Goal: Complete application form: Complete application form

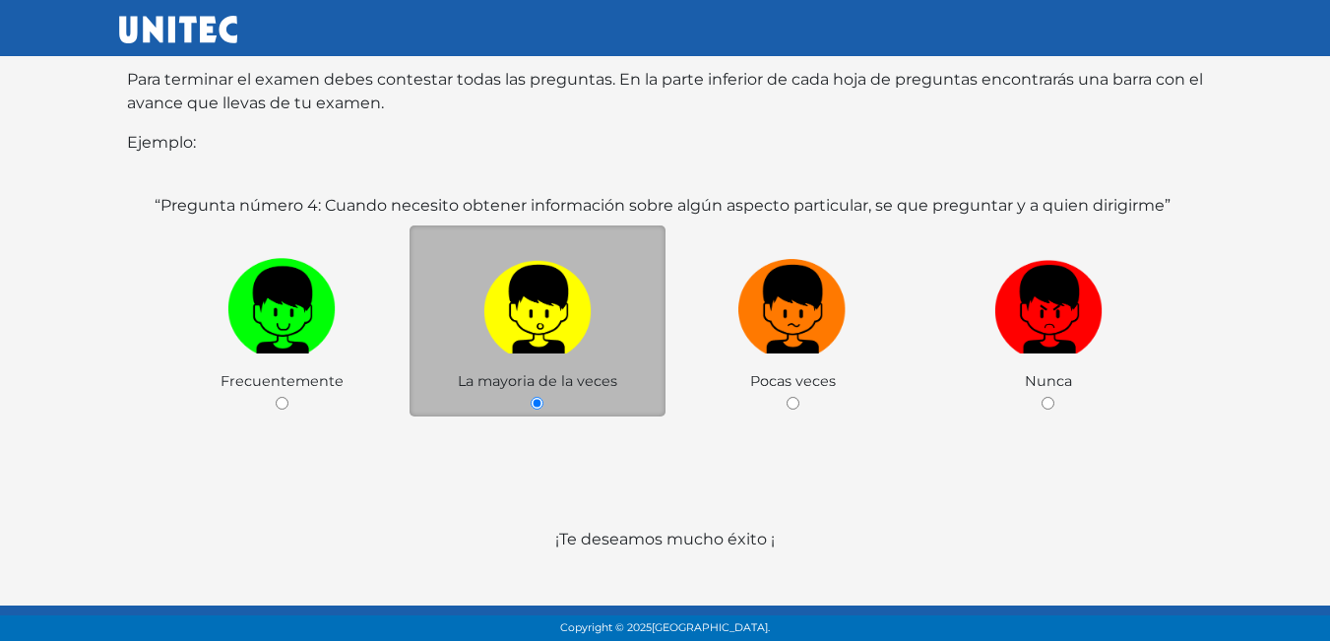
scroll to position [382, 0]
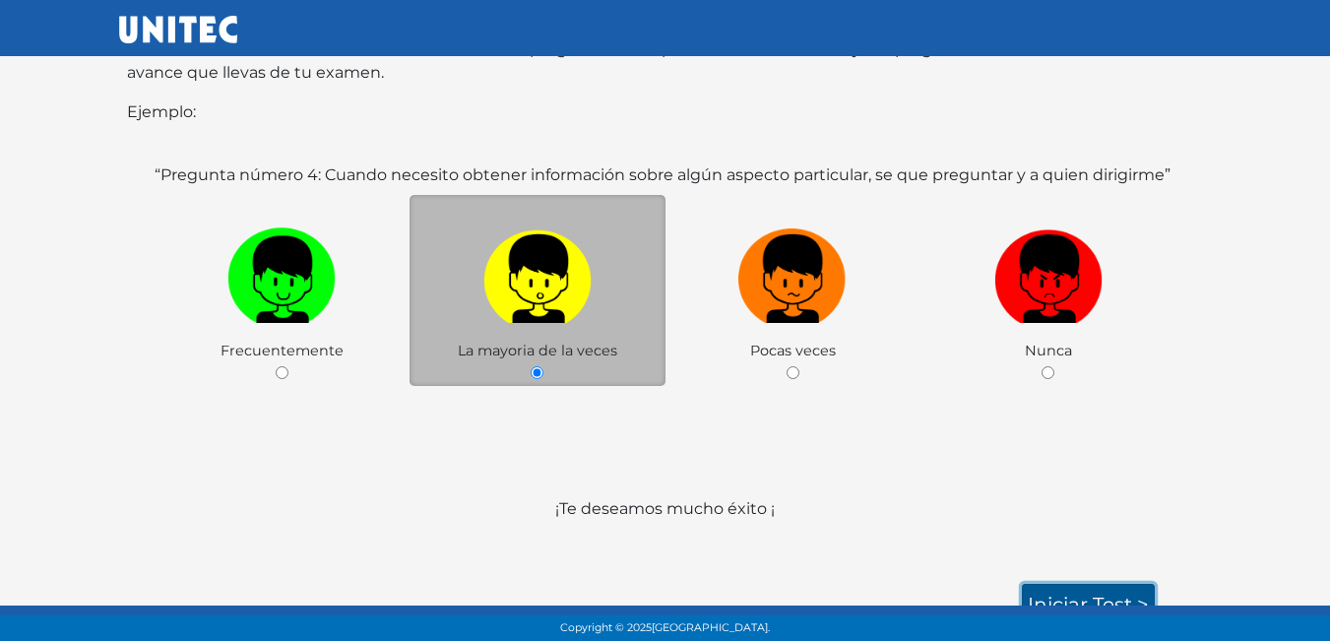
click at [1091, 584] on link "Iniciar test >" at bounding box center [1088, 604] width 133 height 41
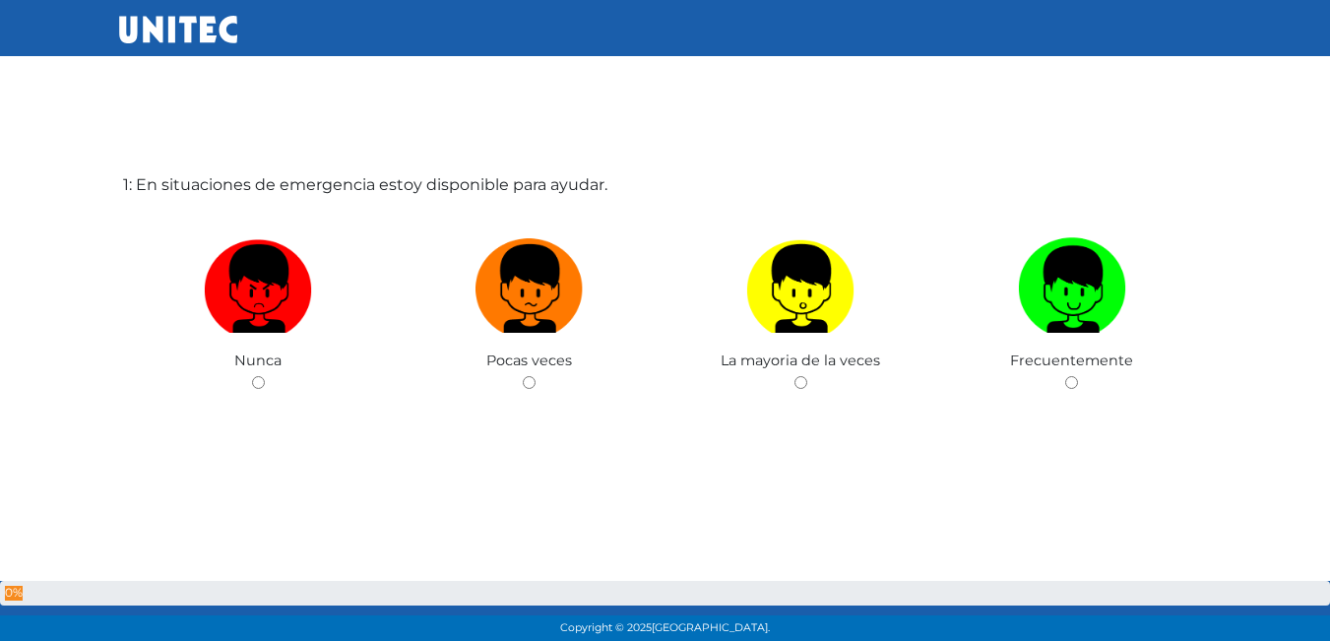
scroll to position [98, 0]
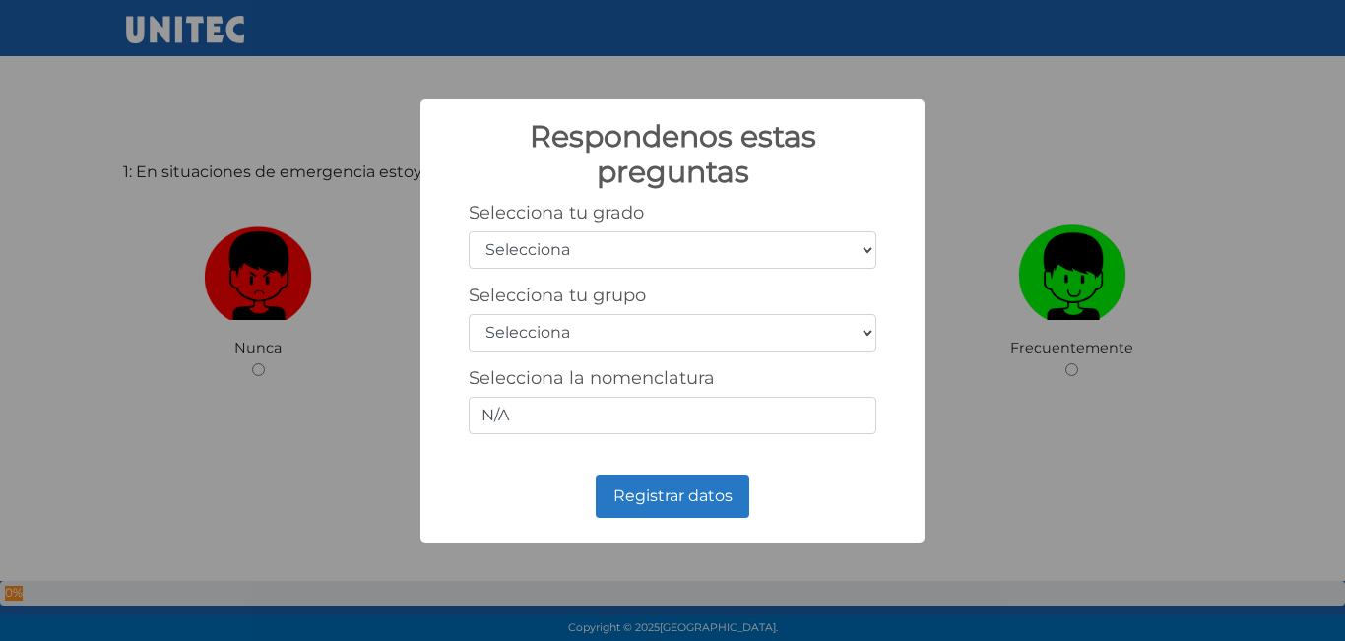
click at [734, 252] on select "Selecciona 1er grado 2do grado 3er grado 4to grado 5to grado 6to grado" at bounding box center [673, 249] width 408 height 37
select select "5"
click at [469, 231] on select "Selecciona 1er grado 2do grado 3er grado 4to grado 5to grado 6to grado" at bounding box center [673, 249] width 408 height 37
click at [759, 320] on select "Selecciona A B C D E F G H I J K L M N O P Q R S T U V W X Y Z" at bounding box center [673, 332] width 408 height 37
select select "b"
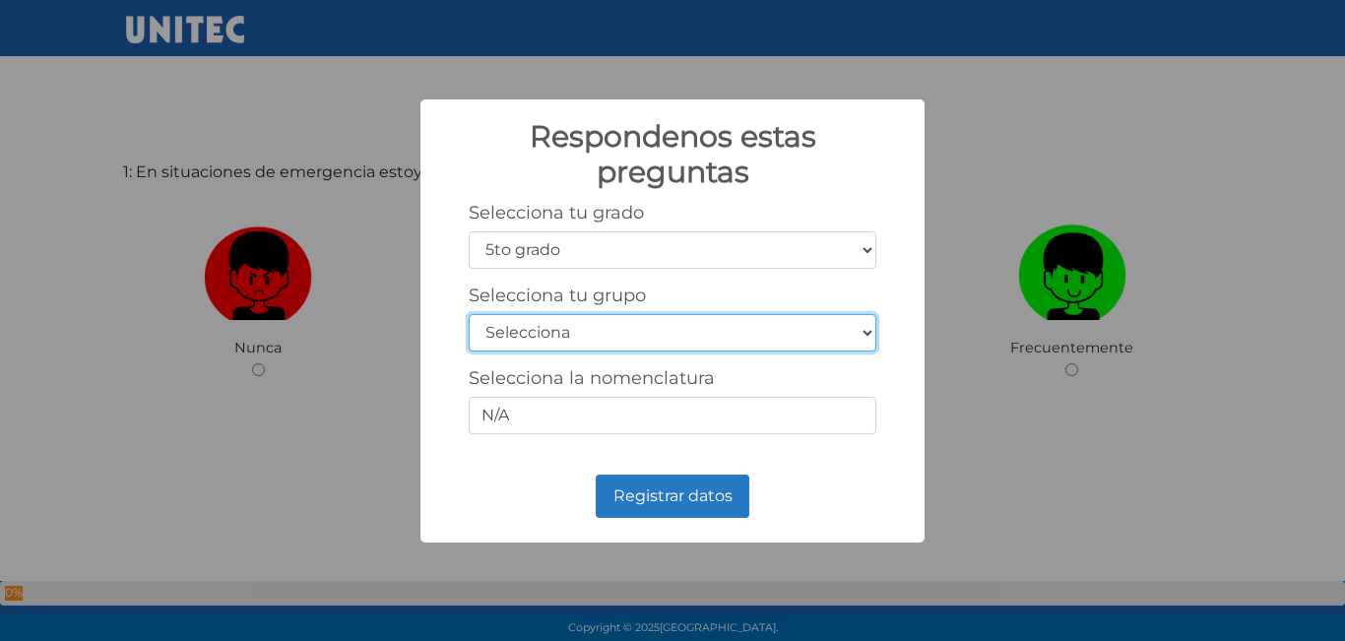
click at [469, 314] on select "Selecciona A B C D E F G H I J K L M N O P Q R S T U V W X Y Z" at bounding box center [673, 332] width 408 height 37
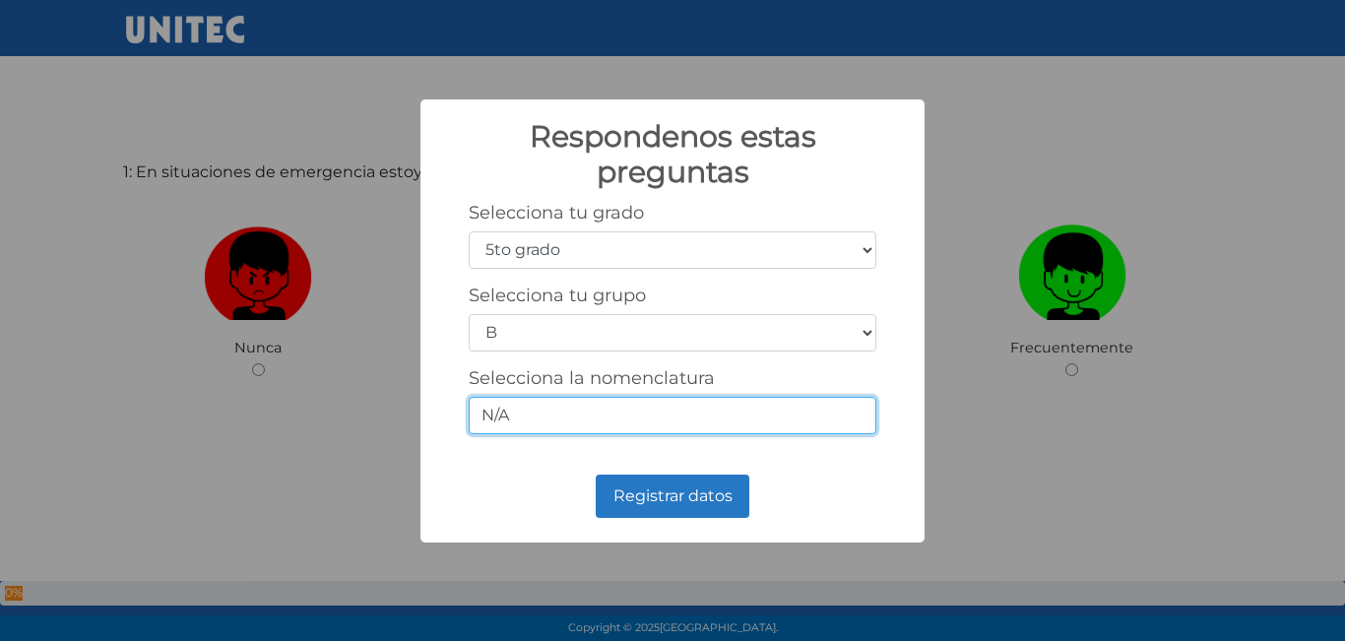
click at [714, 413] on input "N/A" at bounding box center [673, 415] width 408 height 37
click at [1068, 419] on div "Respondenos estas preguntas × Selecciona tu grado Selecciona 1er grado 2do grad…" at bounding box center [672, 320] width 1345 height 641
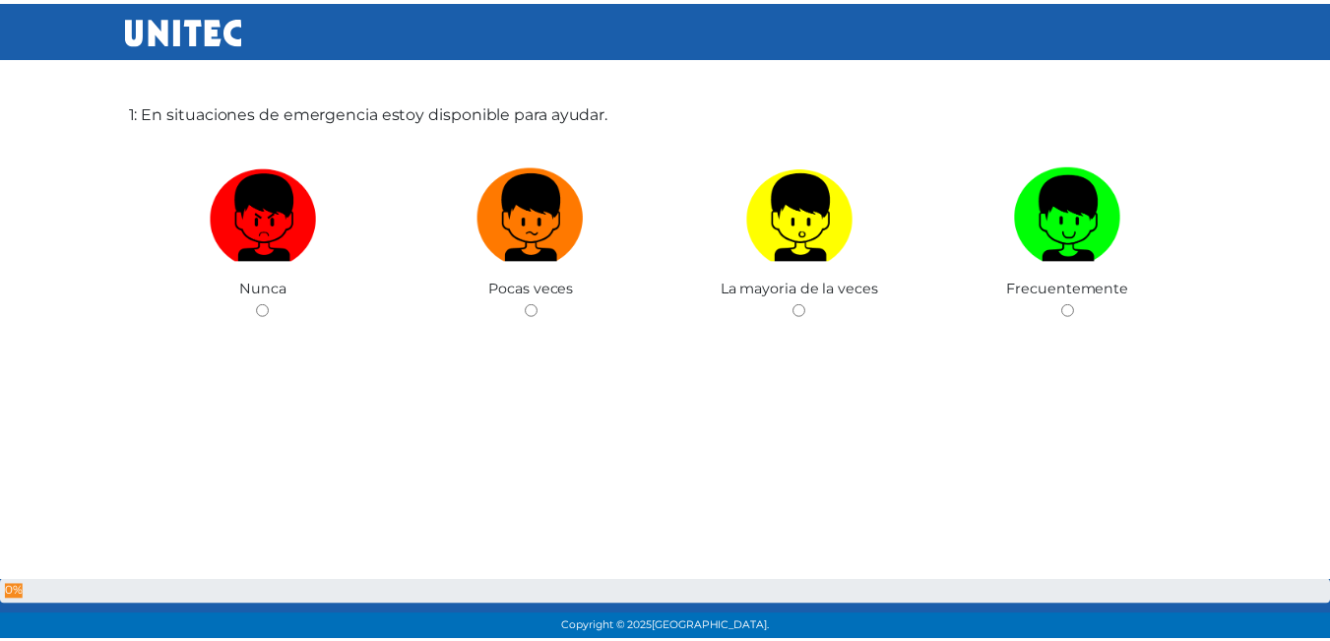
scroll to position [197, 0]
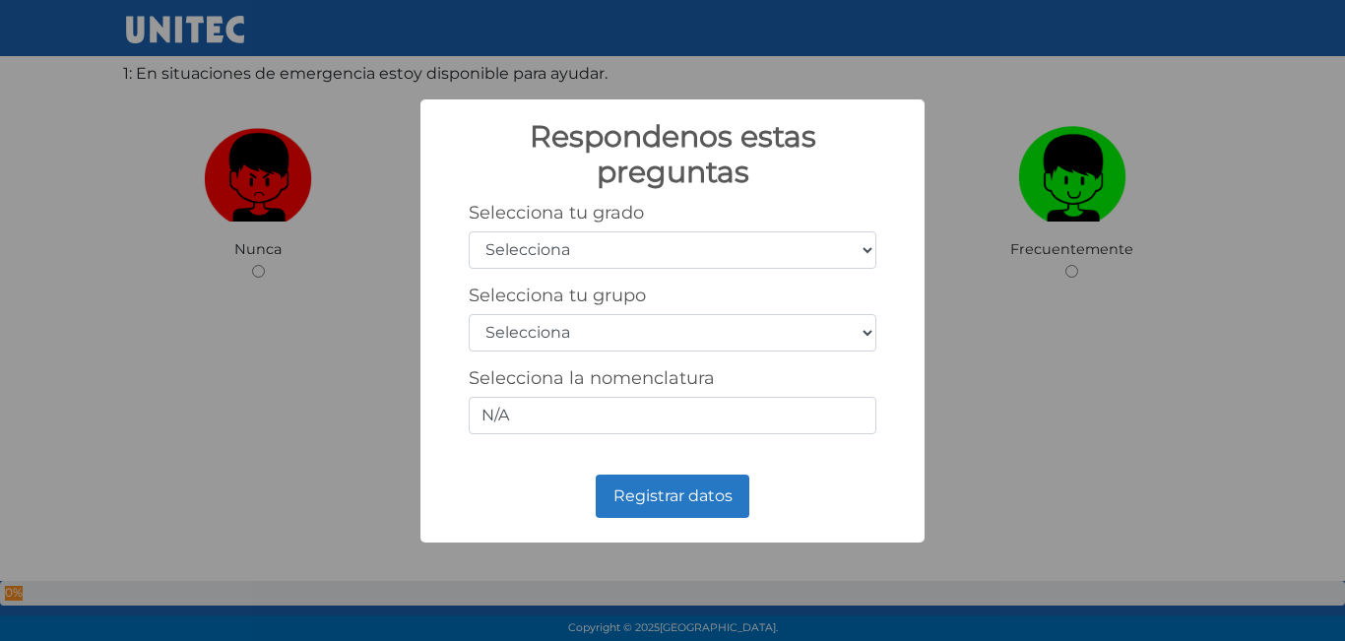
click at [770, 249] on select "Selecciona 1er grado 2do grado 3er grado 4to grado 5to grado 6to grado" at bounding box center [673, 249] width 408 height 37
click at [867, 251] on select "Selecciona 1er grado 2do grado 3er grado 4to grado 5to grado 6to grado" at bounding box center [673, 249] width 408 height 37
select select "5"
click at [469, 231] on select "Selecciona 1er grado 2do grado 3er grado 4to grado 5to grado 6to grado" at bounding box center [673, 249] width 408 height 37
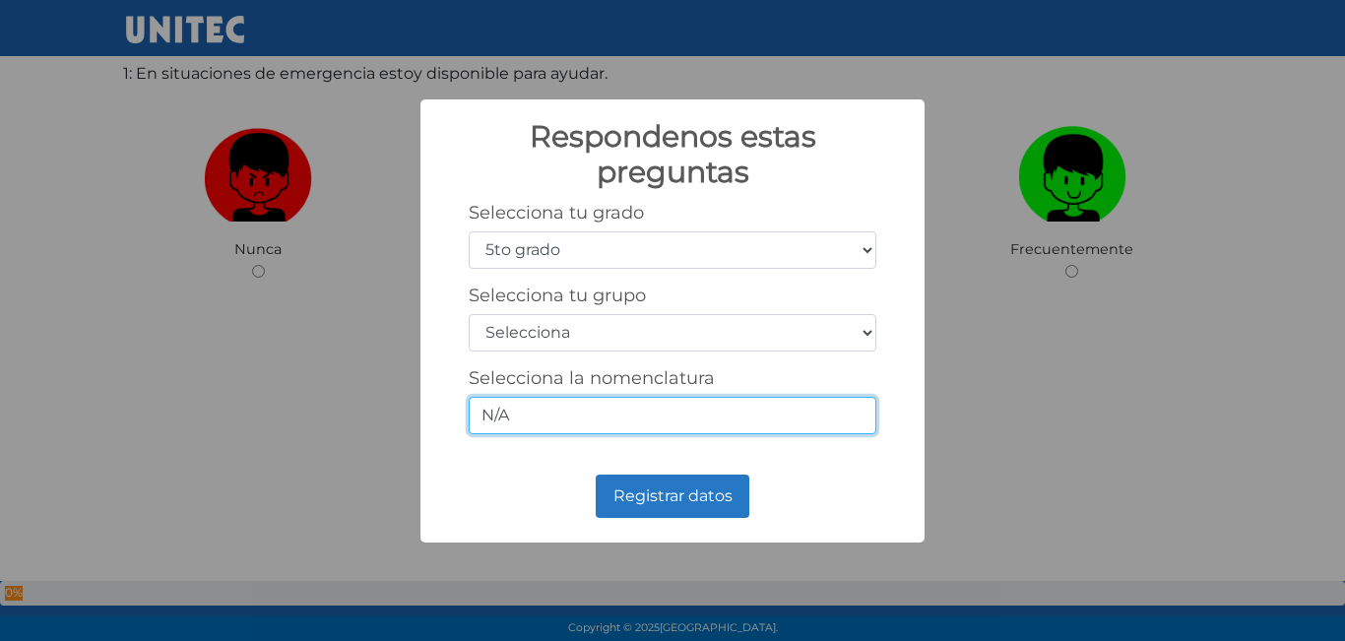
click at [740, 409] on input "N/A" at bounding box center [673, 415] width 408 height 37
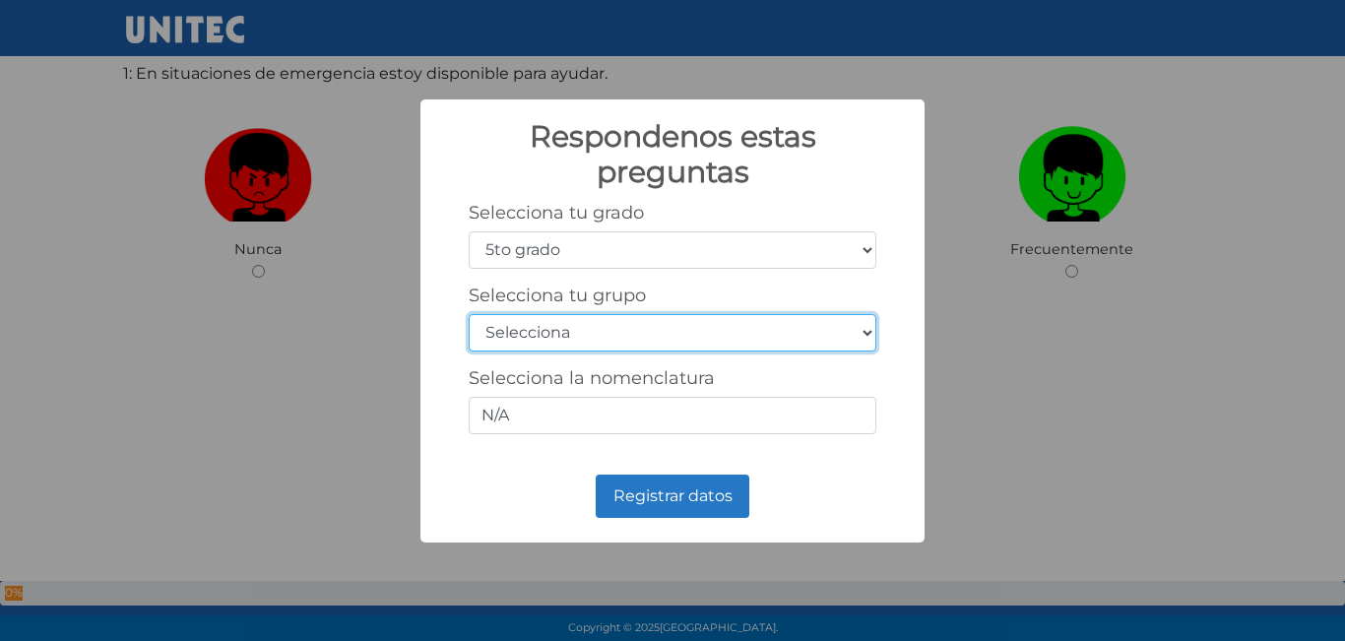
click at [867, 335] on select "Selecciona A B C D E F G H I J K L M N O P Q R S T U V W X Y Z" at bounding box center [673, 332] width 408 height 37
select select "b"
click at [469, 314] on select "Selecciona A B C D E F G H I J K L M N O P Q R S T U V W X Y Z" at bounding box center [673, 332] width 408 height 37
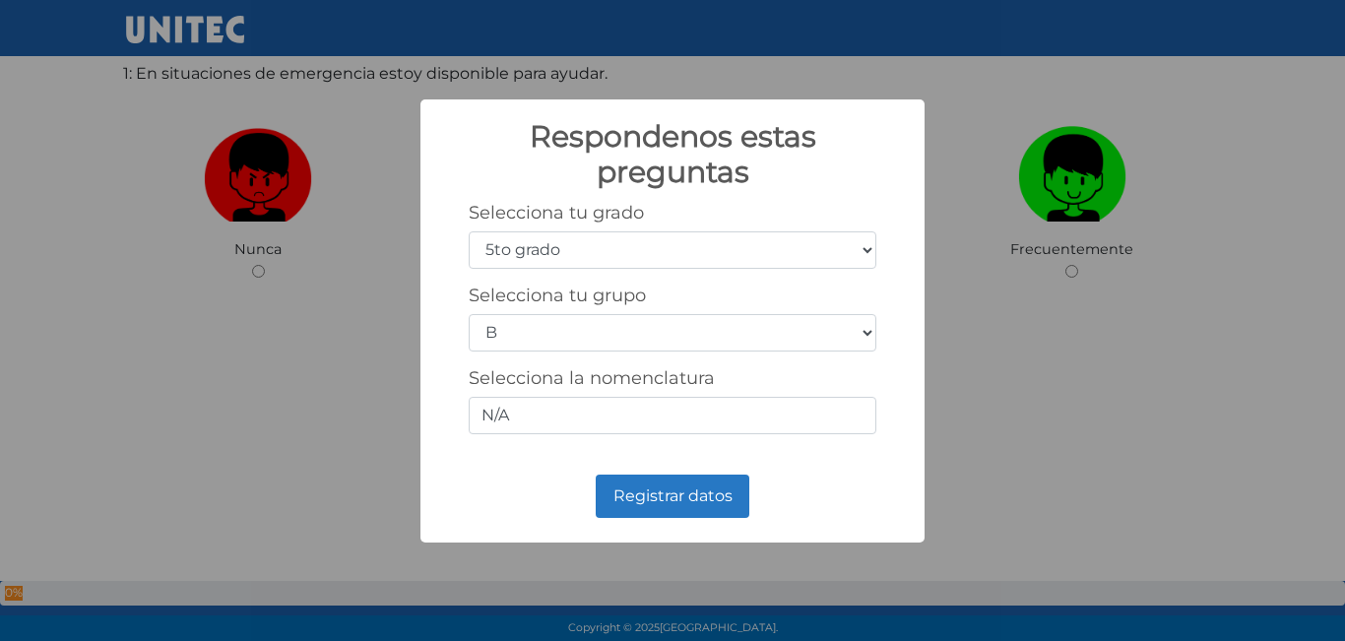
click at [704, 396] on div "Selecciona la nomenclatura N/A" at bounding box center [673, 400] width 408 height 67
click at [704, 411] on input "N/A" at bounding box center [673, 415] width 408 height 37
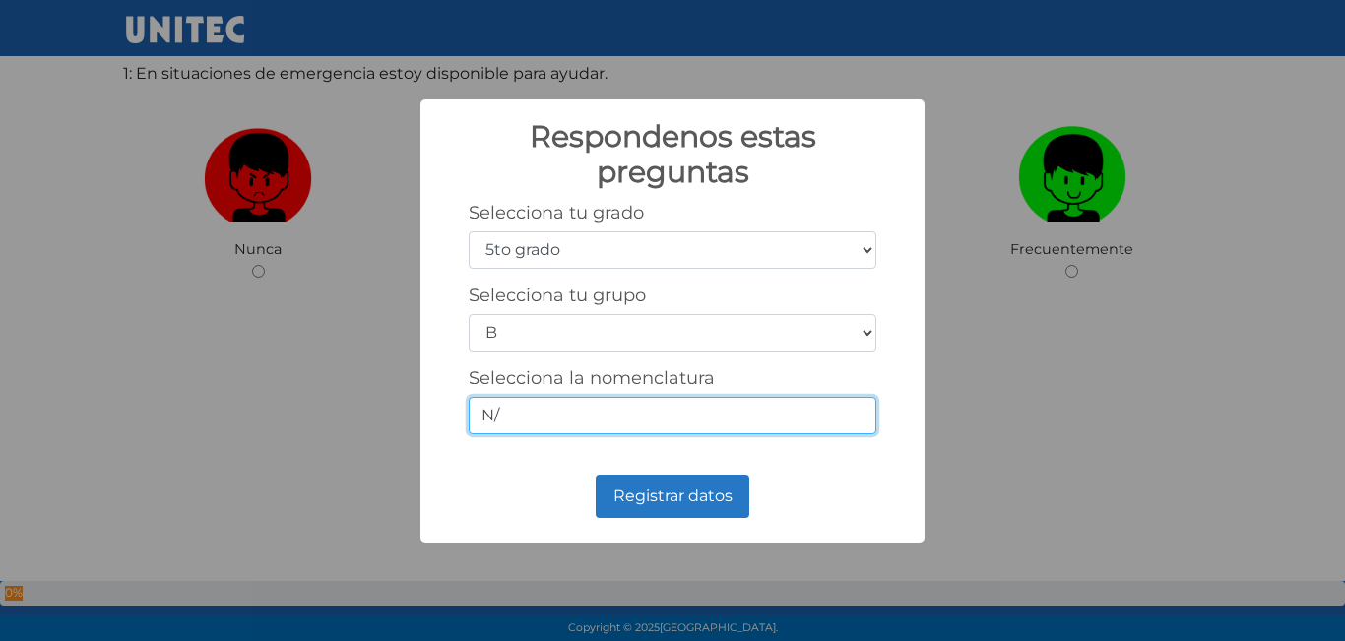
type input "N"
type input "5-B"
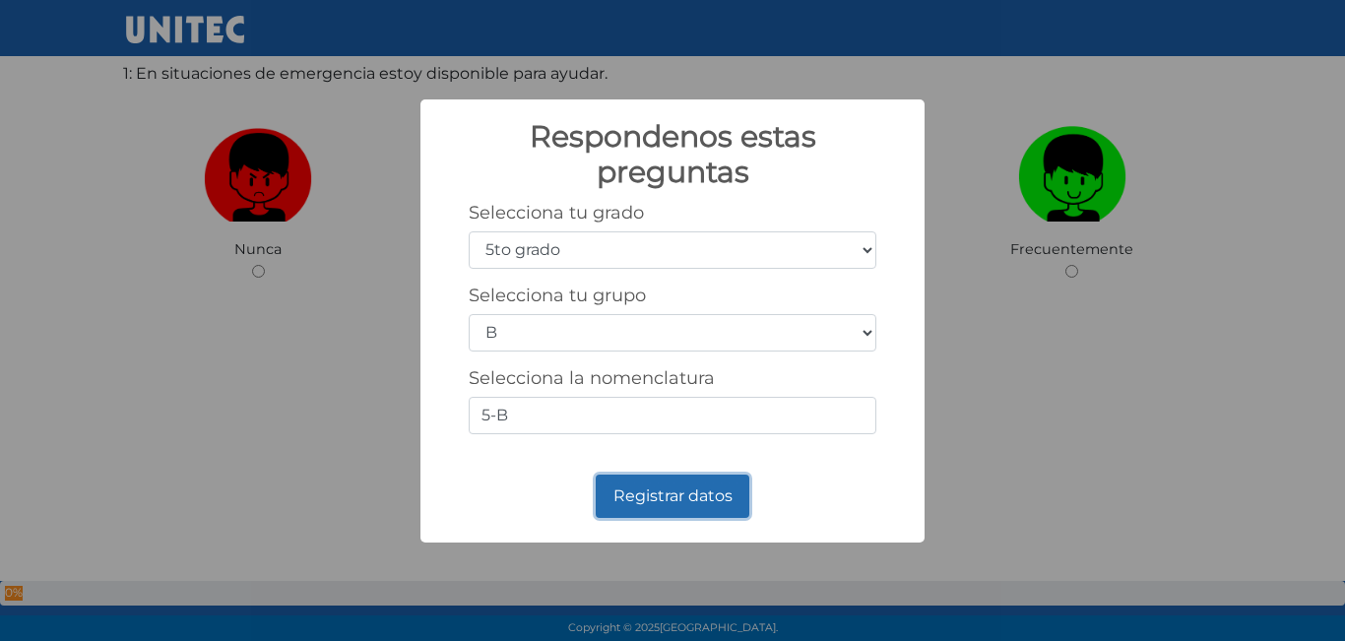
click at [697, 494] on button "Registrar datos" at bounding box center [673, 496] width 154 height 43
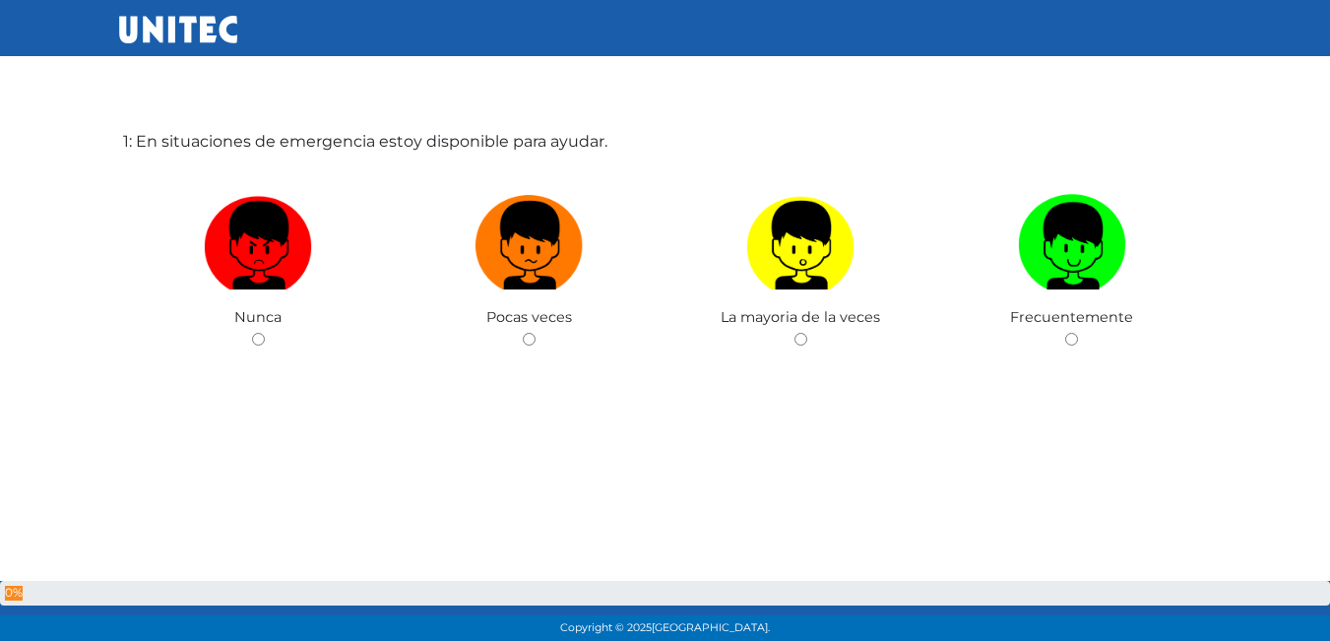
scroll to position [98, 0]
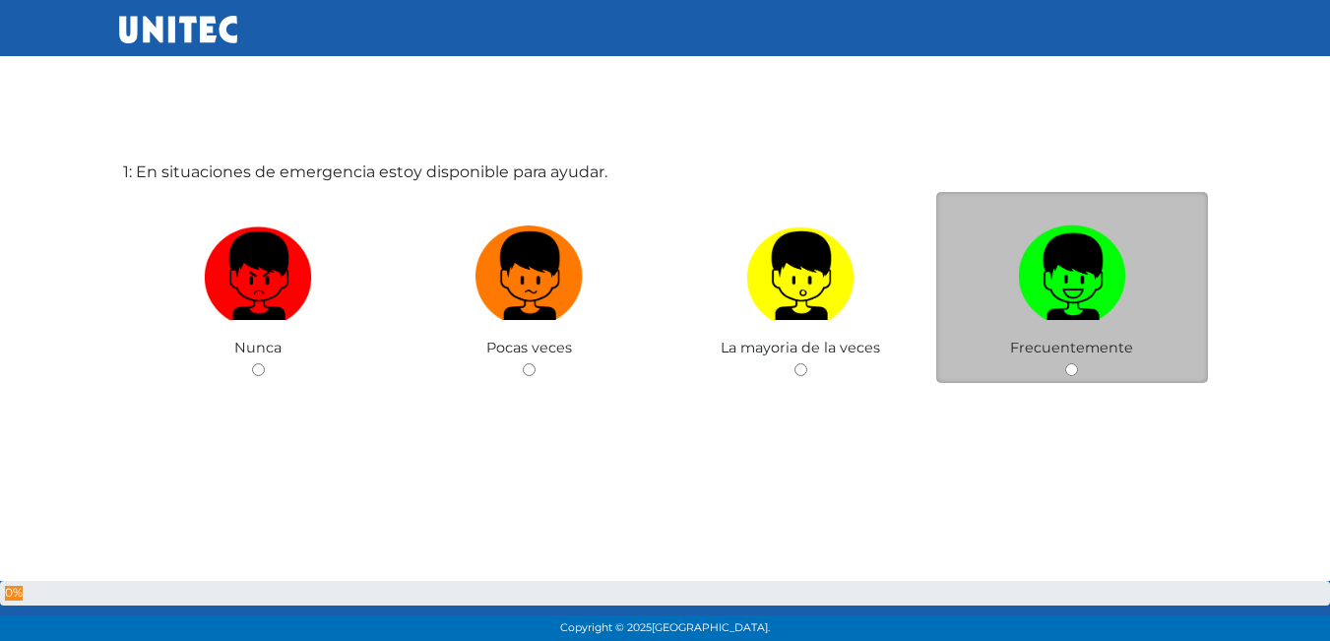
click at [1029, 320] on img at bounding box center [1072, 269] width 108 height 103
click at [1065, 363] on input "radio" at bounding box center [1071, 369] width 13 height 13
radio input "true"
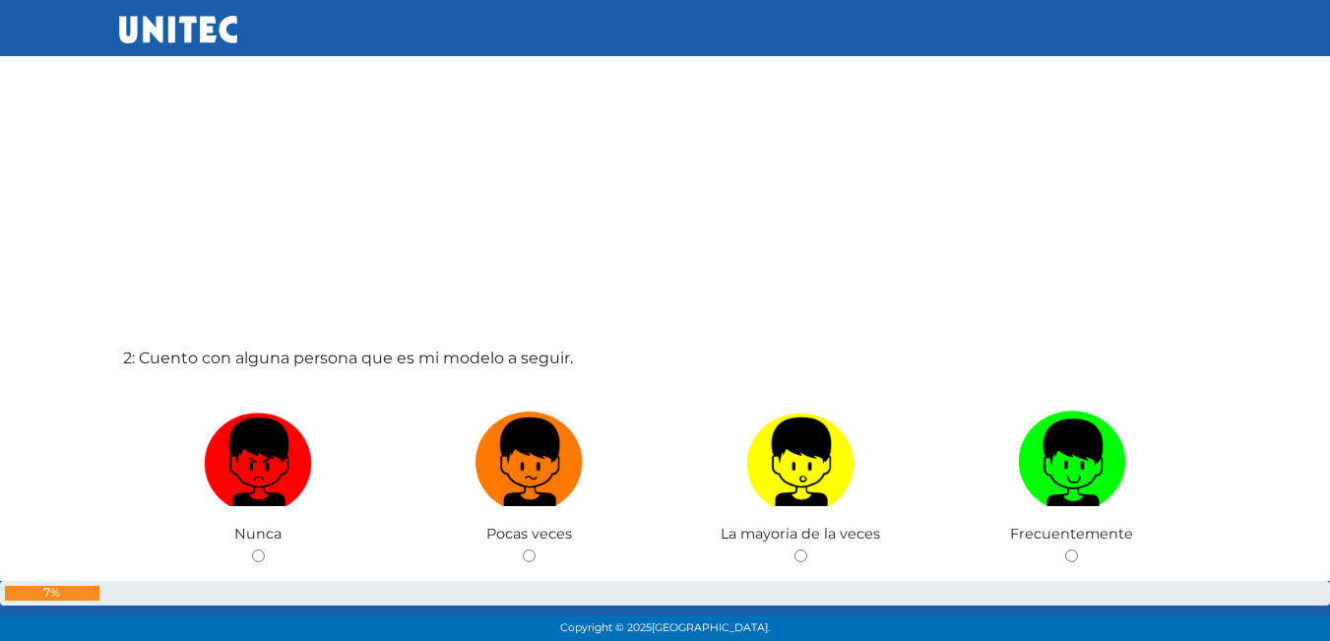
scroll to position [693, 0]
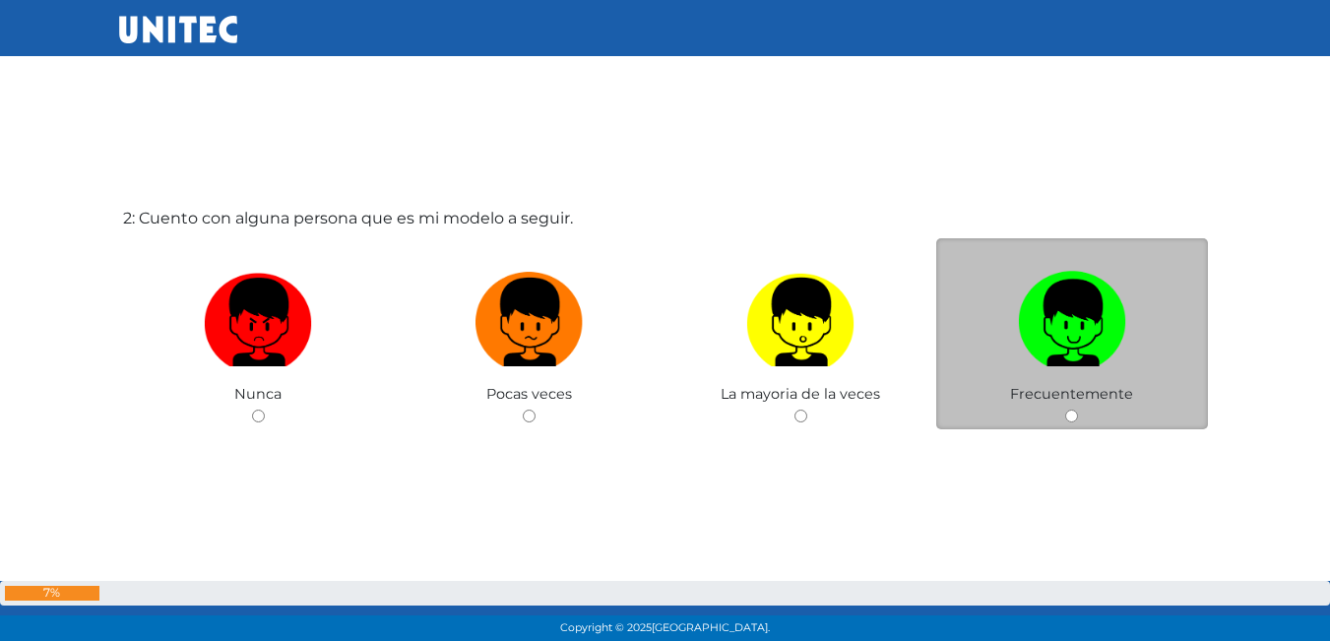
click at [1058, 379] on label at bounding box center [1072, 323] width 272 height 120
click at [1065, 410] on input "radio" at bounding box center [1071, 416] width 13 height 13
radio input "true"
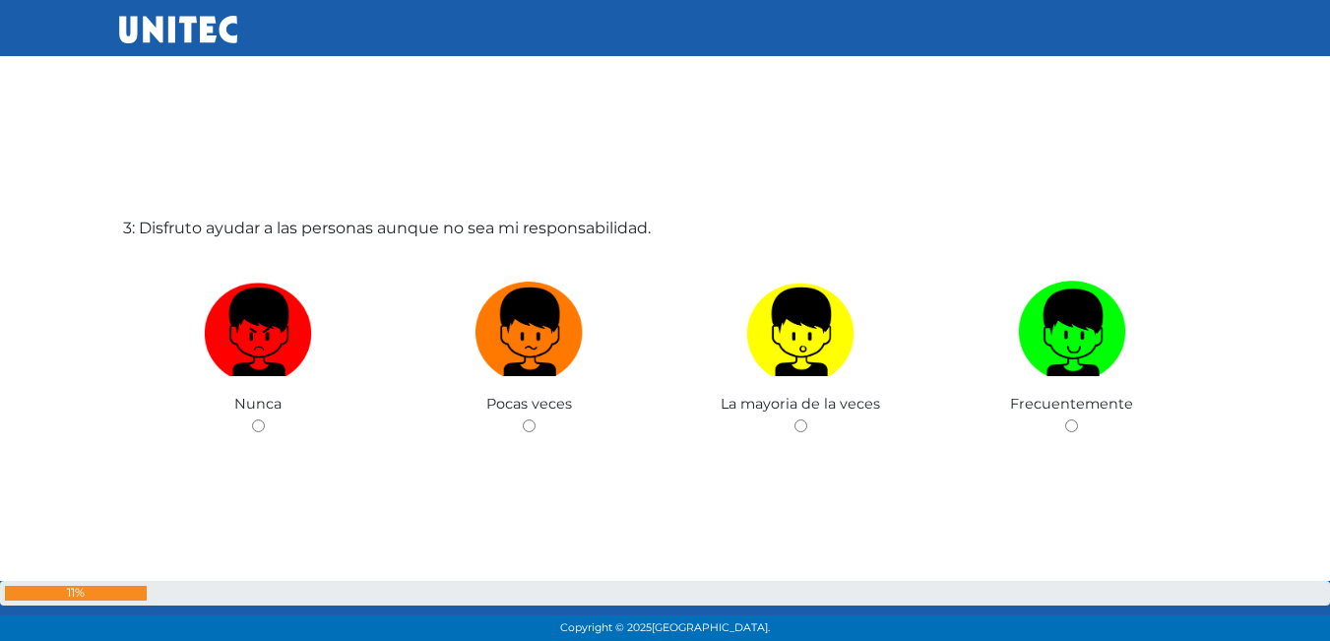
scroll to position [1286, 0]
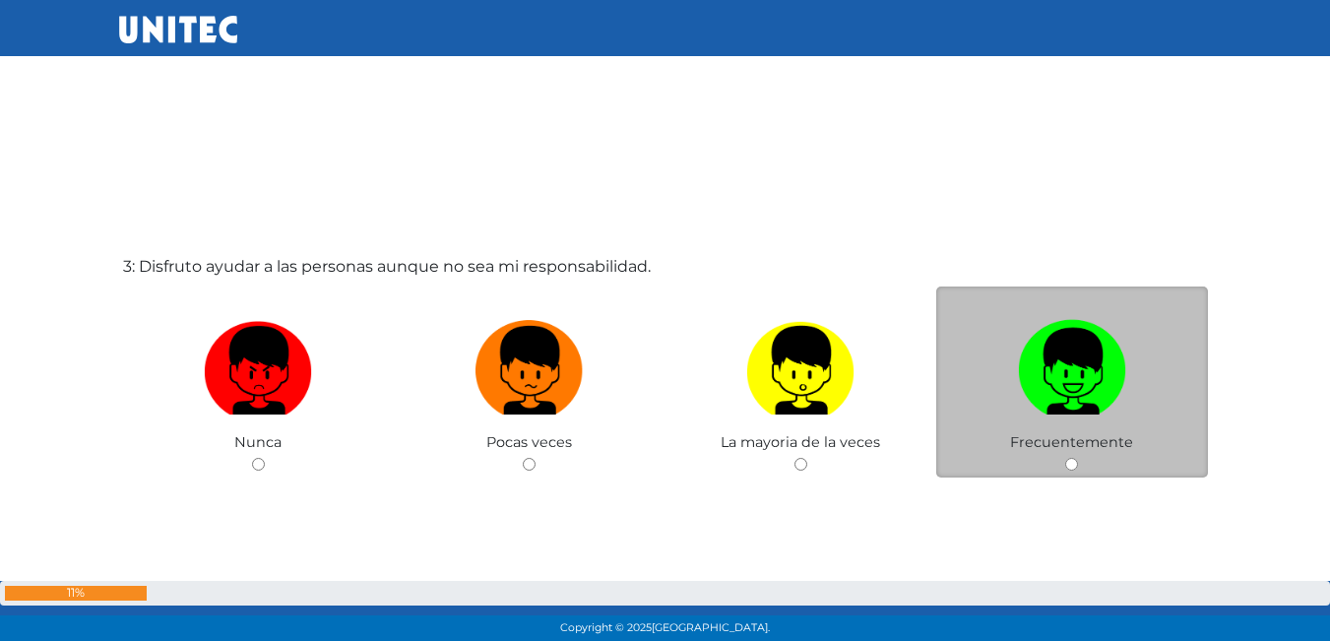
click at [1038, 378] on img at bounding box center [1072, 363] width 108 height 103
click at [1065, 458] on input "radio" at bounding box center [1071, 464] width 13 height 13
radio input "true"
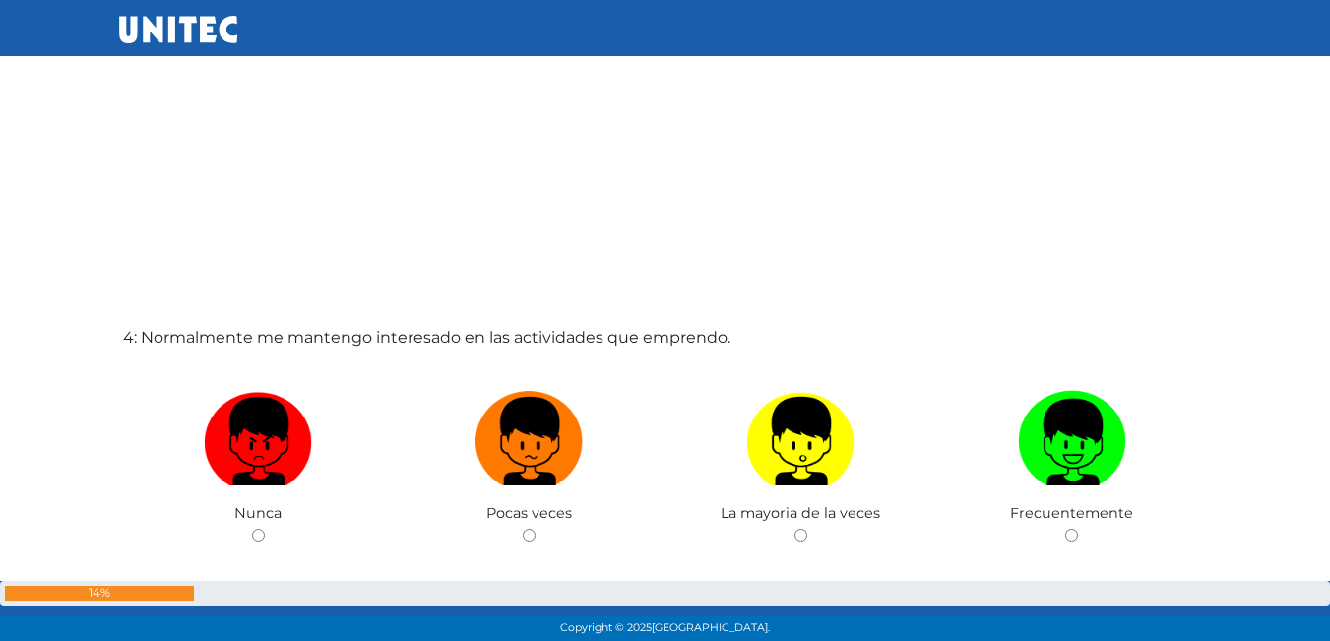
scroll to position [1954, 0]
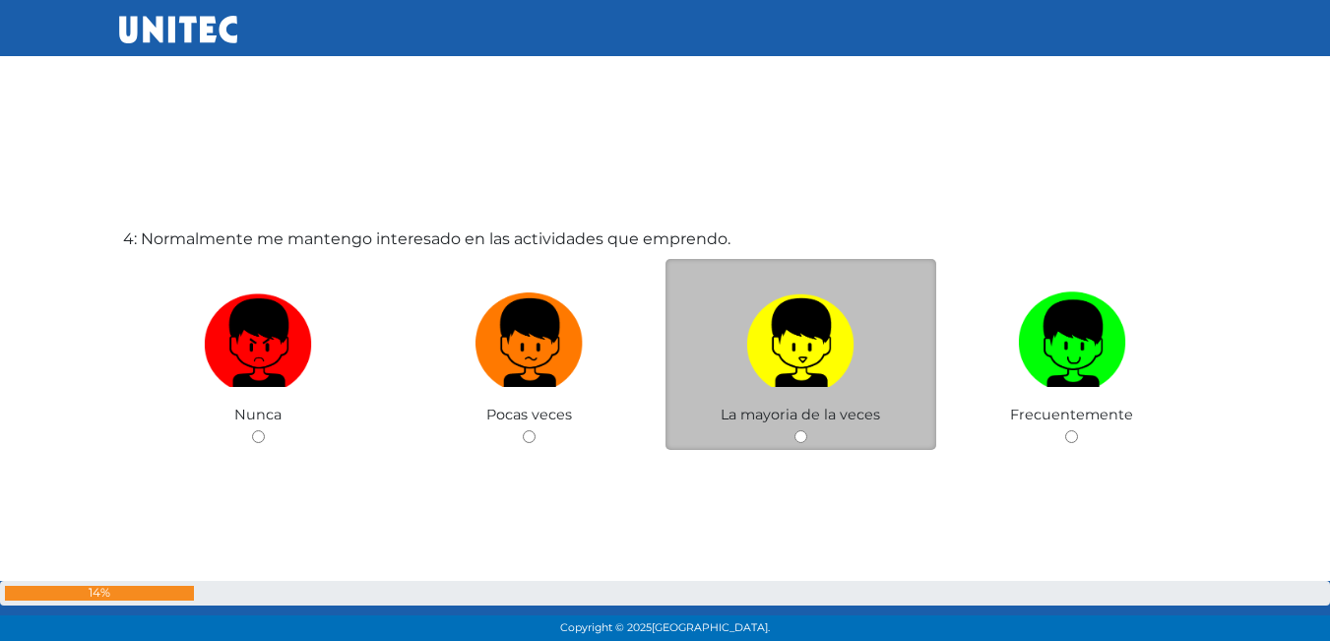
click at [845, 385] on img at bounding box center [800, 336] width 108 height 103
click at [807, 430] on input "radio" at bounding box center [800, 436] width 13 height 13
radio input "true"
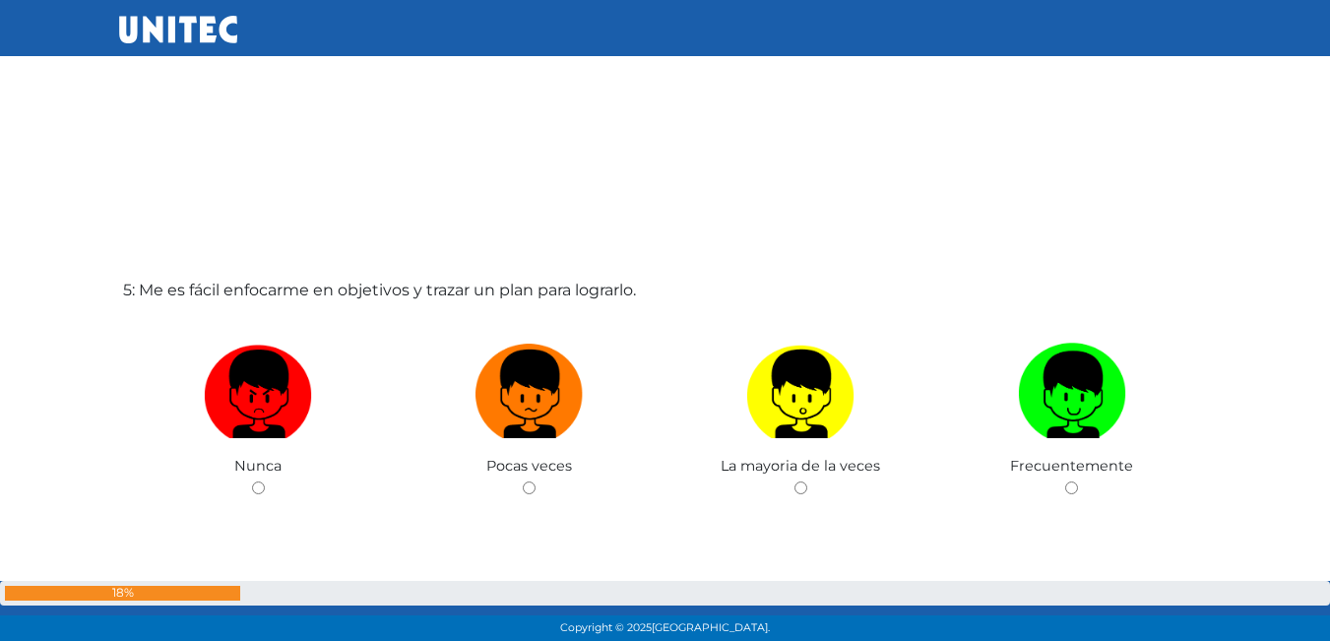
scroll to position [2547, 0]
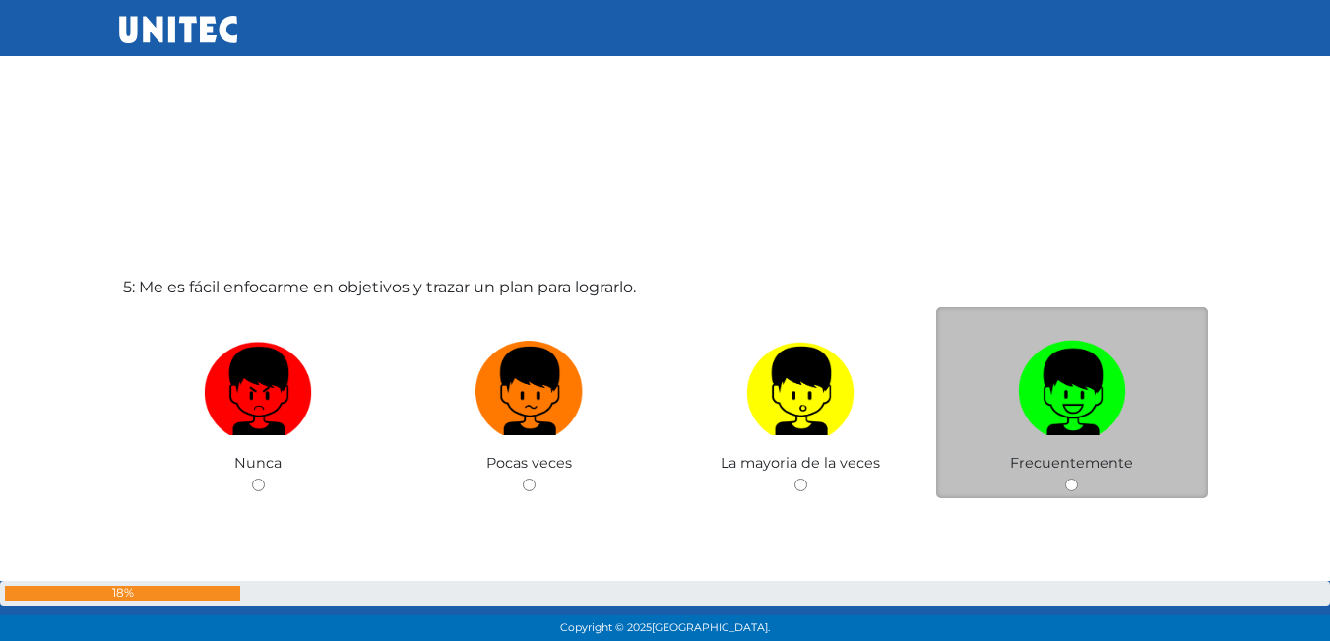
click at [1059, 361] on img at bounding box center [1072, 384] width 108 height 103
click at [1065, 478] on input "radio" at bounding box center [1071, 484] width 13 height 13
radio input "true"
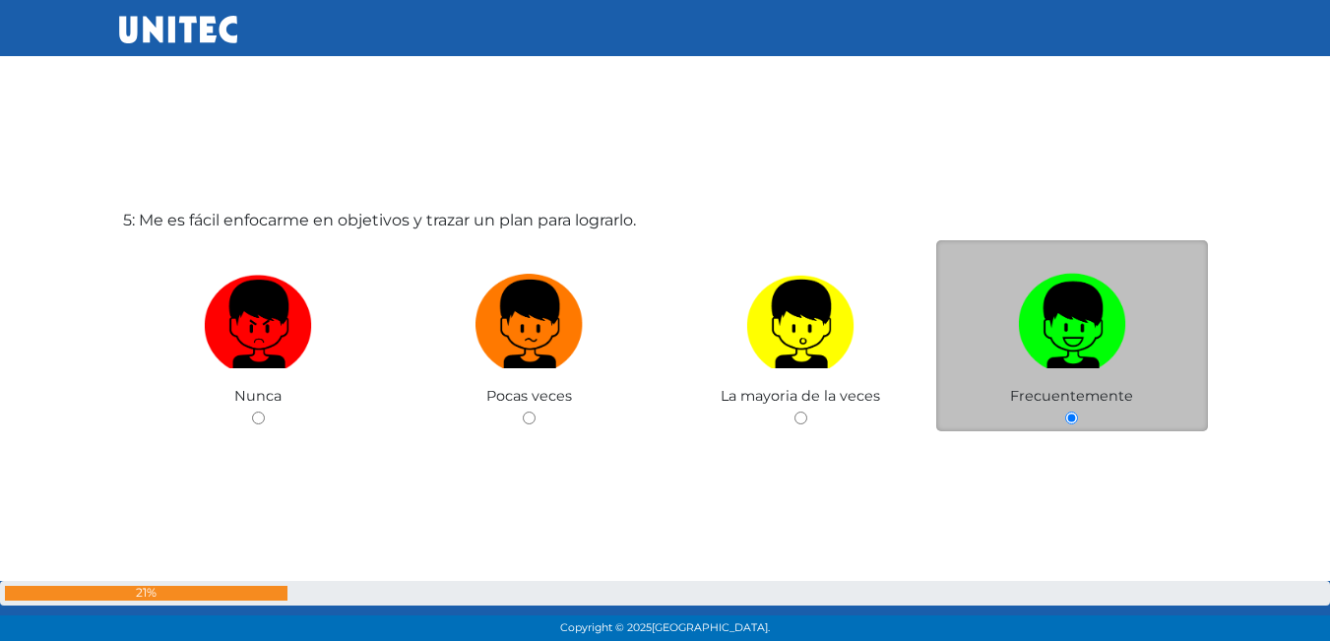
scroll to position [2624, 0]
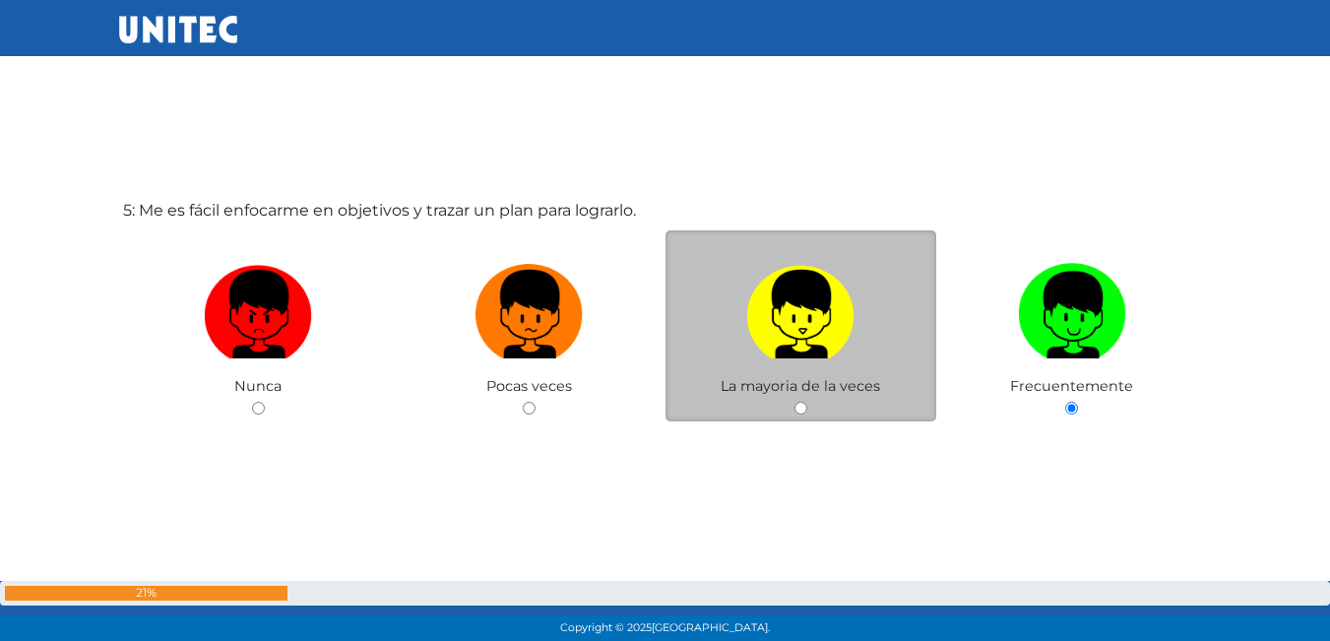
click at [837, 342] on img at bounding box center [800, 307] width 108 height 103
click at [807, 402] on input "radio" at bounding box center [800, 408] width 13 height 13
radio input "true"
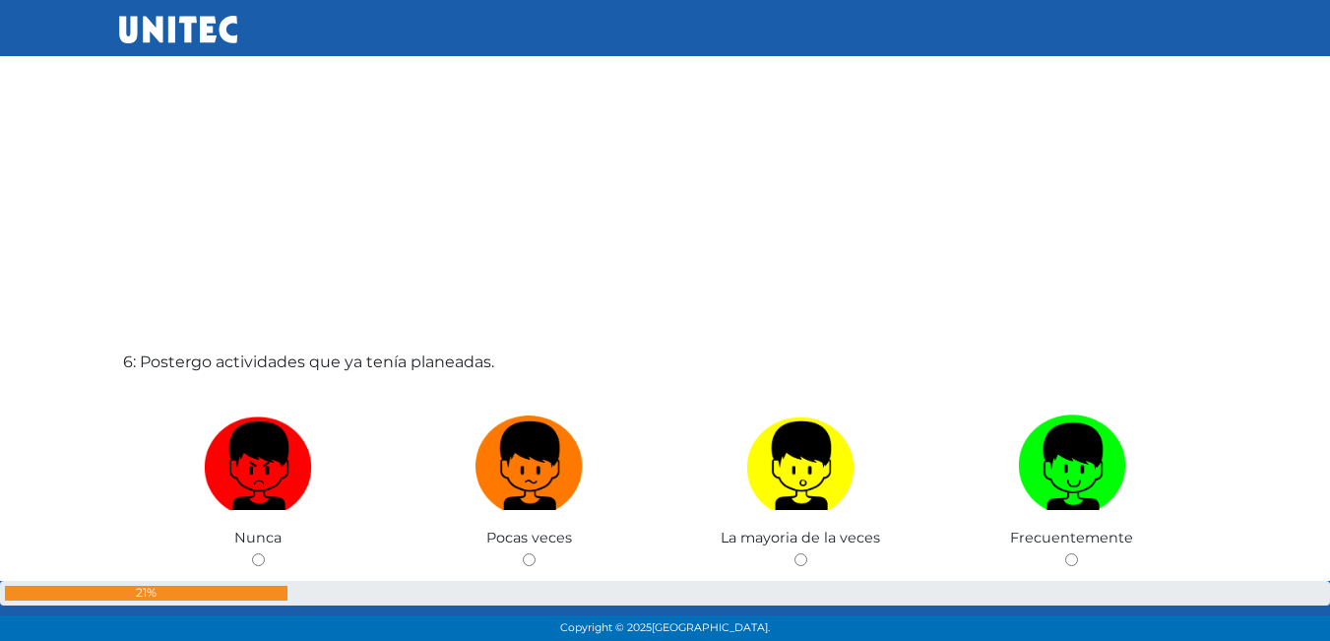
scroll to position [3211, 0]
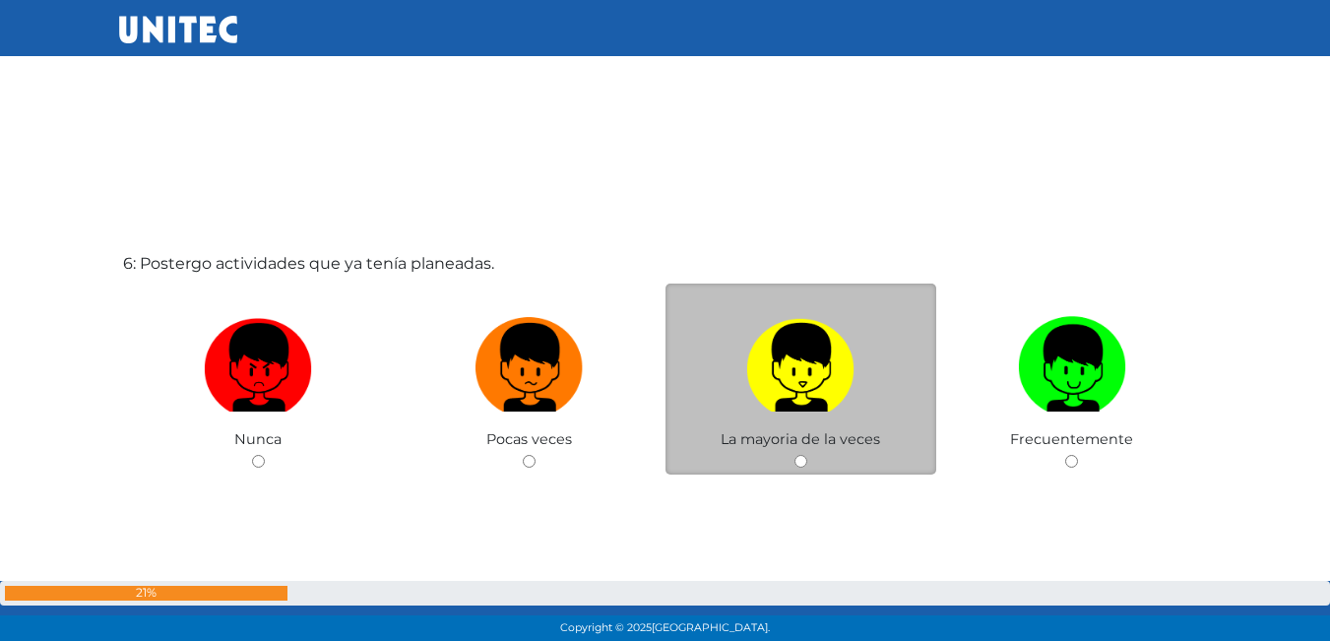
click at [847, 409] on img at bounding box center [800, 360] width 108 height 103
click at [807, 455] on input "radio" at bounding box center [800, 461] width 13 height 13
radio input "true"
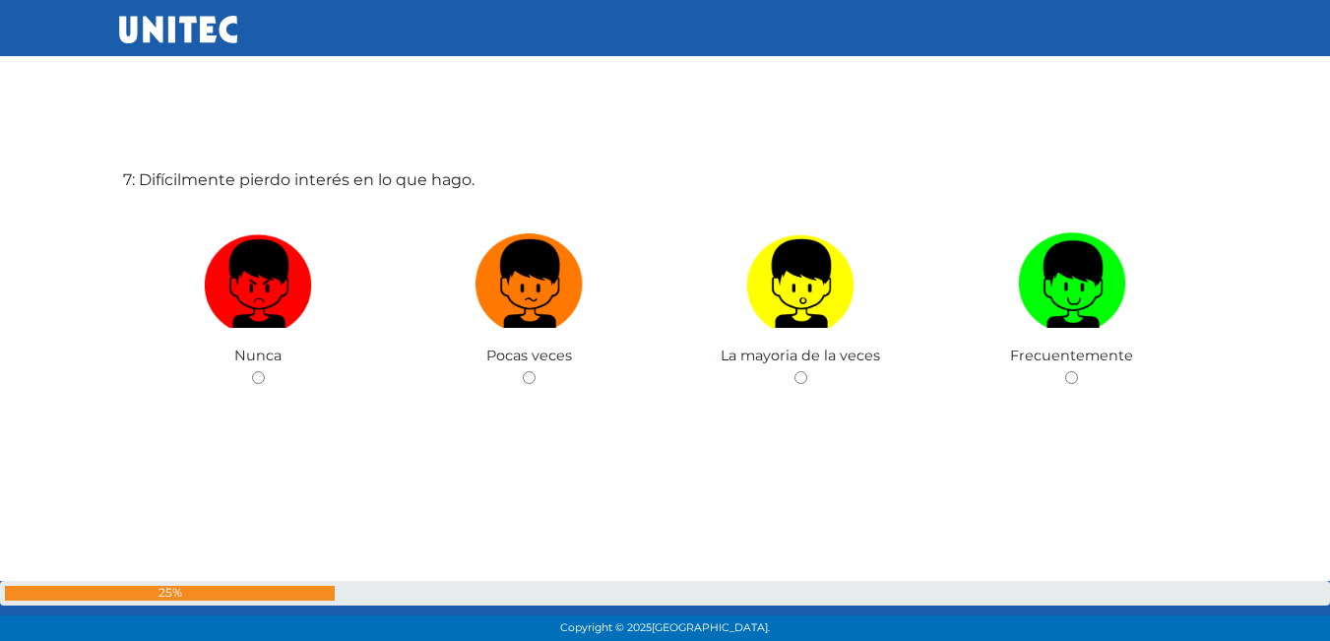
scroll to position [3944, 0]
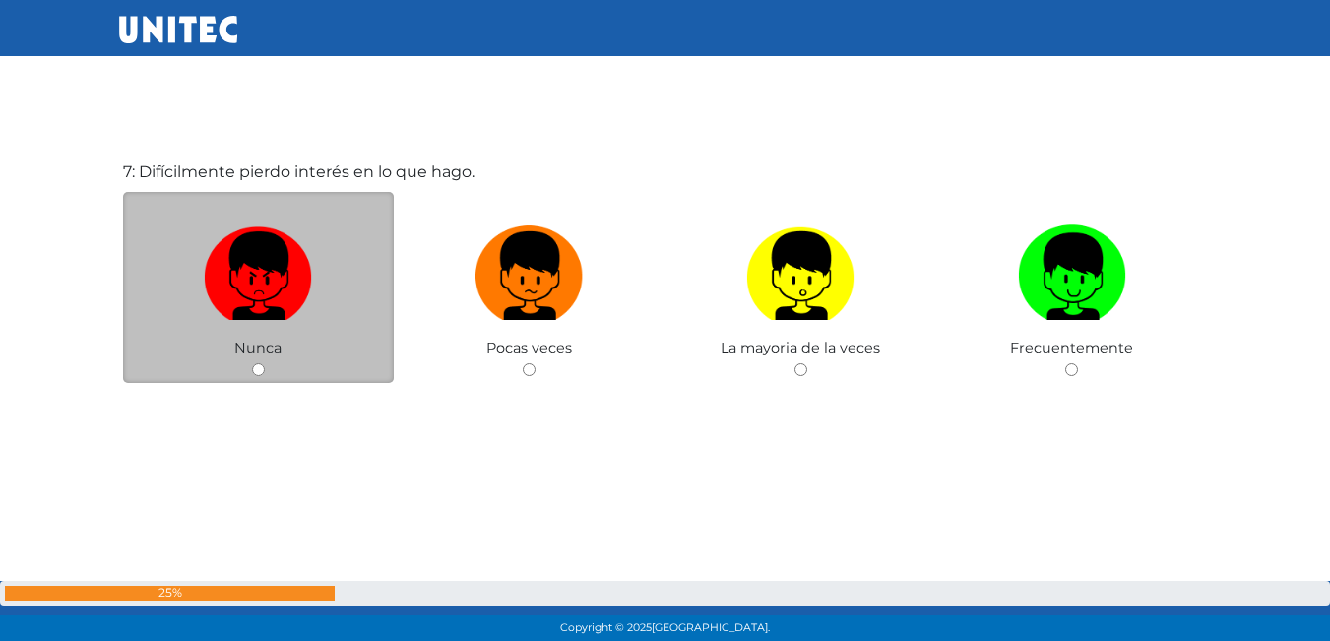
click at [334, 331] on label at bounding box center [259, 277] width 272 height 120
click at [265, 363] on input "radio" at bounding box center [258, 369] width 13 height 13
radio input "true"
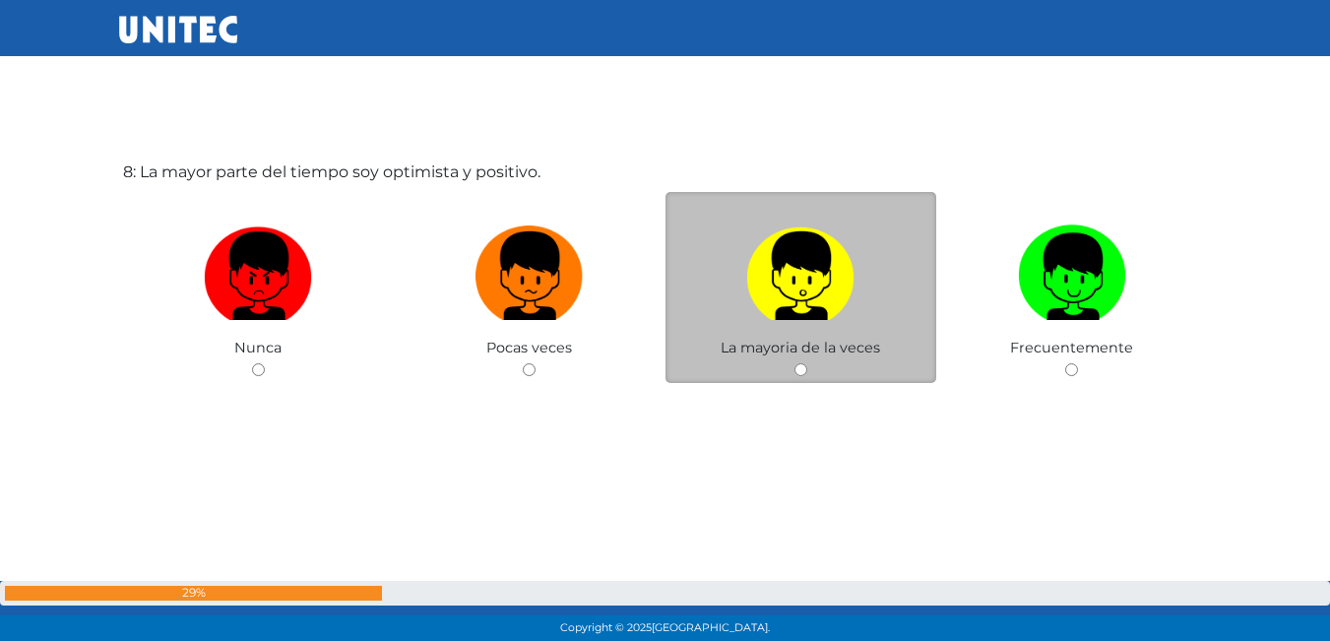
scroll to position [4636, 0]
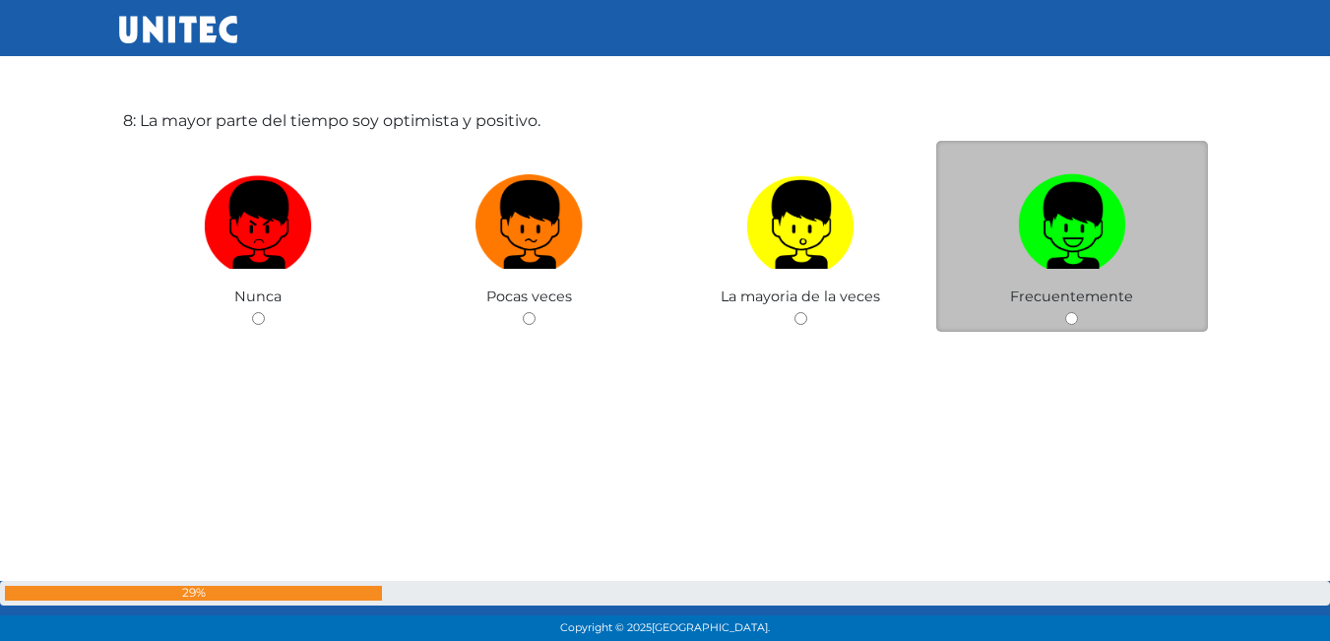
click at [1061, 253] on img at bounding box center [1072, 217] width 108 height 103
click at [1065, 312] on input "radio" at bounding box center [1071, 318] width 13 height 13
radio input "true"
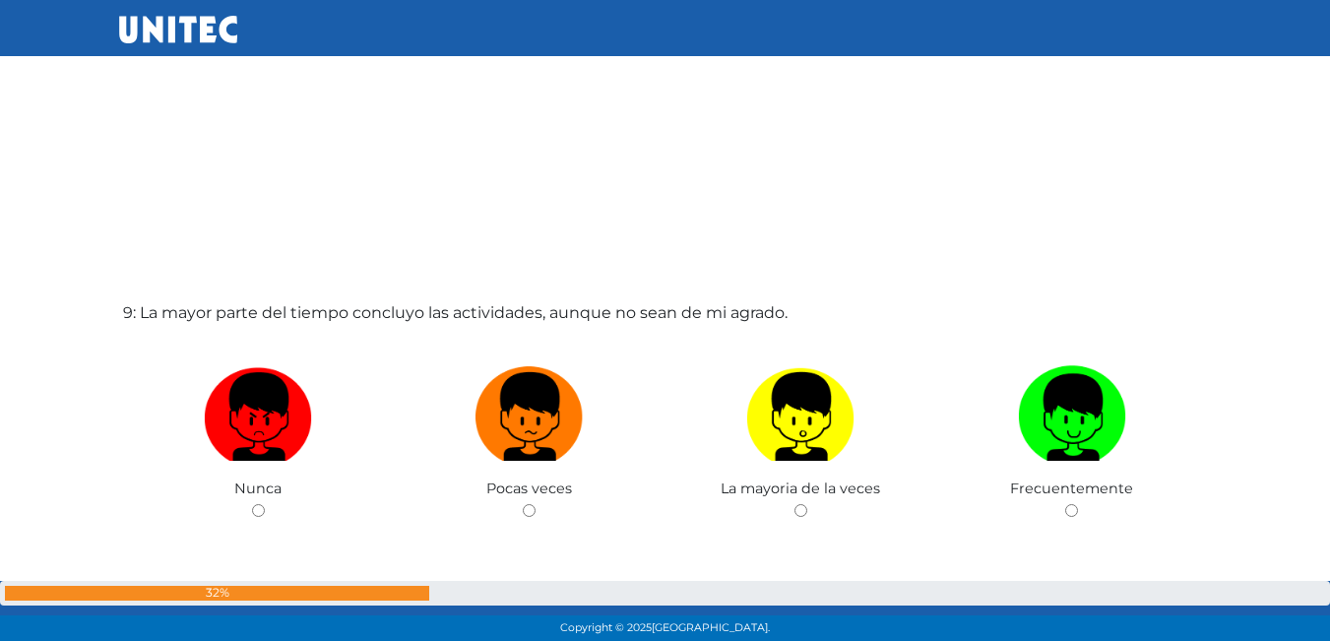
scroll to position [5115, 0]
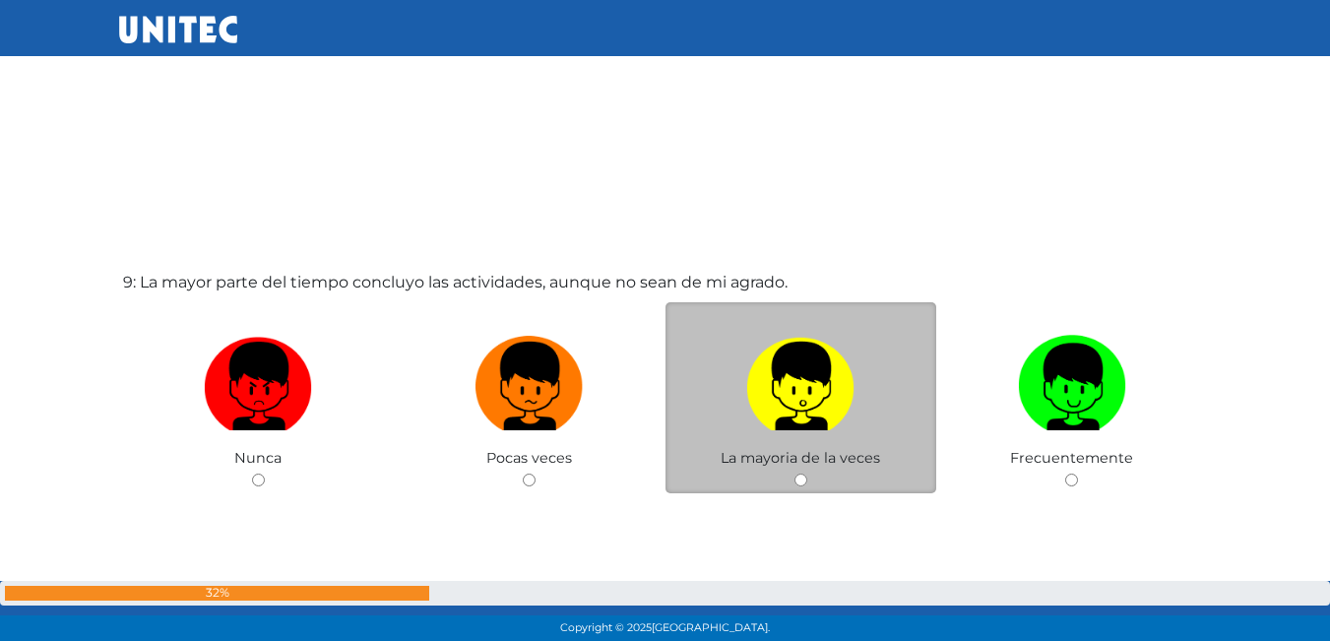
click at [866, 396] on label at bounding box center [802, 387] width 272 height 120
click at [807, 474] on input "radio" at bounding box center [800, 480] width 13 height 13
radio input "true"
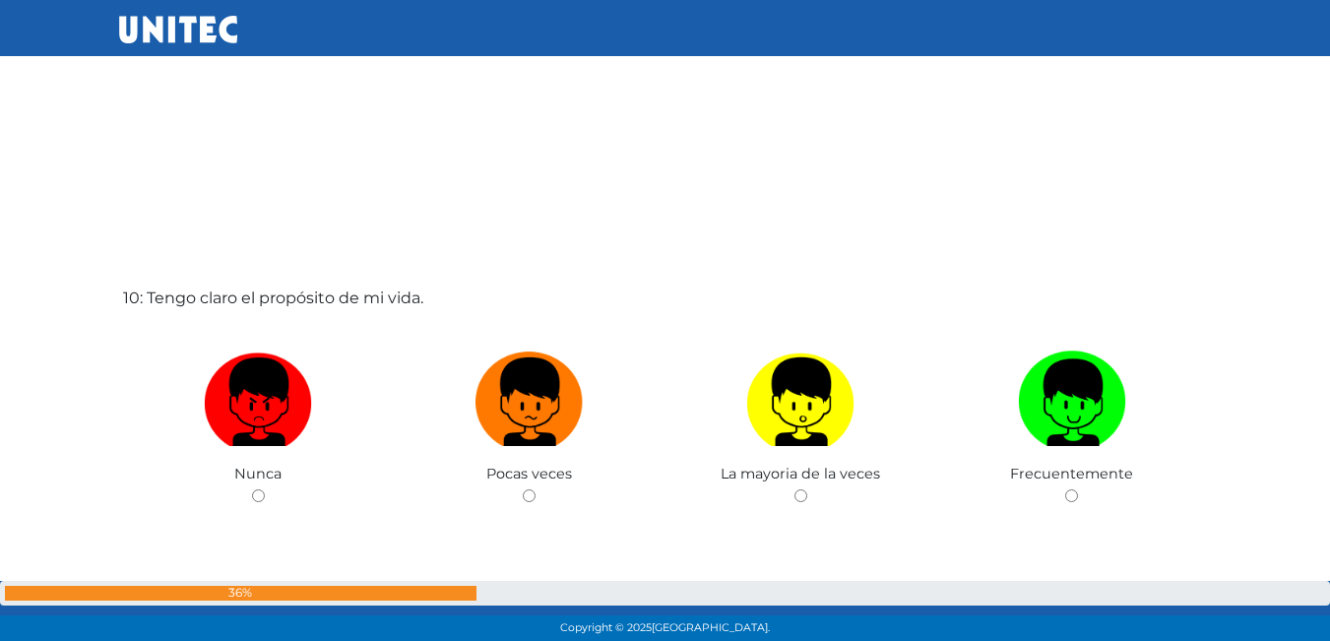
scroll to position [5775, 0]
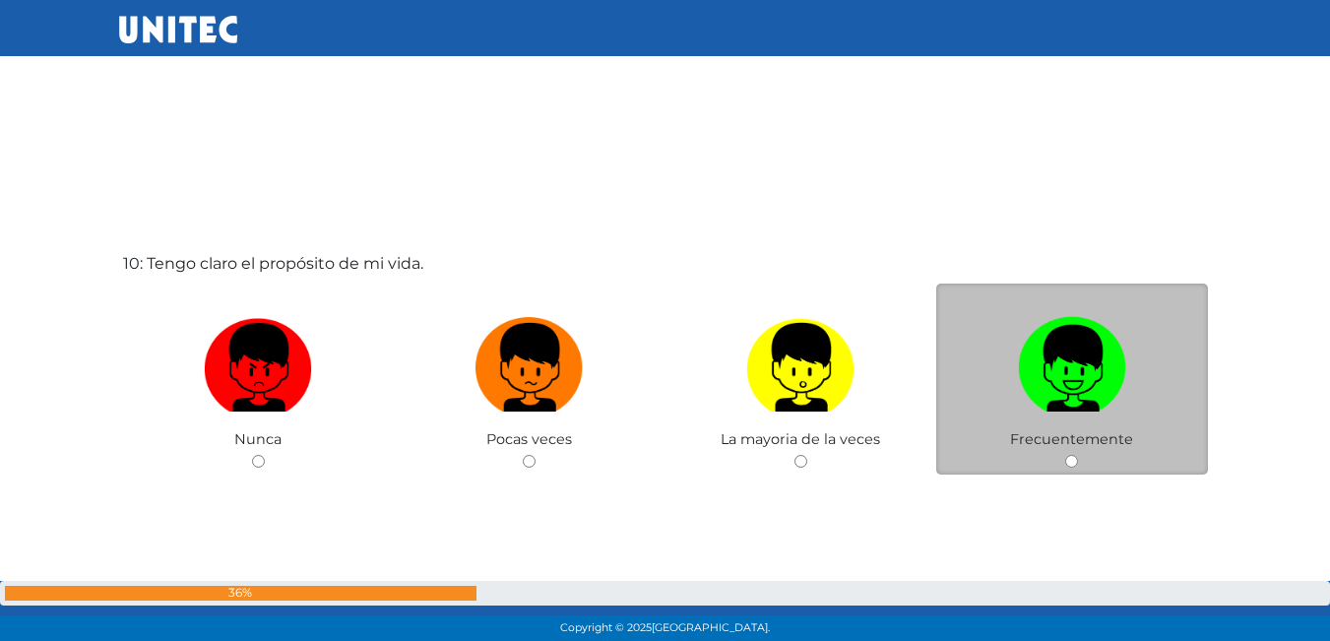
click at [1019, 371] on img at bounding box center [1072, 360] width 108 height 103
click at [1065, 455] on input "radio" at bounding box center [1071, 461] width 13 height 13
radio input "true"
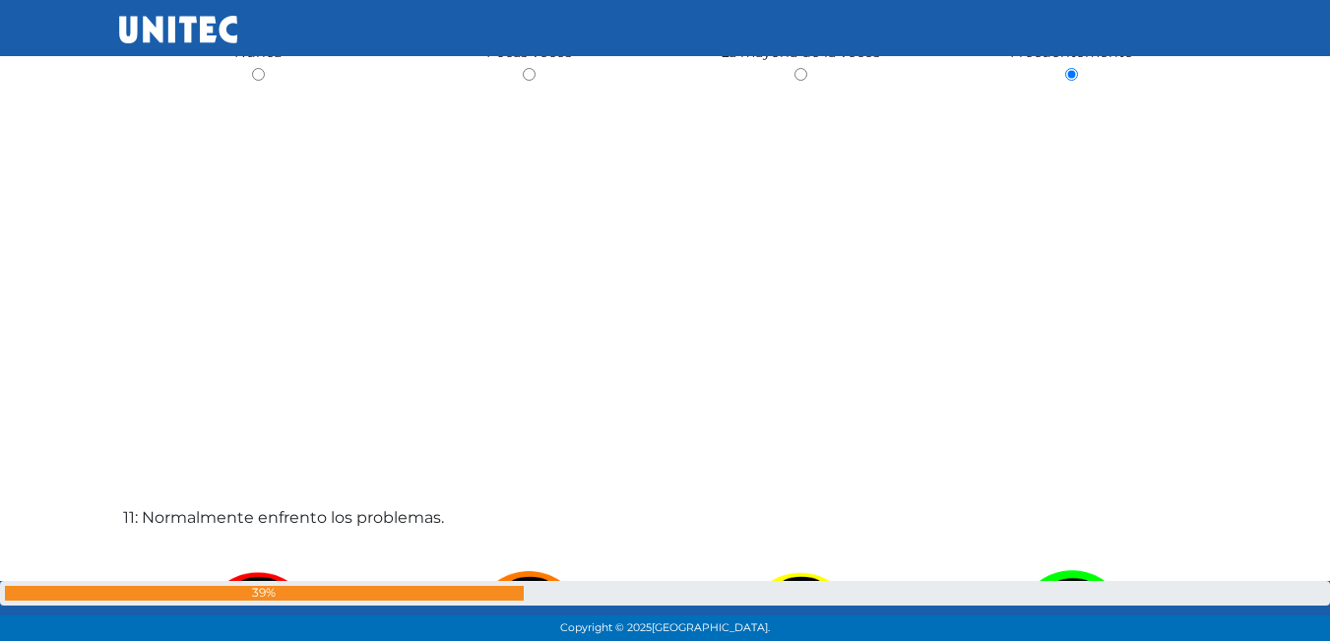
scroll to position [6154, 0]
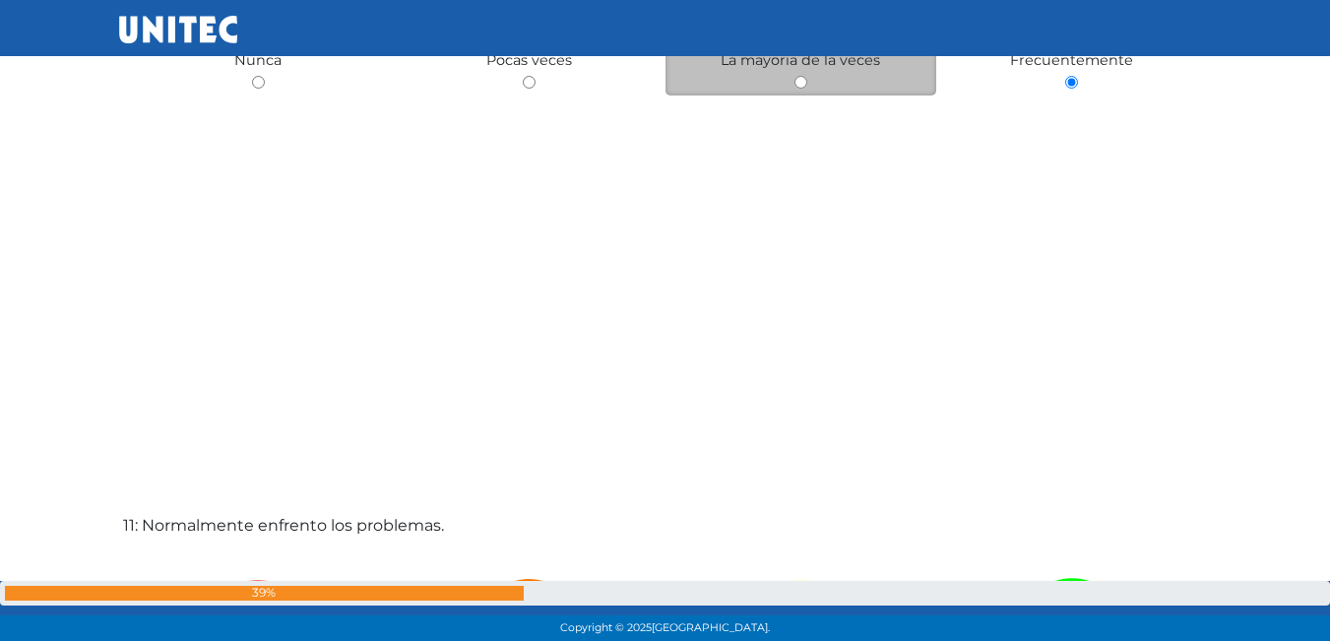
click at [810, 78] on div "La mayoria de la veces" at bounding box center [802, 1] width 272 height 192
click at [809, 79] on div "La mayoria de la veces" at bounding box center [802, 1] width 272 height 192
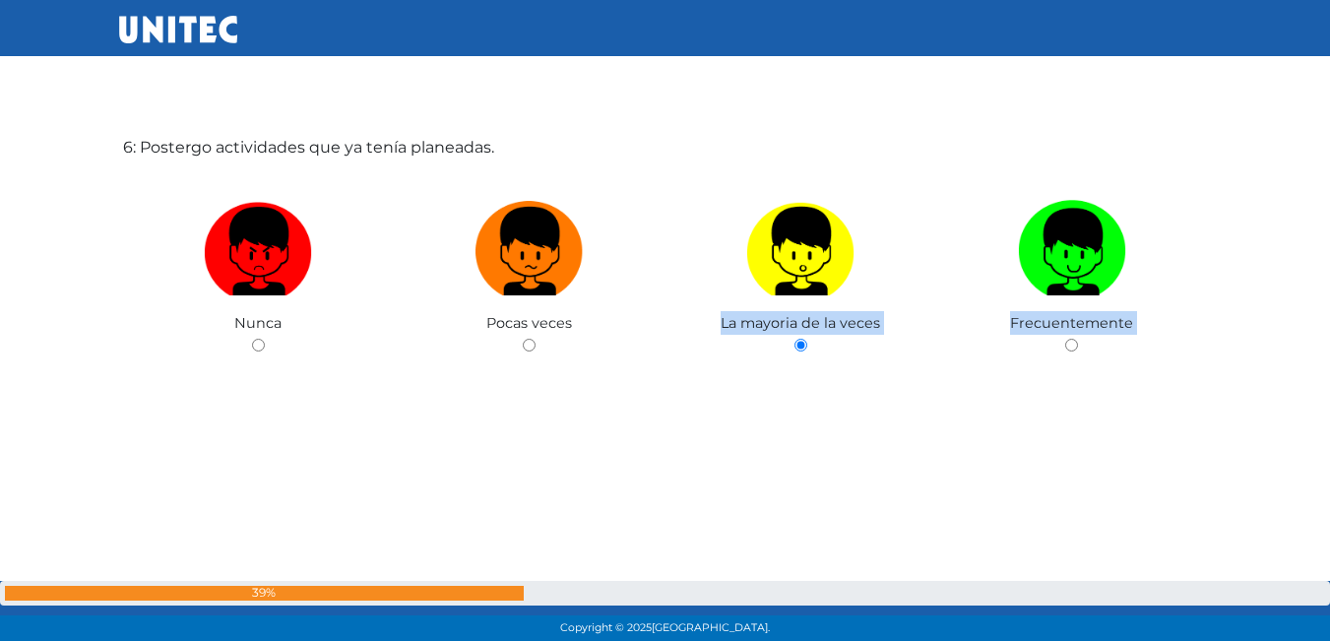
scroll to position [3362, 0]
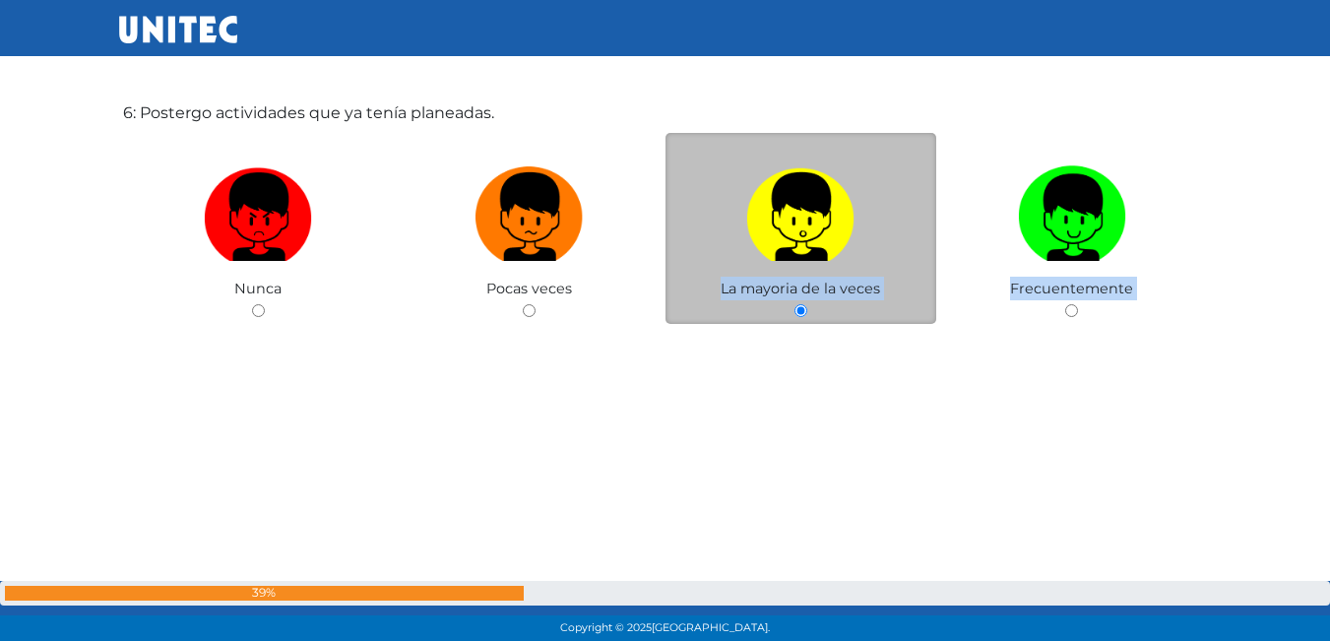
click at [826, 265] on label at bounding box center [802, 218] width 272 height 120
click at [807, 304] on input "radio" at bounding box center [800, 310] width 13 height 13
click at [826, 265] on label at bounding box center [802, 218] width 272 height 120
click at [807, 304] on input "radio" at bounding box center [800, 310] width 13 height 13
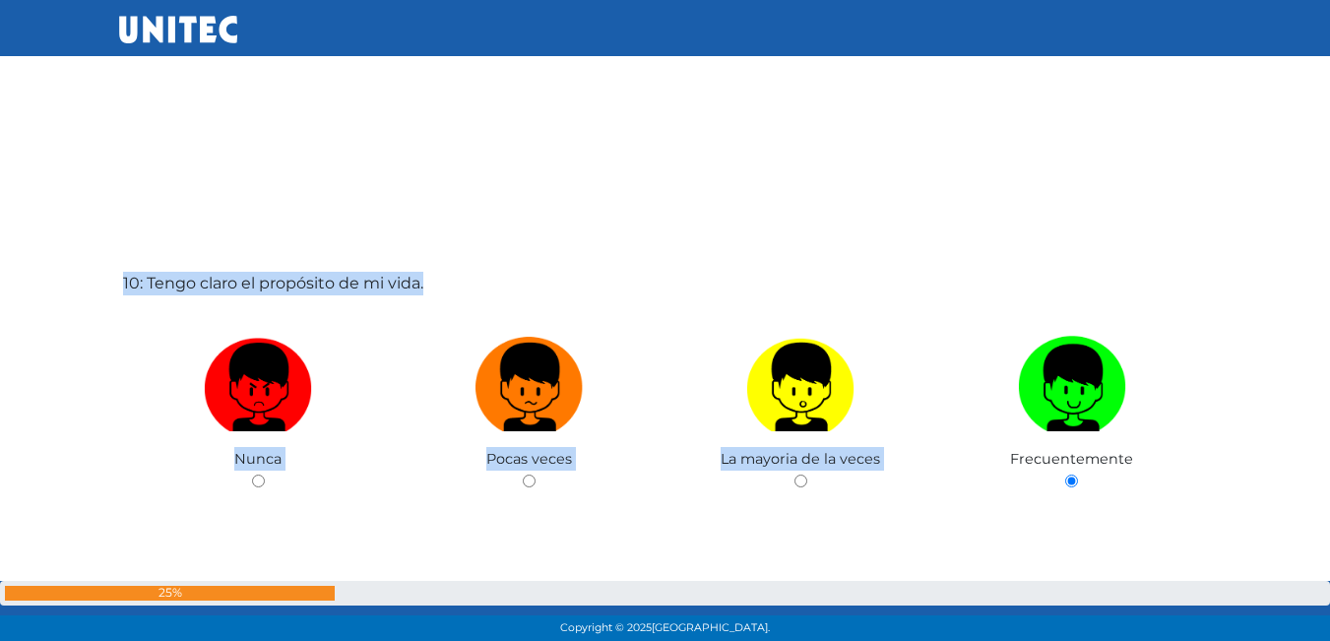
scroll to position [5789, 0]
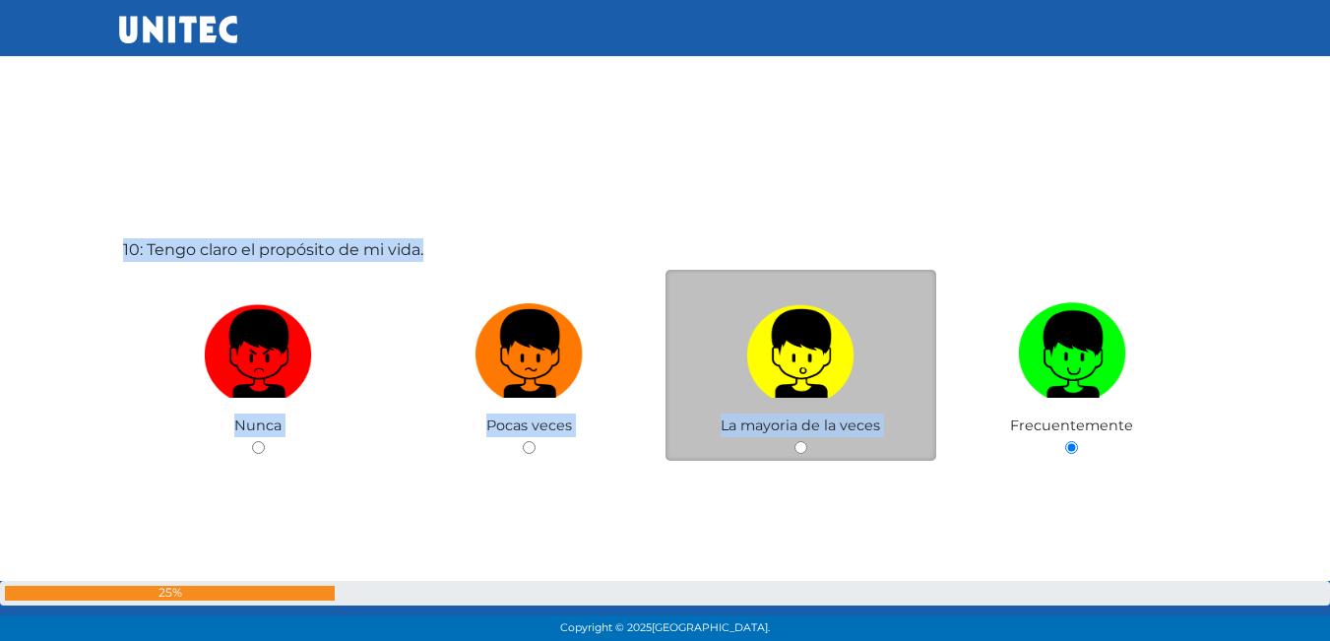
click at [796, 448] on input "radio" at bounding box center [800, 447] width 13 height 13
radio input "true"
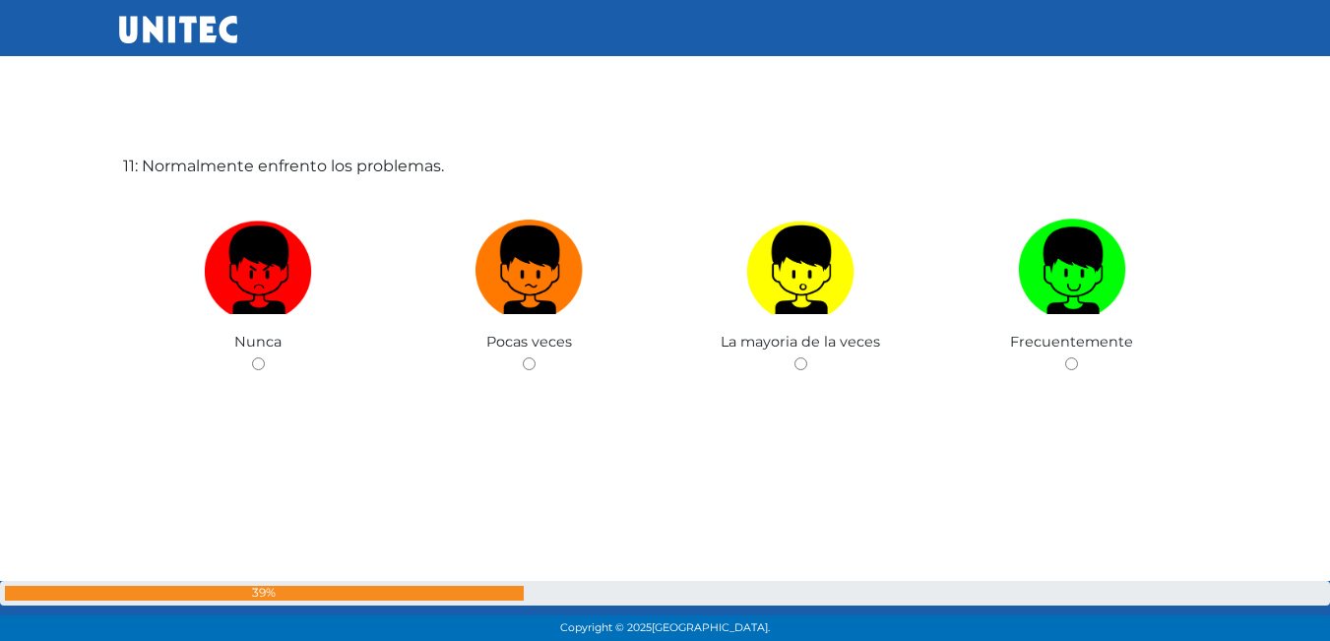
scroll to position [6479, 0]
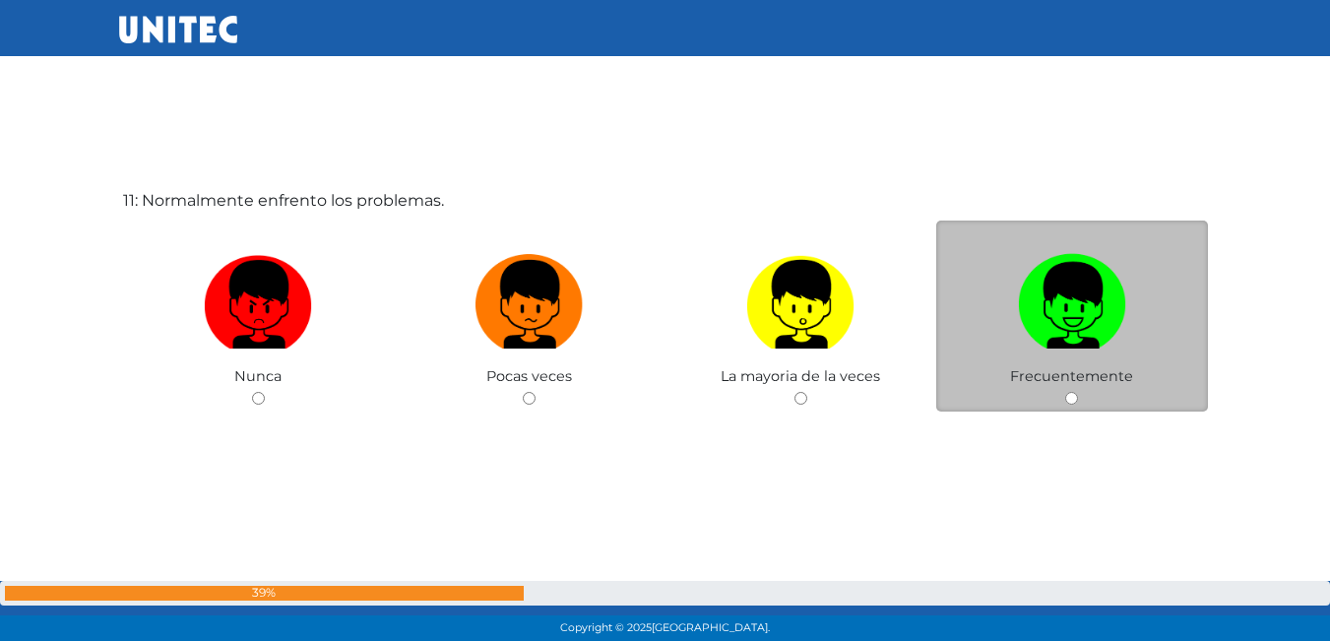
click at [1030, 325] on img at bounding box center [1072, 297] width 108 height 103
click at [1065, 392] on input "radio" at bounding box center [1071, 398] width 13 height 13
radio input "true"
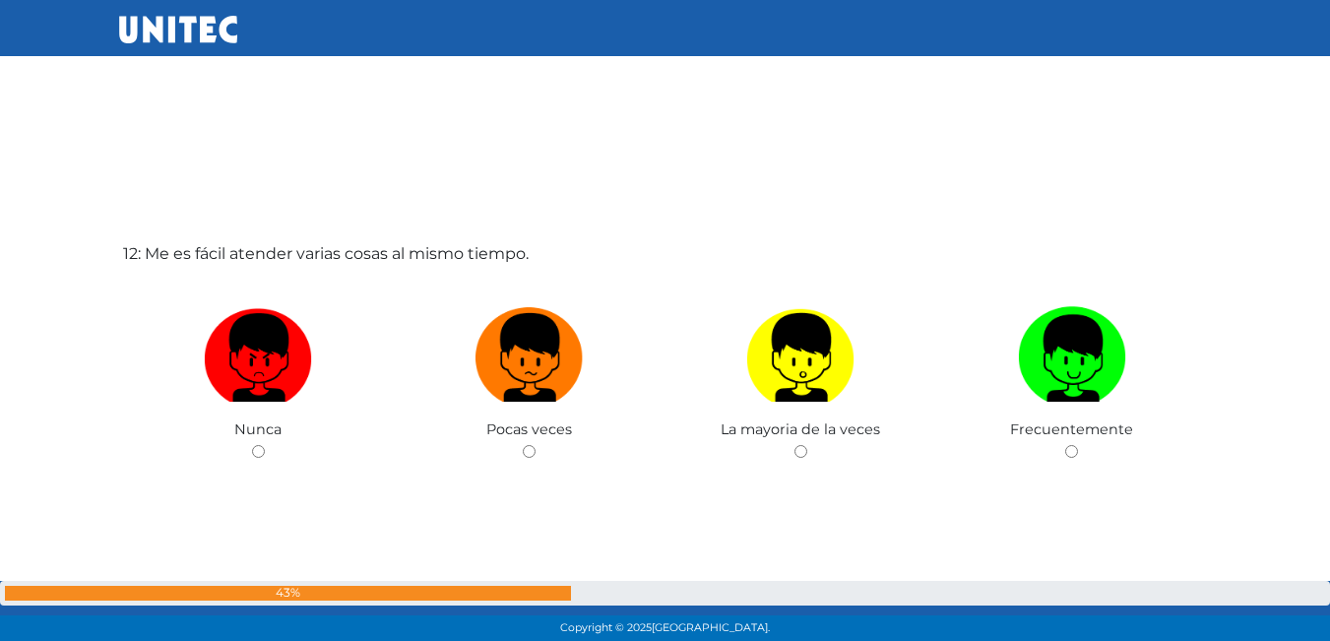
scroll to position [7073, 0]
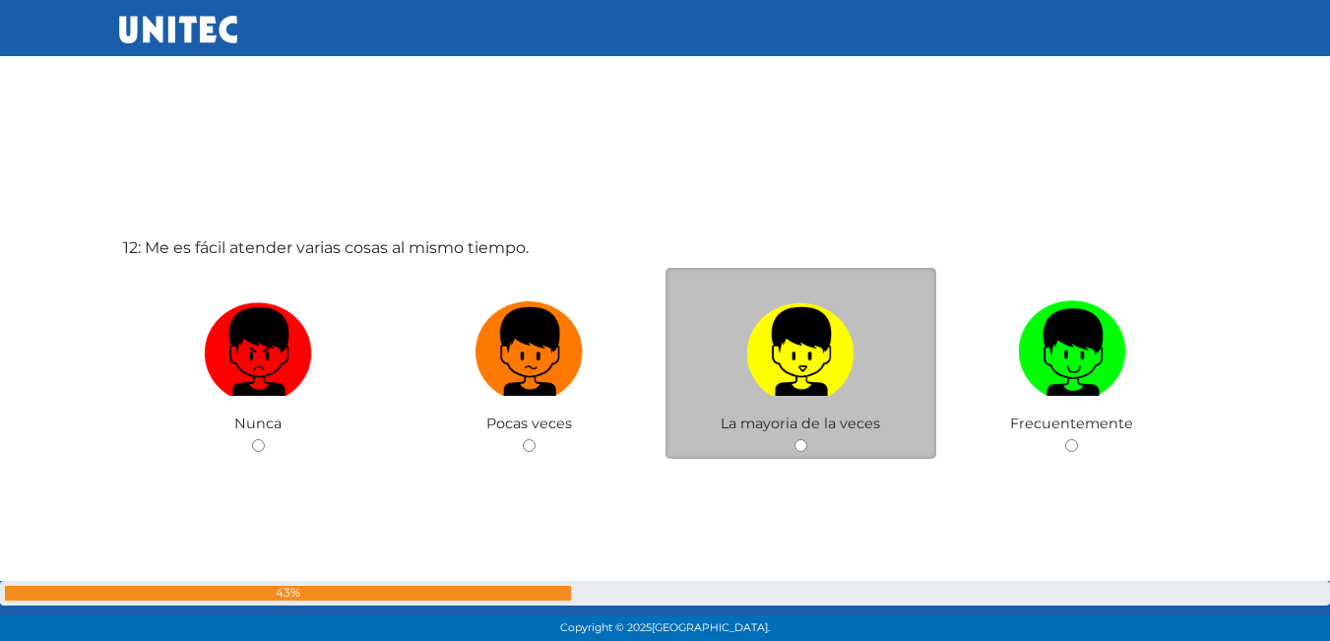
click at [842, 385] on img at bounding box center [800, 344] width 108 height 103
click at [807, 439] on input "radio" at bounding box center [800, 445] width 13 height 13
radio input "true"
click at [842, 385] on img at bounding box center [800, 344] width 108 height 103
click at [807, 439] on input "radio" at bounding box center [800, 445] width 13 height 13
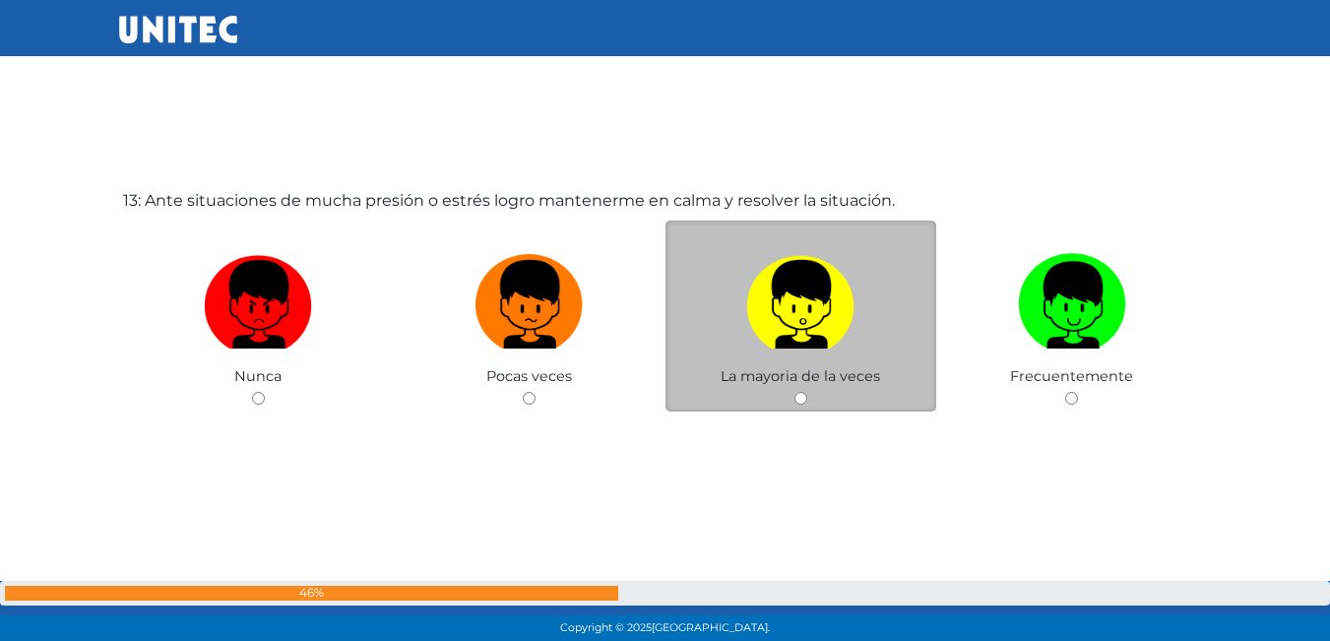
scroll to position [7789, 0]
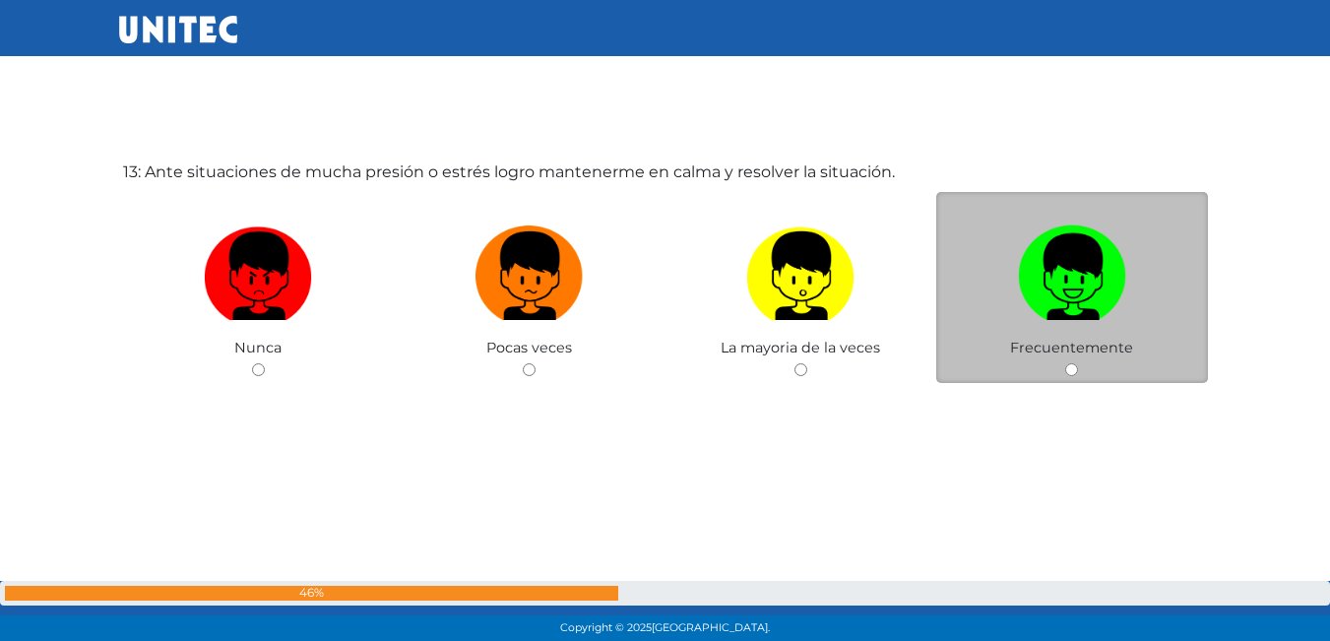
click at [1052, 312] on img at bounding box center [1072, 269] width 108 height 103
click at [1065, 363] on input "radio" at bounding box center [1071, 369] width 13 height 13
radio input "true"
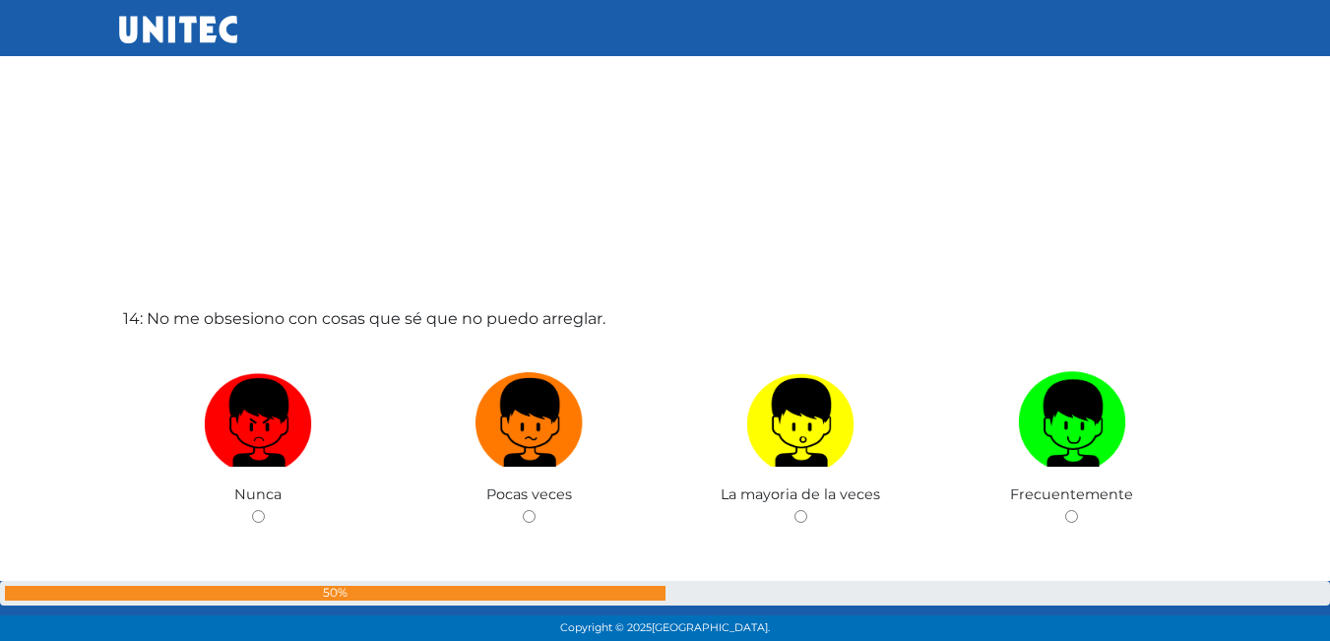
scroll to position [8382, 0]
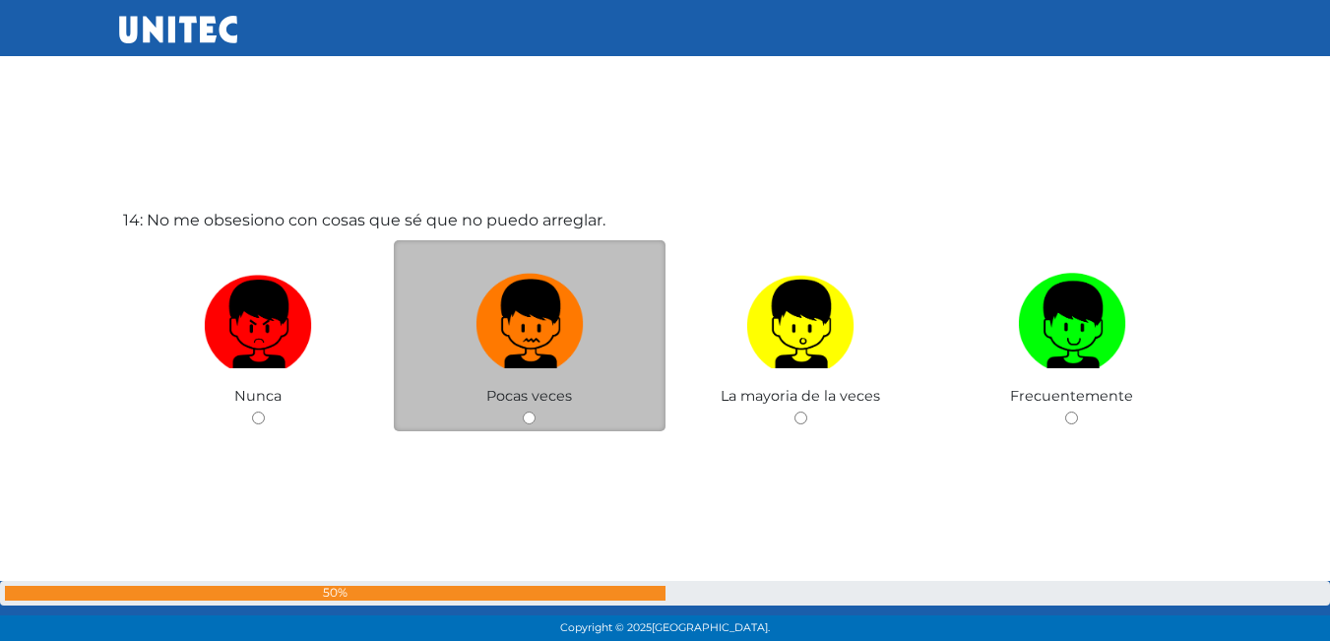
click at [517, 294] on img at bounding box center [530, 317] width 108 height 103
click at [523, 412] on input "radio" at bounding box center [529, 418] width 13 height 13
radio input "true"
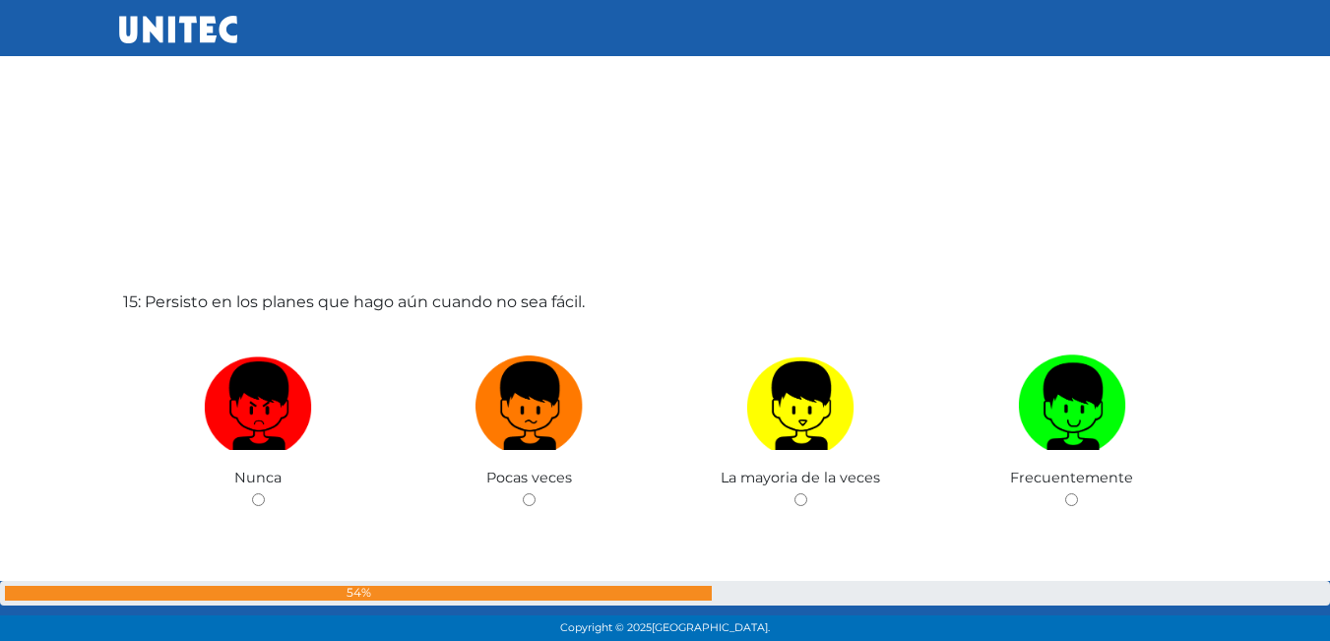
scroll to position [8976, 0]
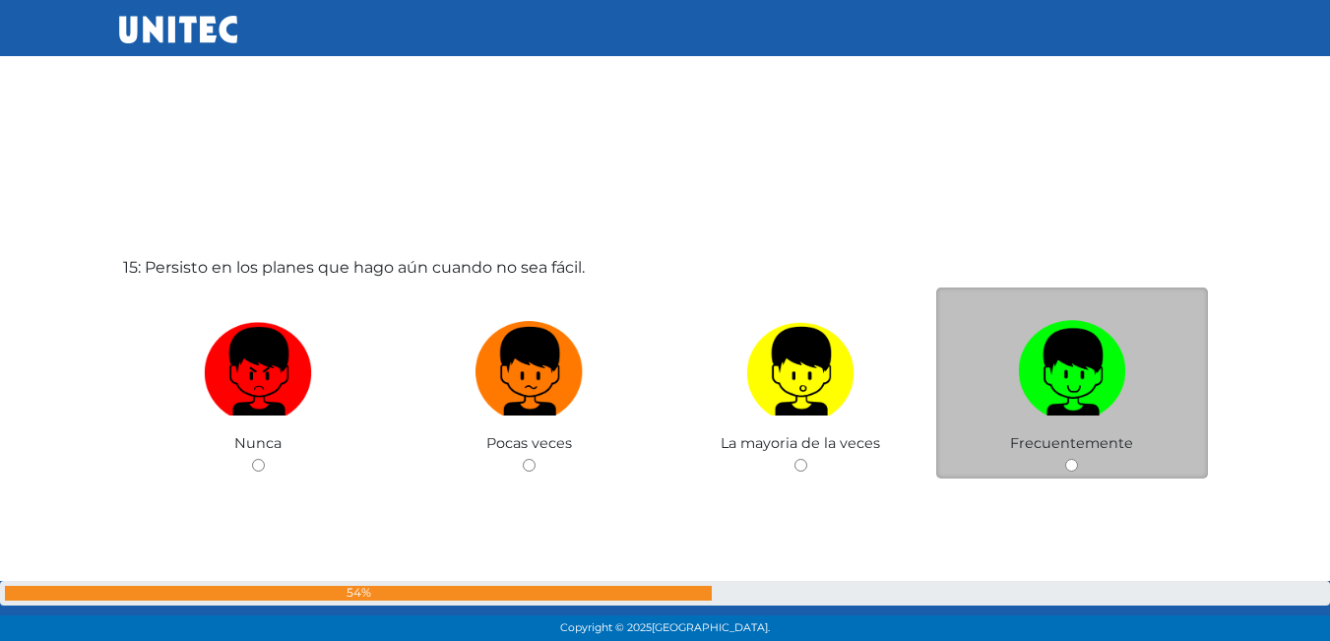
click at [1119, 434] on span "Frecuentemente" at bounding box center [1071, 443] width 123 height 18
click at [1018, 438] on span "Frecuentemente" at bounding box center [1071, 443] width 123 height 18
click at [1064, 470] on div "Frecuentemente" at bounding box center [1072, 383] width 272 height 192
click at [1071, 465] on input "radio" at bounding box center [1071, 465] width 13 height 13
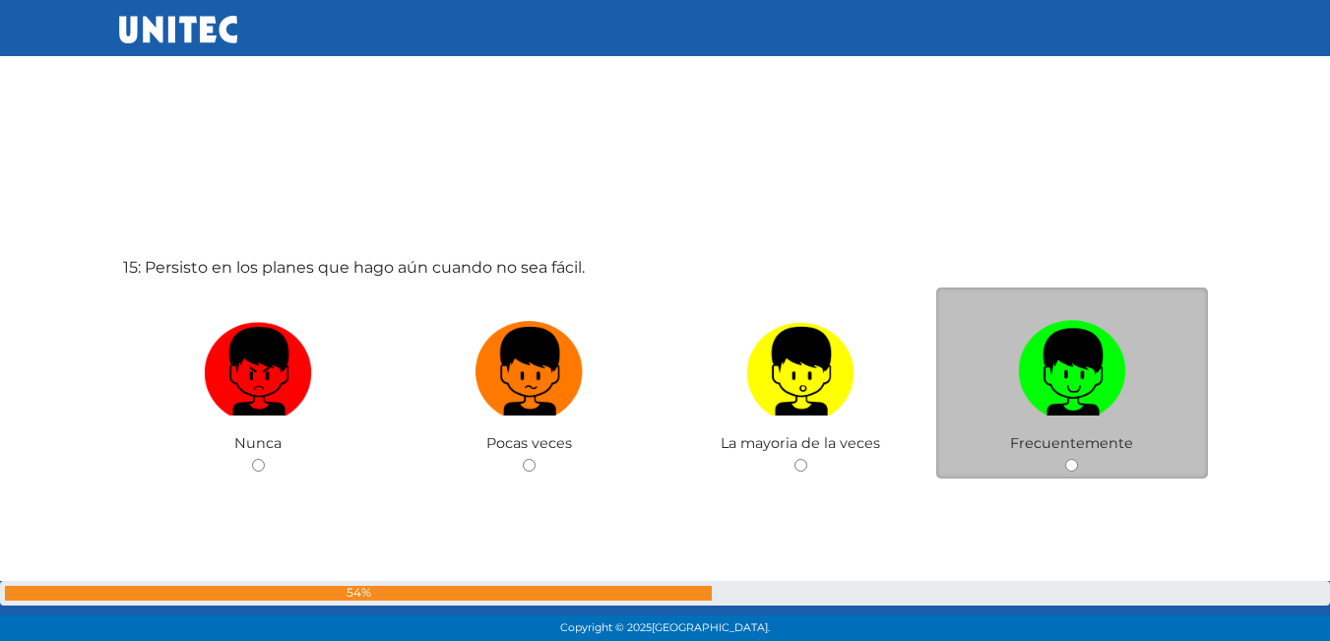
radio input "true"
click at [1071, 465] on input "radio" at bounding box center [1071, 465] width 13 height 13
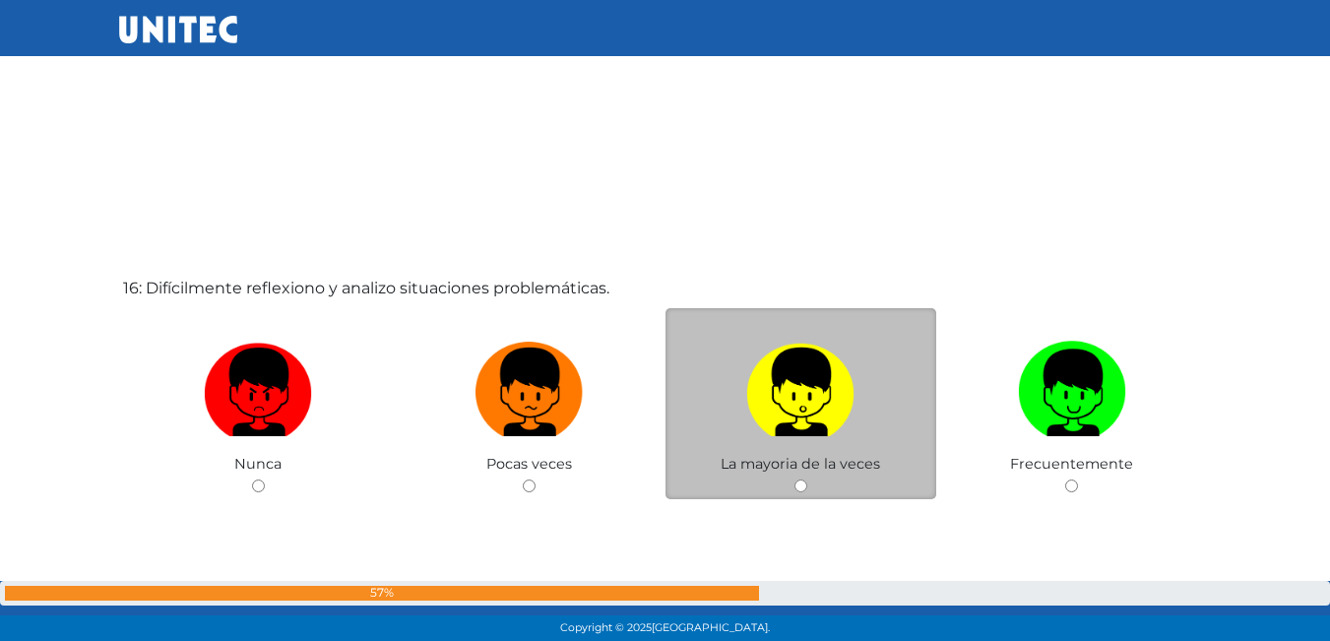
scroll to position [9630, 0]
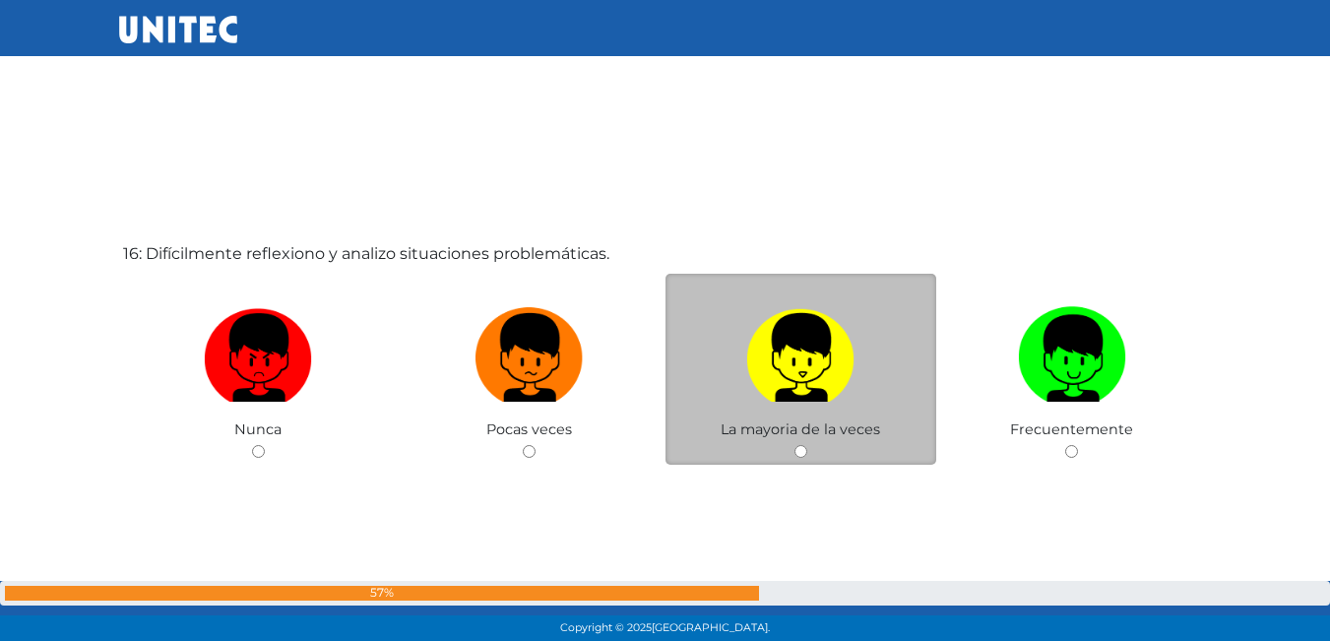
click at [812, 369] on img at bounding box center [800, 350] width 108 height 103
click at [807, 445] on input "radio" at bounding box center [800, 451] width 13 height 13
radio input "true"
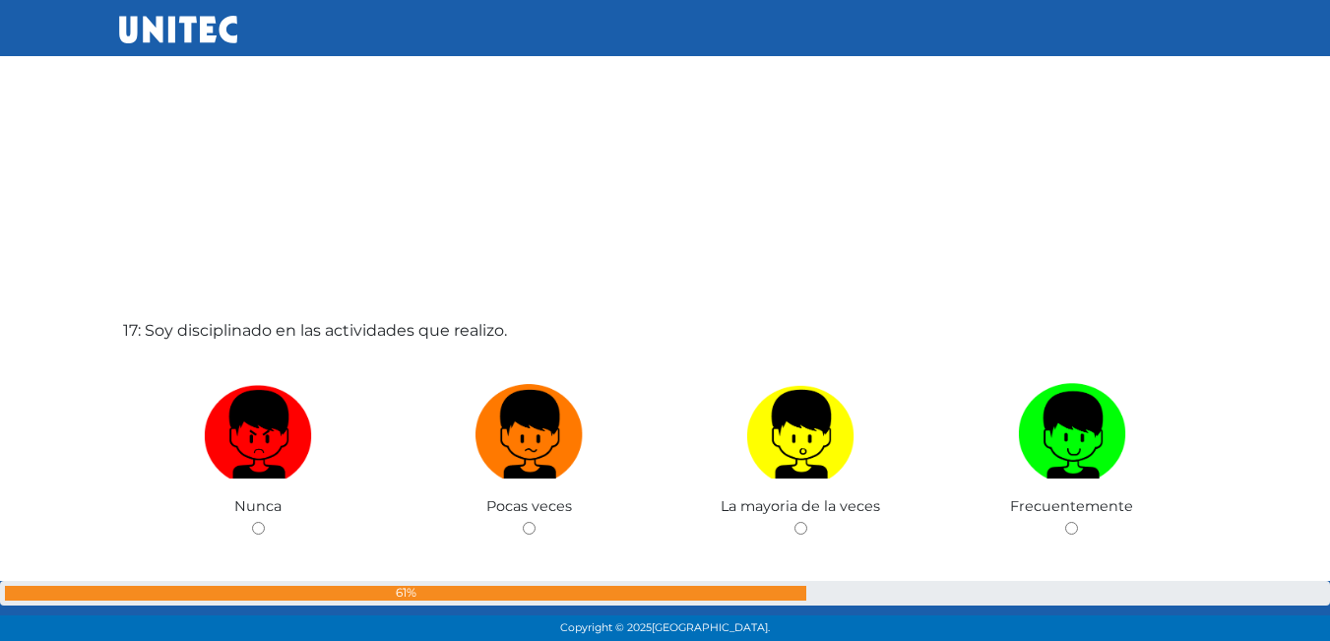
scroll to position [10215, 0]
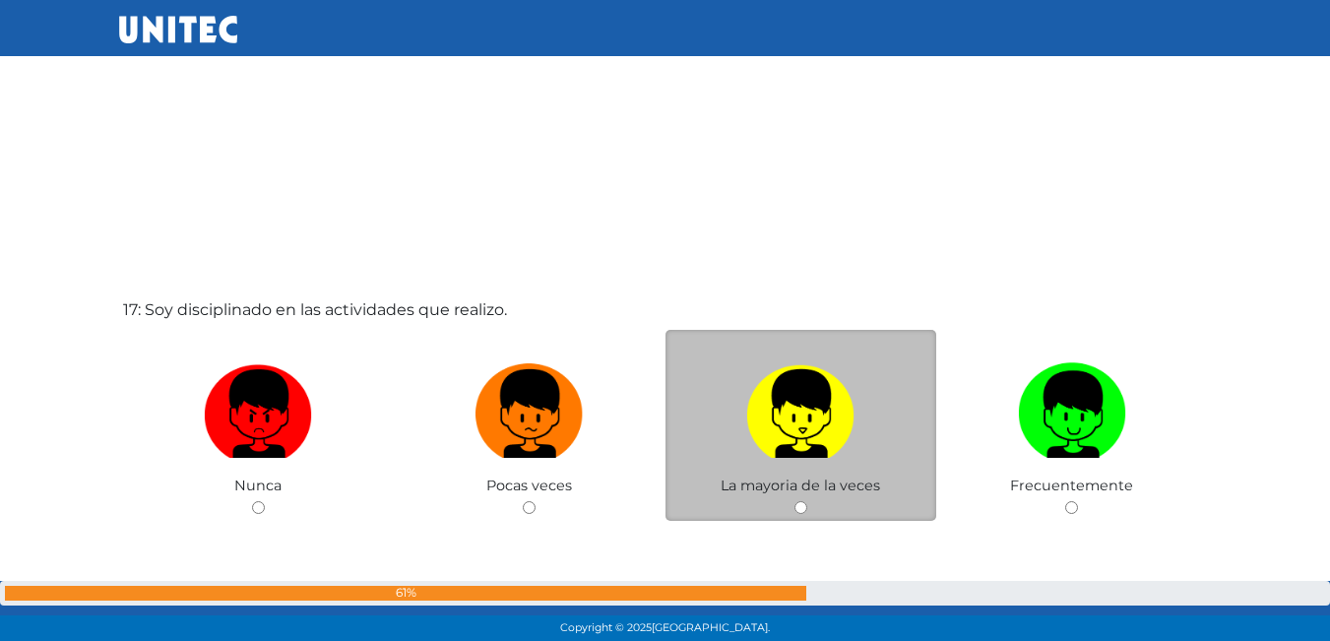
click at [784, 427] on img at bounding box center [800, 406] width 108 height 103
click at [794, 501] on input "radio" at bounding box center [800, 507] width 13 height 13
radio input "true"
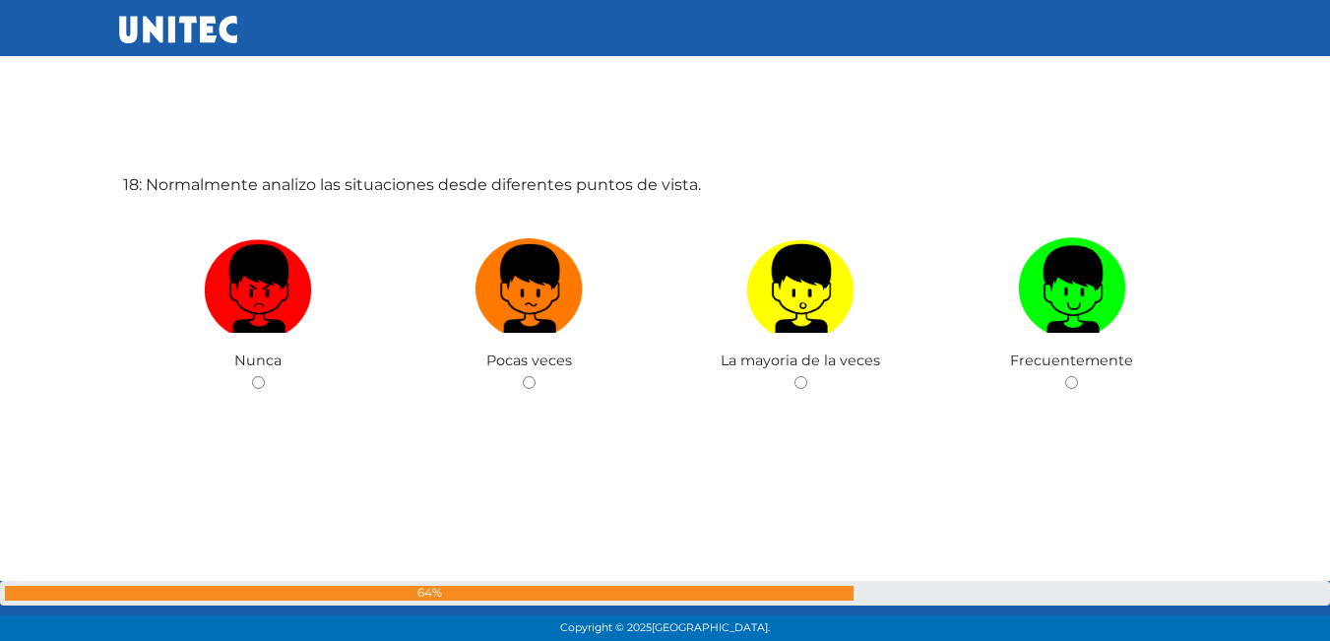
scroll to position [10994, 0]
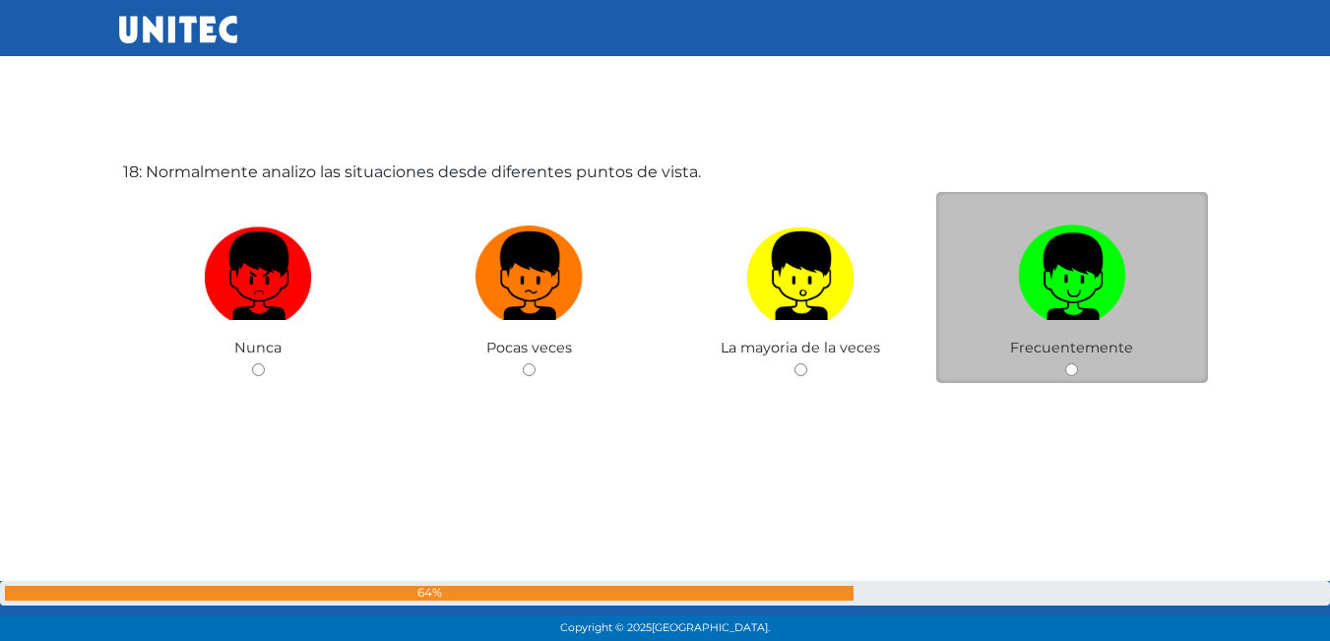
click at [1110, 348] on span "Frecuentemente" at bounding box center [1071, 348] width 123 height 18
click at [1110, 303] on img at bounding box center [1072, 269] width 108 height 103
click at [1078, 363] on input "radio" at bounding box center [1071, 369] width 13 height 13
radio input "true"
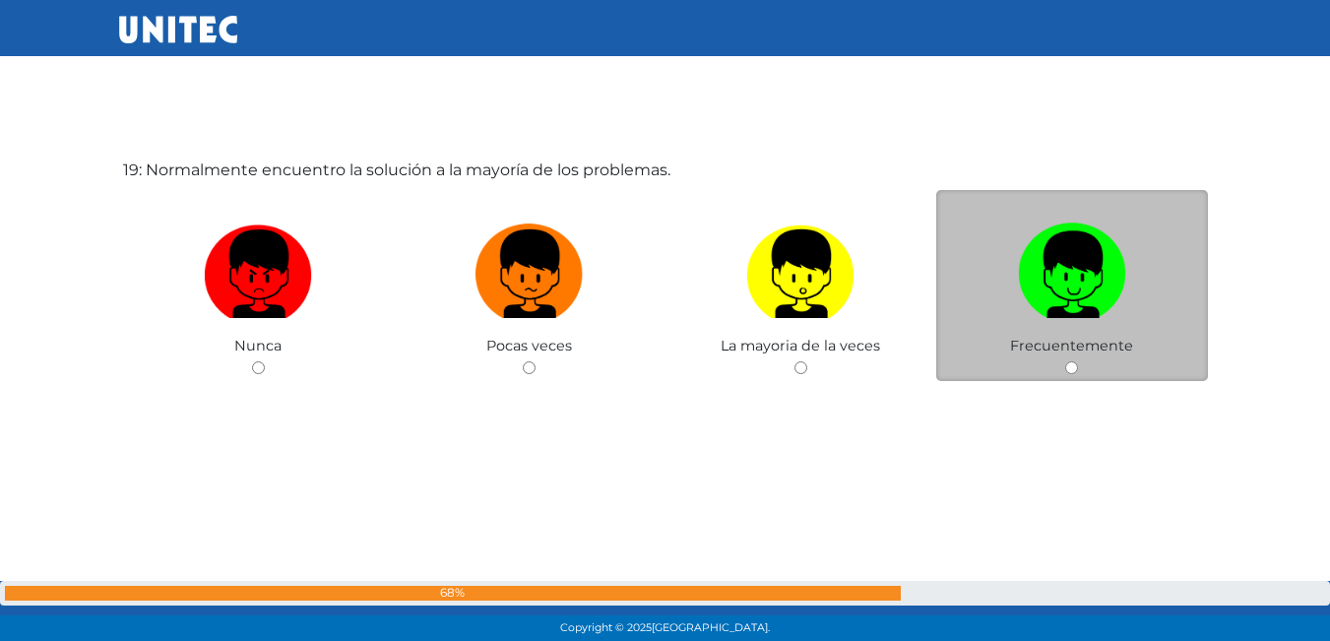
scroll to position [11682, 0]
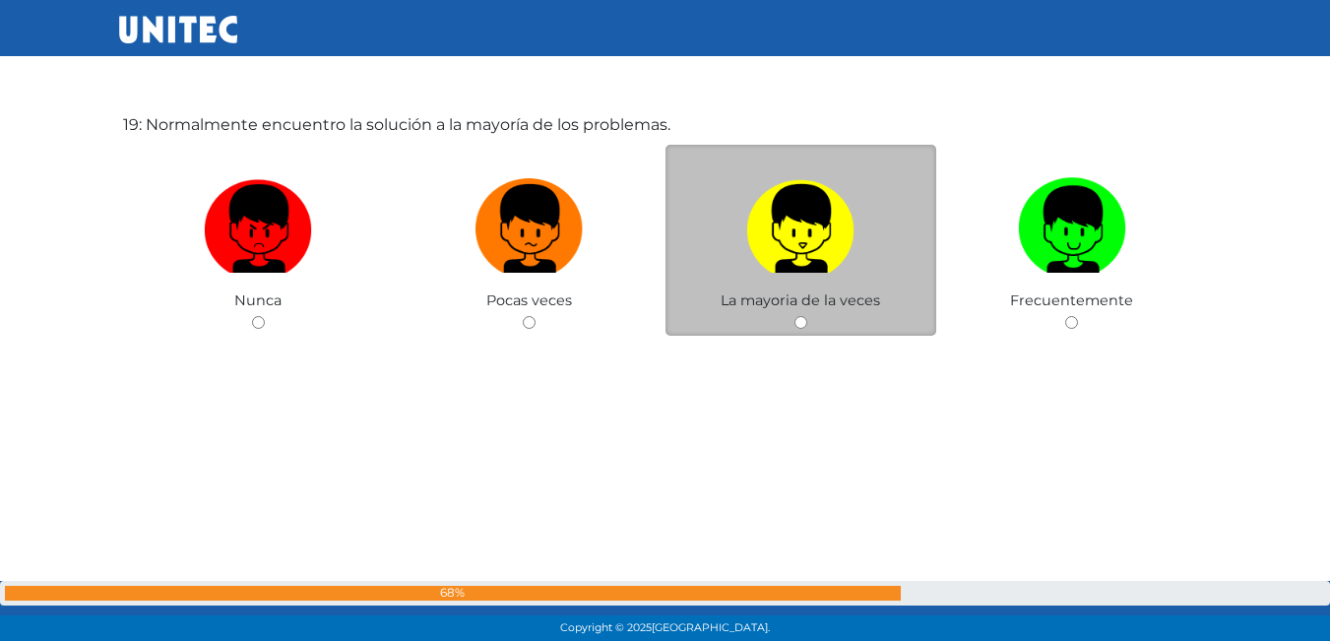
click at [825, 266] on img at bounding box center [800, 221] width 108 height 103
click at [807, 316] on input "radio" at bounding box center [800, 322] width 13 height 13
radio input "true"
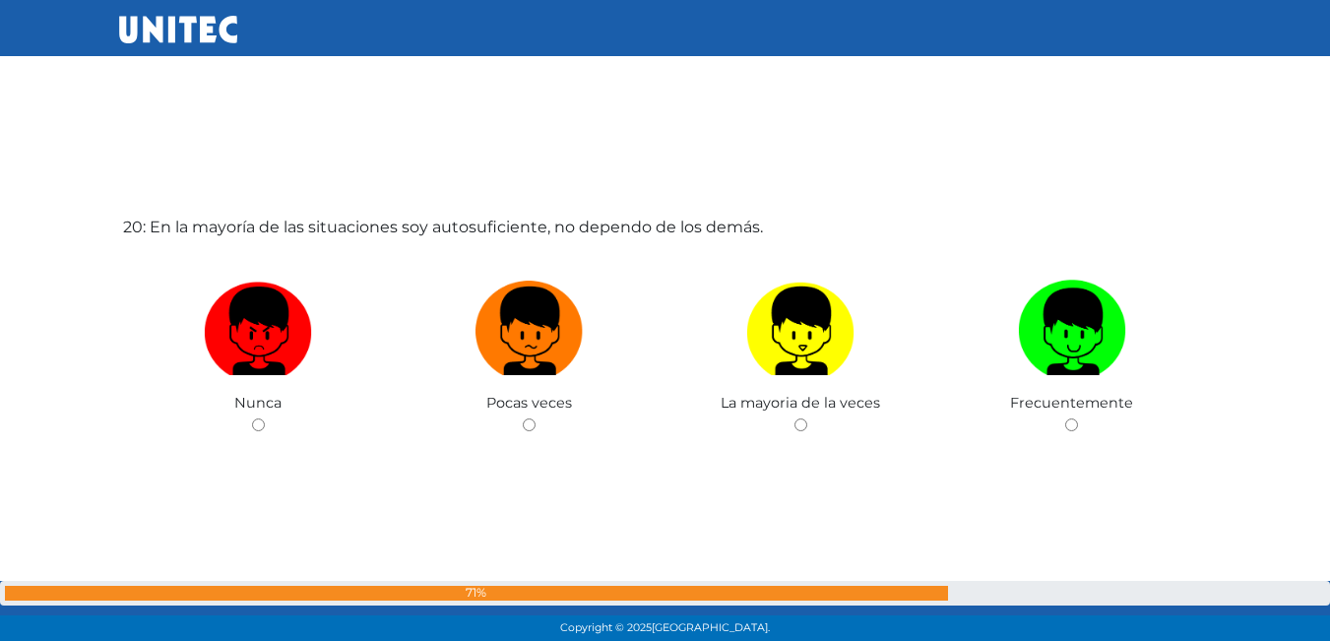
scroll to position [12255, 0]
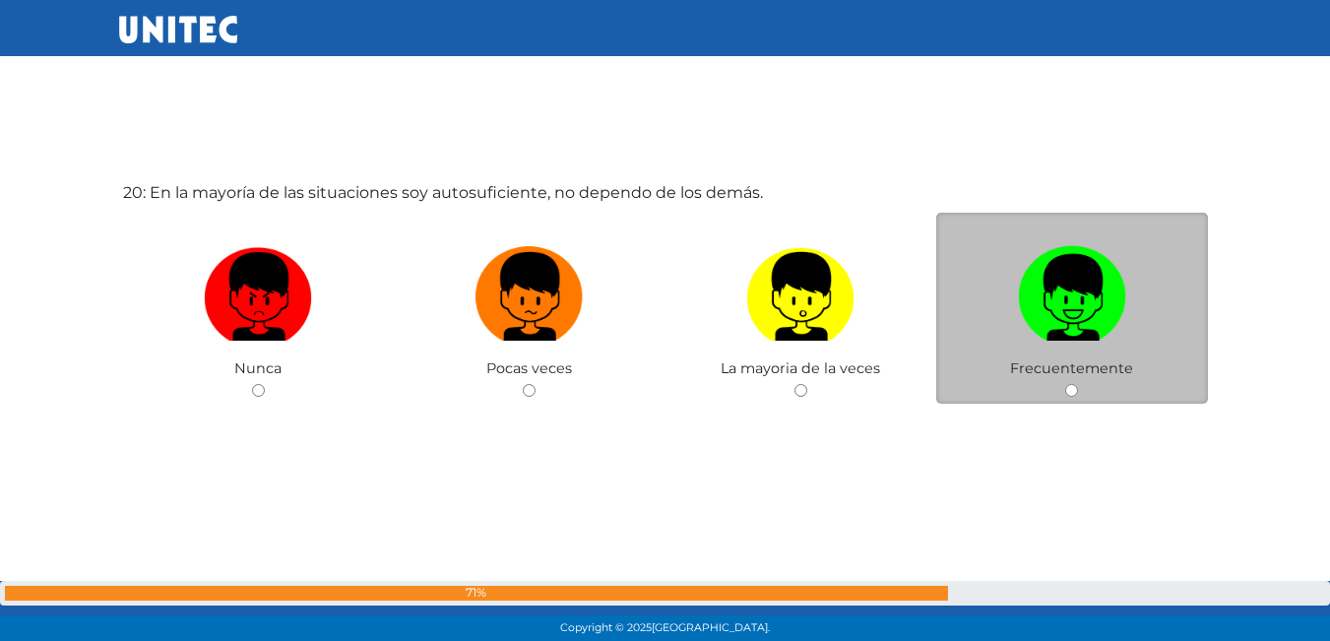
click at [1092, 306] on img at bounding box center [1072, 289] width 108 height 103
click at [1078, 384] on input "radio" at bounding box center [1071, 390] width 13 height 13
radio input "true"
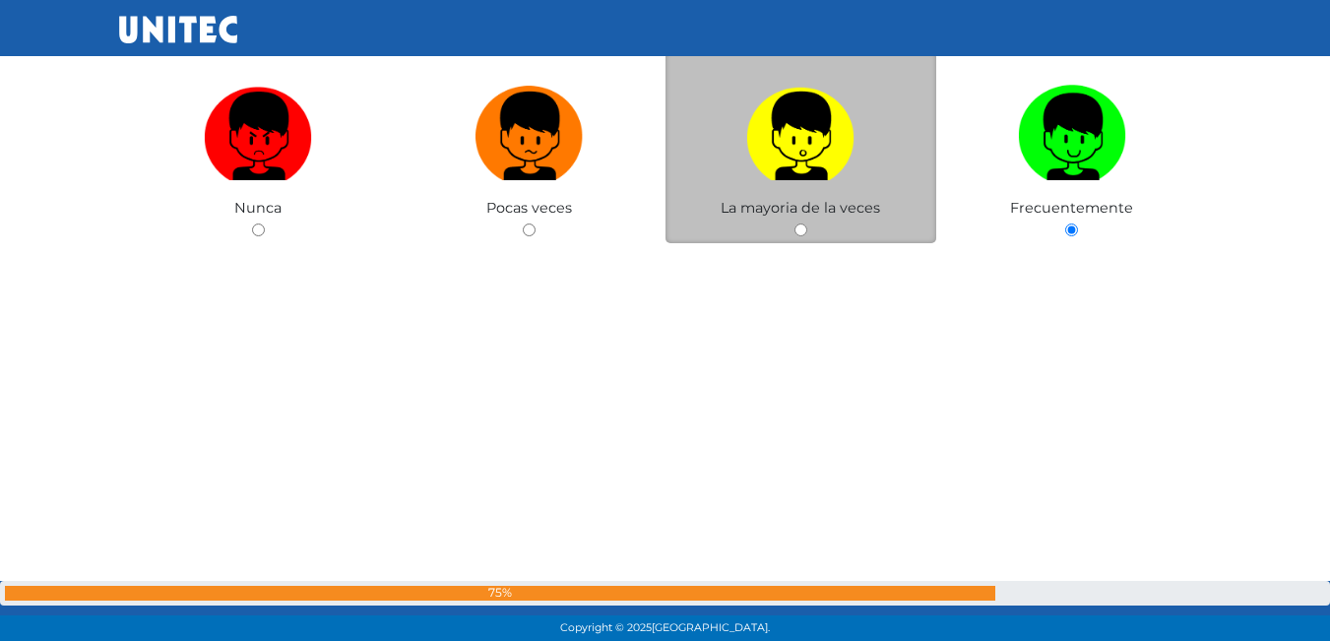
scroll to position [12336, 0]
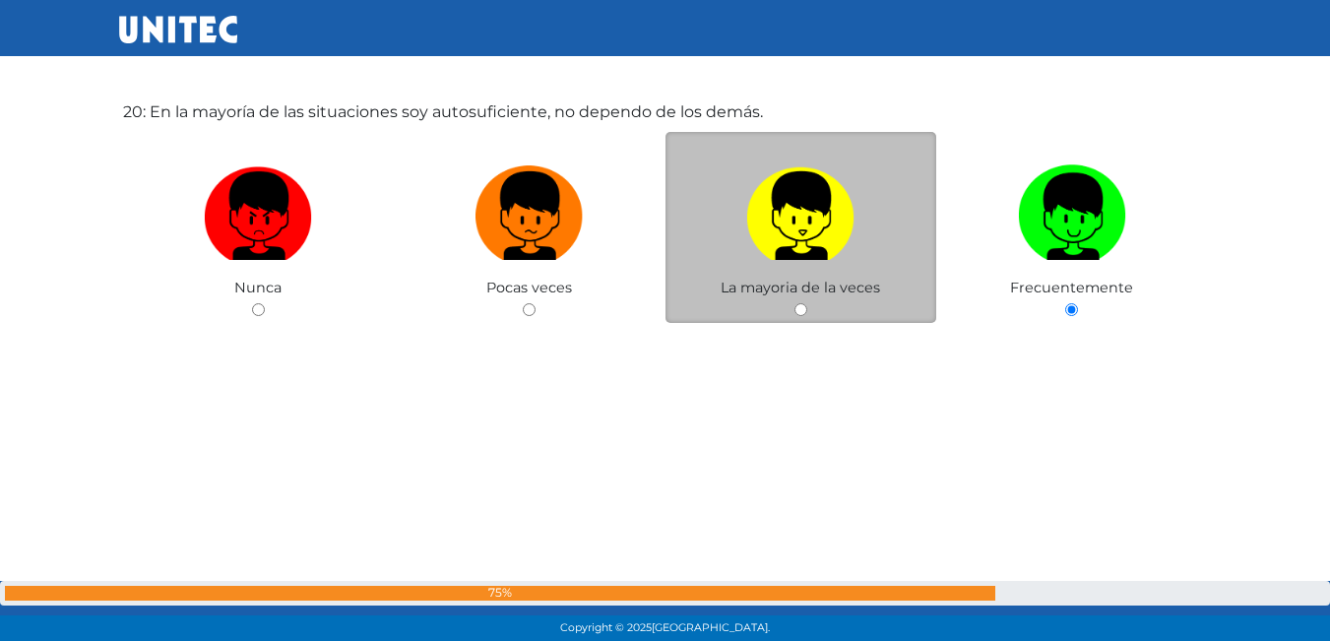
click at [786, 240] on img at bounding box center [800, 209] width 108 height 103
click at [794, 303] on input "radio" at bounding box center [800, 309] width 13 height 13
radio input "true"
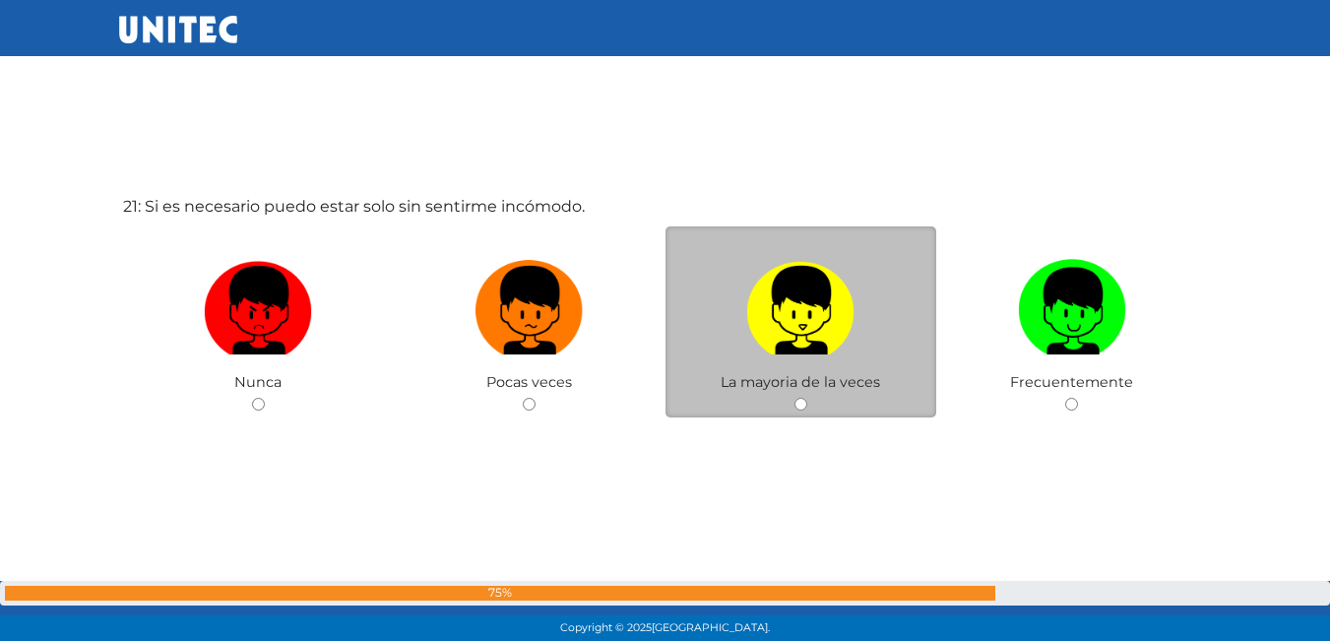
scroll to position [12917, 0]
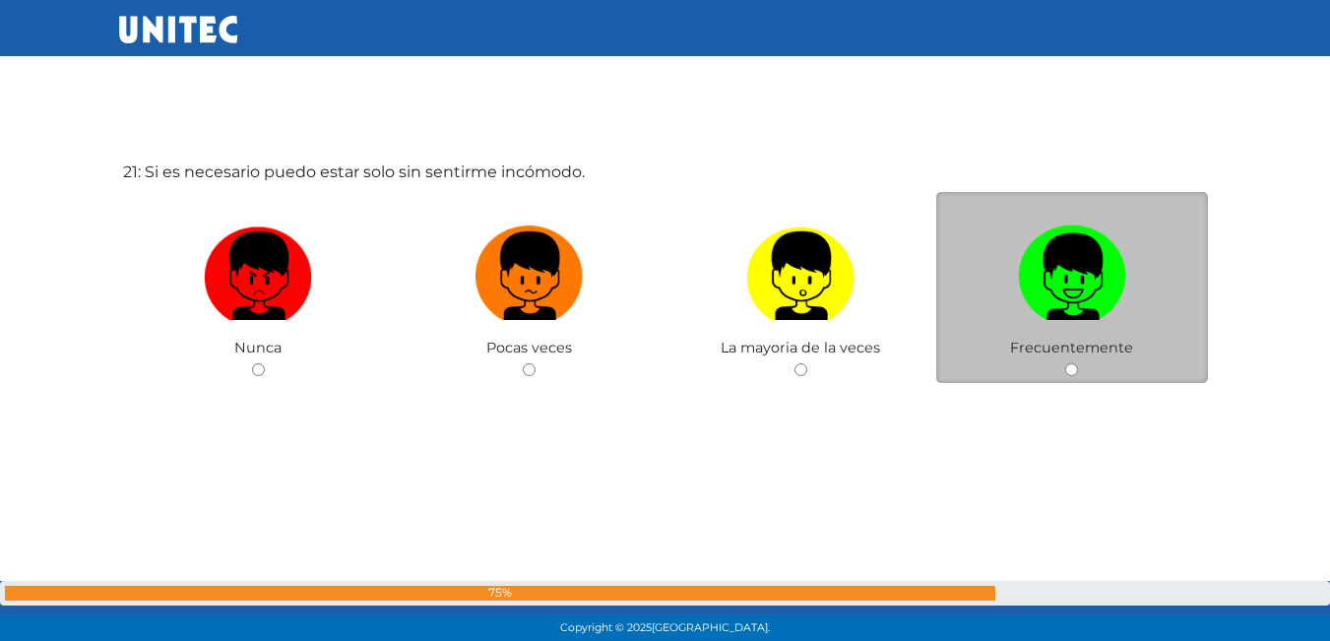
click at [1091, 316] on img at bounding box center [1072, 269] width 108 height 103
click at [1078, 363] on input "radio" at bounding box center [1071, 369] width 13 height 13
radio input "true"
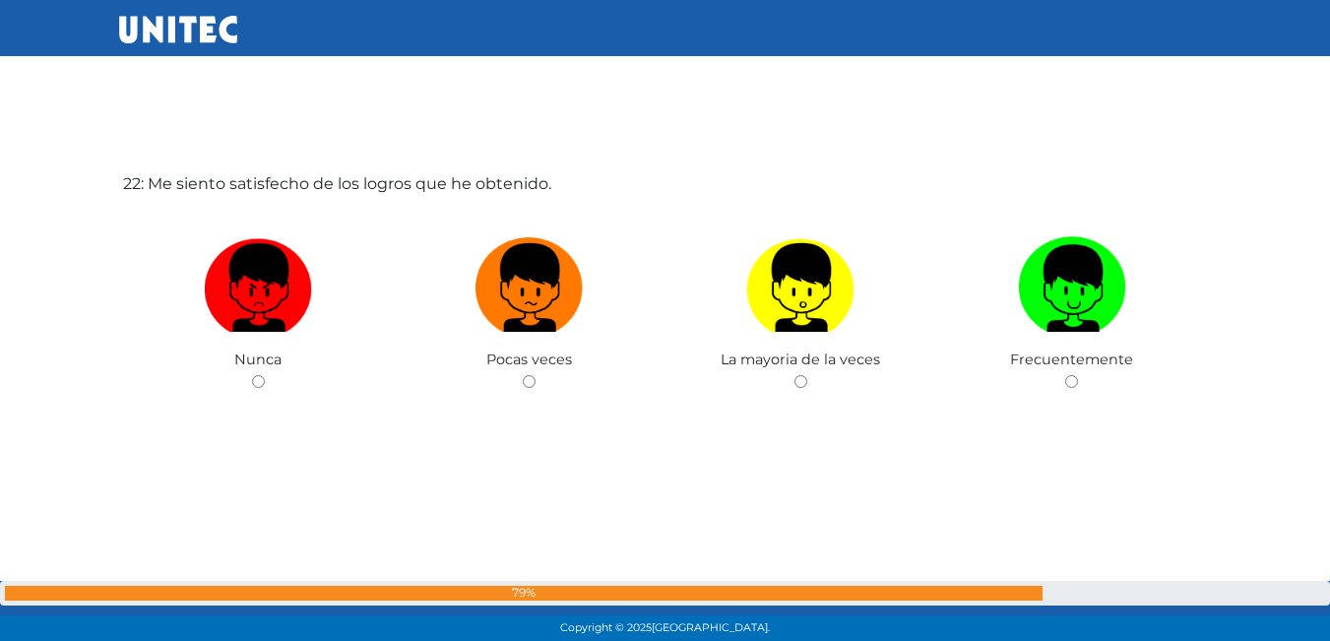
scroll to position [13615, 0]
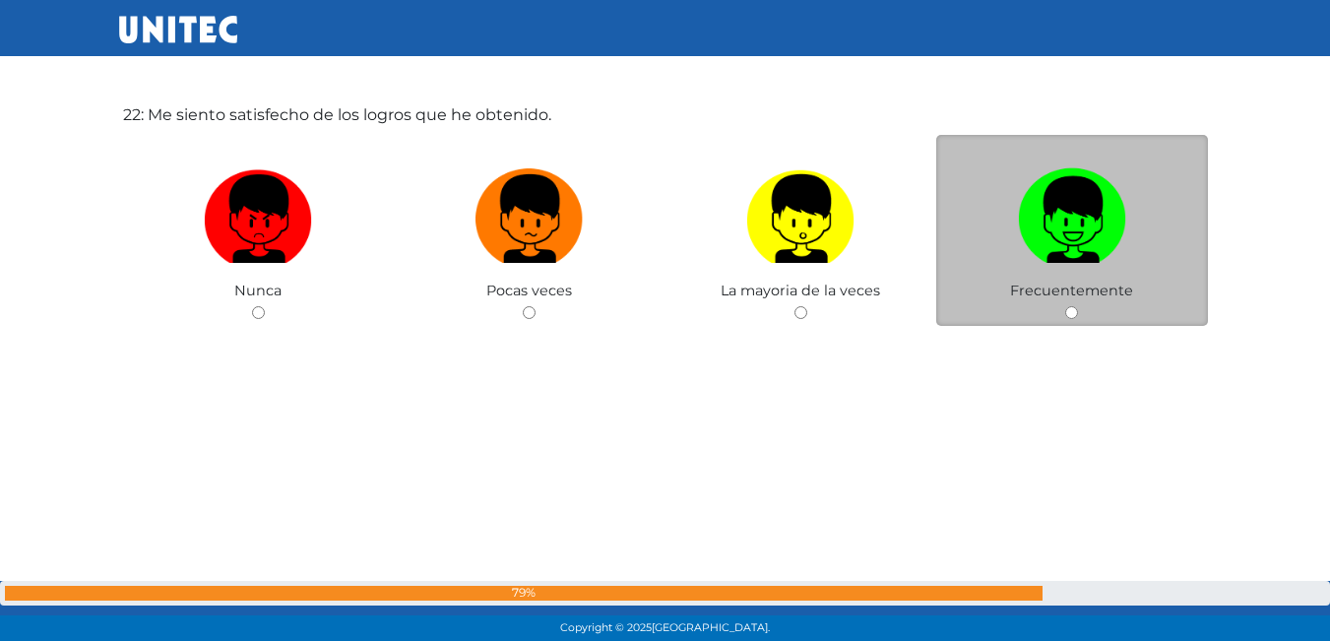
click at [1057, 240] on img at bounding box center [1072, 211] width 108 height 103
click at [1065, 306] on input "radio" at bounding box center [1071, 312] width 13 height 13
radio input "true"
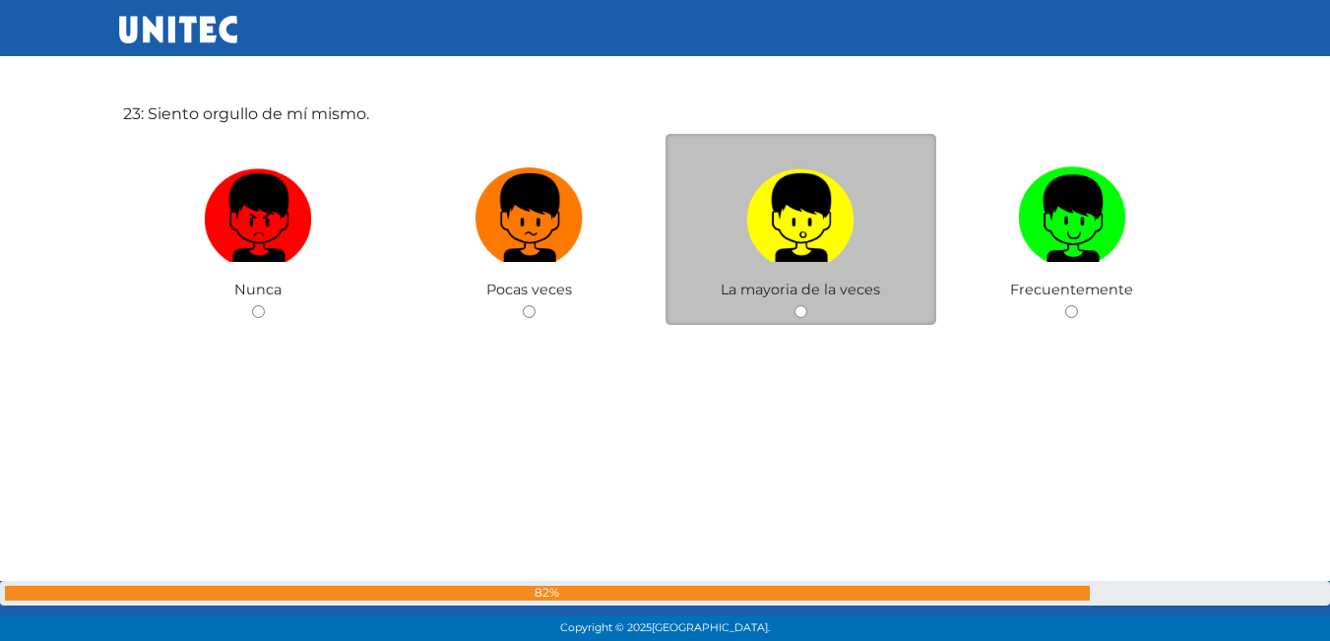
scroll to position [14257, 0]
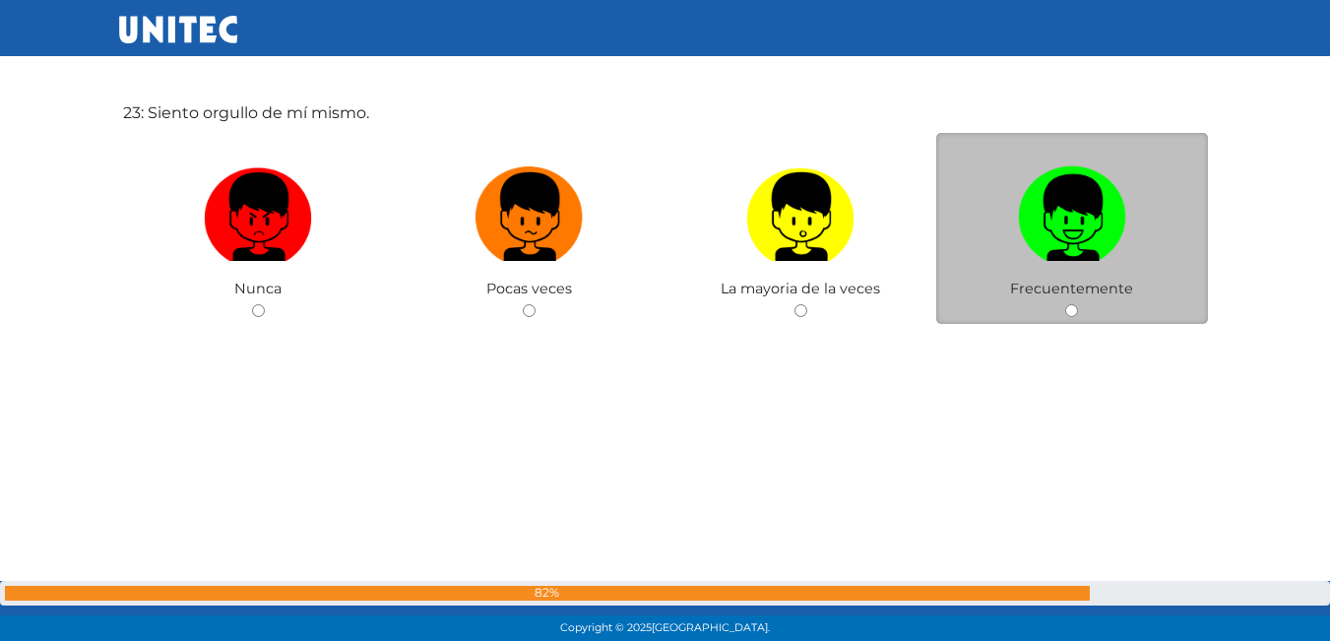
click at [1030, 229] on img at bounding box center [1072, 210] width 108 height 103
click at [1065, 304] on input "radio" at bounding box center [1071, 310] width 13 height 13
radio input "true"
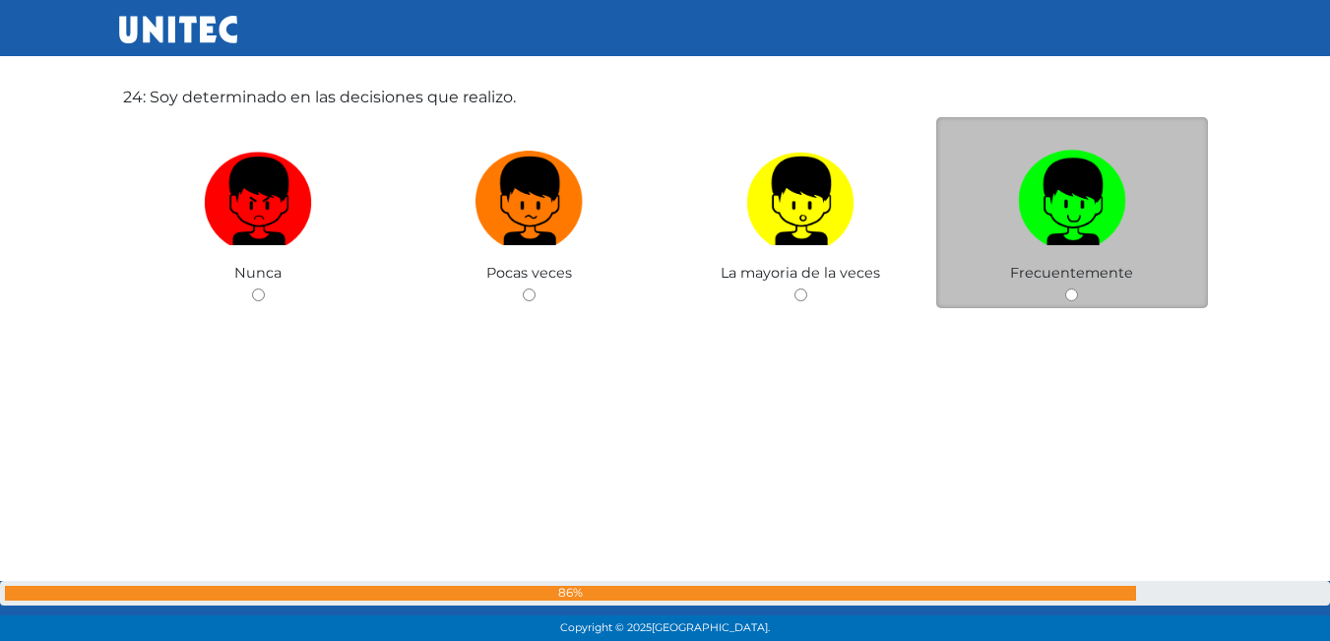
scroll to position [14915, 0]
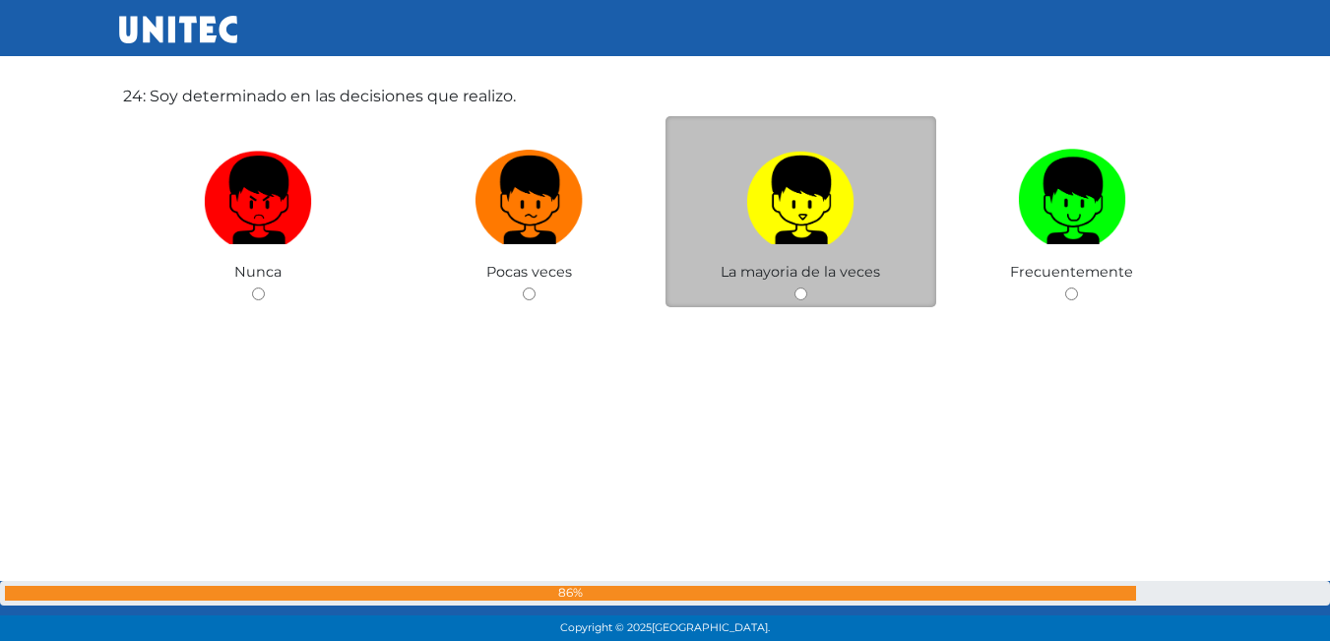
click at [790, 220] on img at bounding box center [800, 193] width 108 height 103
click at [794, 287] on input "radio" at bounding box center [800, 293] width 13 height 13
radio input "true"
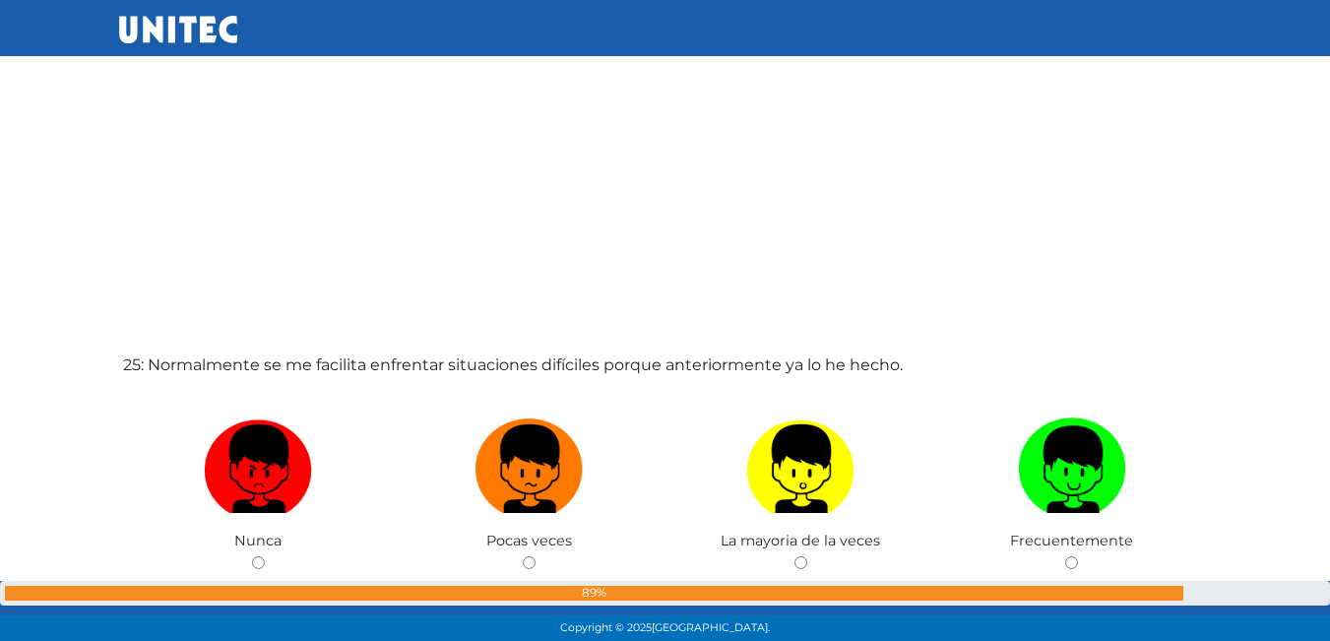
scroll to position [15386, 0]
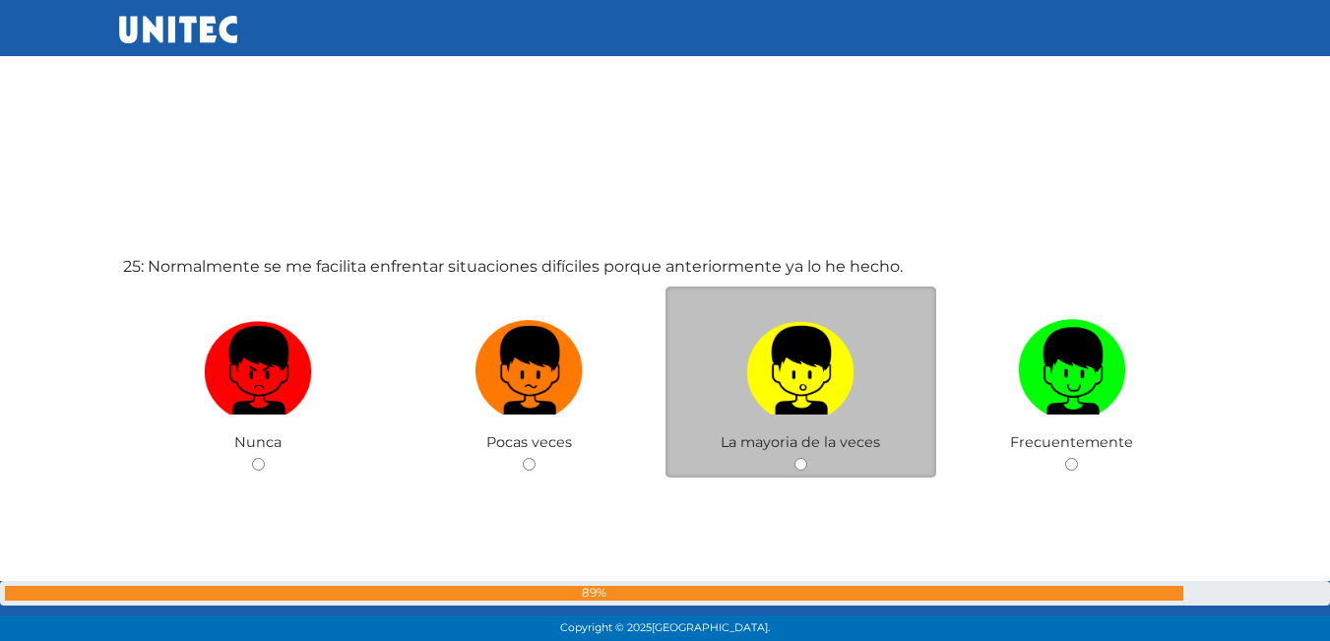
click at [869, 403] on label at bounding box center [802, 371] width 272 height 120
click at [807, 458] on input "radio" at bounding box center [800, 464] width 13 height 13
radio input "true"
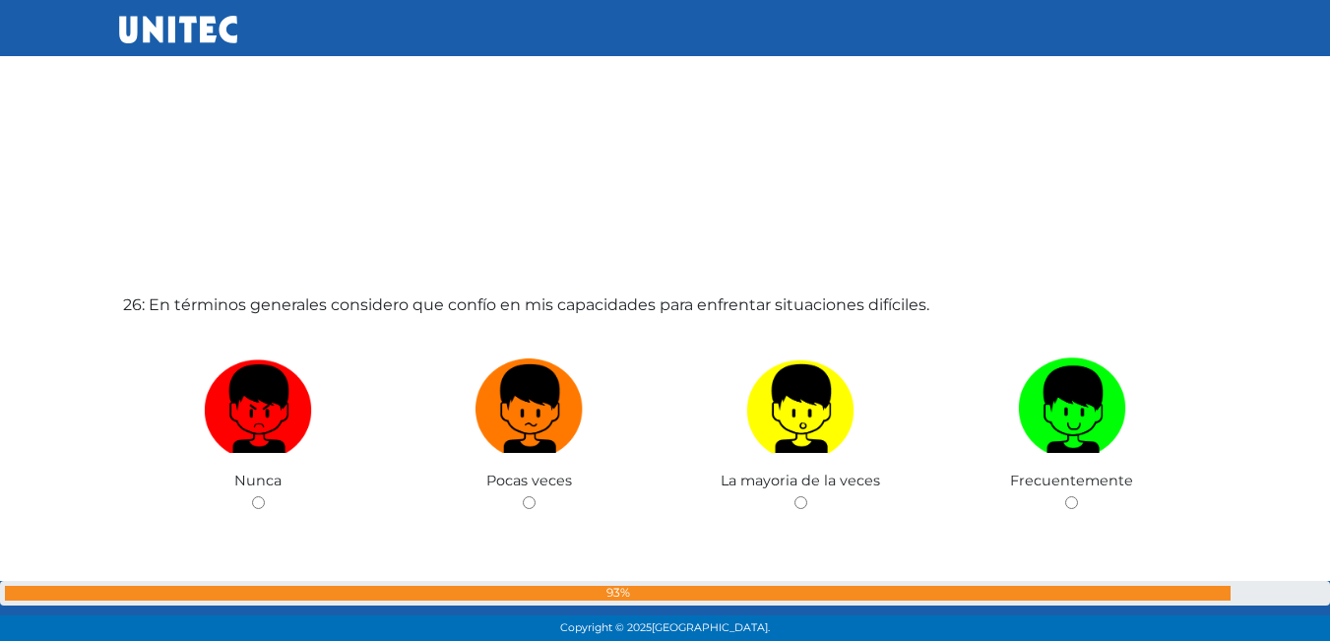
scroll to position [16023, 0]
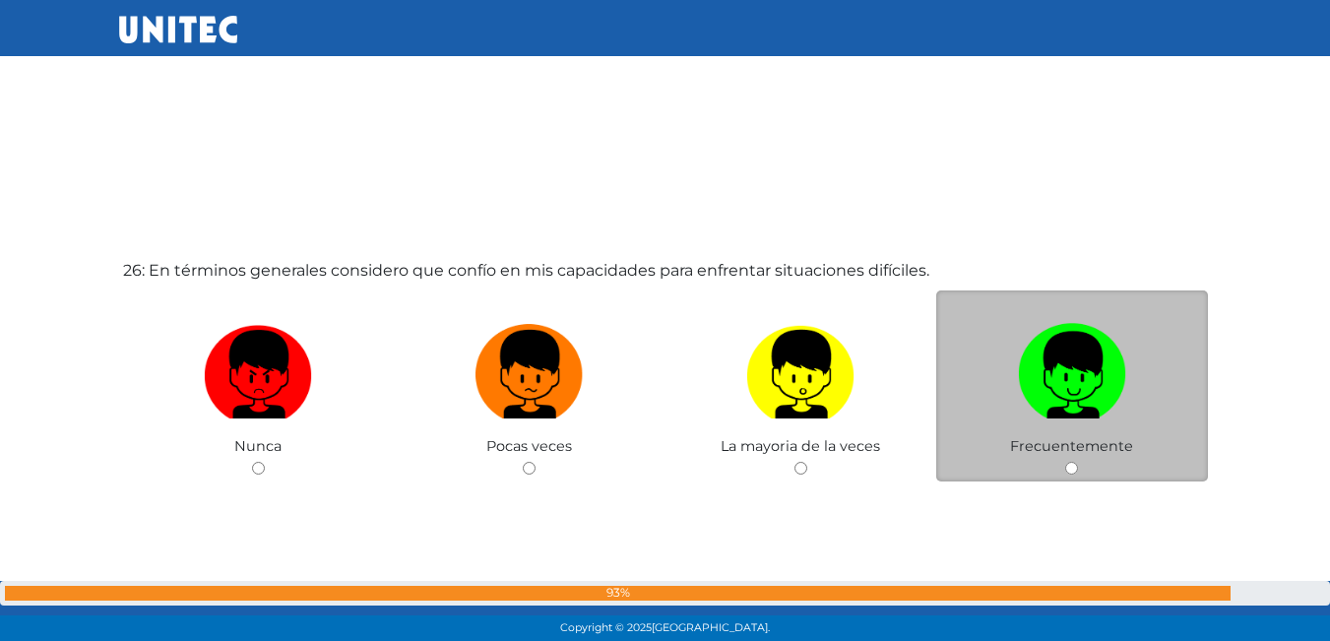
click at [1014, 364] on label at bounding box center [1072, 375] width 272 height 120
click at [1065, 462] on input "radio" at bounding box center [1071, 468] width 13 height 13
radio input "true"
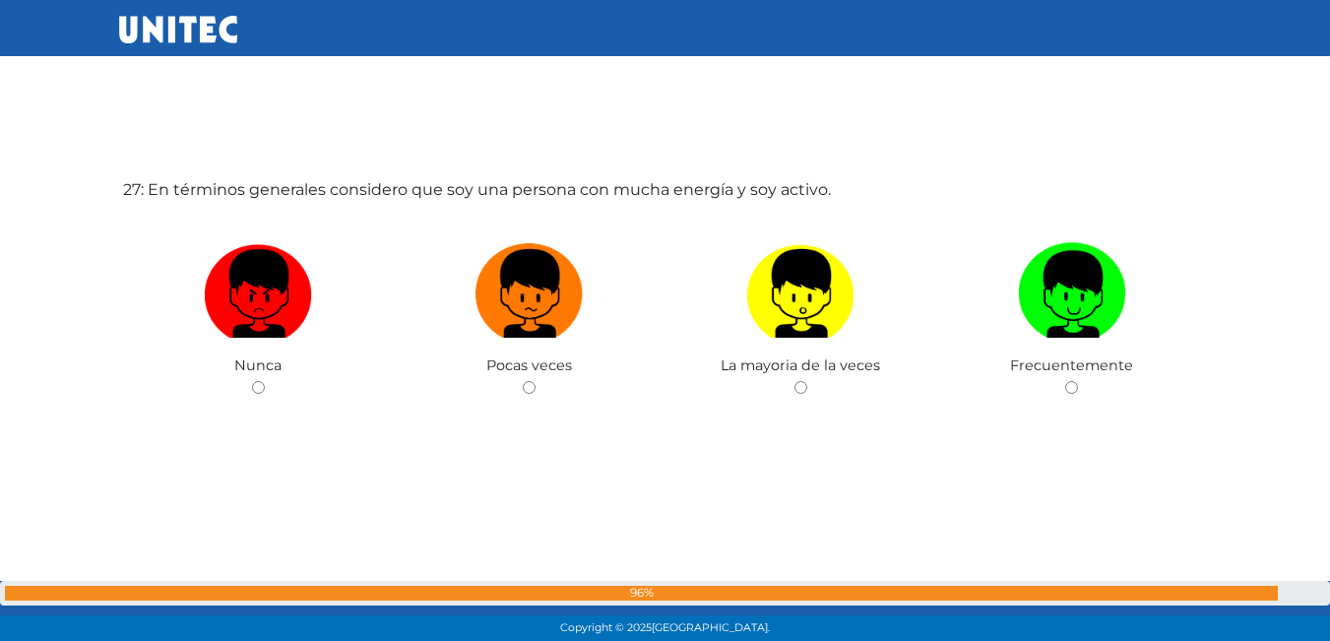
scroll to position [16810, 0]
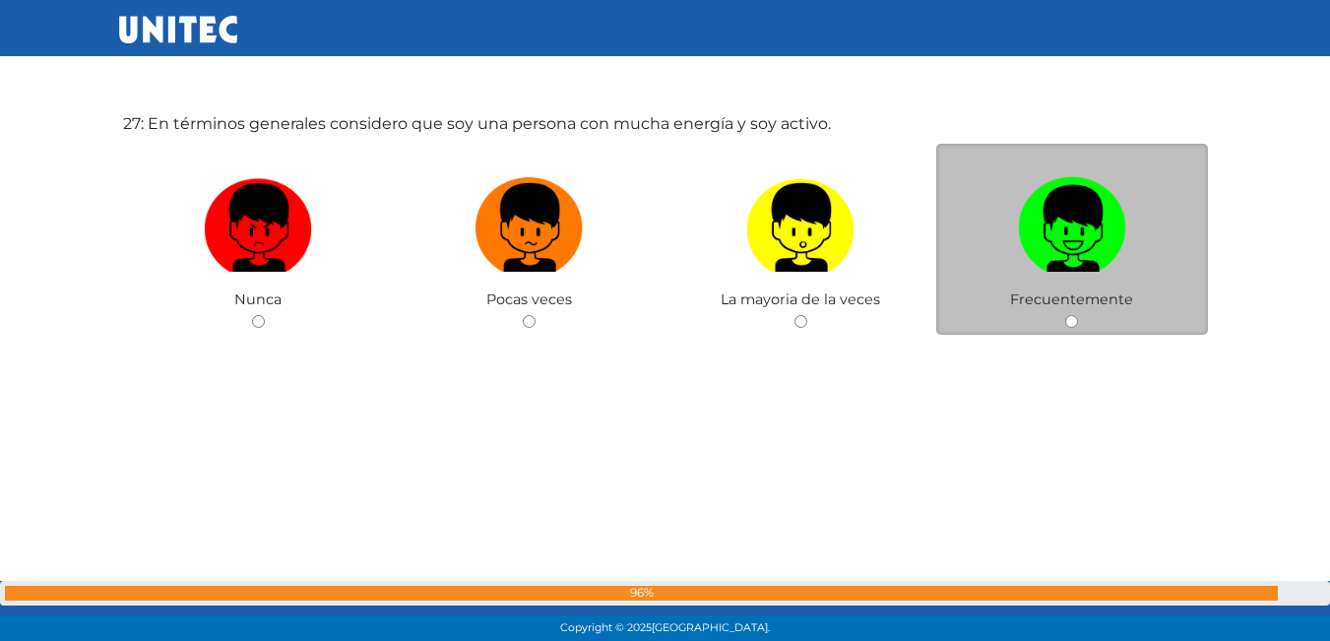
click at [1055, 222] on img at bounding box center [1072, 220] width 108 height 103
click at [1065, 315] on input "radio" at bounding box center [1071, 321] width 13 height 13
radio input "true"
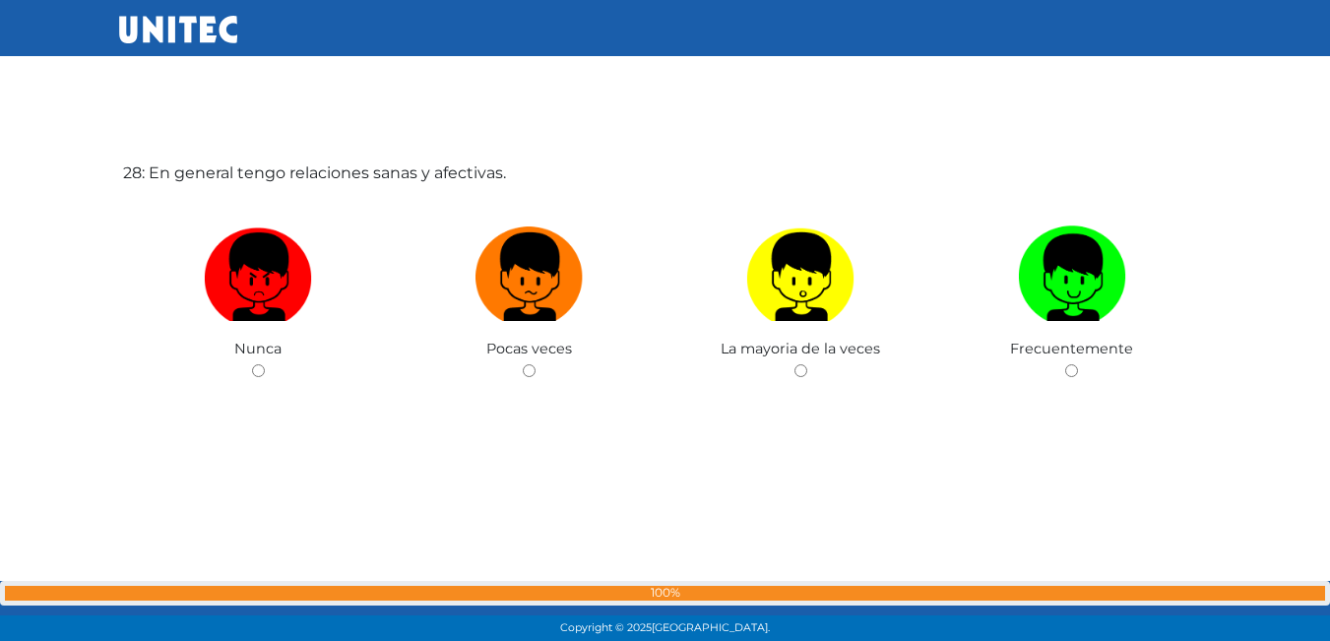
scroll to position [17403, 0]
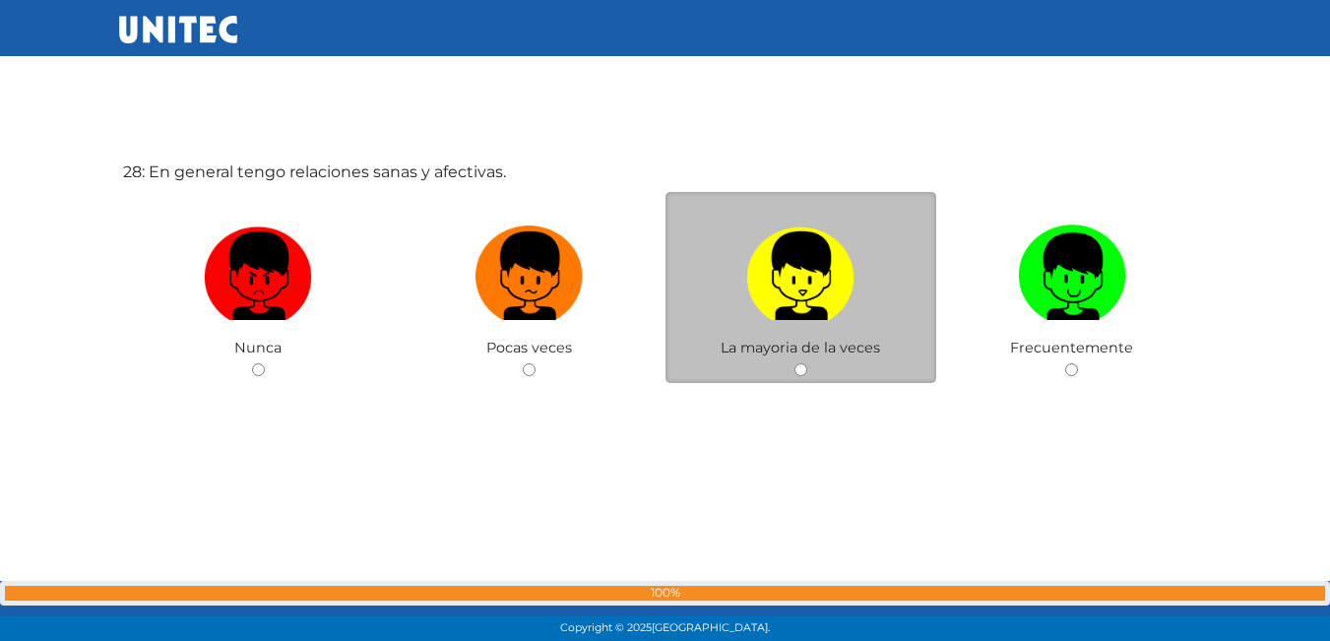
click at [792, 300] on img at bounding box center [800, 269] width 108 height 103
click at [794, 363] on input "radio" at bounding box center [800, 369] width 13 height 13
radio input "true"
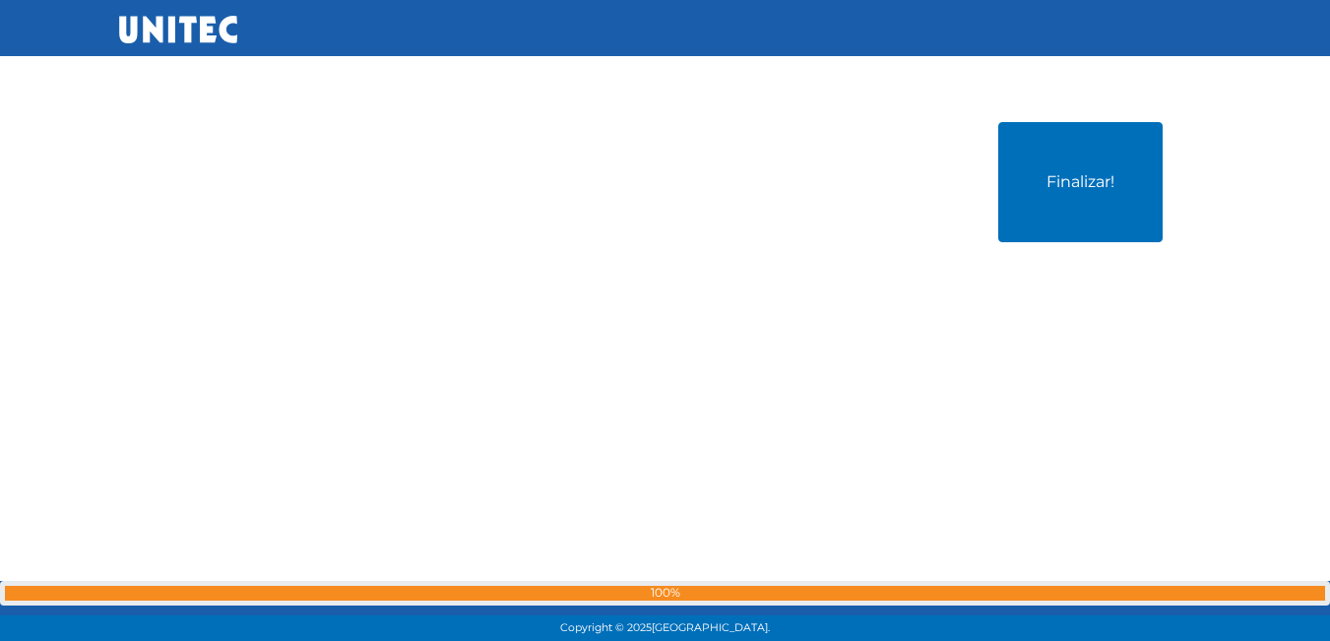
scroll to position [18083, 0]
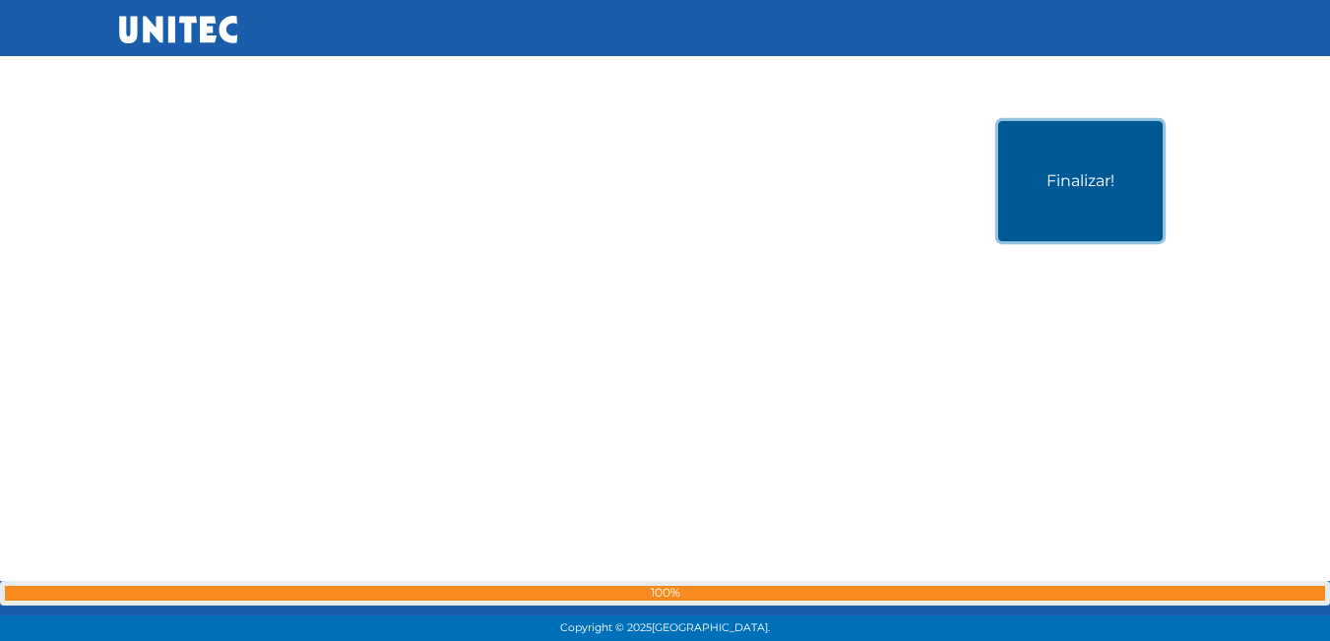
drag, startPoint x: 1064, startPoint y: 193, endPoint x: 1076, endPoint y: 184, distance: 14.8
click at [1076, 184] on button "Finalizar!" at bounding box center [1080, 181] width 164 height 120
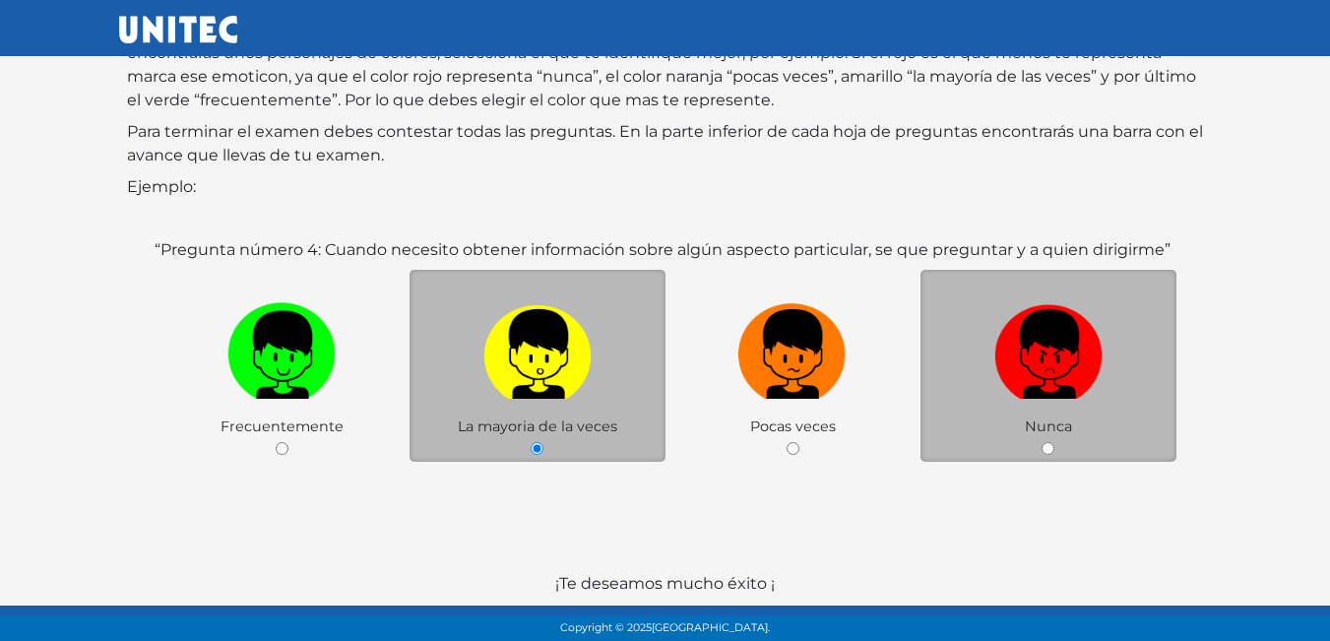
scroll to position [293, 0]
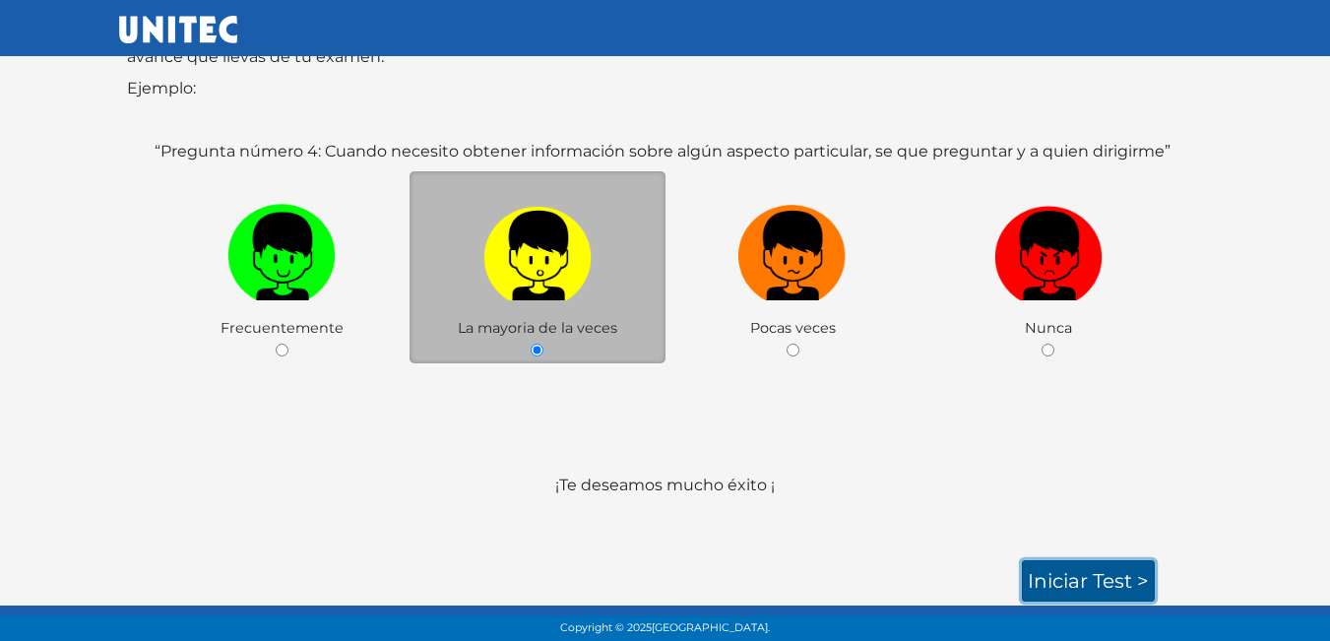
click at [1088, 573] on link "Iniciar test >" at bounding box center [1088, 580] width 133 height 41
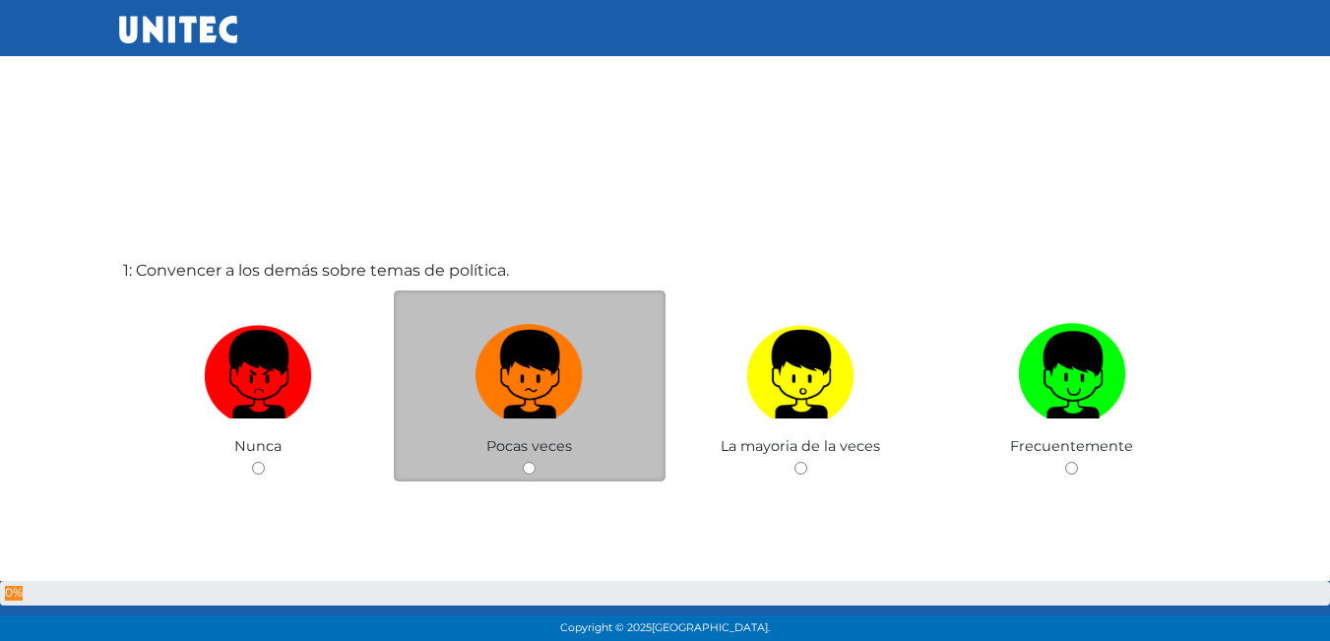
click at [617, 369] on label at bounding box center [530, 375] width 272 height 120
click at [536, 462] on input "radio" at bounding box center [529, 468] width 13 height 13
radio input "true"
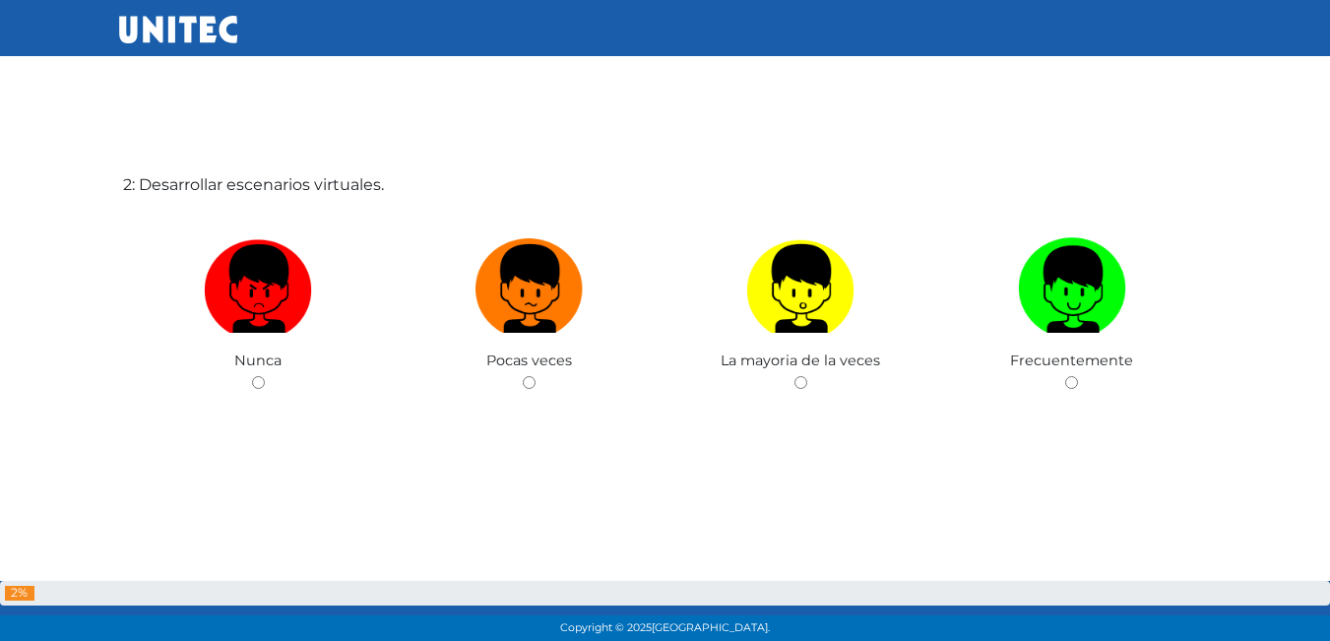
scroll to position [739, 0]
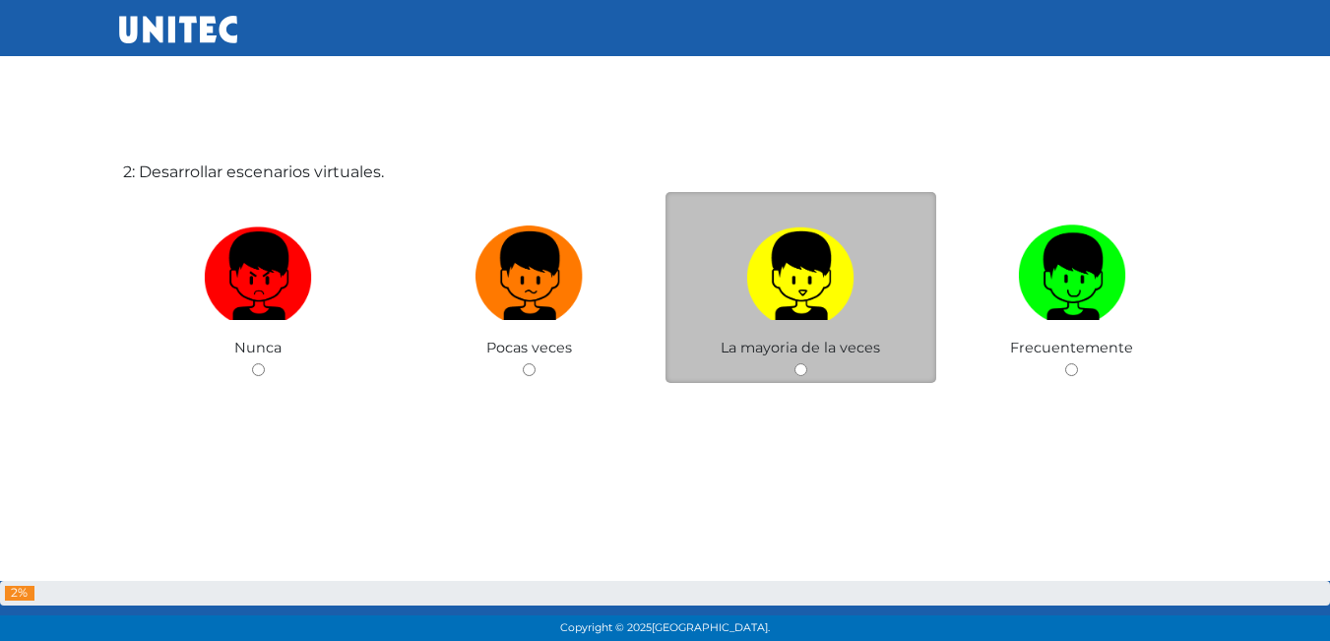
click at [769, 285] on img at bounding box center [800, 269] width 108 height 103
click at [794, 363] on input "radio" at bounding box center [800, 369] width 13 height 13
radio input "true"
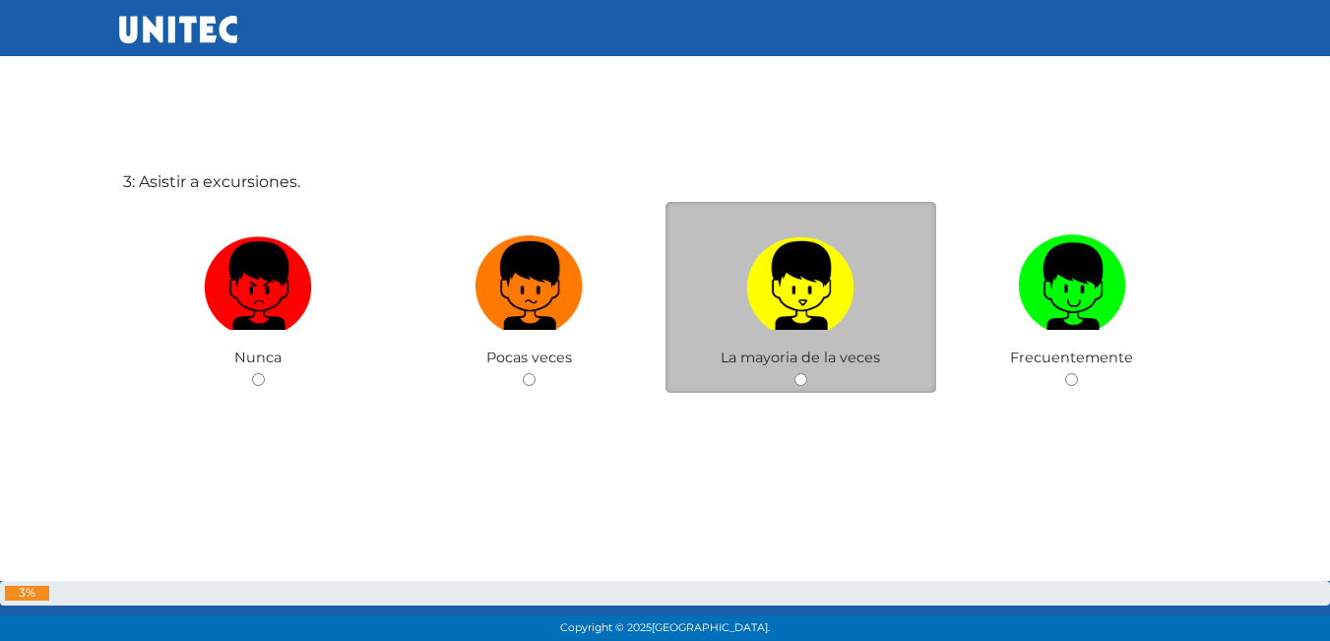
scroll to position [1380, 0]
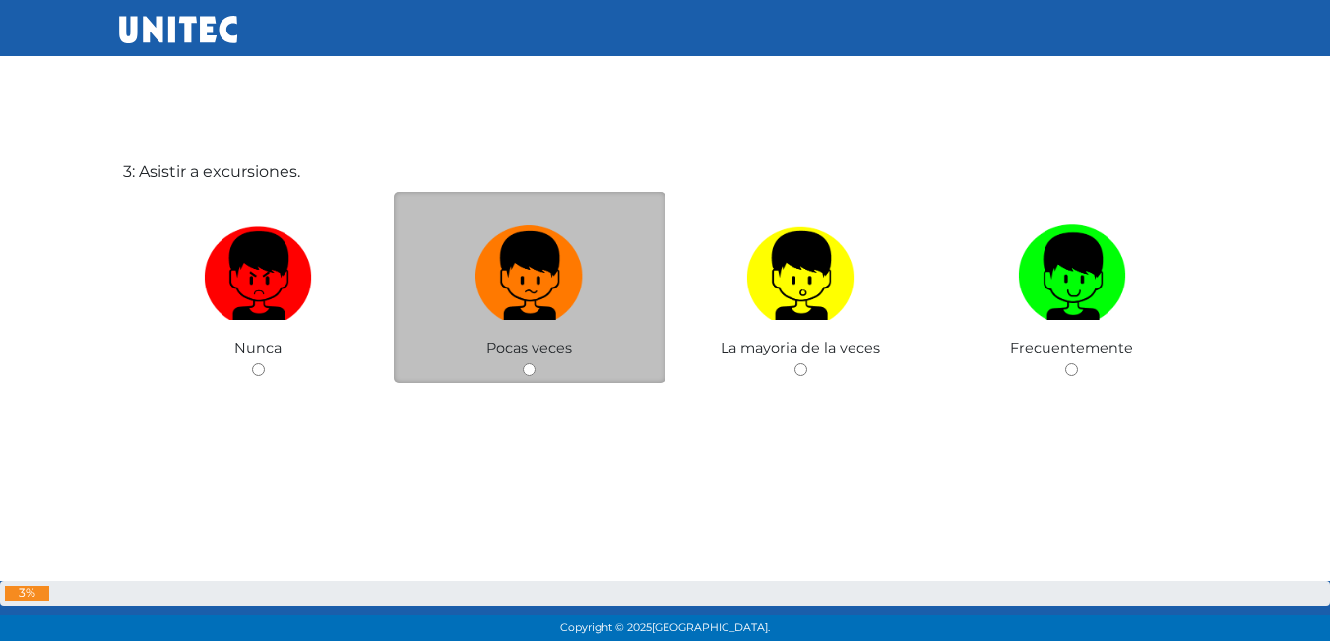
click at [511, 368] on div "Pocas veces" at bounding box center [530, 288] width 272 height 192
click at [504, 371] on div "Pocas veces" at bounding box center [530, 288] width 272 height 192
click at [531, 371] on input "radio" at bounding box center [529, 369] width 13 height 13
radio input "true"
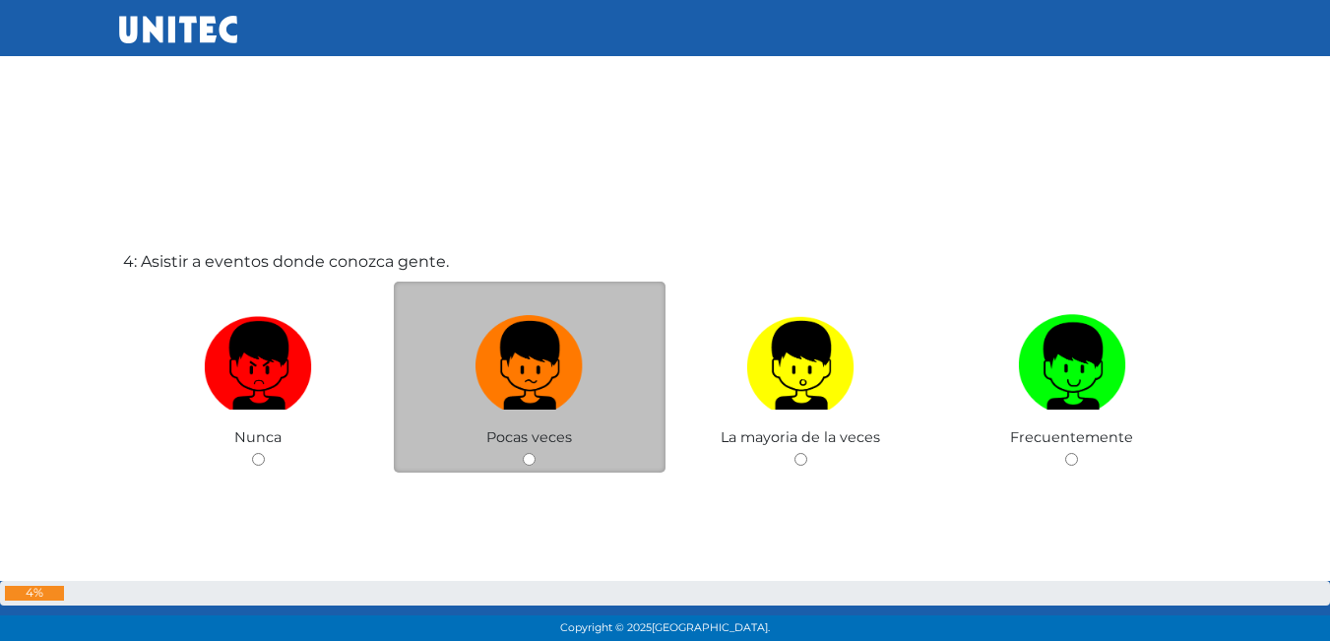
scroll to position [1963, 0]
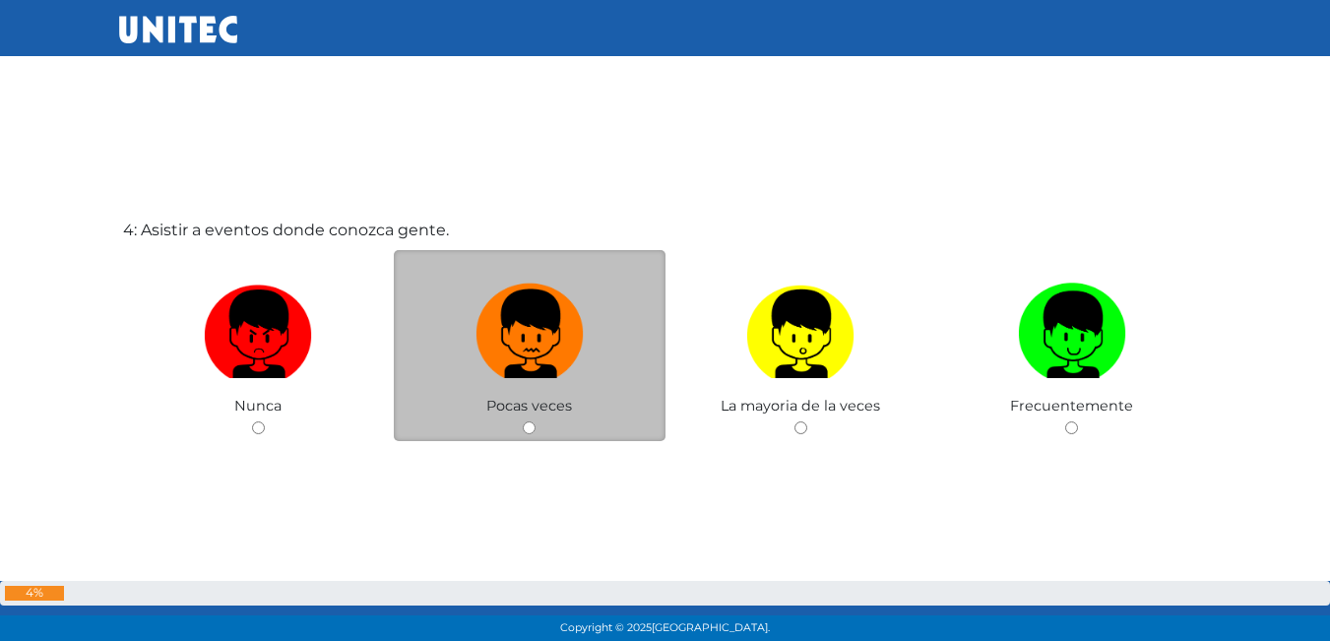
click at [518, 310] on img at bounding box center [530, 327] width 108 height 103
click at [523, 421] on input "radio" at bounding box center [529, 427] width 13 height 13
radio input "true"
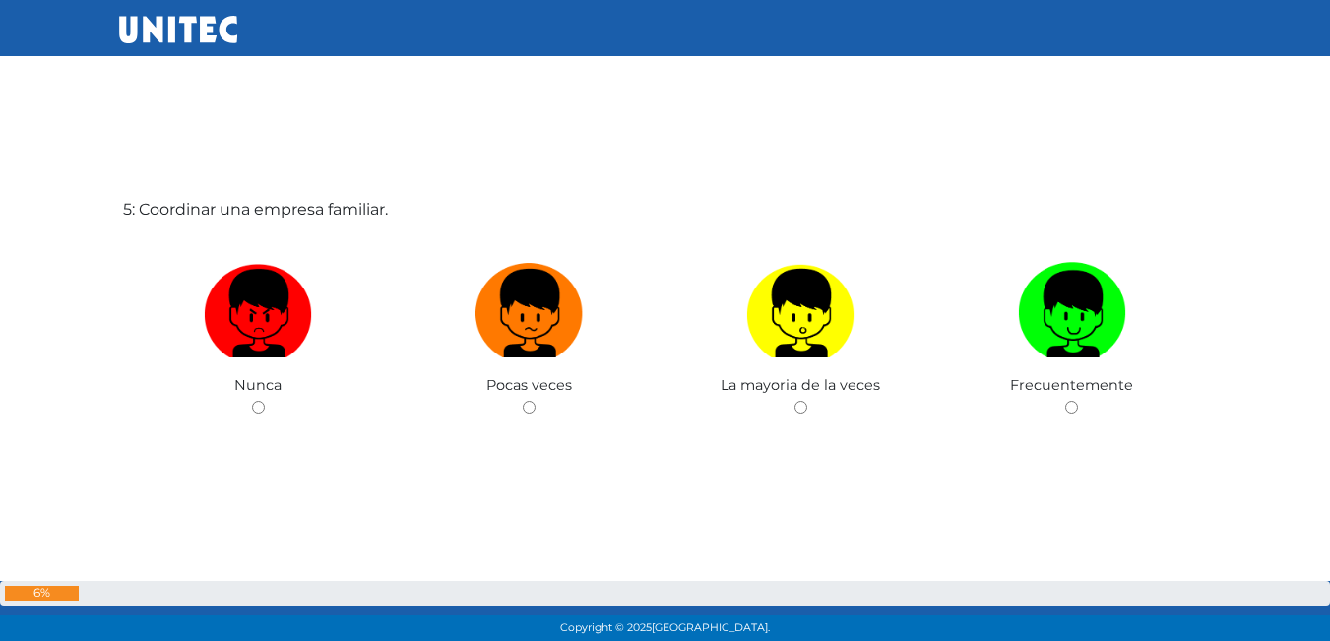
scroll to position [2636, 0]
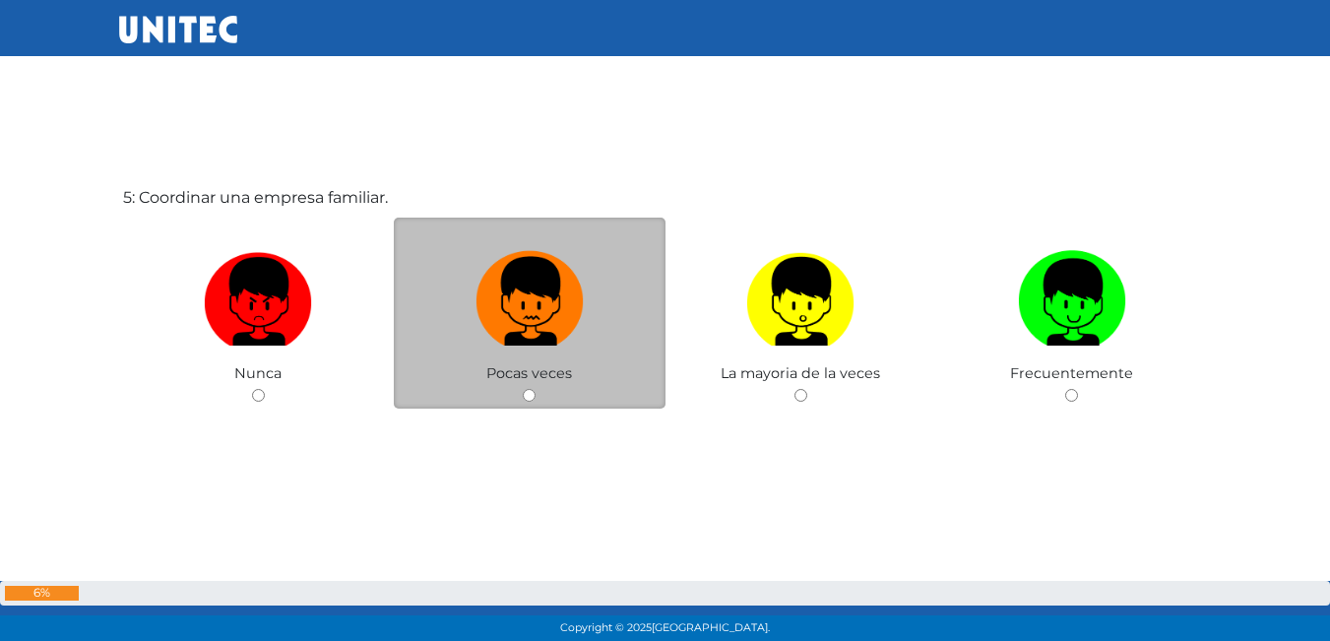
click at [520, 291] on img at bounding box center [530, 294] width 108 height 103
click at [523, 389] on input "radio" at bounding box center [529, 395] width 13 height 13
radio input "true"
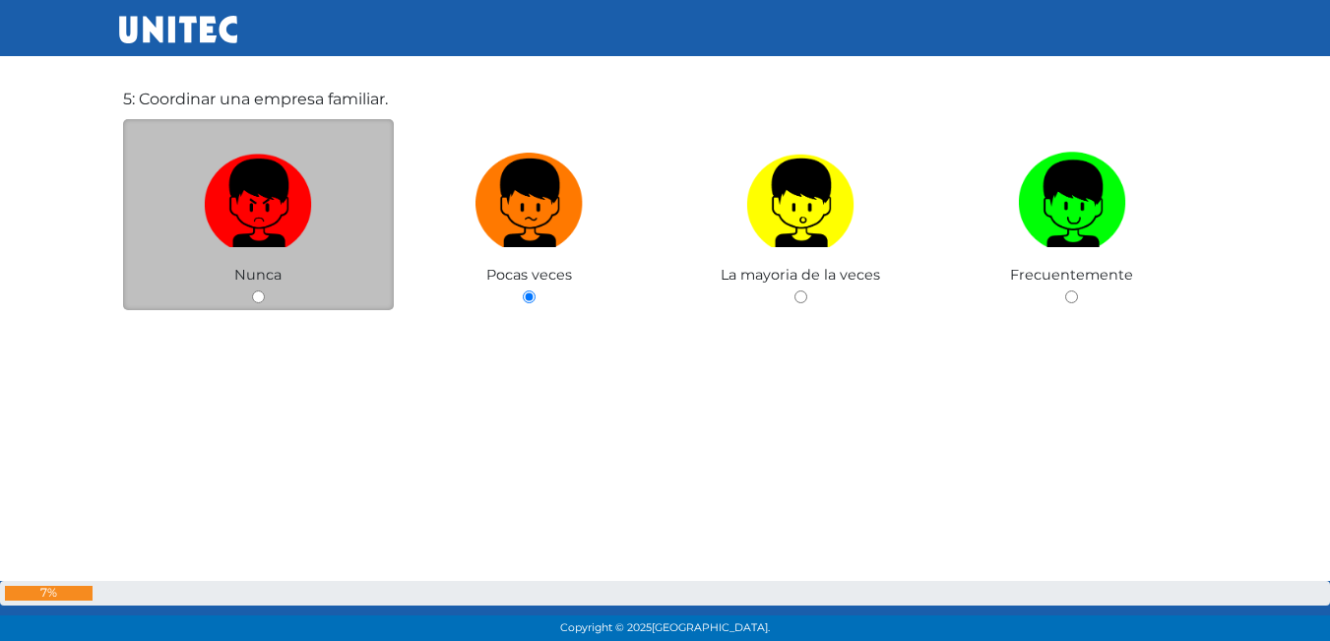
scroll to position [2737, 0]
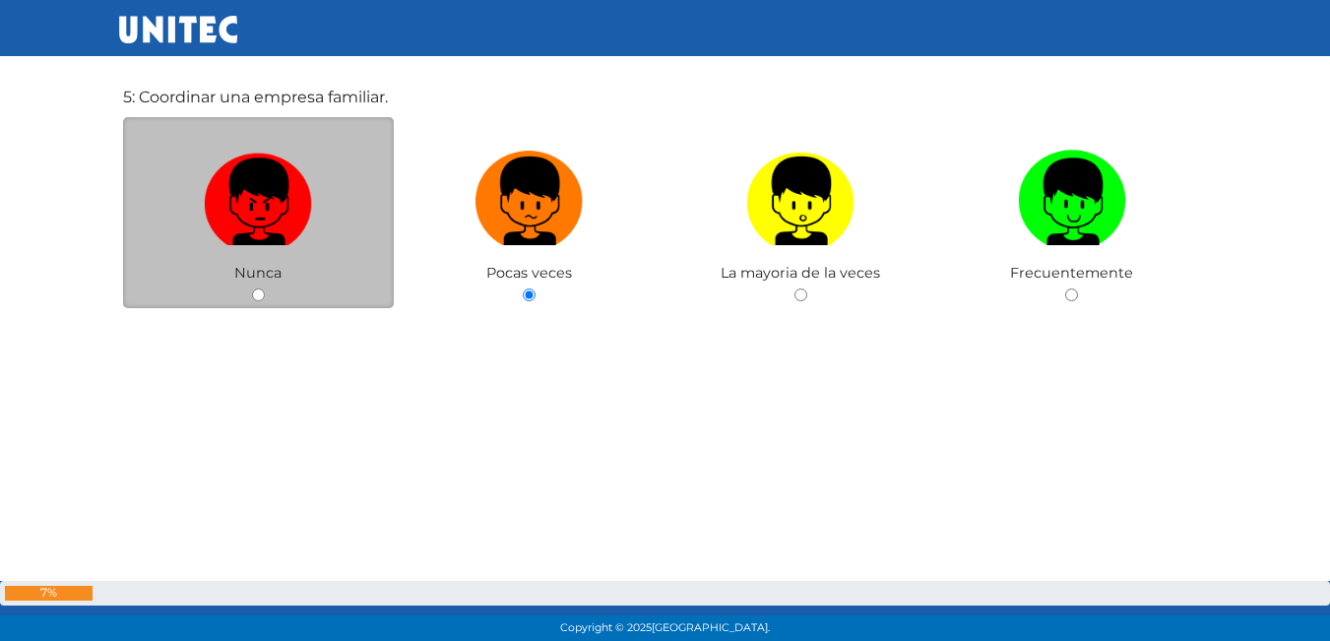
click at [270, 208] on img at bounding box center [258, 194] width 108 height 103
click at [265, 288] on input "radio" at bounding box center [258, 294] width 13 height 13
radio input "true"
click at [270, 208] on img at bounding box center [258, 194] width 108 height 103
click at [265, 288] on input "radio" at bounding box center [258, 294] width 13 height 13
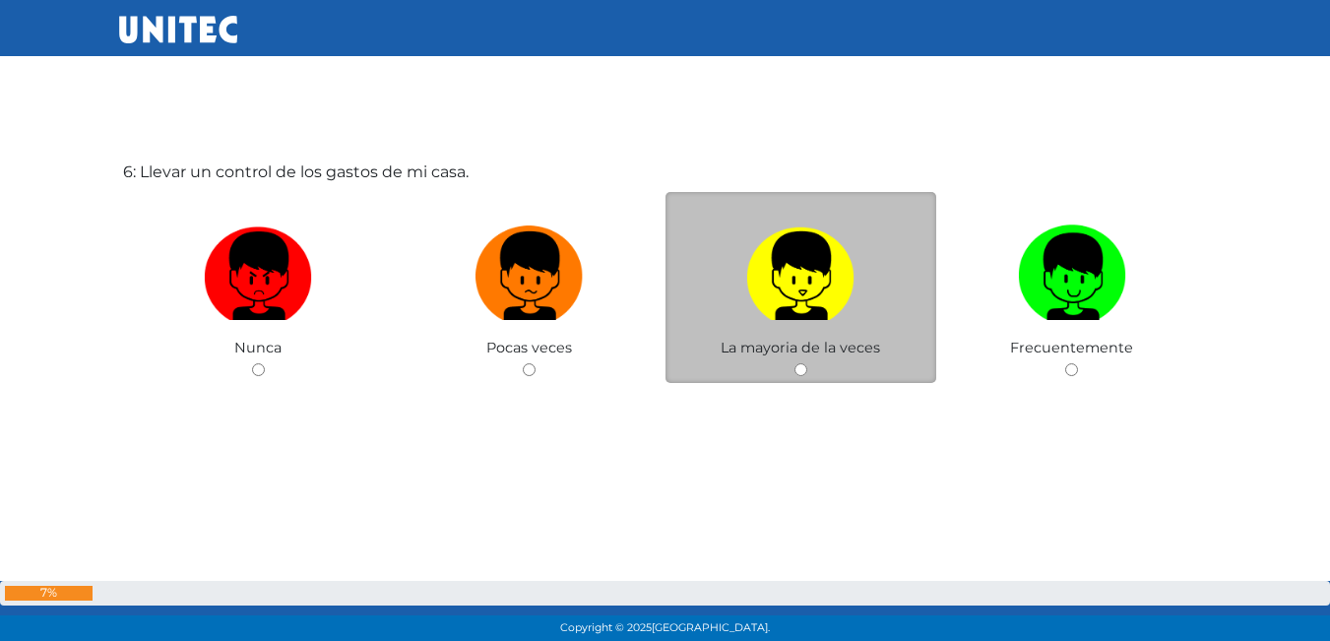
scroll to position [3386, 0]
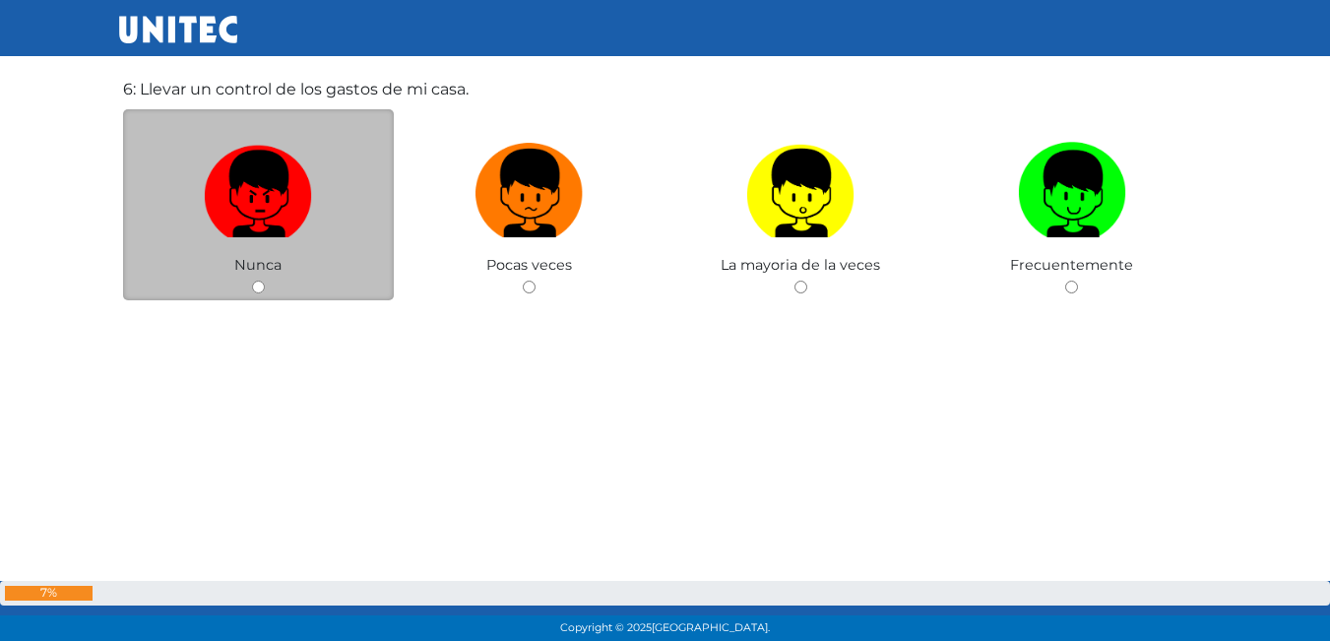
click at [283, 185] on img at bounding box center [258, 186] width 108 height 103
click at [265, 281] on input "radio" at bounding box center [258, 287] width 13 height 13
radio input "true"
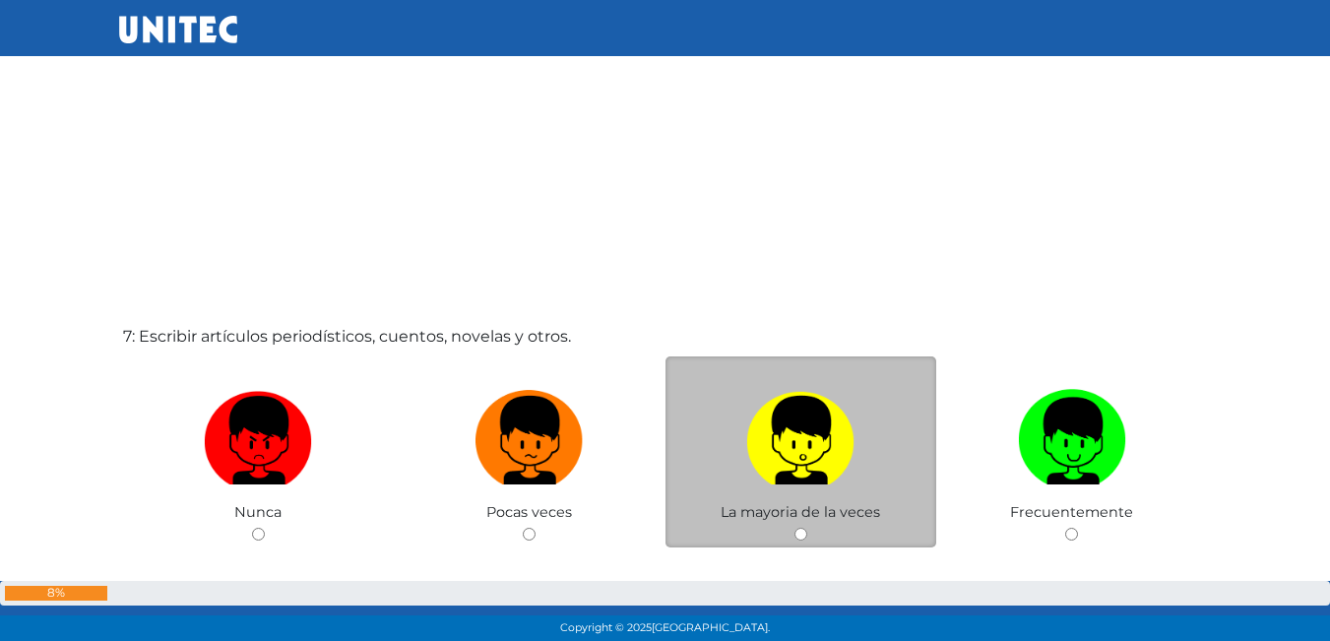
scroll to position [3944, 0]
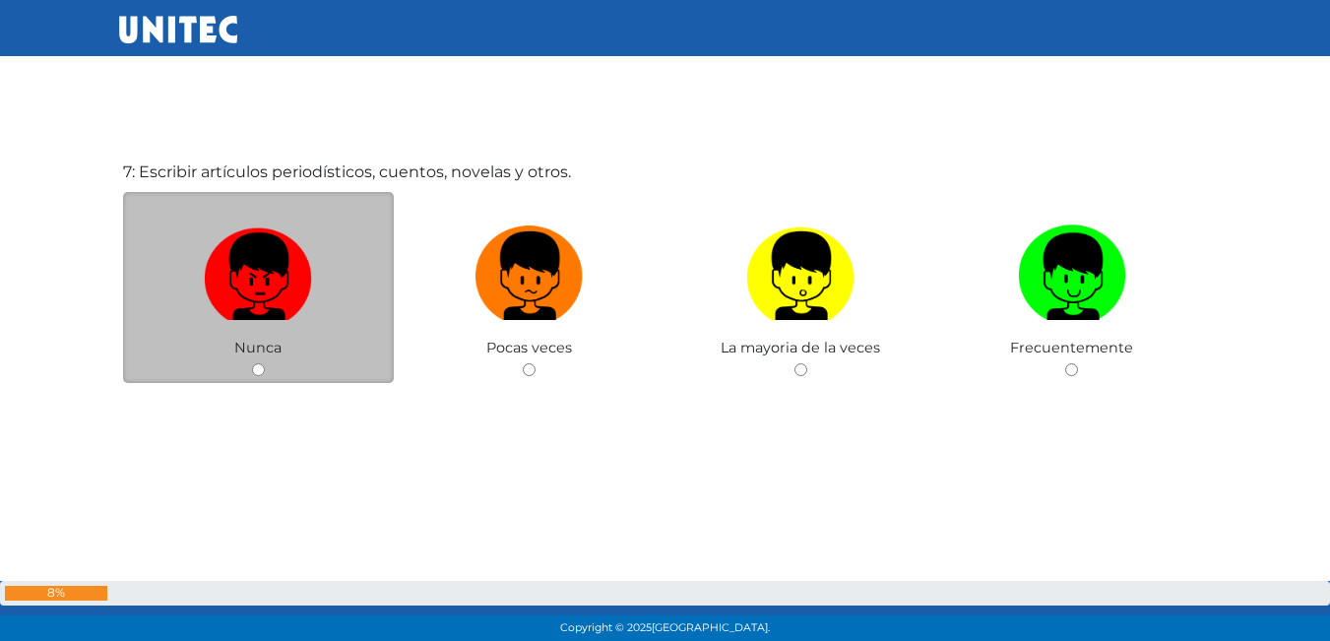
click at [224, 272] on img at bounding box center [258, 269] width 108 height 103
click at [252, 363] on input "radio" at bounding box center [258, 369] width 13 height 13
radio input "true"
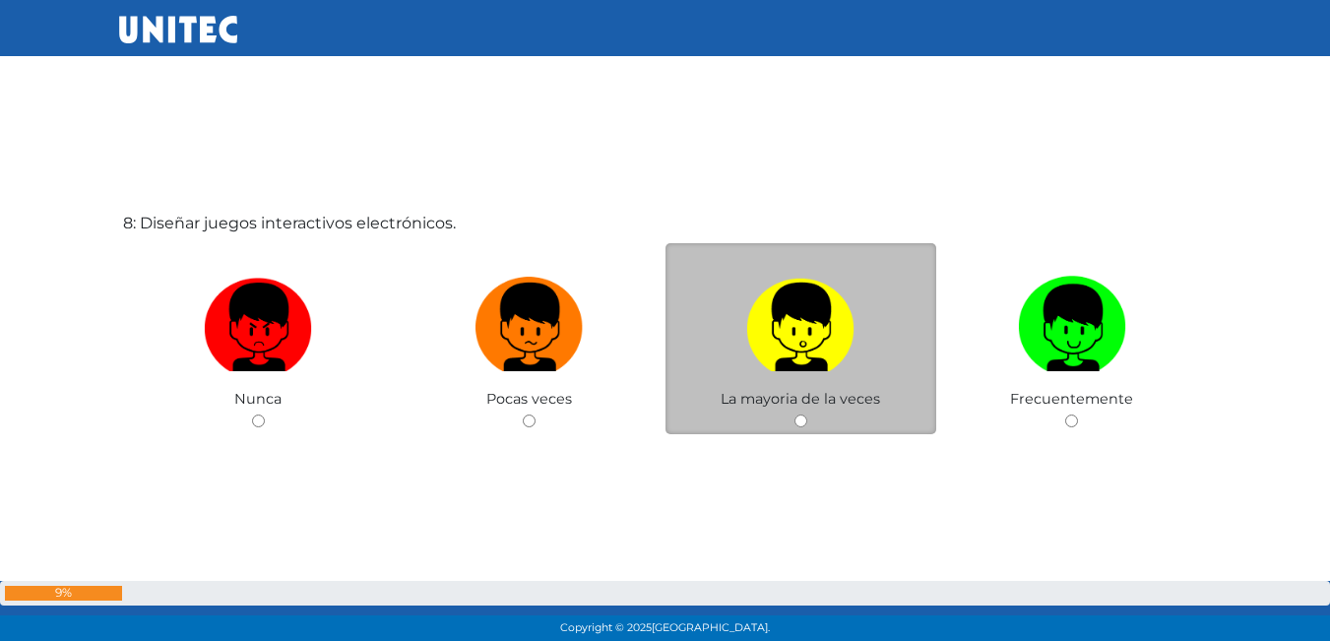
scroll to position [4585, 0]
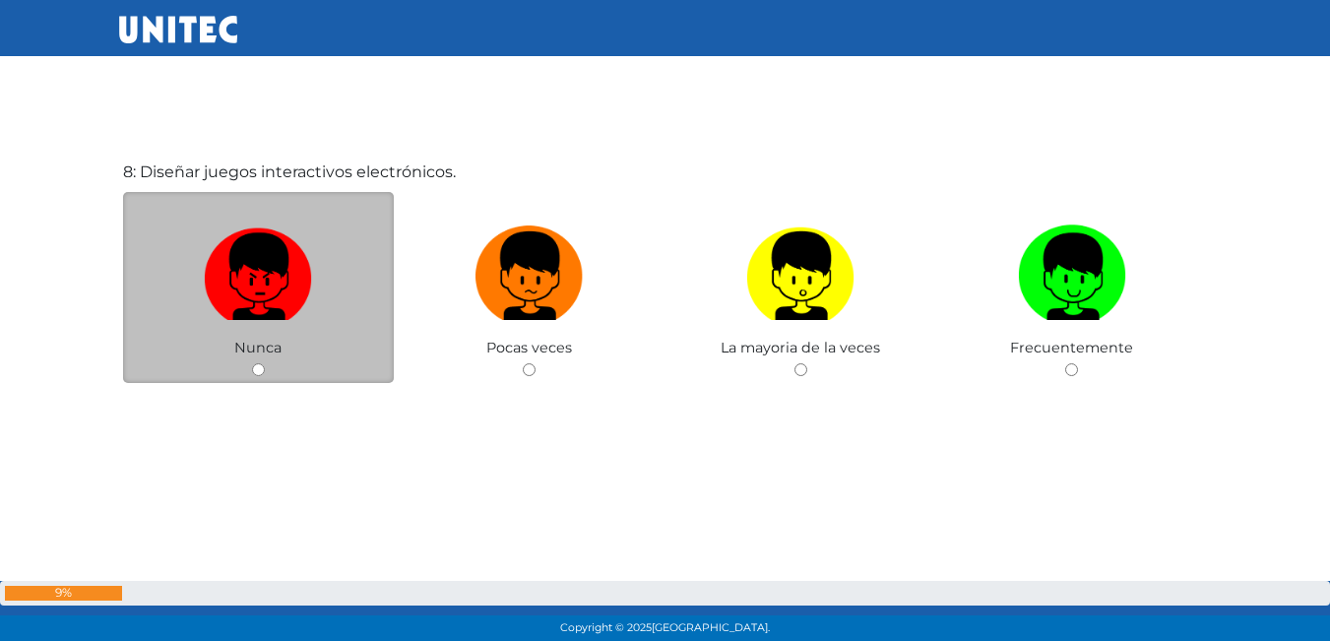
click at [272, 258] on img at bounding box center [258, 269] width 108 height 103
click at [265, 363] on input "radio" at bounding box center [258, 369] width 13 height 13
radio input "true"
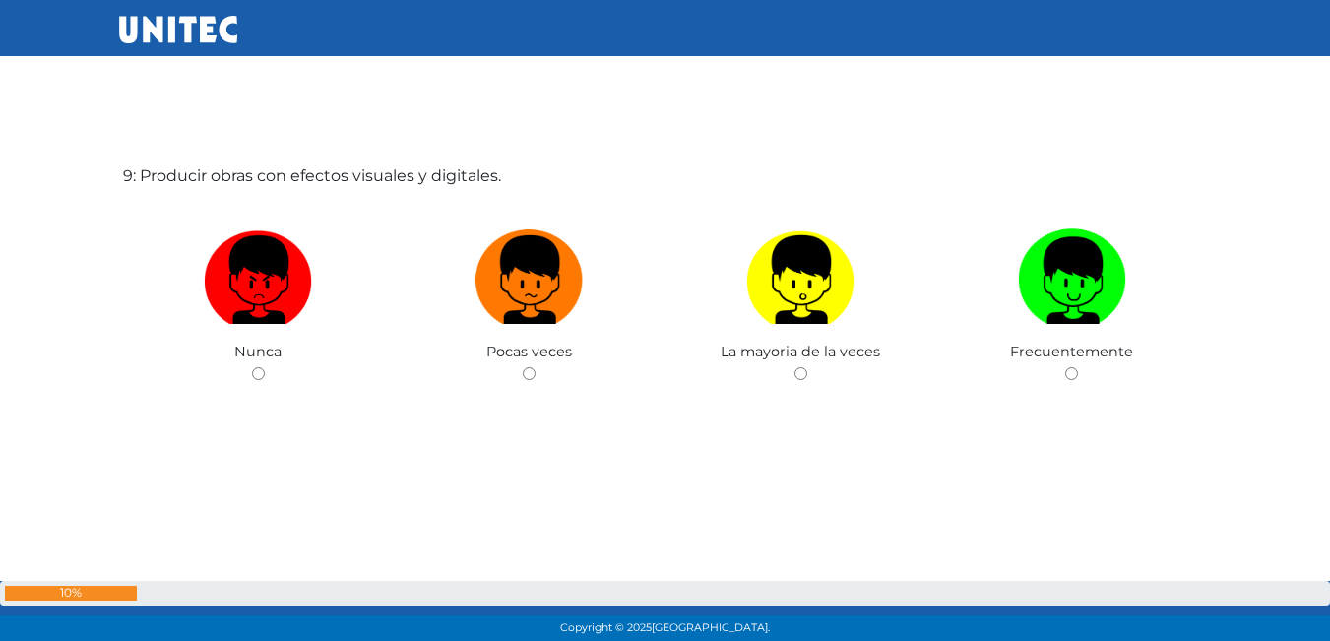
scroll to position [5226, 0]
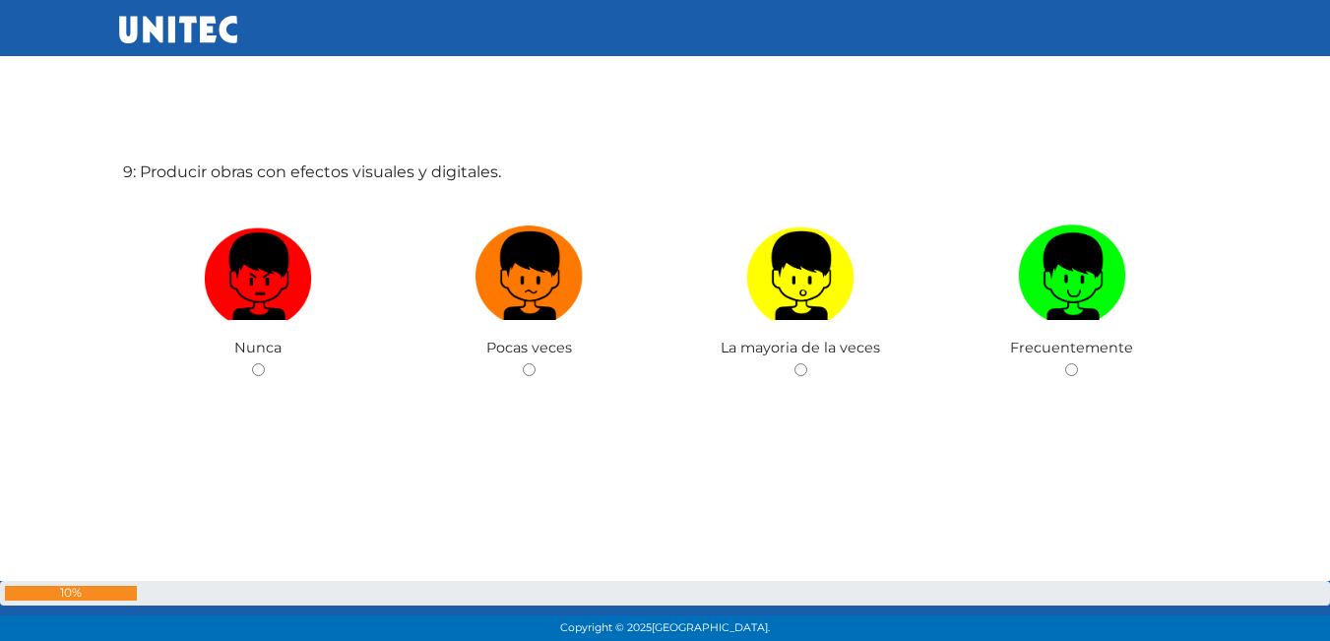
click at [272, 258] on img at bounding box center [258, 269] width 108 height 103
click at [265, 363] on input "radio" at bounding box center [258, 369] width 13 height 13
radio input "true"
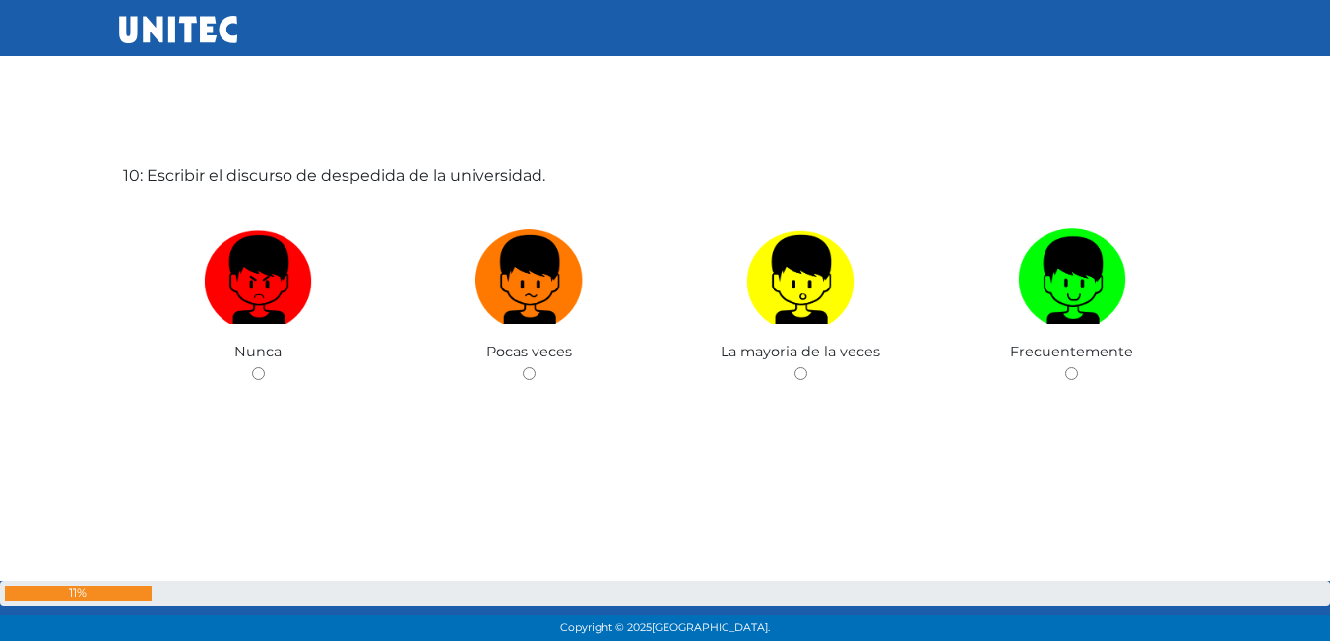
scroll to position [5867, 0]
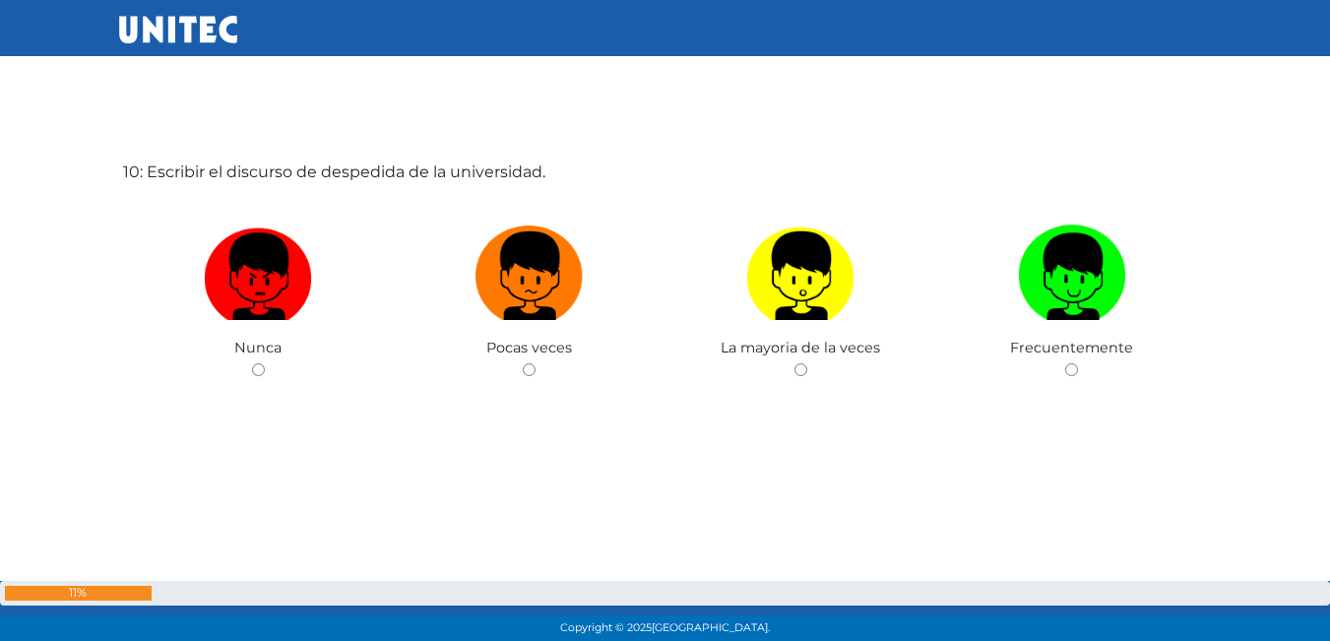
click at [272, 258] on img at bounding box center [258, 269] width 108 height 103
click at [265, 363] on input "radio" at bounding box center [258, 369] width 13 height 13
radio input "true"
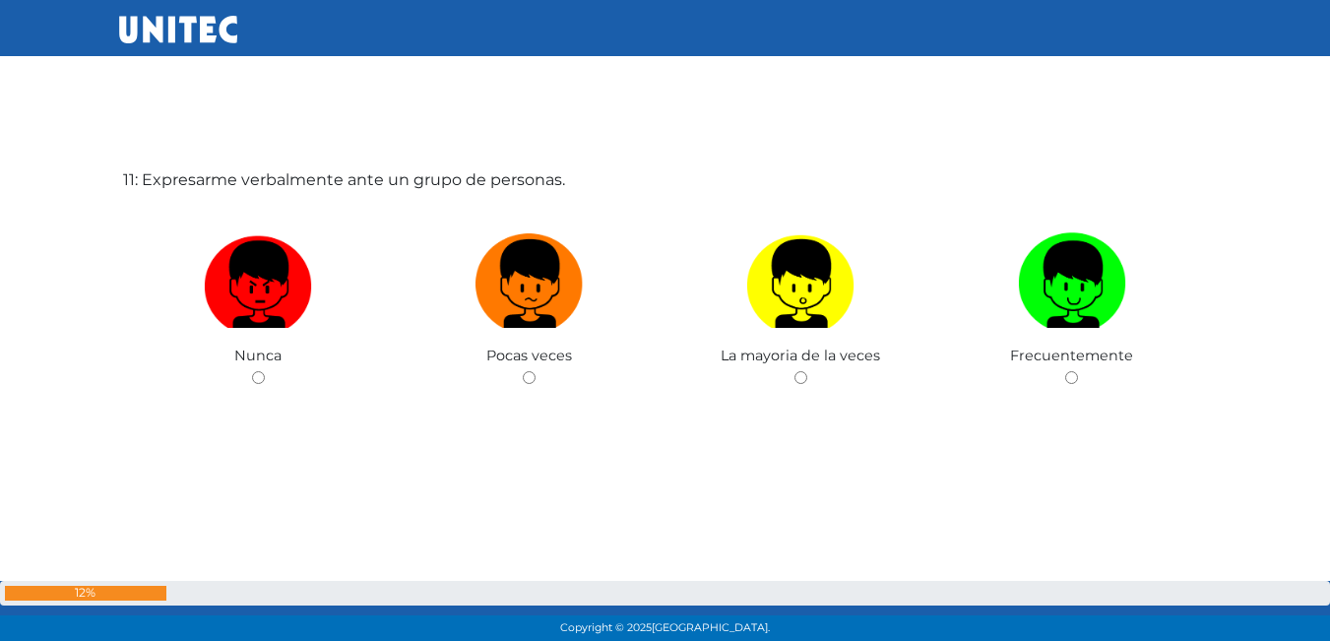
scroll to position [6508, 0]
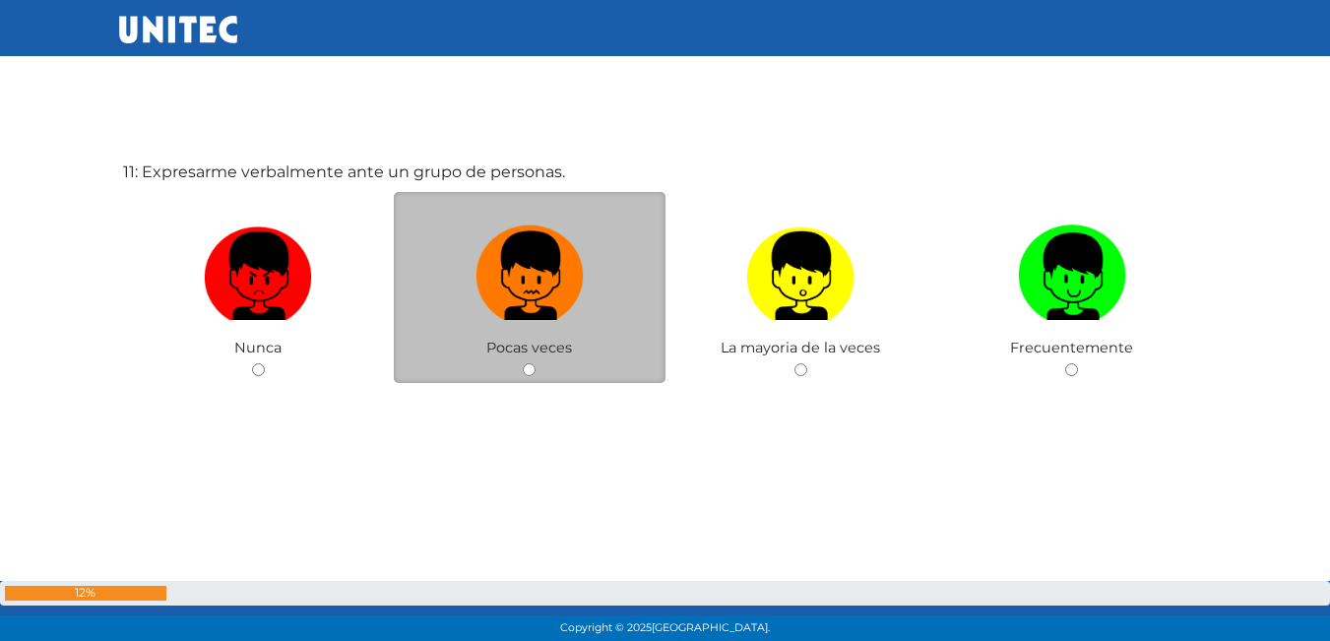
click at [509, 262] on img at bounding box center [530, 269] width 108 height 103
click at [523, 363] on input "radio" at bounding box center [529, 369] width 13 height 13
radio input "true"
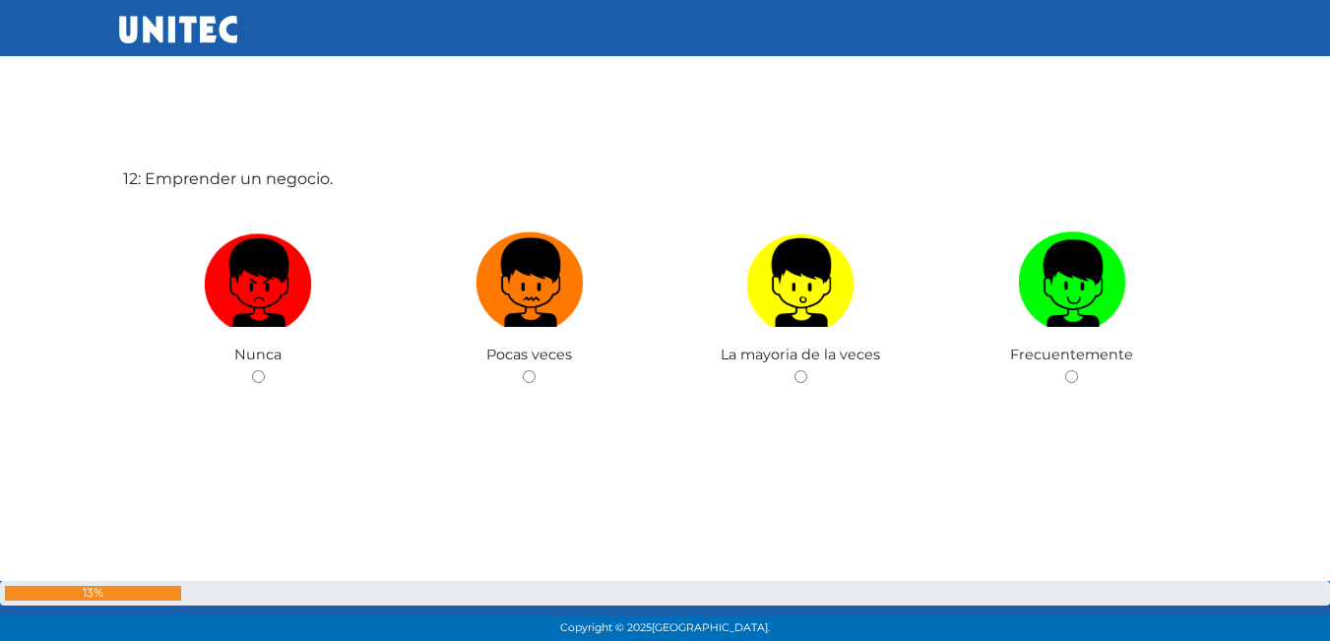
scroll to position [7148, 0]
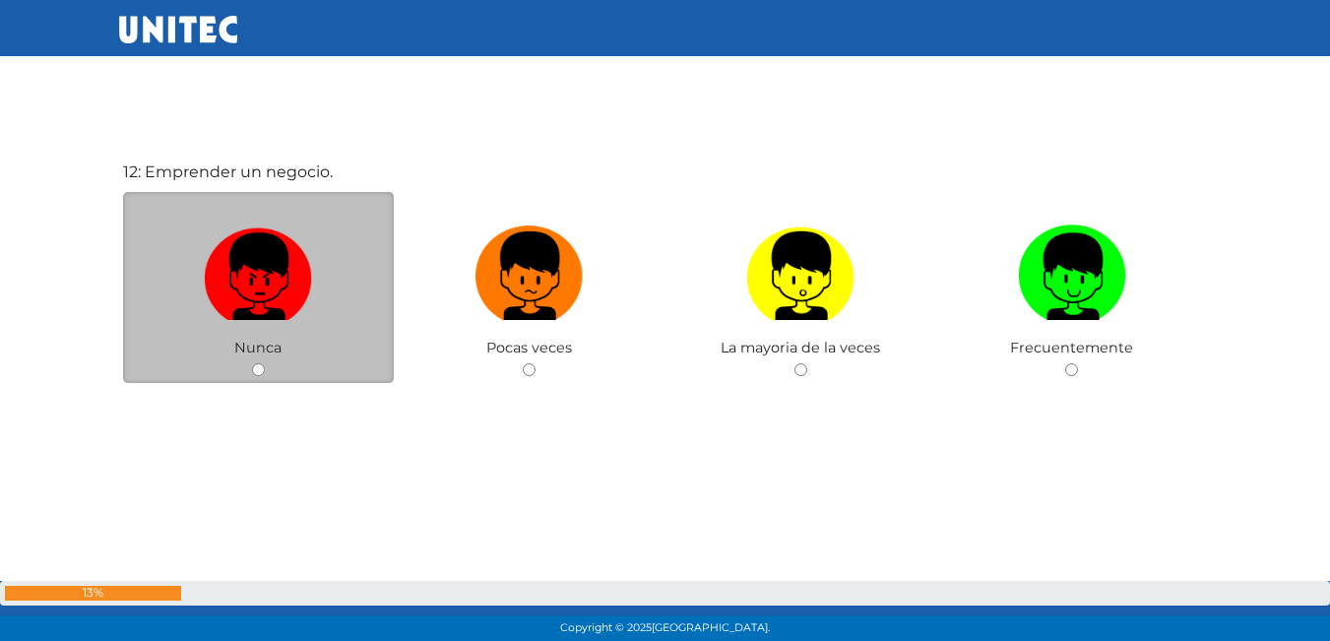
click at [262, 286] on img at bounding box center [258, 269] width 108 height 103
click at [262, 363] on input "radio" at bounding box center [258, 369] width 13 height 13
radio input "true"
click at [262, 286] on img at bounding box center [258, 269] width 108 height 103
click at [262, 363] on input "radio" at bounding box center [258, 369] width 13 height 13
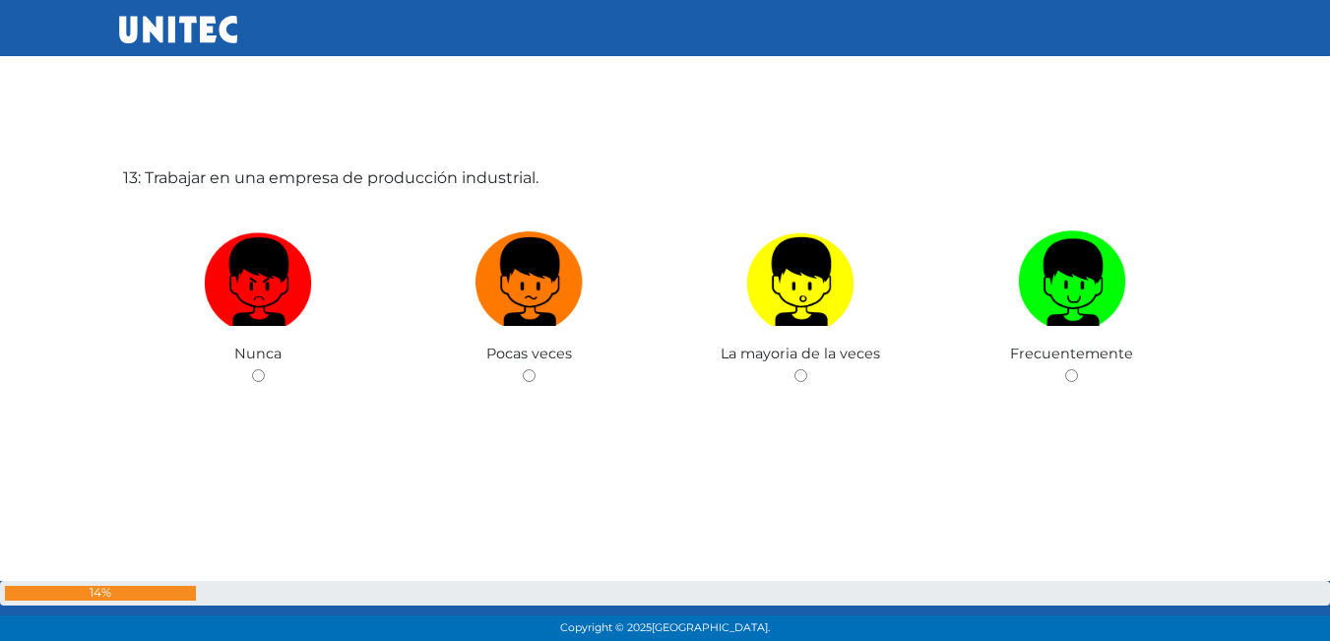
scroll to position [7789, 0]
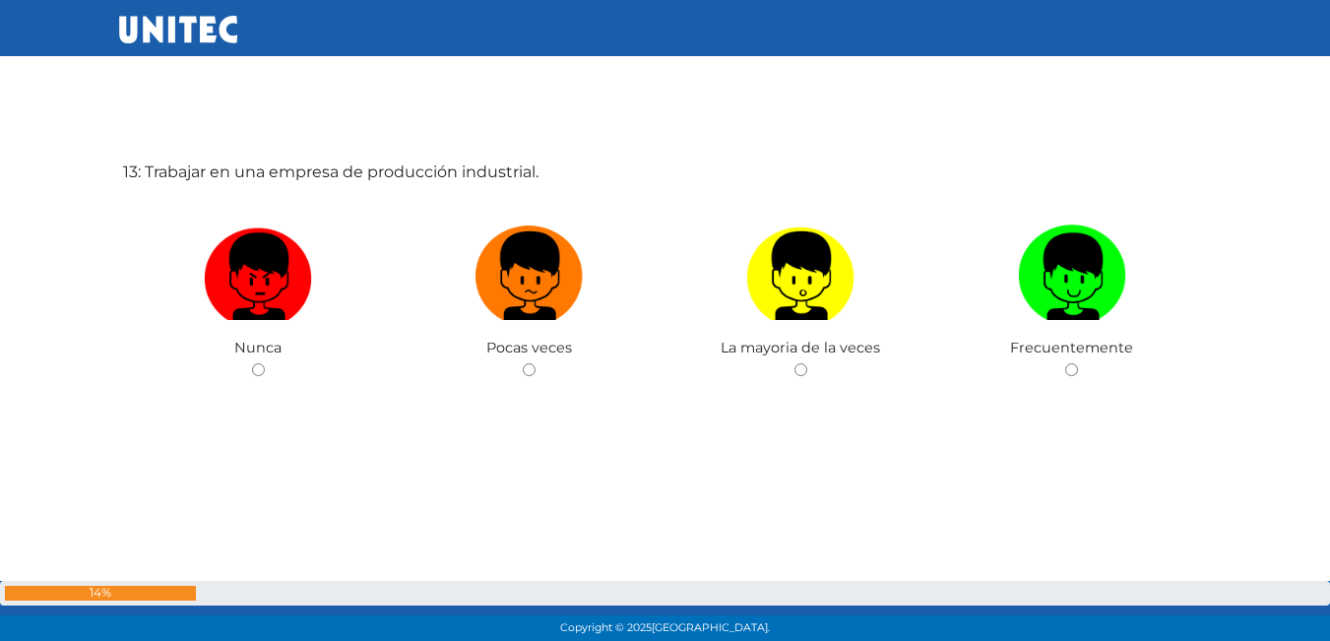
click at [281, 279] on img at bounding box center [258, 269] width 108 height 103
click at [265, 363] on input "radio" at bounding box center [258, 369] width 13 height 13
radio input "true"
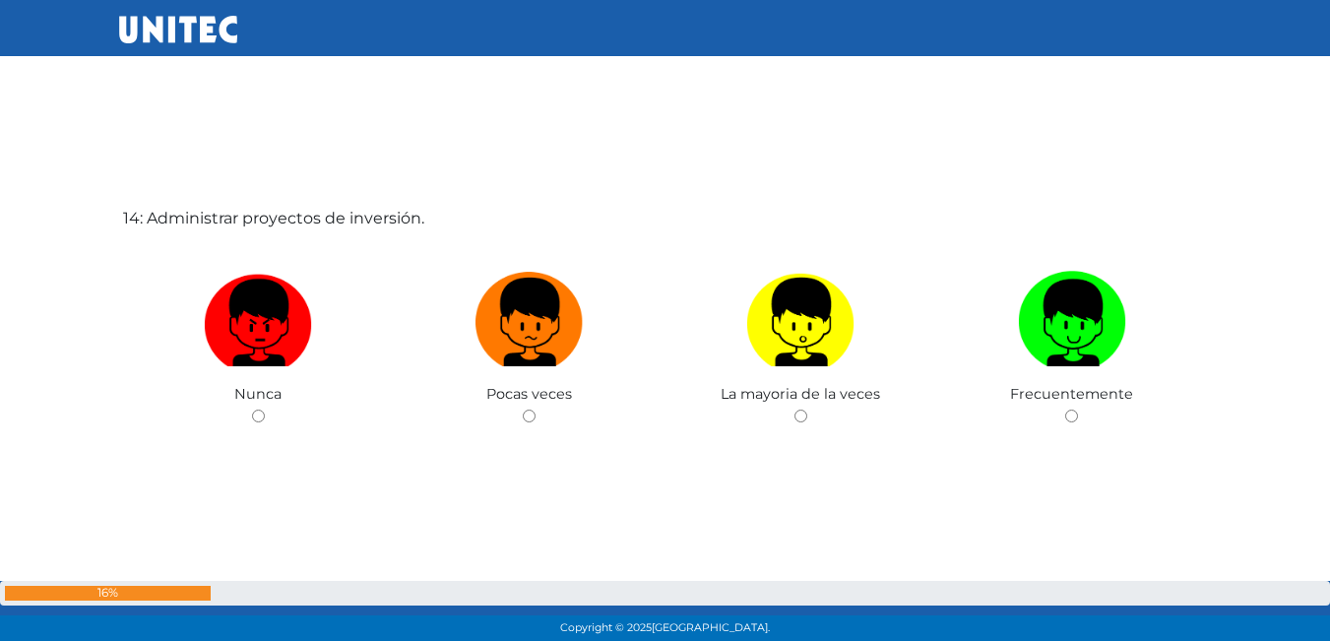
scroll to position [8482, 0]
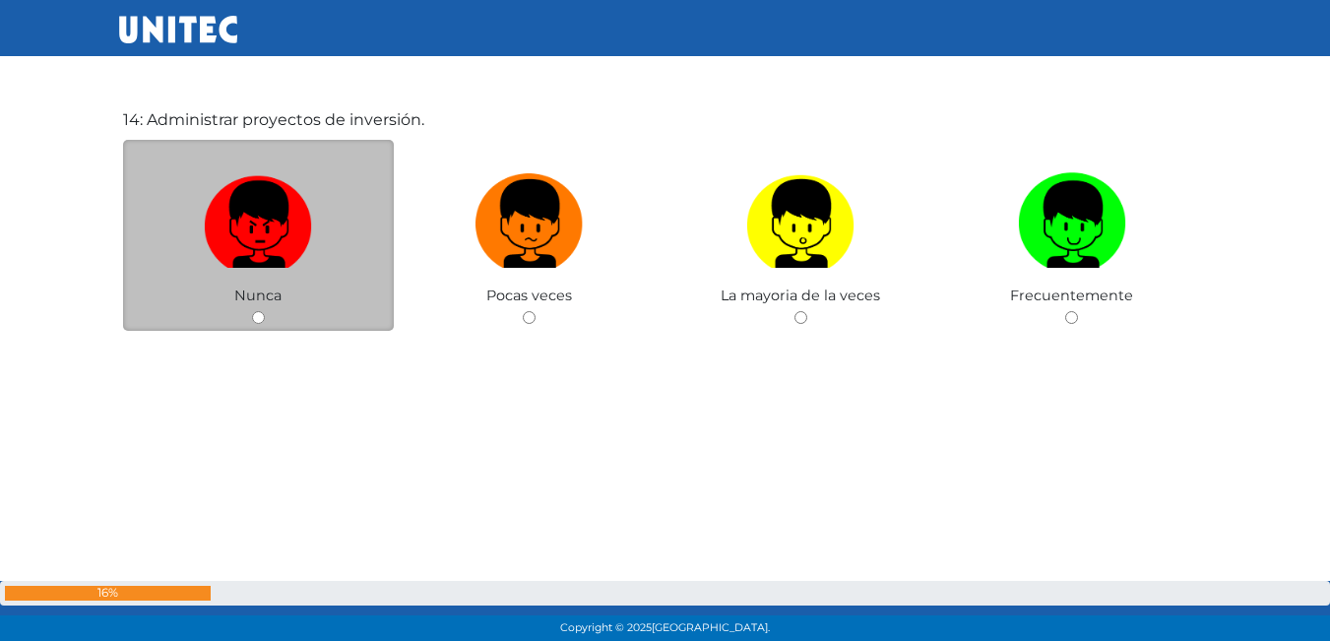
click at [268, 232] on img at bounding box center [258, 216] width 108 height 103
click at [265, 311] on input "radio" at bounding box center [258, 317] width 13 height 13
radio input "true"
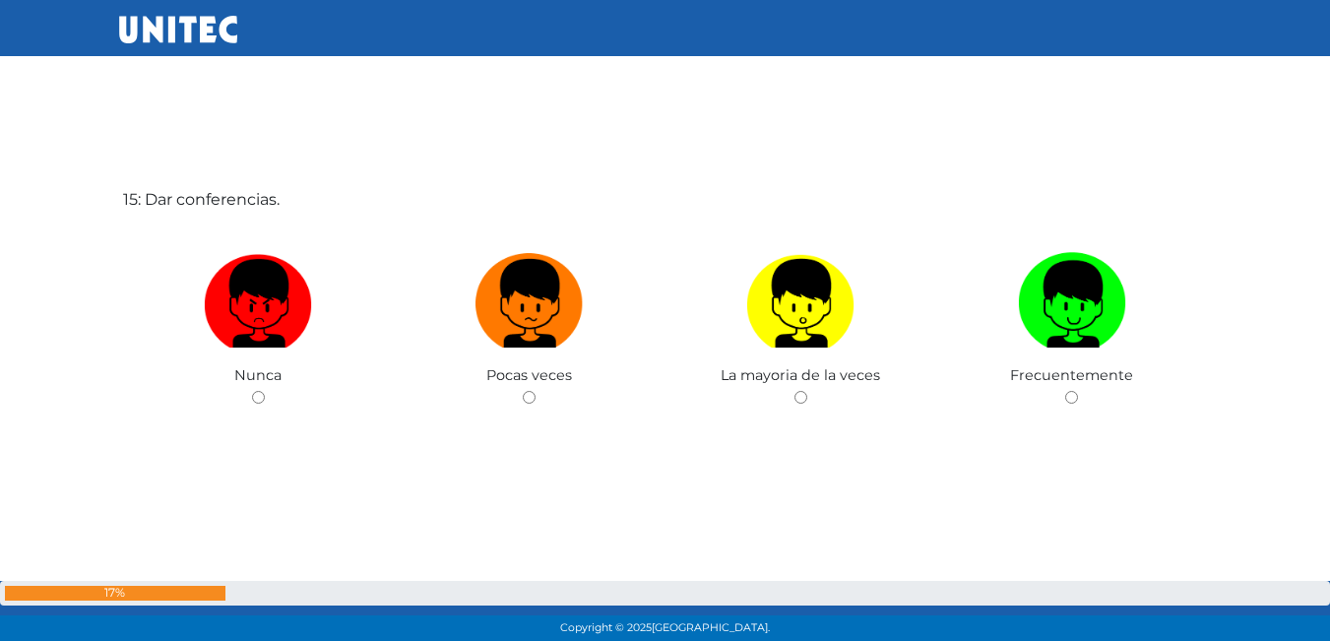
scroll to position [9078, 0]
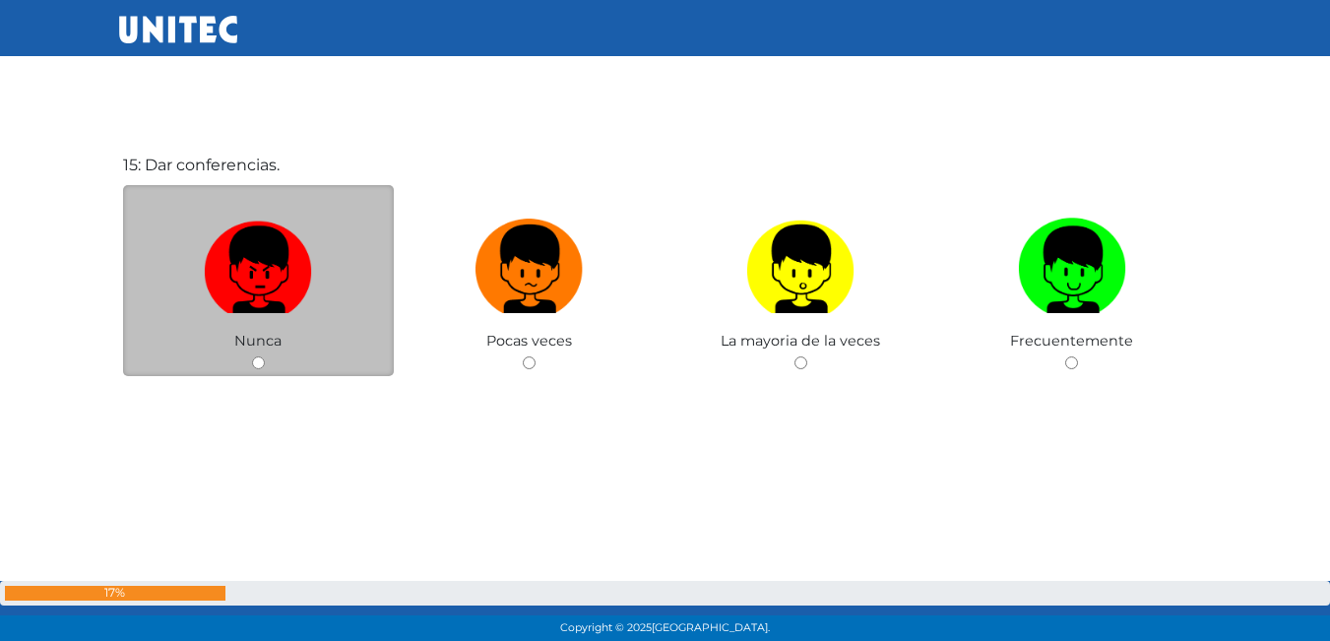
click at [254, 234] on img at bounding box center [258, 262] width 108 height 103
click at [254, 356] on input "radio" at bounding box center [258, 362] width 13 height 13
radio input "true"
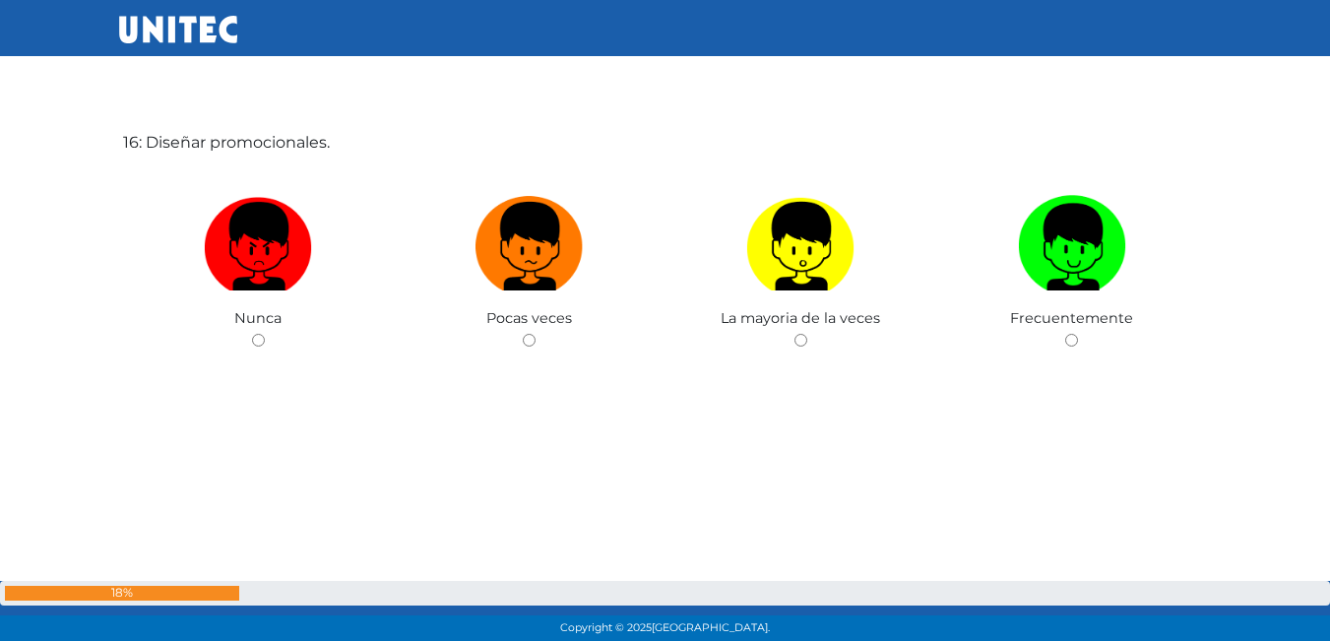
scroll to position [9752, 0]
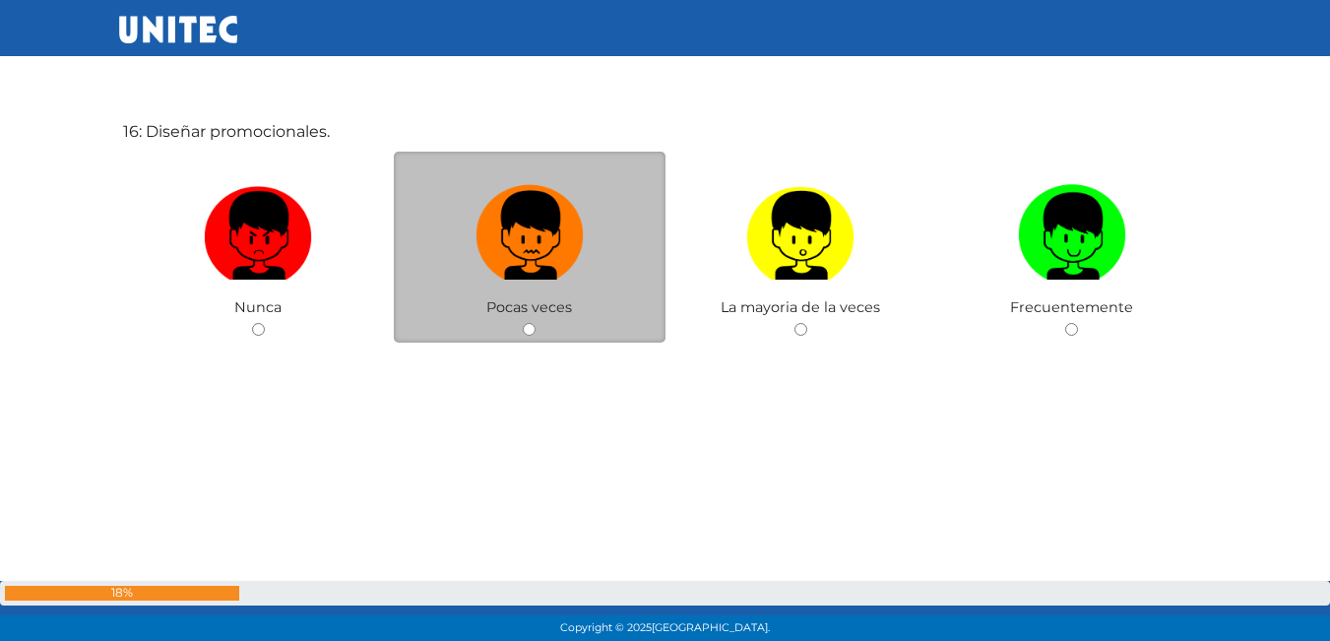
click at [582, 238] on img at bounding box center [530, 228] width 108 height 103
click at [536, 323] on input "radio" at bounding box center [529, 329] width 13 height 13
radio input "true"
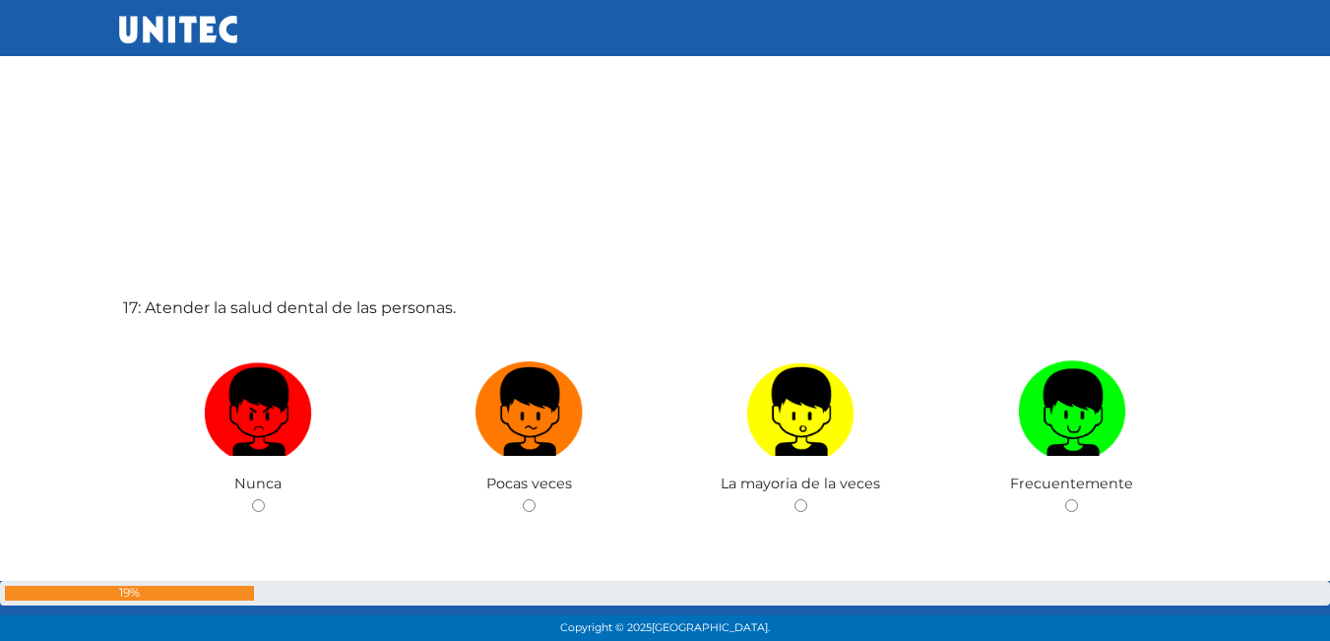
scroll to position [10250, 0]
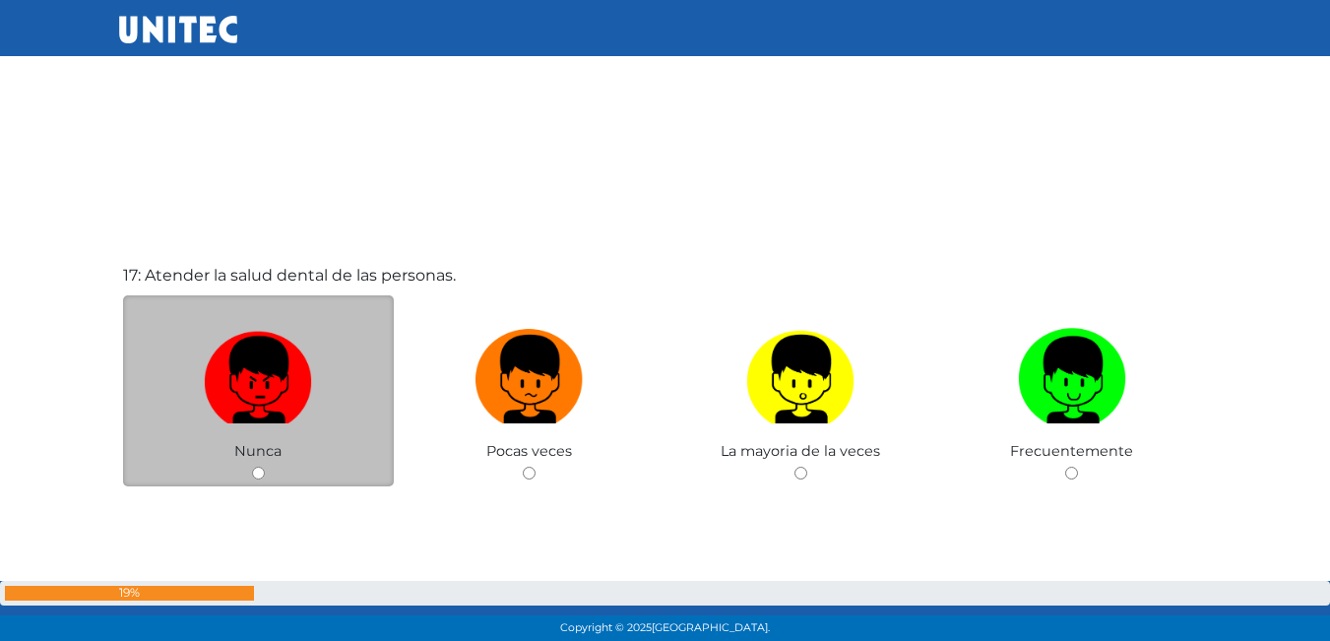
click at [249, 349] on img at bounding box center [258, 372] width 108 height 103
click at [252, 467] on input "radio" at bounding box center [258, 473] width 13 height 13
radio input "true"
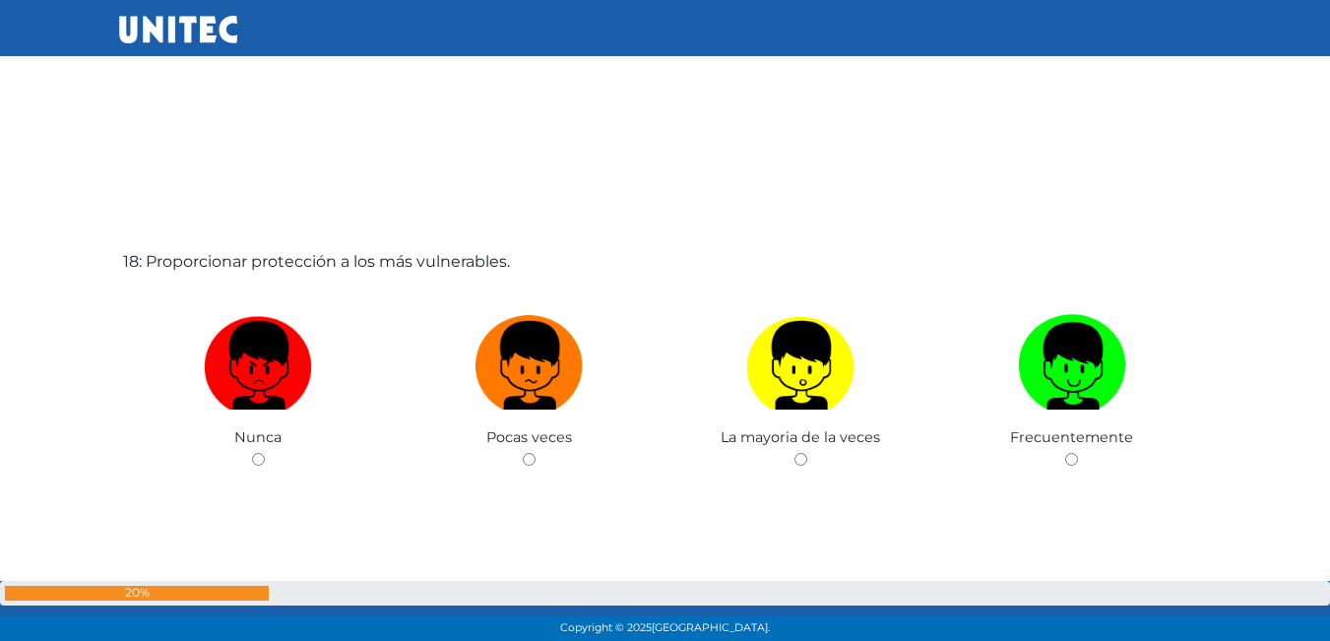
scroll to position [10939, 0]
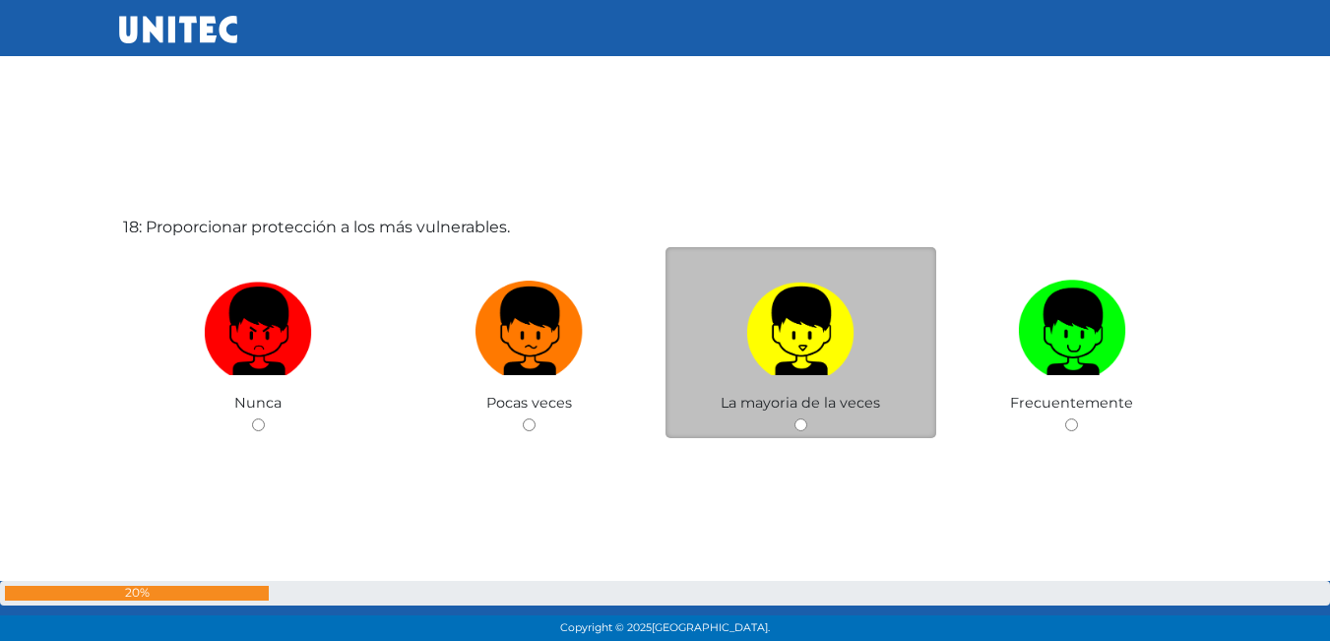
click at [805, 352] on img at bounding box center [800, 324] width 108 height 103
click at [805, 418] on input "radio" at bounding box center [800, 424] width 13 height 13
radio input "true"
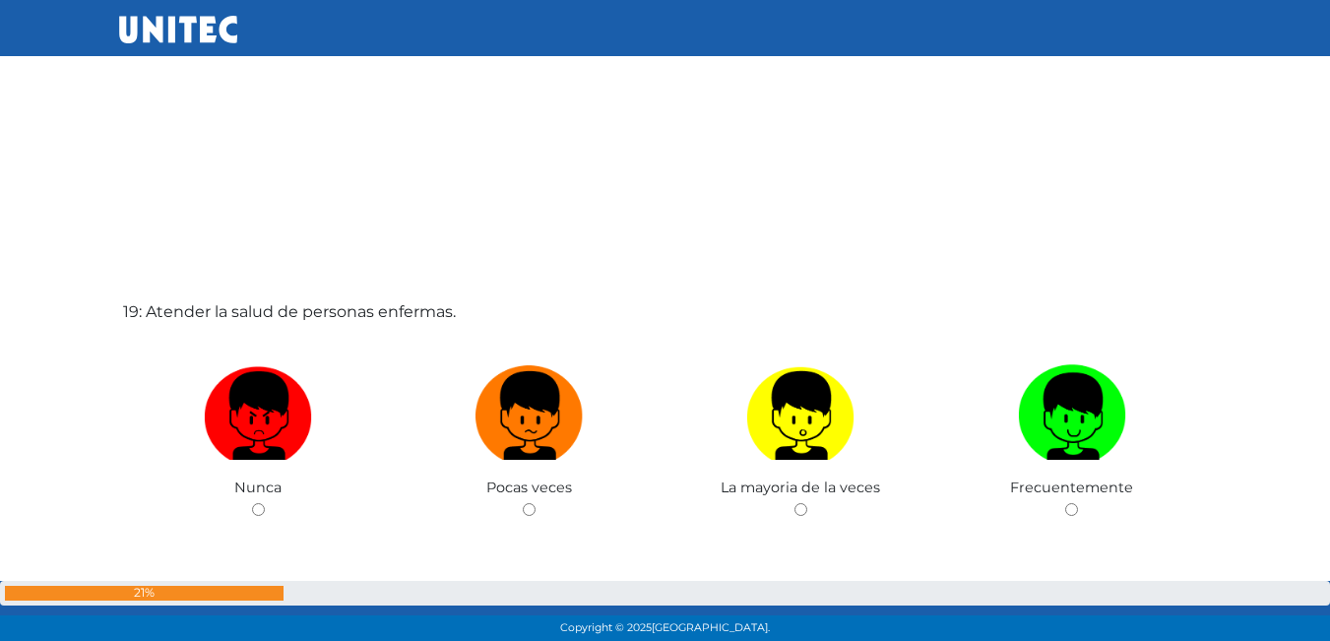
scroll to position [11529, 0]
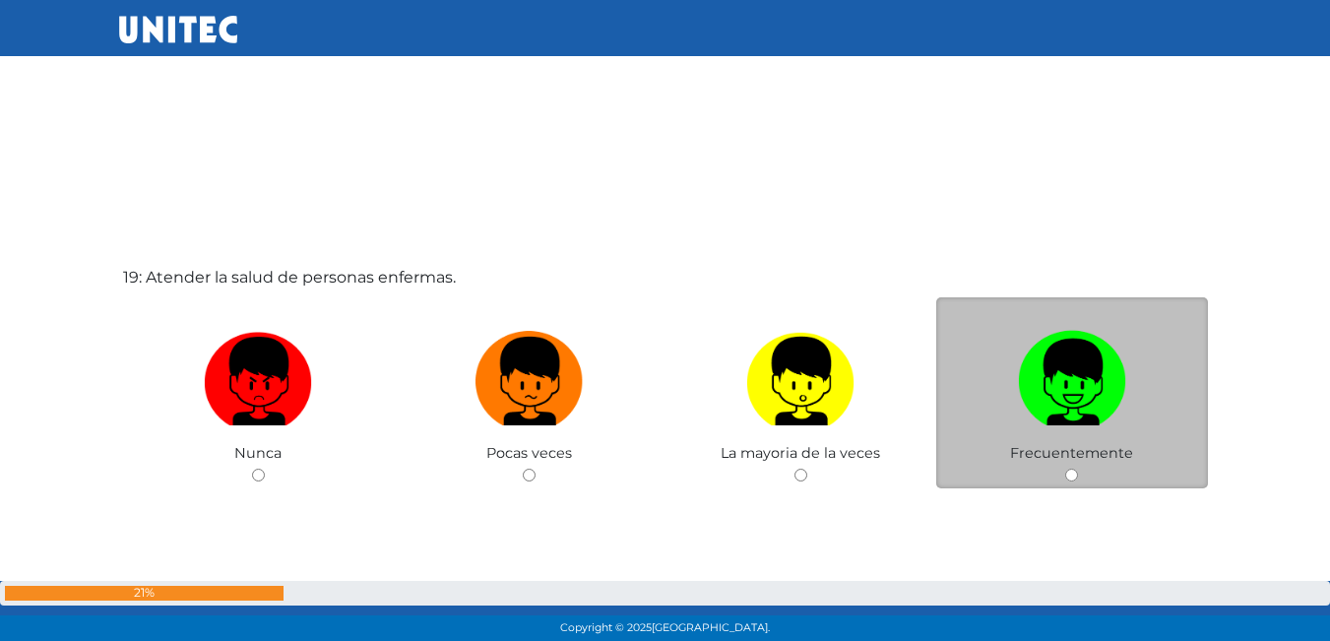
click at [1055, 421] on img at bounding box center [1072, 374] width 108 height 103
click at [1065, 469] on input "radio" at bounding box center [1071, 475] width 13 height 13
radio input "true"
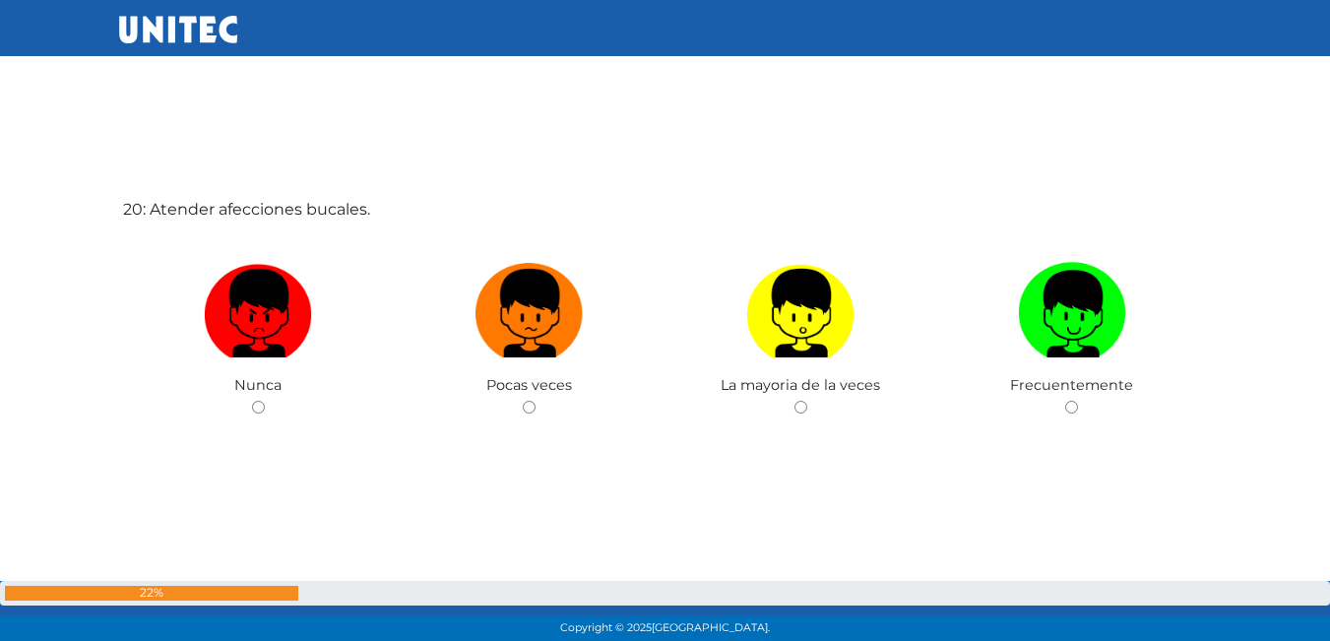
scroll to position [12218, 0]
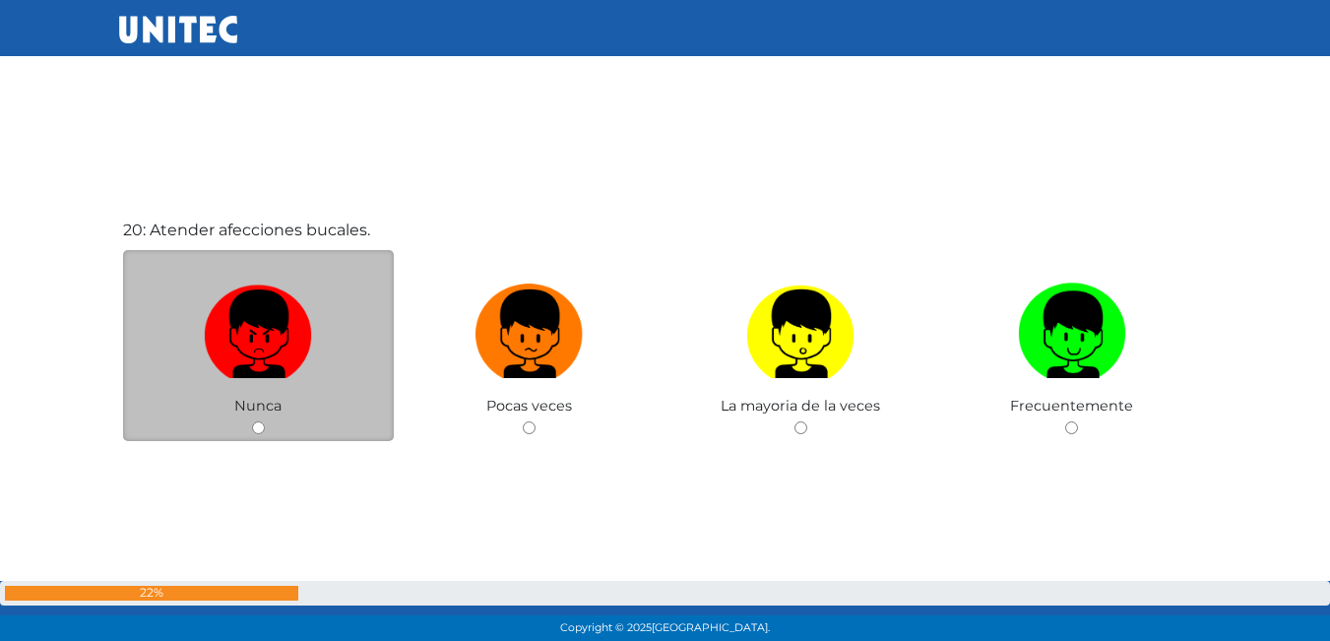
click at [329, 344] on label at bounding box center [259, 335] width 272 height 120
click at [265, 421] on input "radio" at bounding box center [258, 427] width 13 height 13
radio input "true"
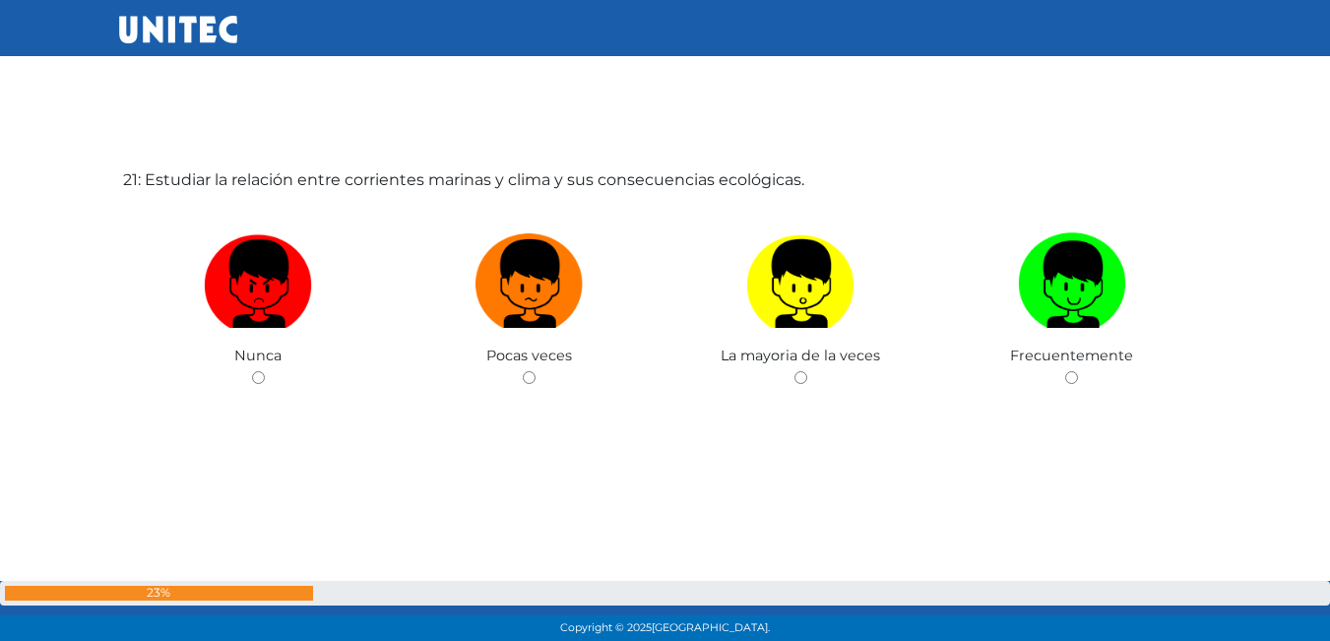
scroll to position [12917, 0]
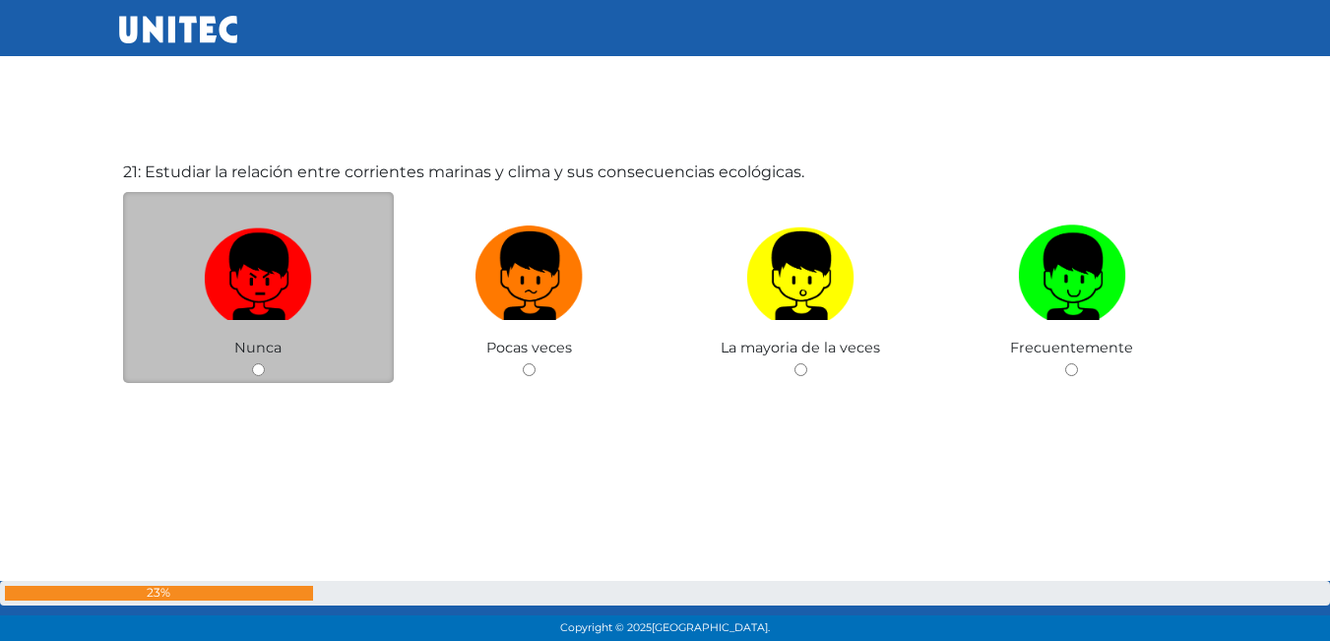
click at [235, 256] on img at bounding box center [258, 269] width 108 height 103
click at [252, 363] on input "radio" at bounding box center [258, 369] width 13 height 13
radio input "true"
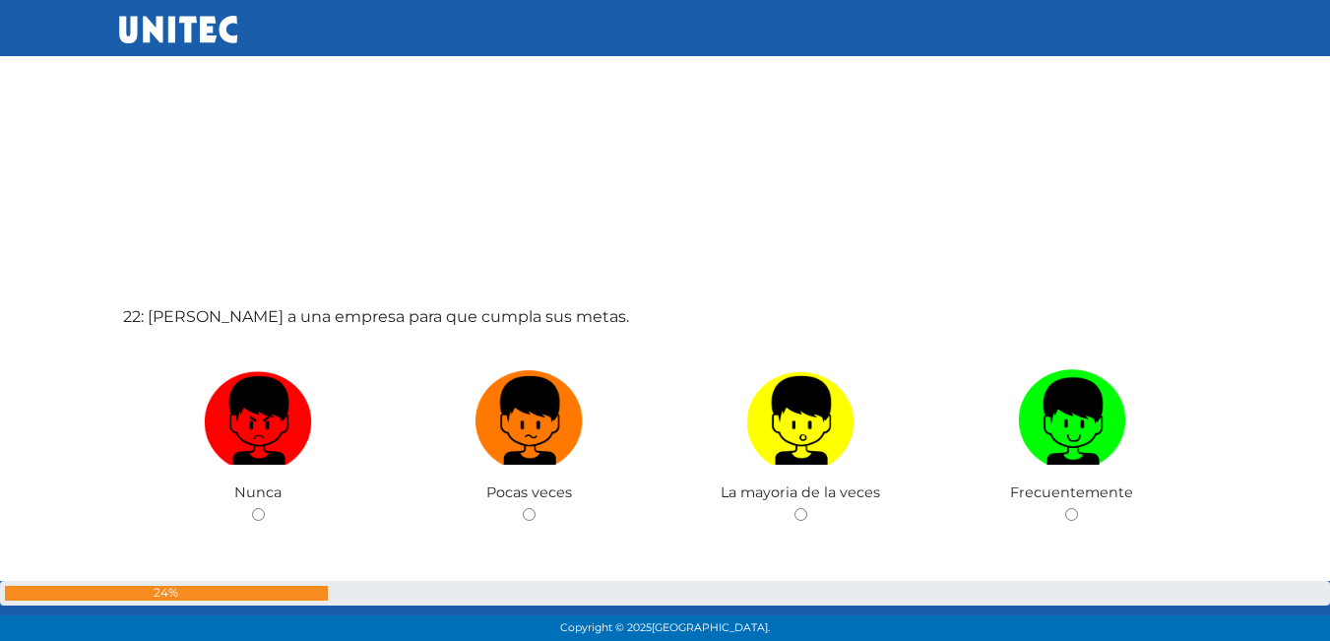
scroll to position [13511, 0]
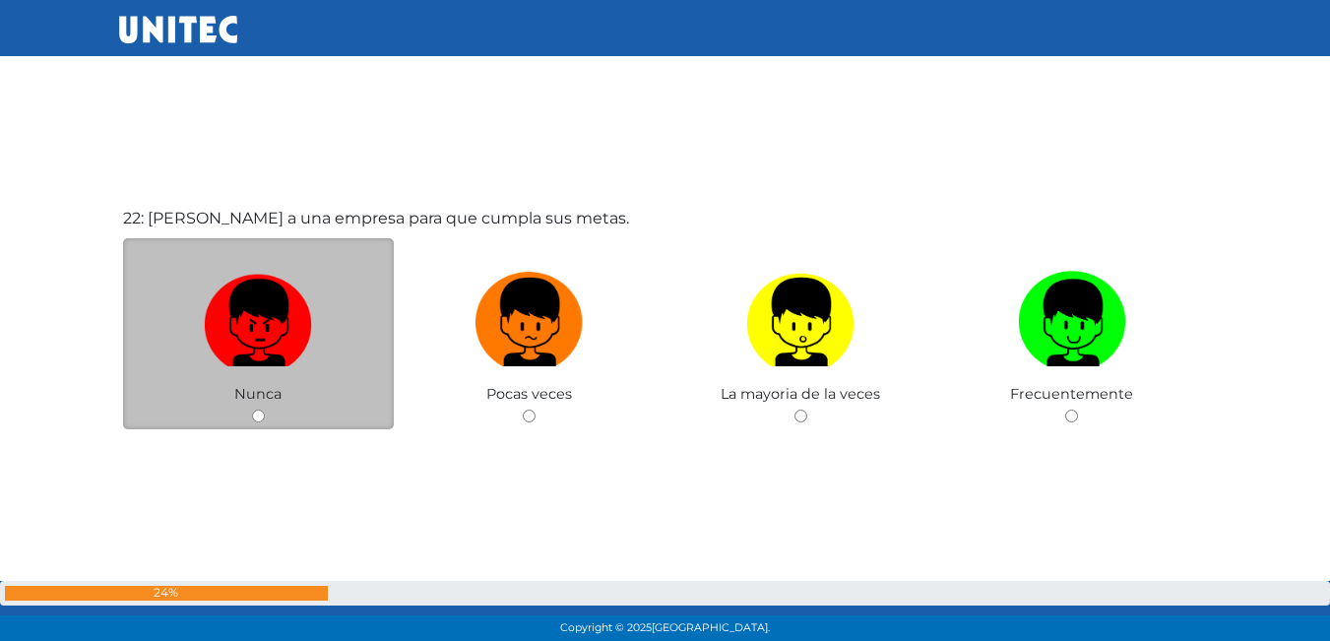
click at [242, 314] on img at bounding box center [258, 315] width 108 height 103
click at [252, 410] on input "radio" at bounding box center [258, 416] width 13 height 13
radio input "true"
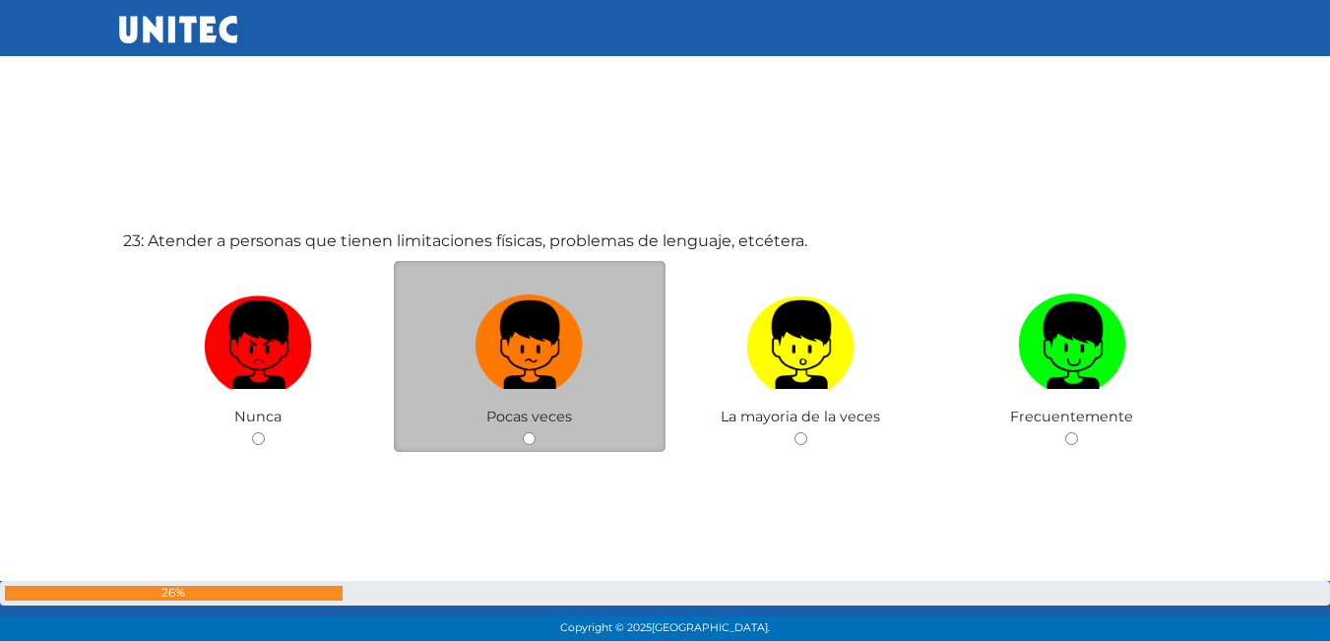
scroll to position [14165, 0]
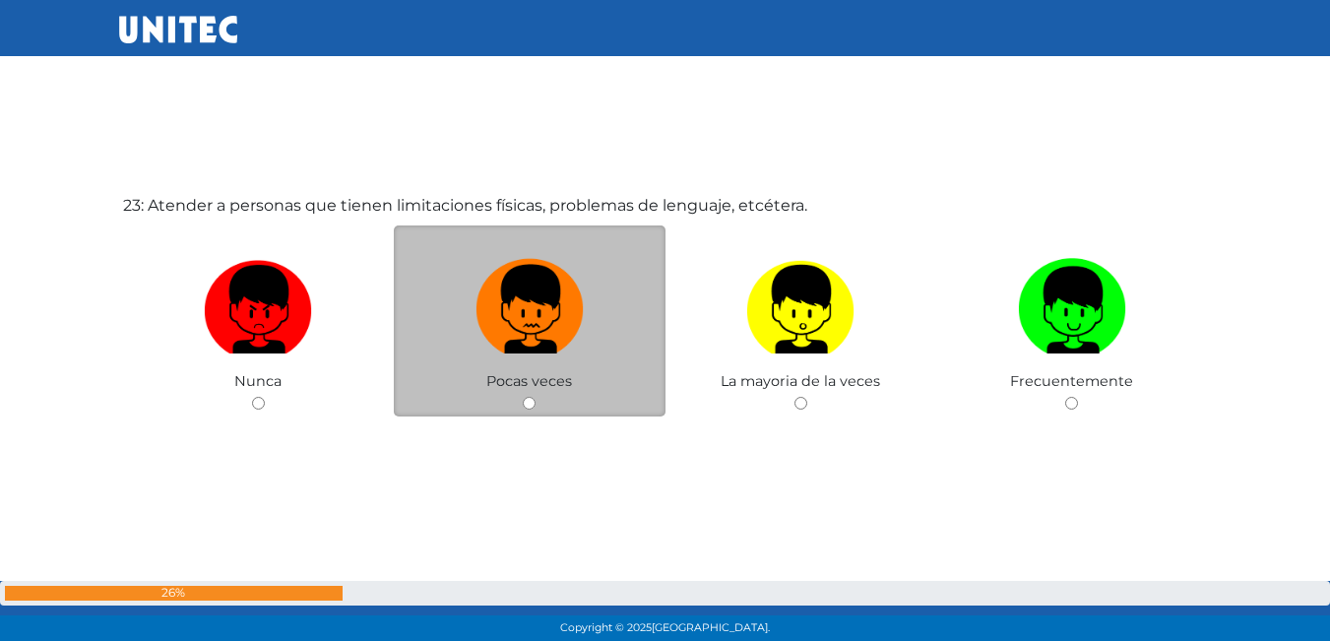
click at [542, 309] on img at bounding box center [530, 302] width 108 height 103
click at [536, 397] on input "radio" at bounding box center [529, 403] width 13 height 13
radio input "true"
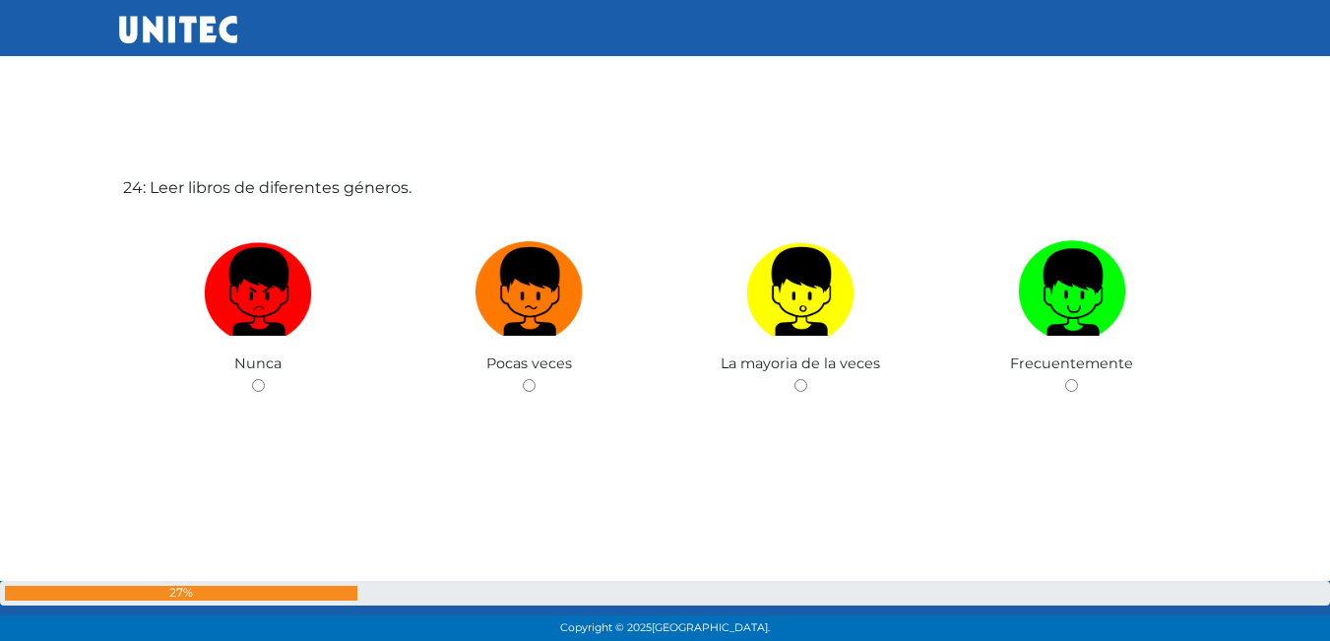
scroll to position [14839, 0]
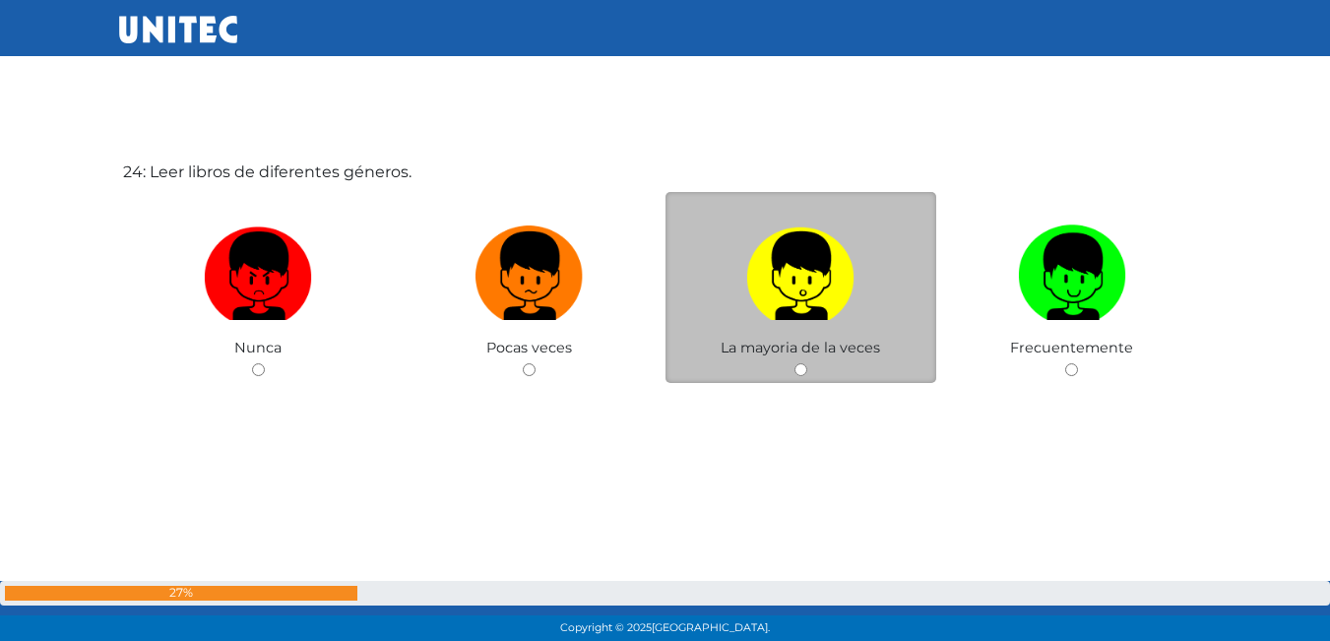
click at [871, 288] on label at bounding box center [802, 277] width 272 height 120
click at [807, 363] on input "radio" at bounding box center [800, 369] width 13 height 13
radio input "true"
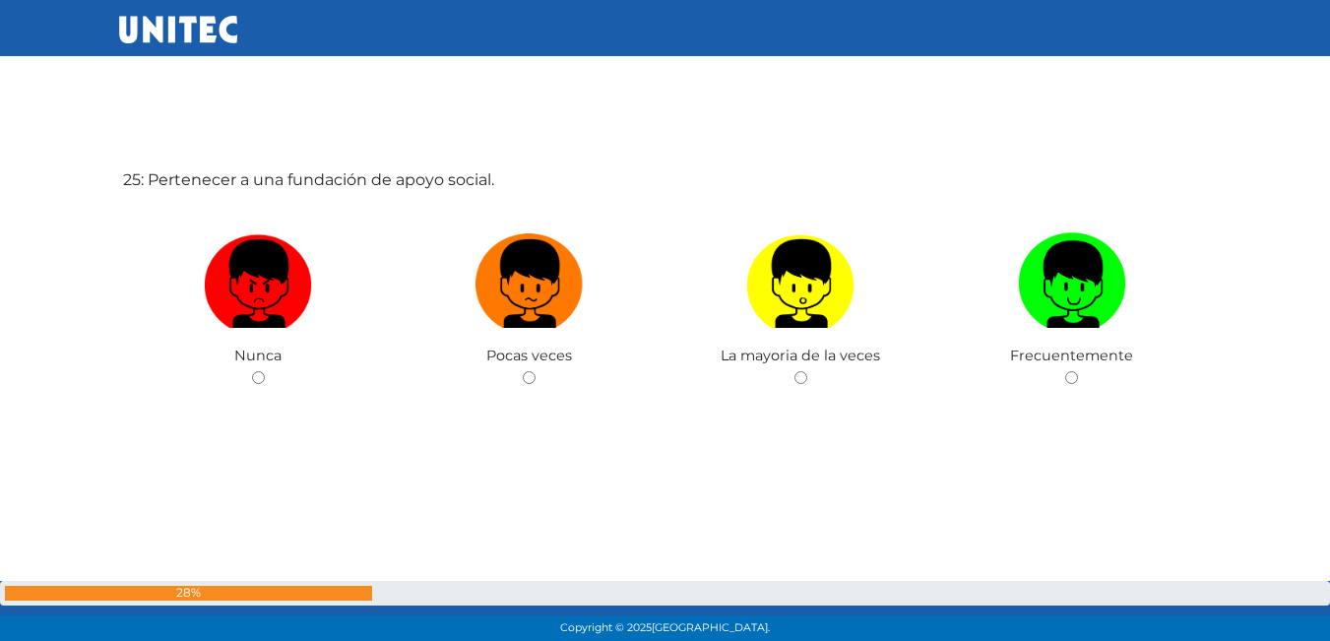
scroll to position [15480, 0]
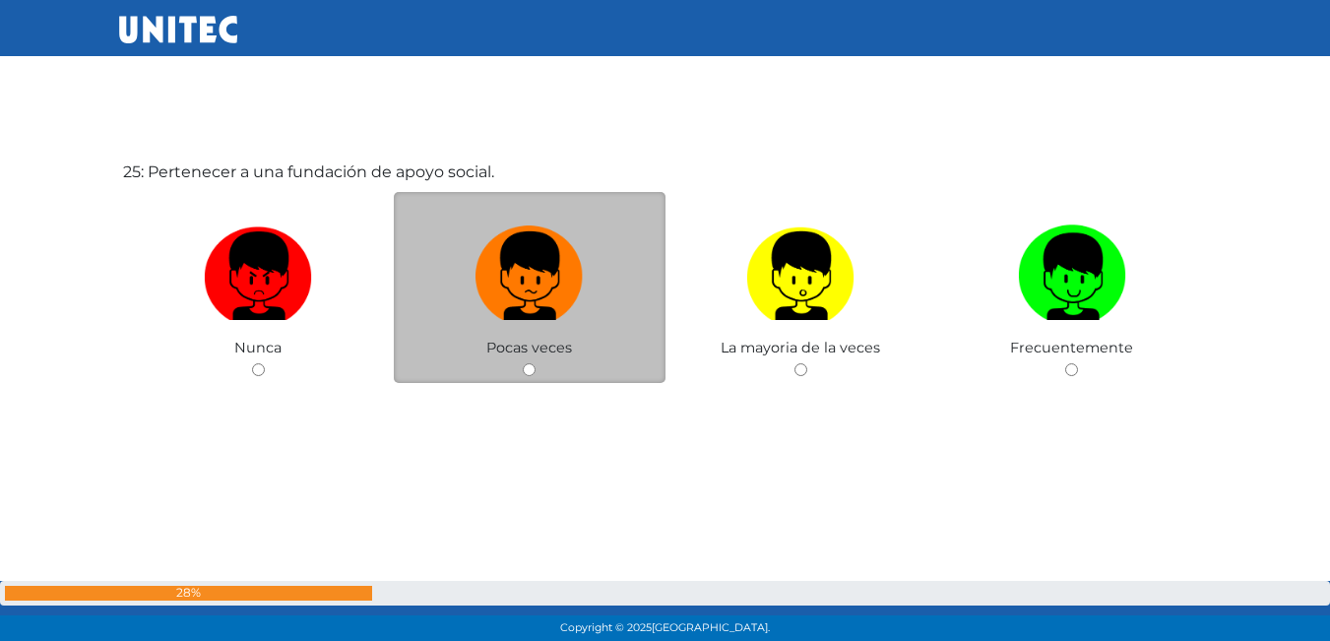
click at [474, 282] on label at bounding box center [530, 277] width 272 height 120
click at [523, 363] on input "radio" at bounding box center [529, 369] width 13 height 13
radio input "true"
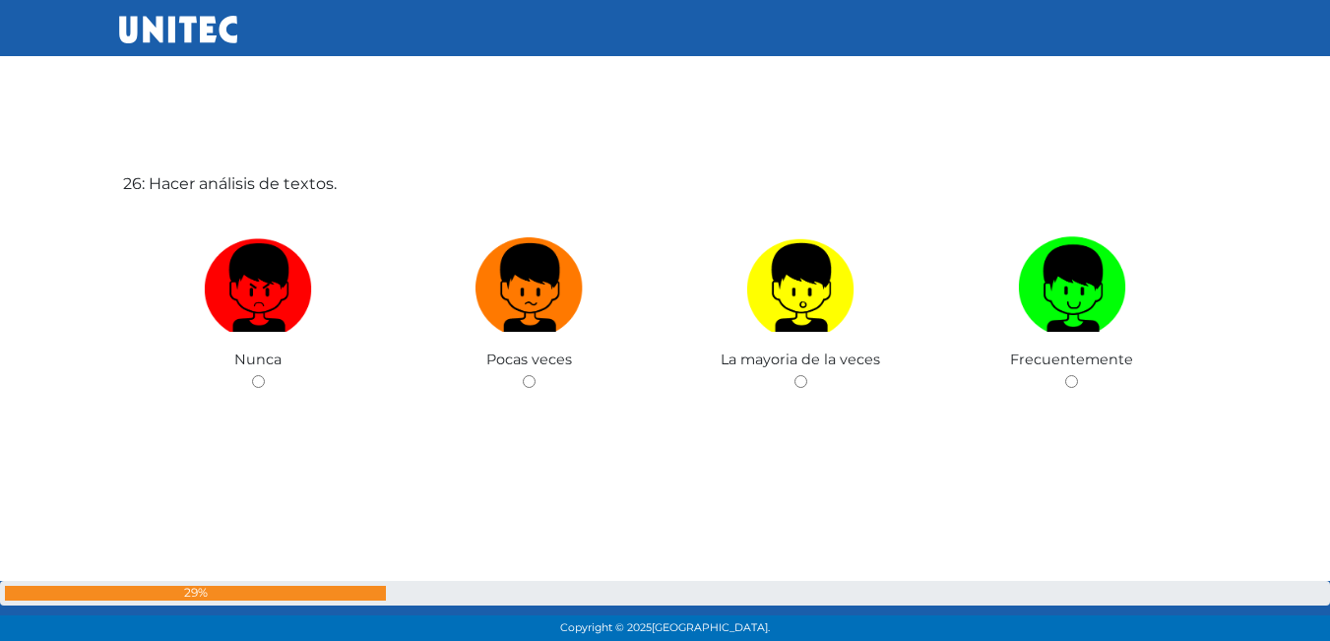
scroll to position [16121, 0]
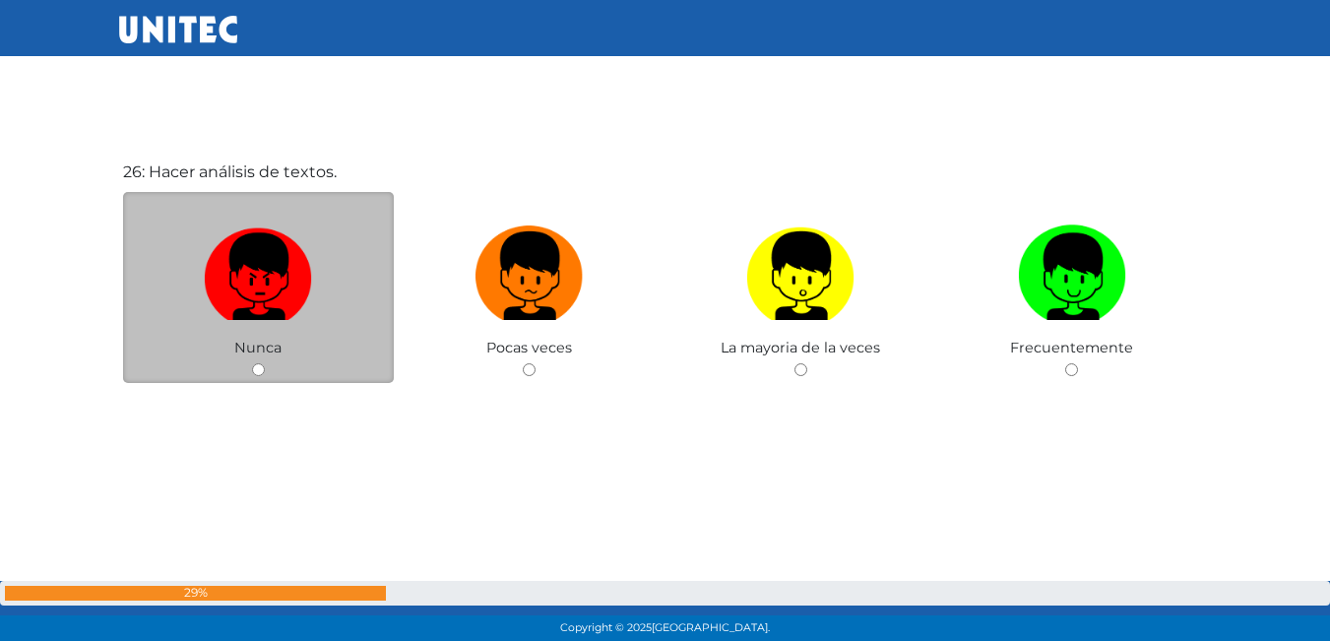
click at [286, 294] on img at bounding box center [258, 269] width 108 height 103
click at [265, 363] on input "radio" at bounding box center [258, 369] width 13 height 13
radio input "true"
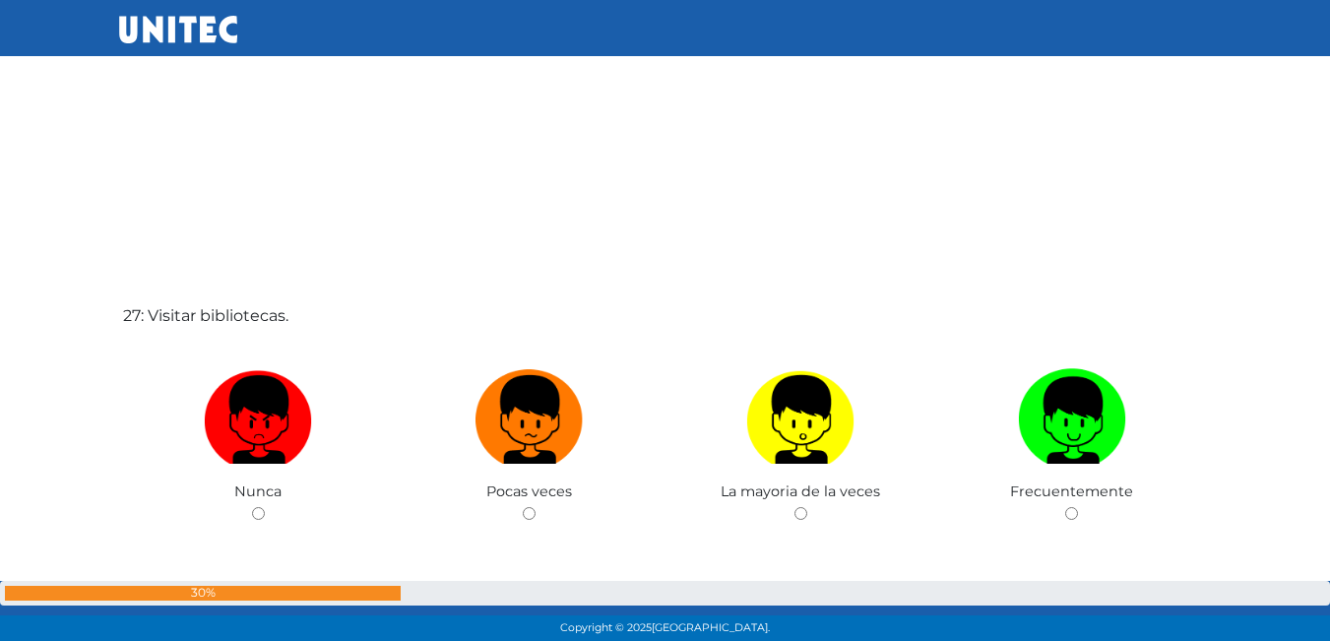
scroll to position [16717, 0]
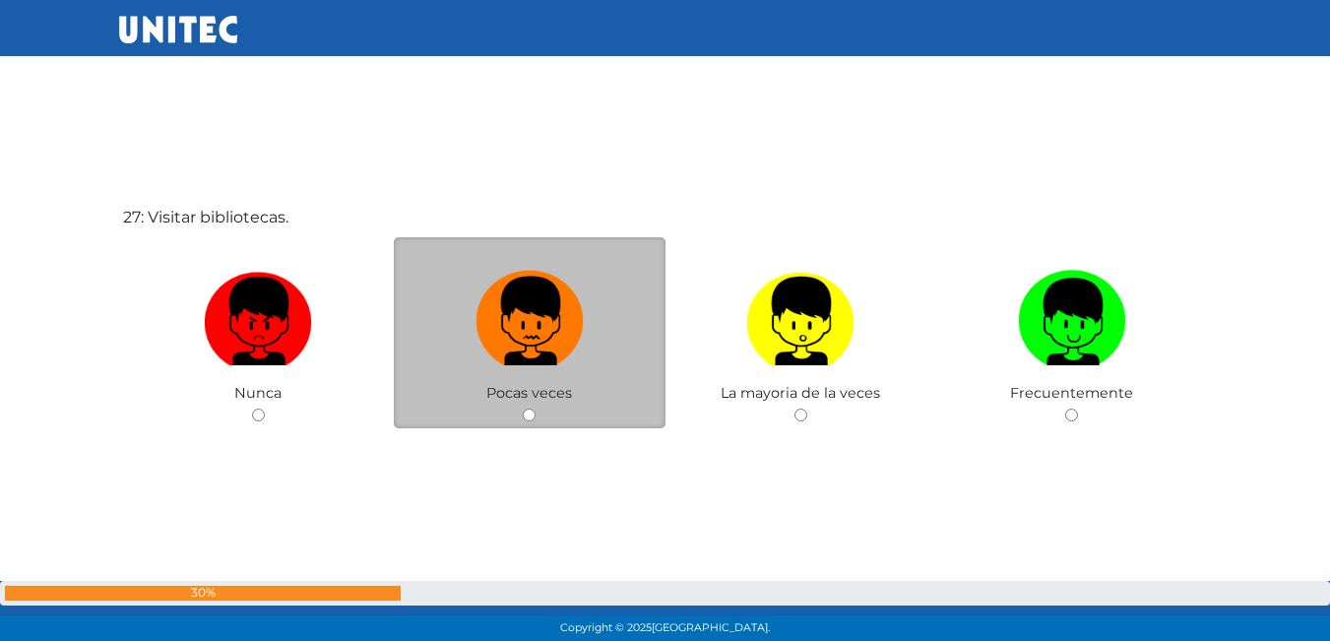
click at [531, 285] on img at bounding box center [530, 314] width 108 height 103
click at [531, 409] on input "radio" at bounding box center [529, 415] width 13 height 13
radio input "true"
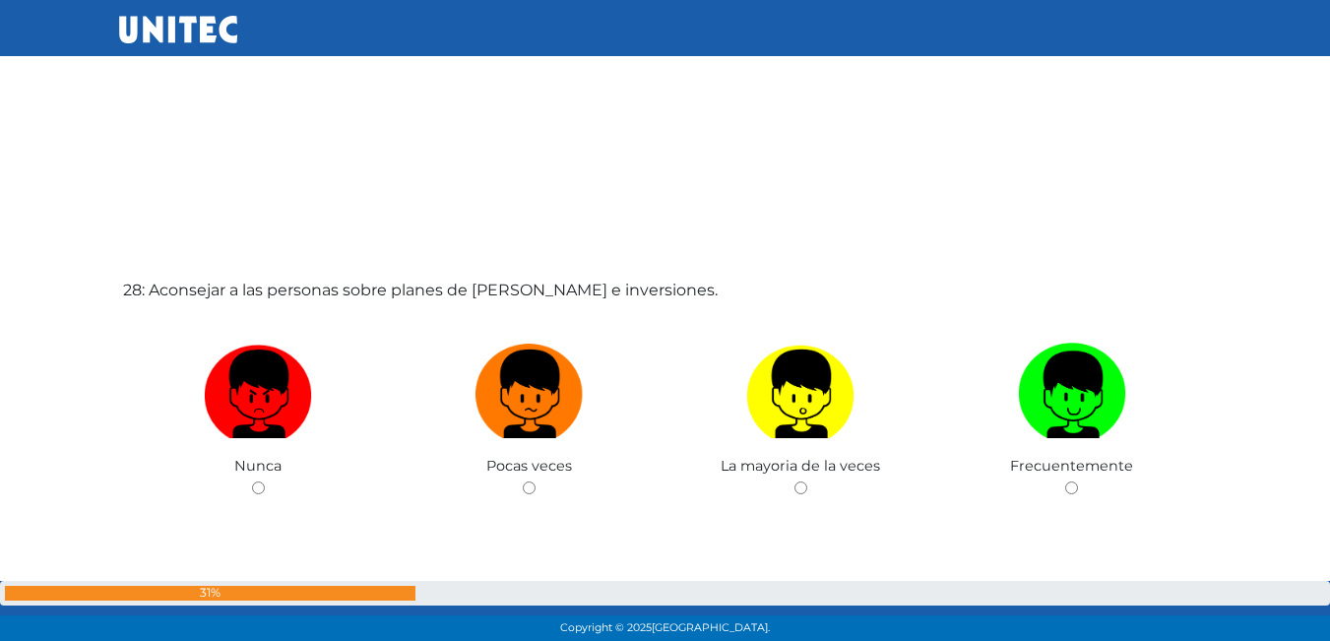
scroll to position [17310, 0]
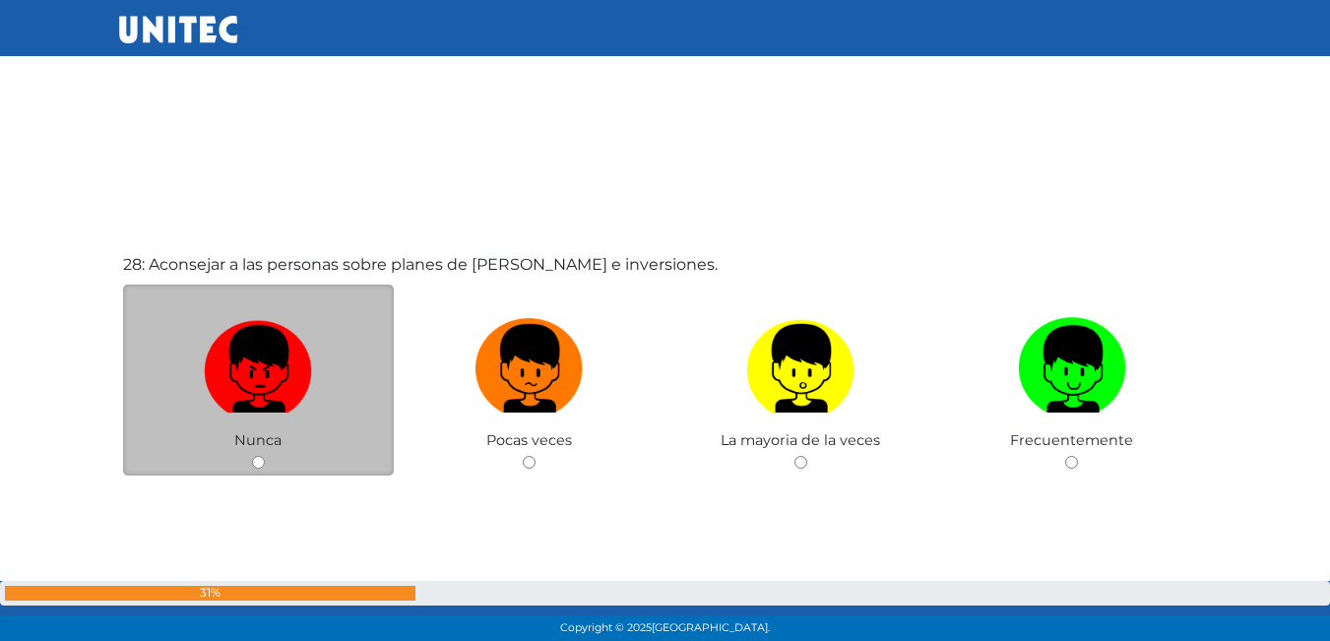
click at [289, 366] on img at bounding box center [258, 361] width 108 height 103
click at [265, 456] on input "radio" at bounding box center [258, 462] width 13 height 13
radio input "true"
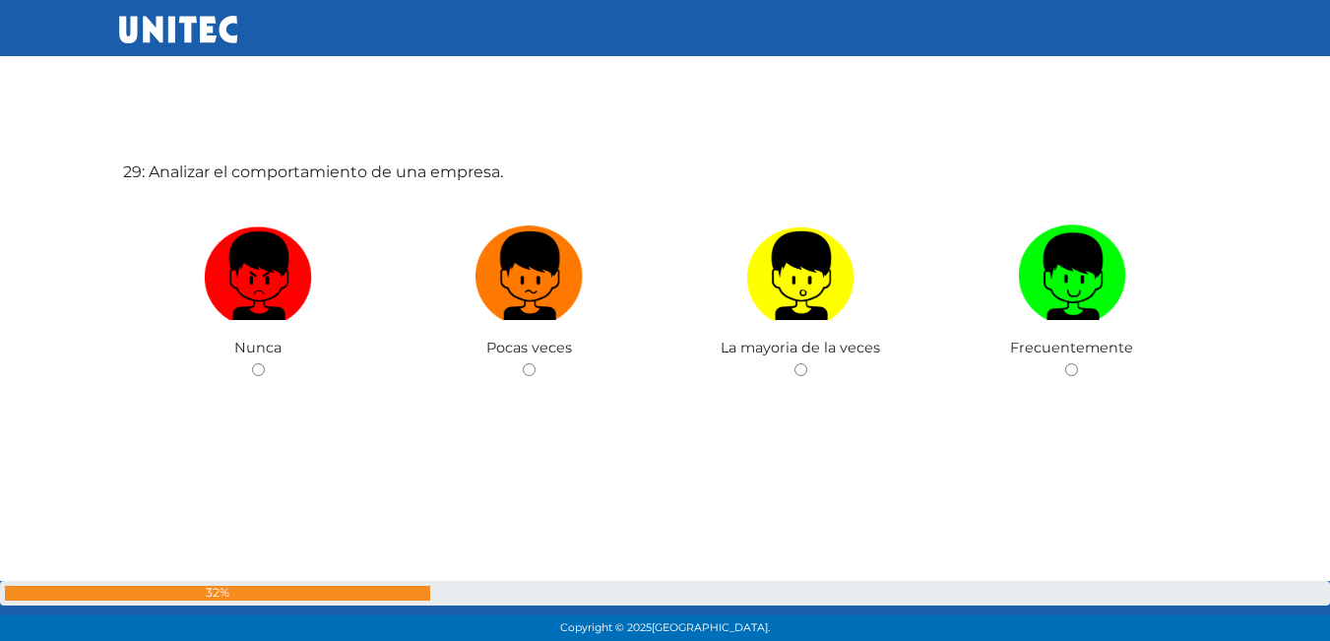
scroll to position [18029, 0]
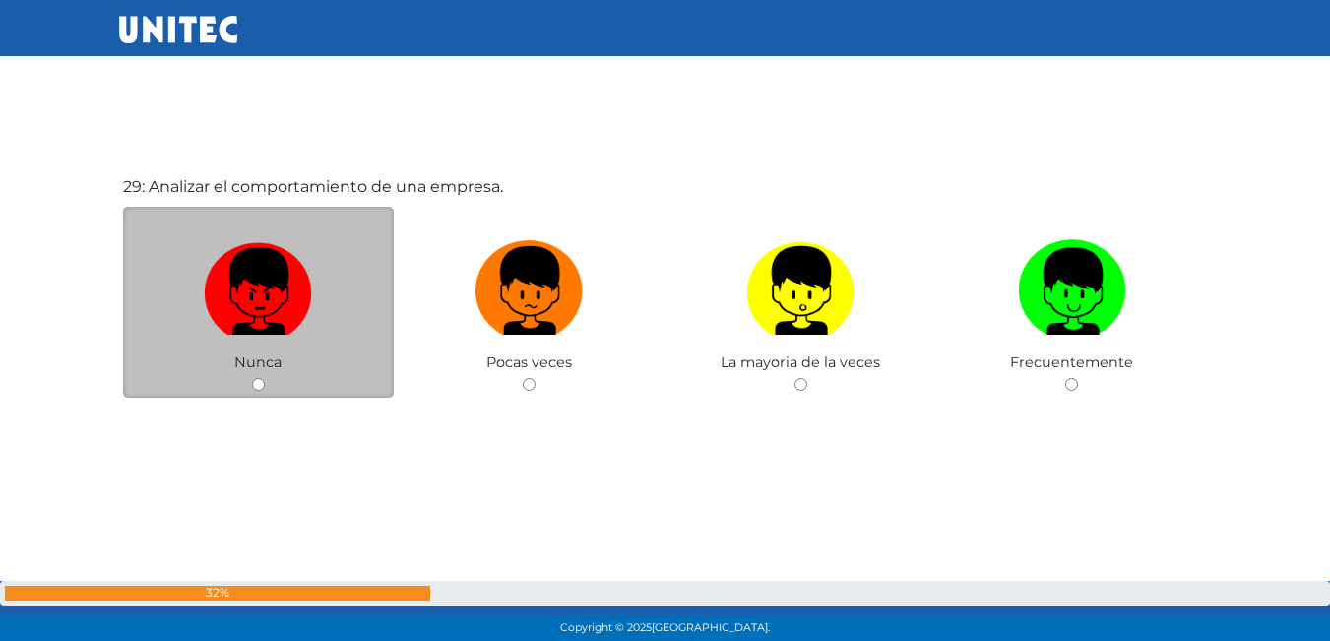
click at [270, 332] on img at bounding box center [258, 283] width 108 height 103
click at [265, 378] on input "radio" at bounding box center [258, 384] width 13 height 13
radio input "true"
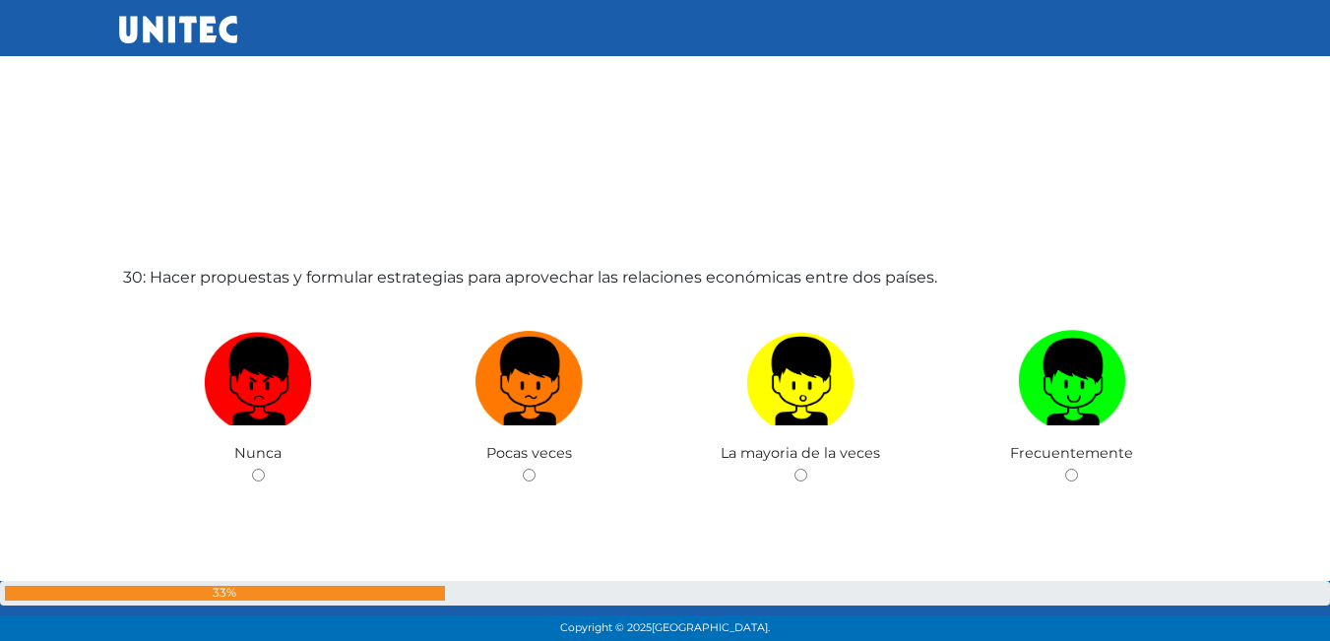
scroll to position [18621, 0]
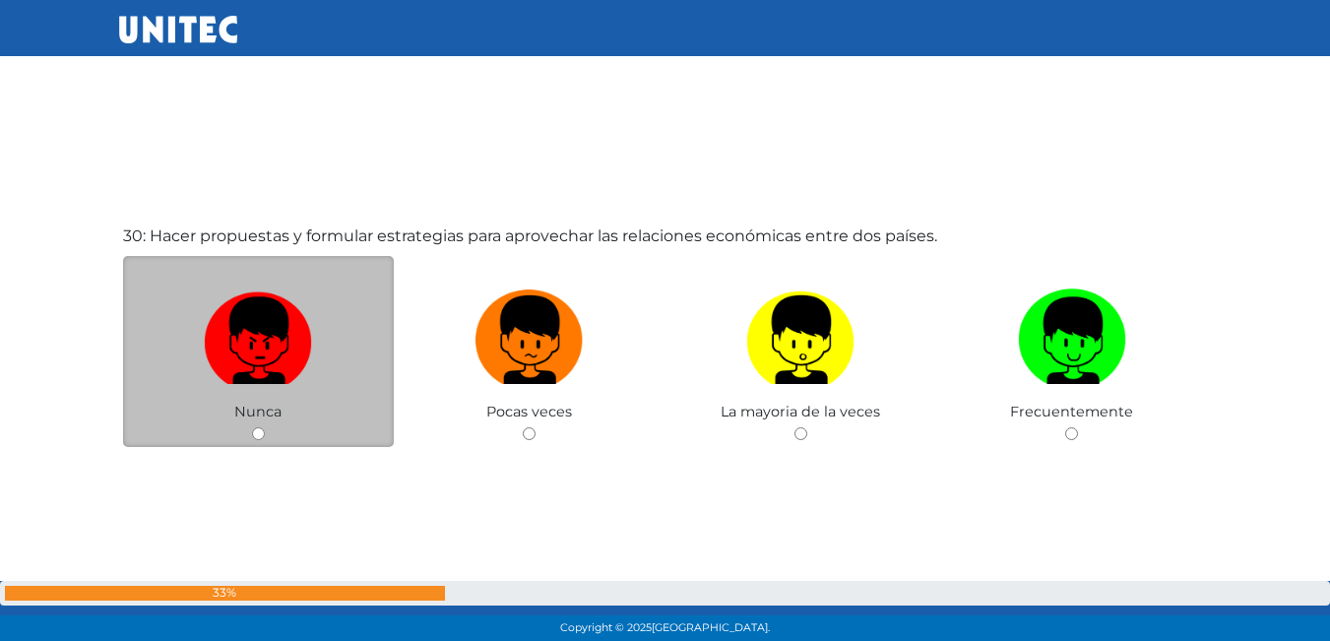
click at [266, 348] on img at bounding box center [258, 333] width 108 height 103
click at [265, 427] on input "radio" at bounding box center [258, 433] width 13 height 13
radio input "true"
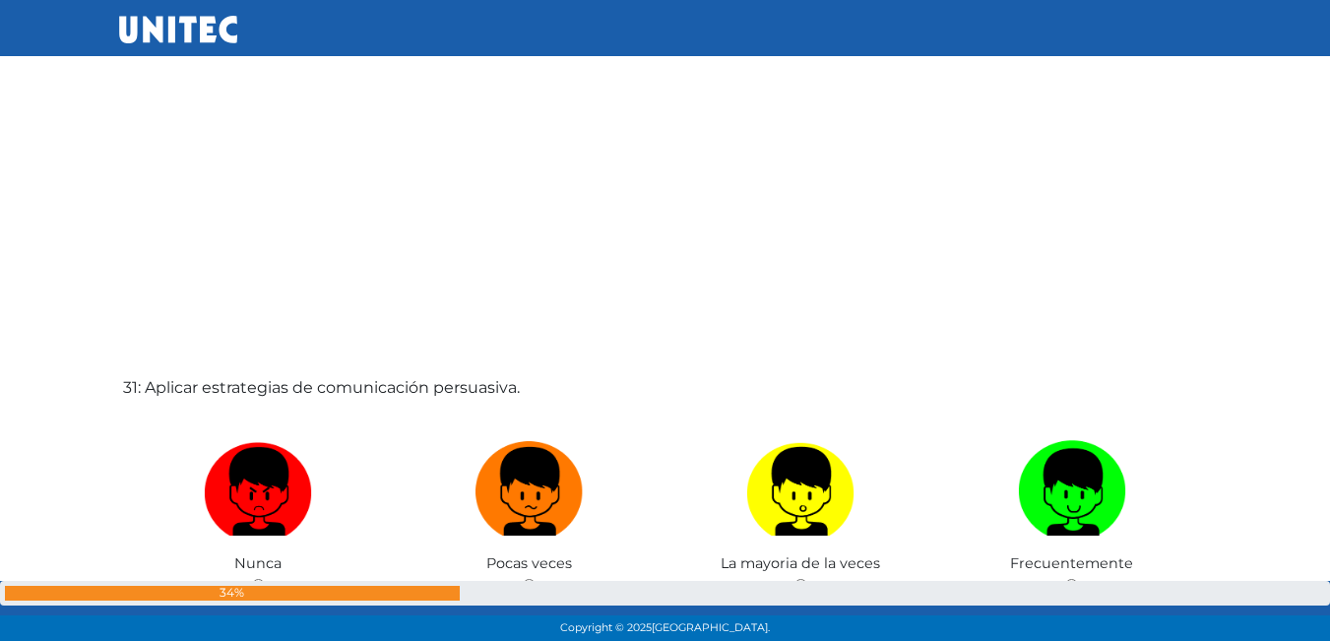
scroll to position [19212, 0]
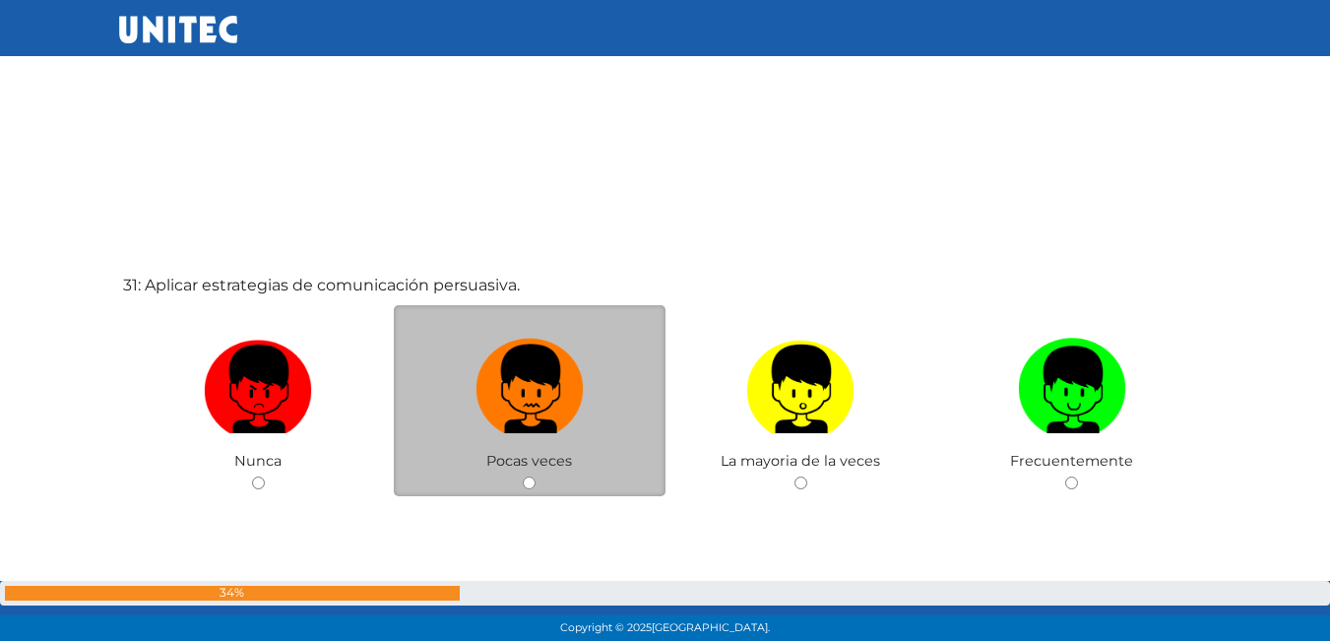
click at [548, 376] on img at bounding box center [530, 382] width 108 height 103
click at [536, 476] on input "radio" at bounding box center [529, 482] width 13 height 13
radio input "true"
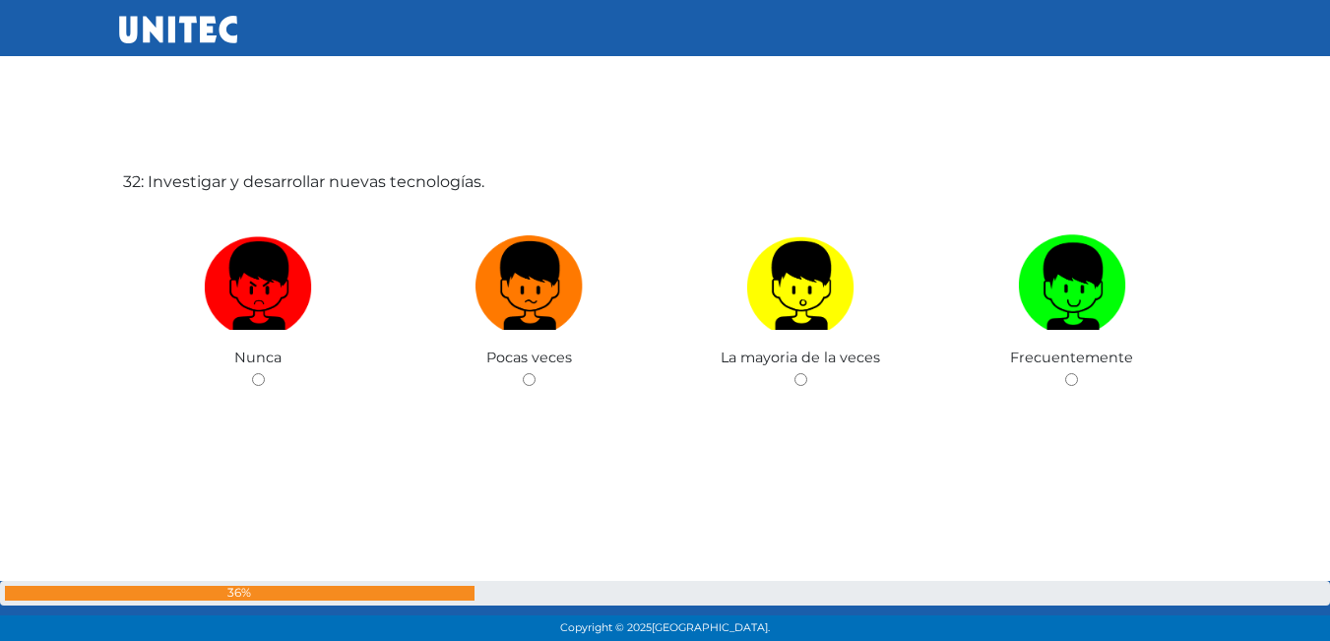
scroll to position [19967, 0]
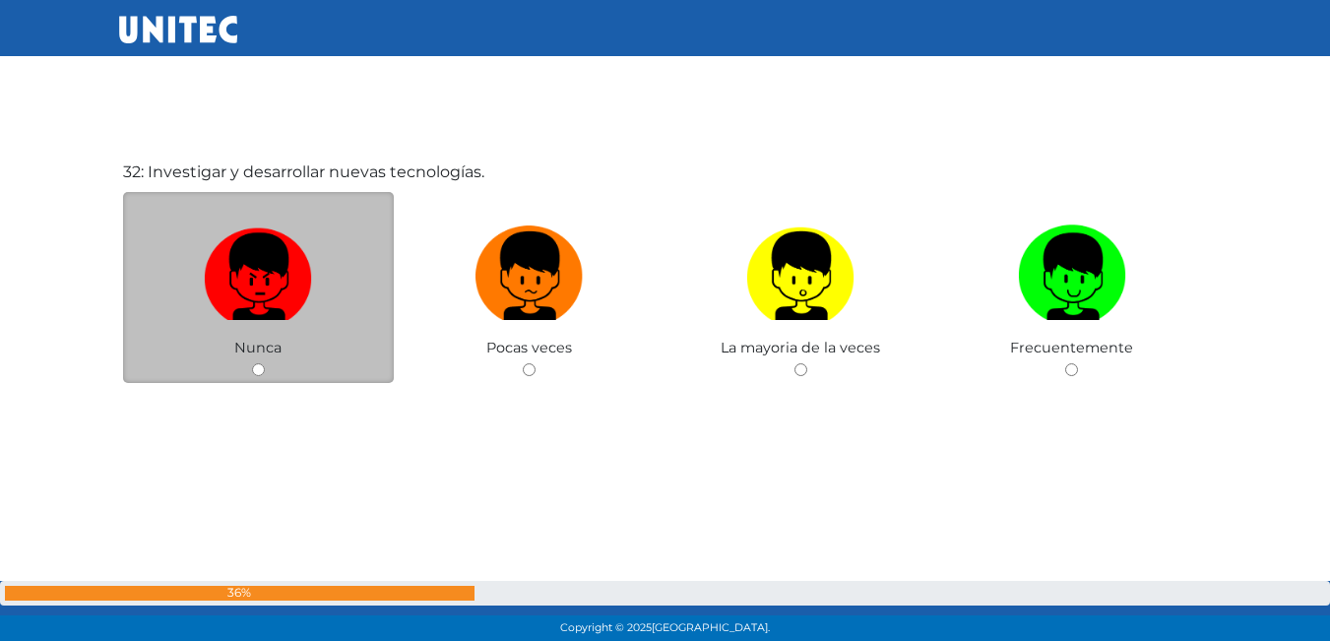
click at [304, 281] on img at bounding box center [258, 269] width 108 height 103
click at [265, 363] on input "radio" at bounding box center [258, 369] width 13 height 13
radio input "true"
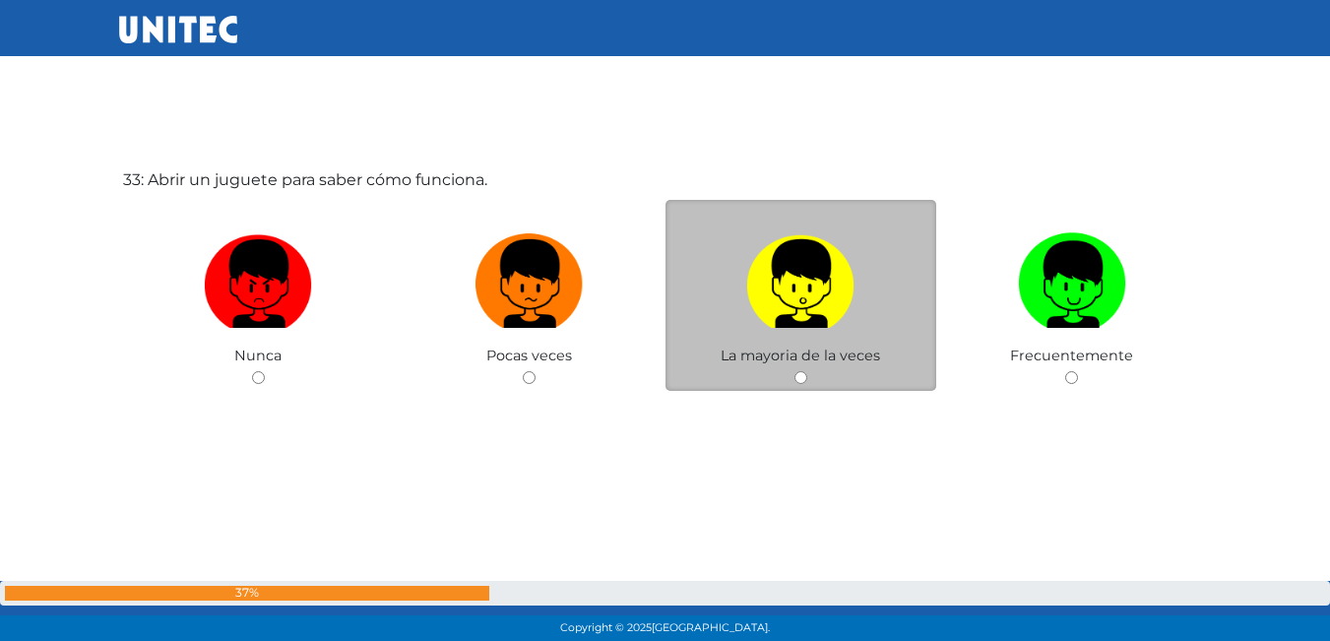
scroll to position [20607, 0]
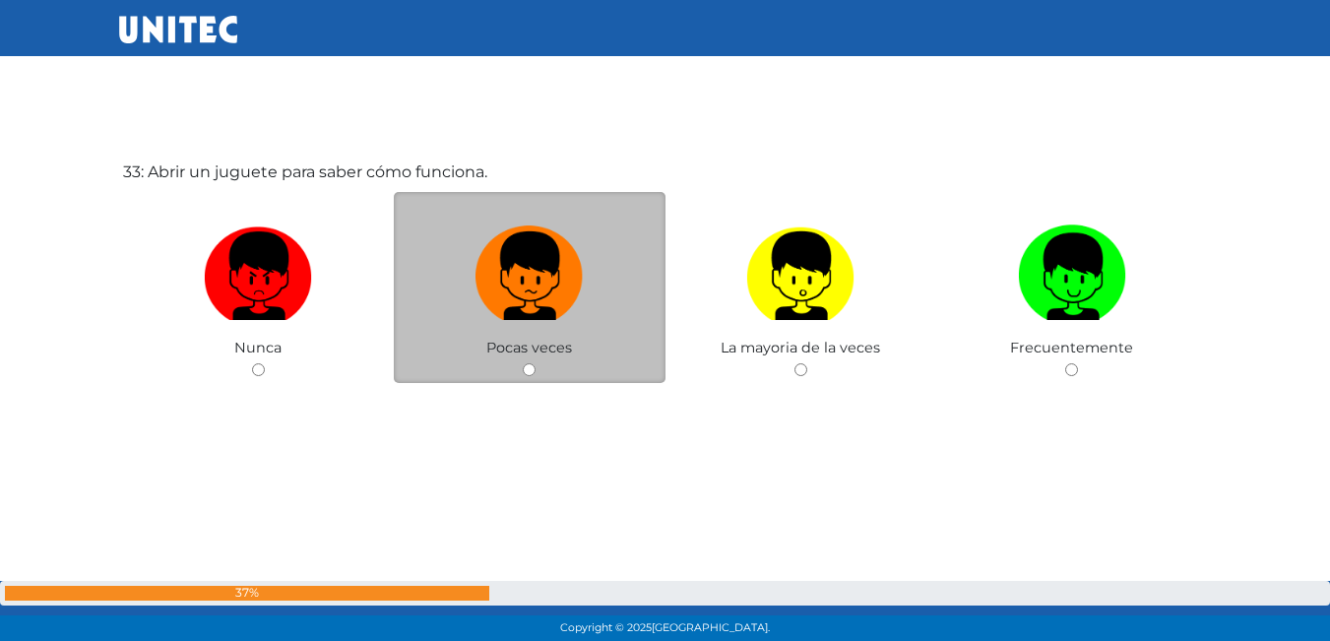
click at [610, 298] on label at bounding box center [530, 277] width 272 height 120
click at [536, 363] on input "radio" at bounding box center [529, 369] width 13 height 13
radio input "true"
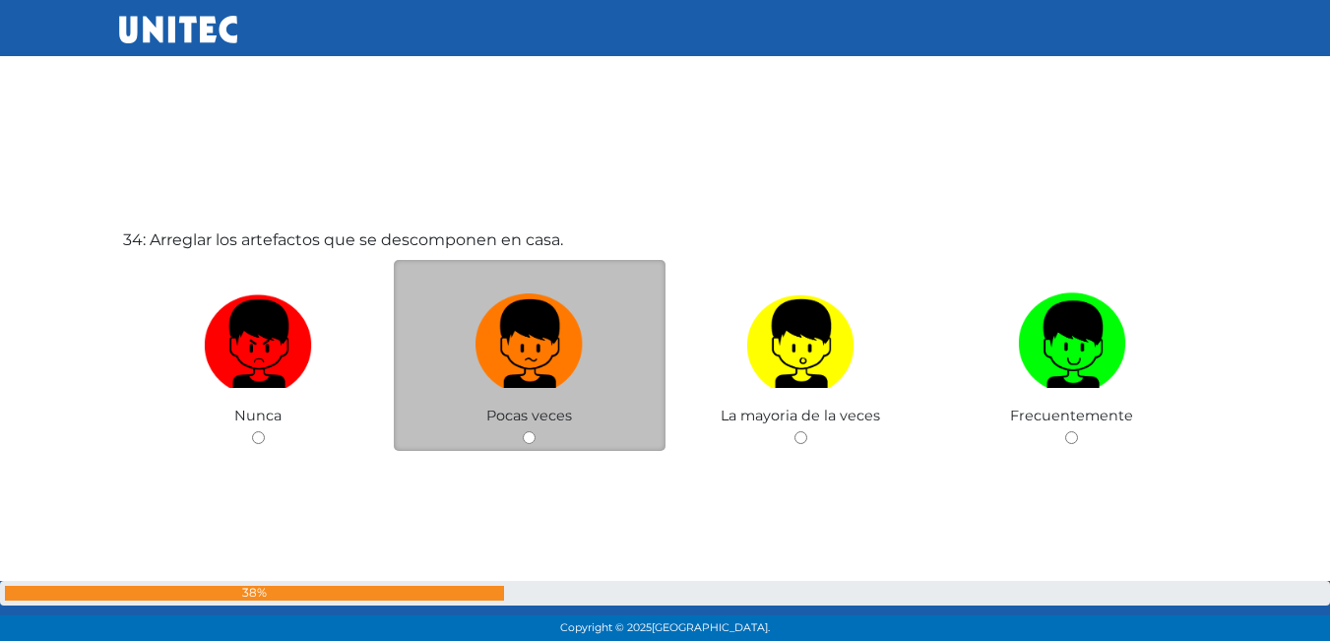
scroll to position [21202, 0]
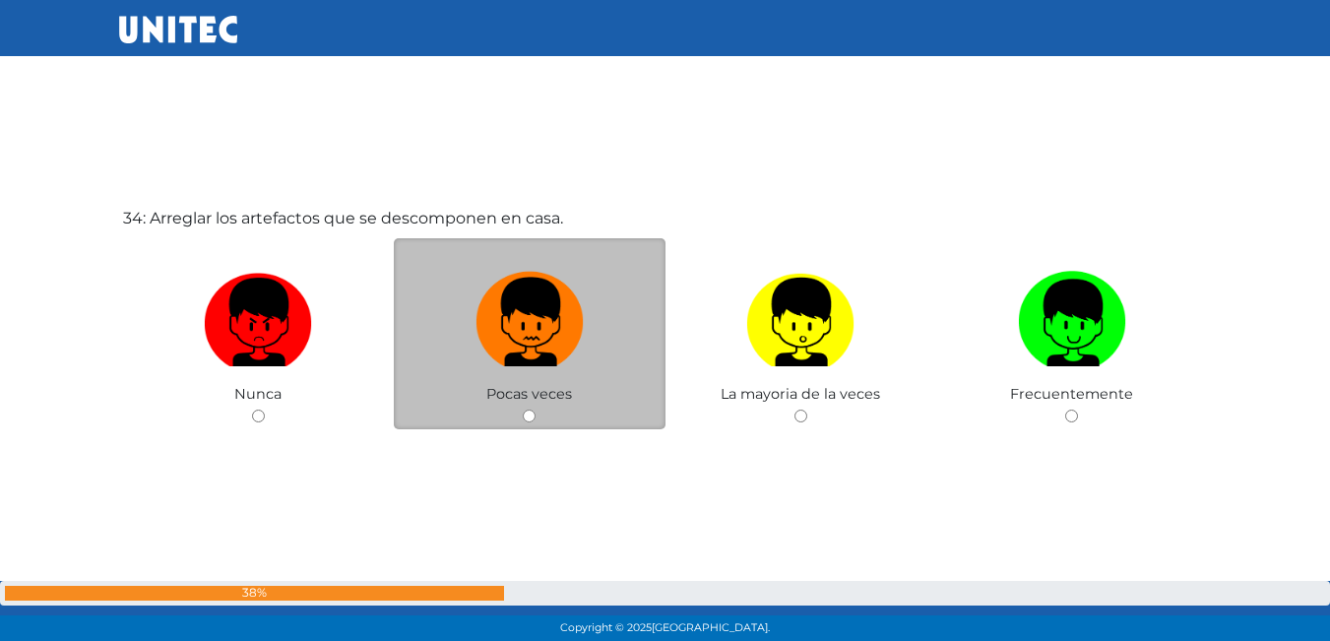
click at [577, 312] on img at bounding box center [530, 315] width 108 height 103
click at [536, 410] on input "radio" at bounding box center [529, 416] width 13 height 13
radio input "true"
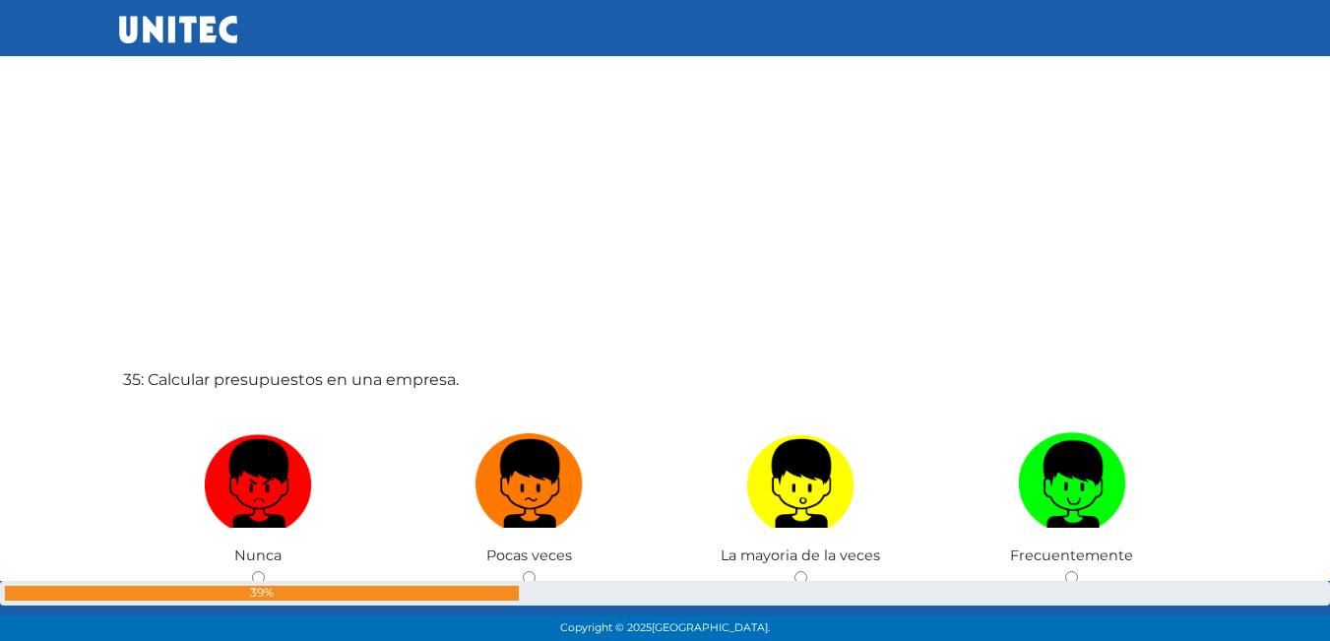
scroll to position [21691, 0]
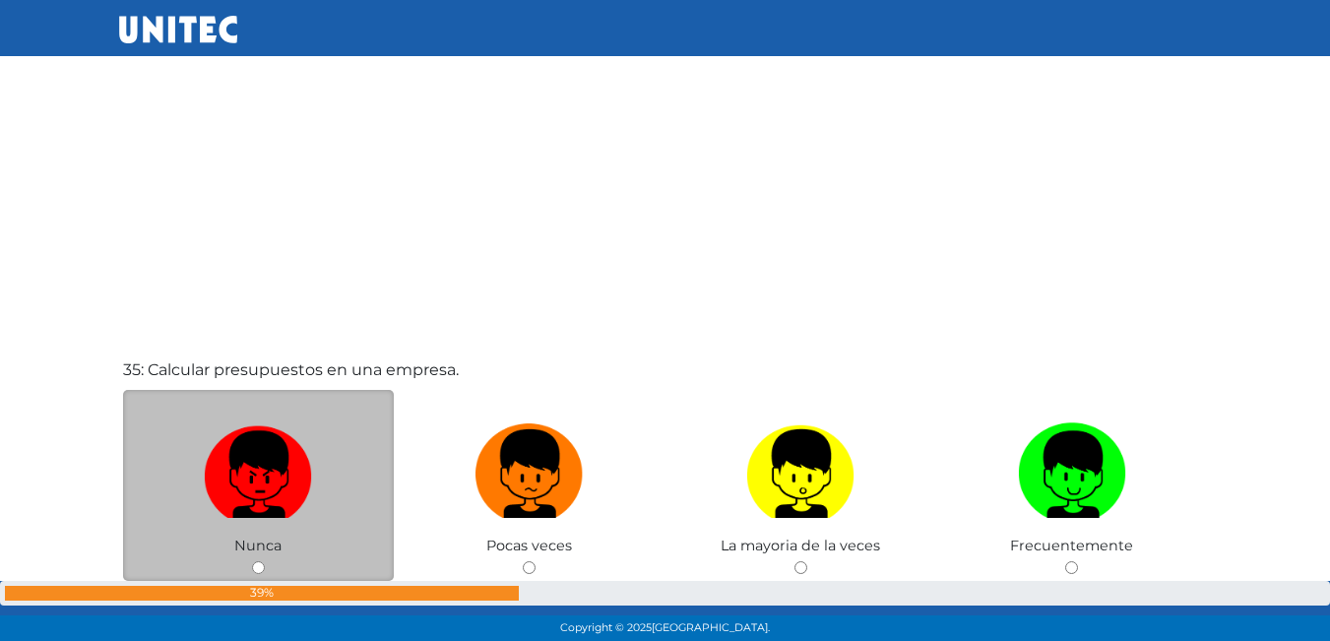
click at [244, 440] on img at bounding box center [258, 466] width 108 height 103
click at [252, 561] on input "radio" at bounding box center [258, 567] width 13 height 13
radio input "true"
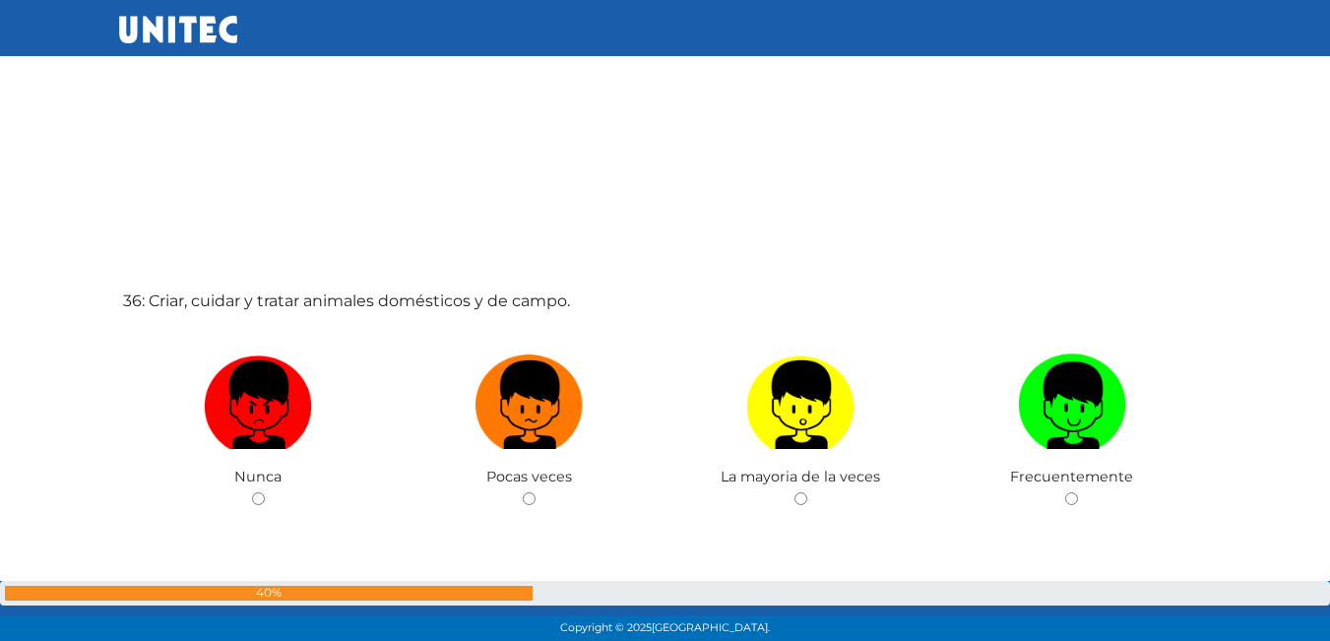
scroll to position [22530, 0]
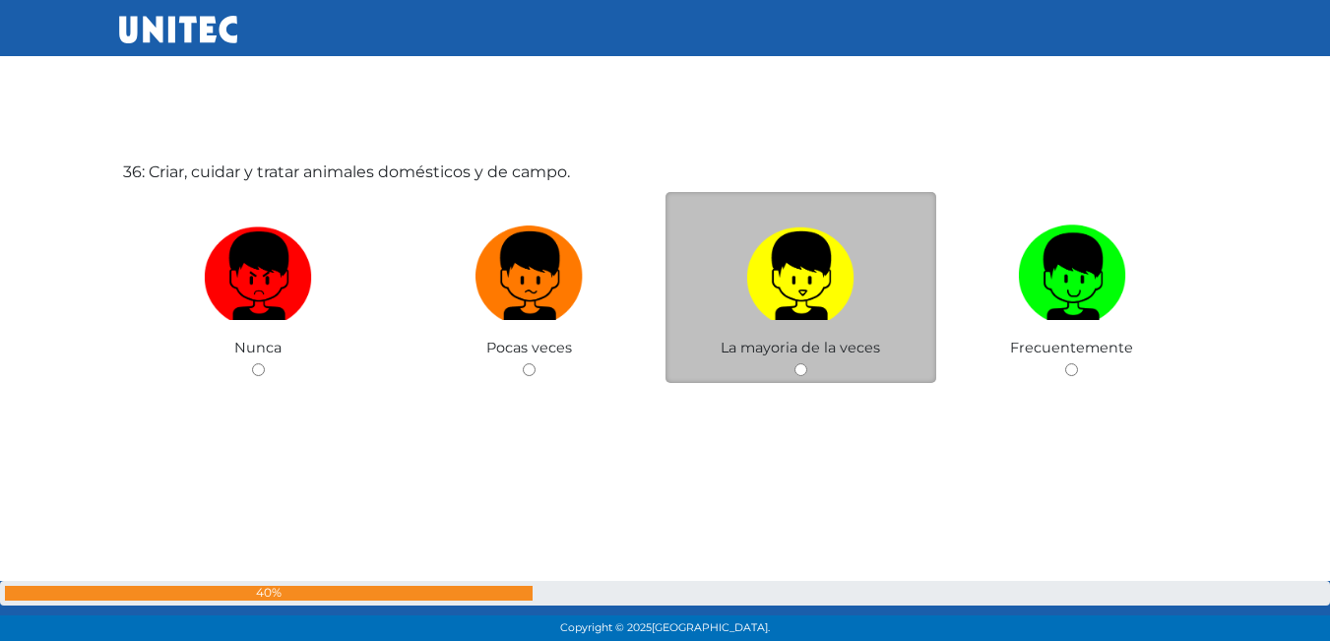
click at [808, 313] on img at bounding box center [800, 269] width 108 height 103
click at [807, 363] on input "radio" at bounding box center [800, 369] width 13 height 13
radio input "true"
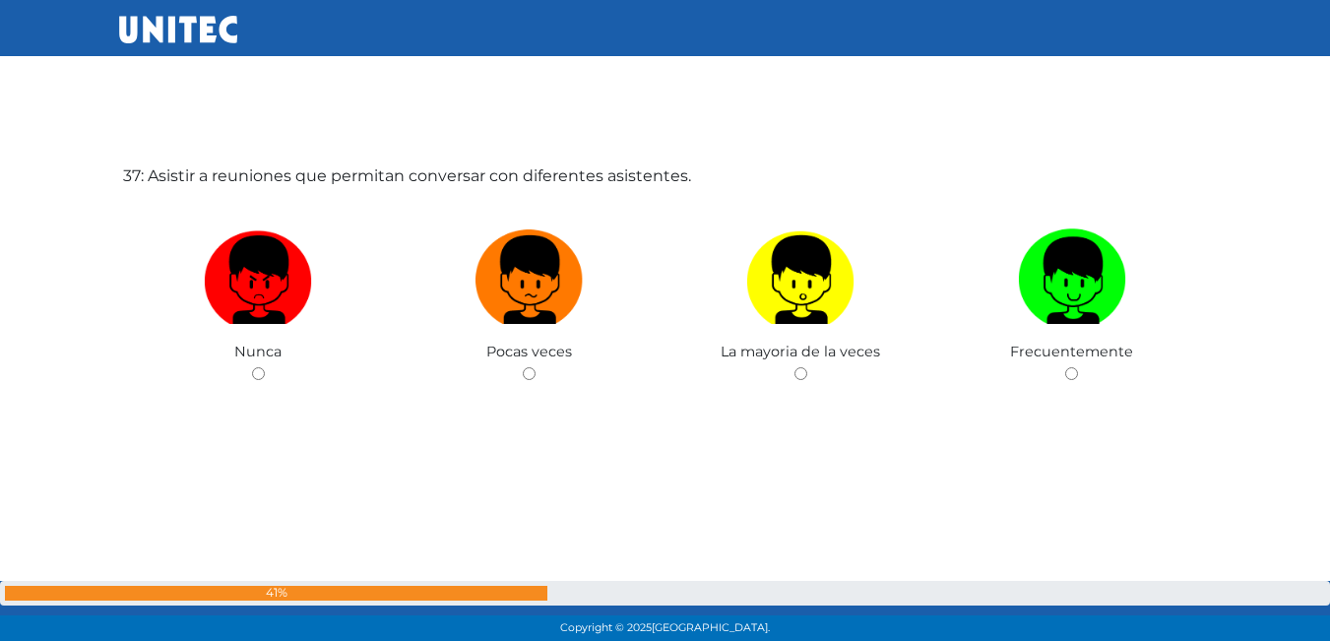
scroll to position [23171, 0]
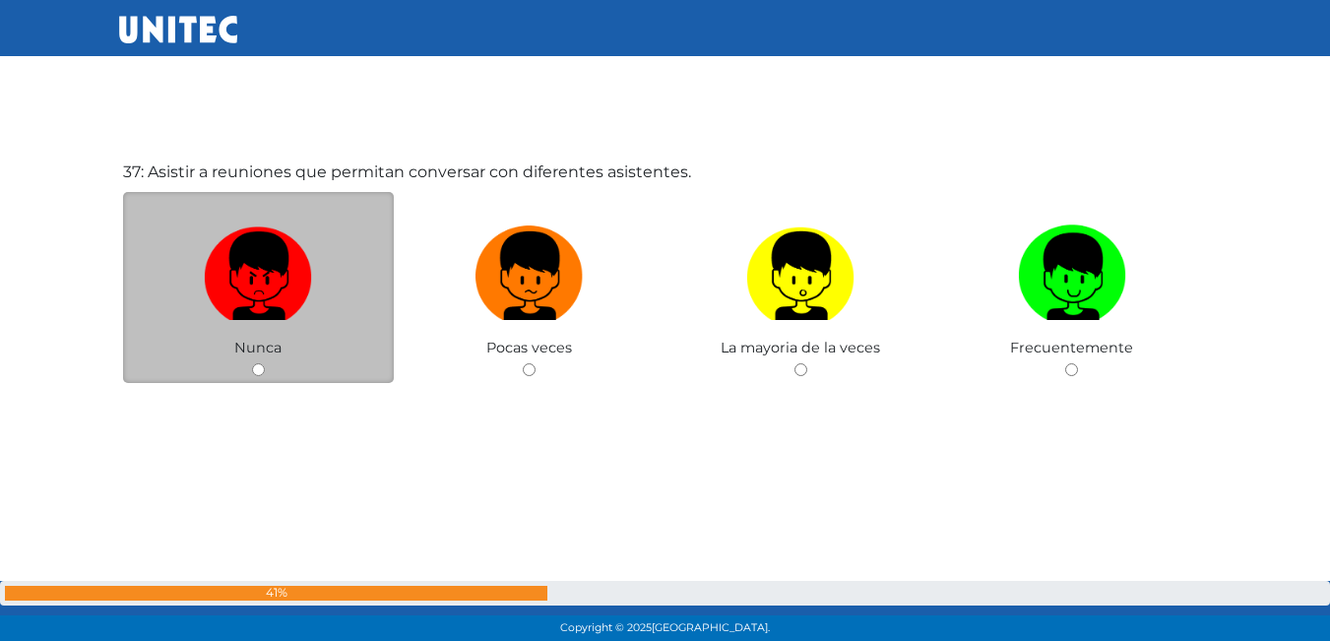
click at [379, 252] on label at bounding box center [259, 277] width 272 height 120
click at [265, 363] on input "radio" at bounding box center [258, 369] width 13 height 13
radio input "true"
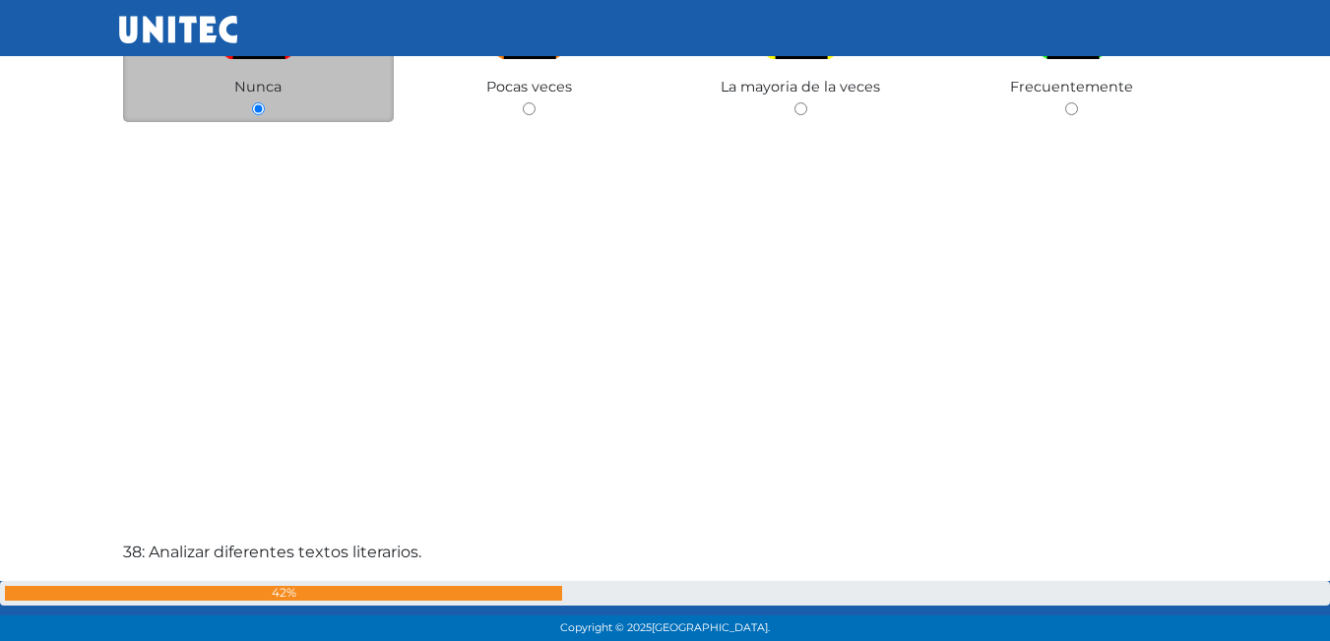
scroll to position [23765, 0]
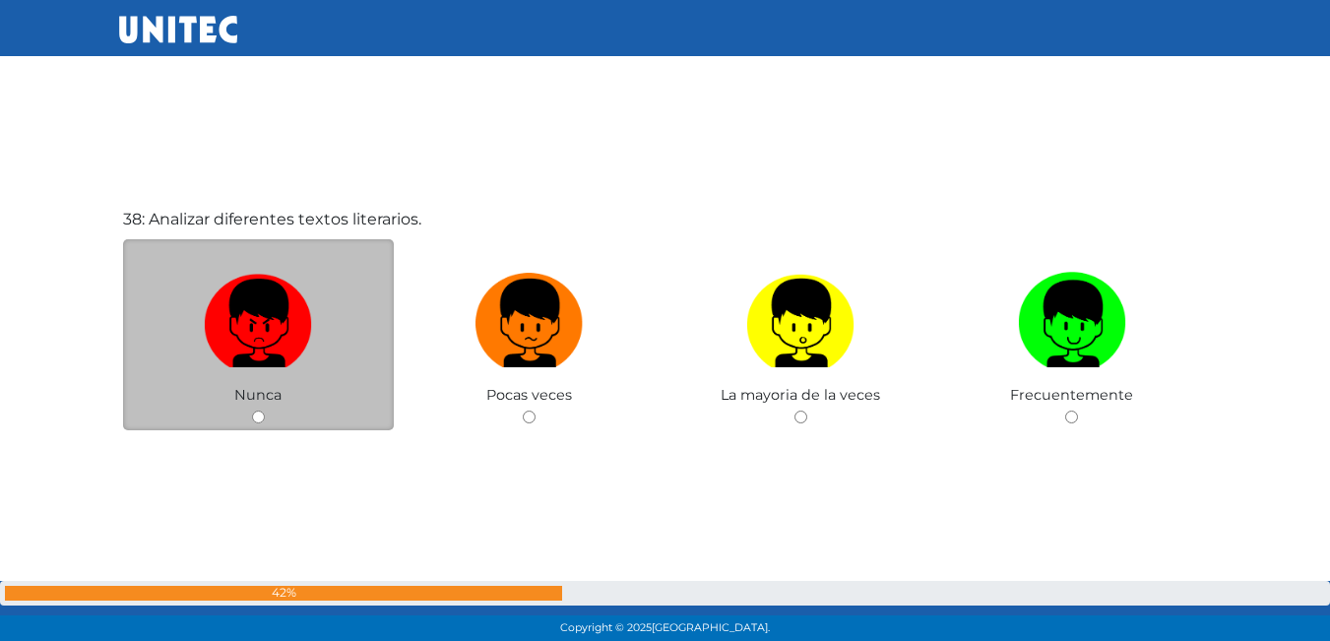
click at [333, 309] on label at bounding box center [259, 324] width 272 height 120
click at [265, 411] on input "radio" at bounding box center [258, 417] width 13 height 13
radio input "true"
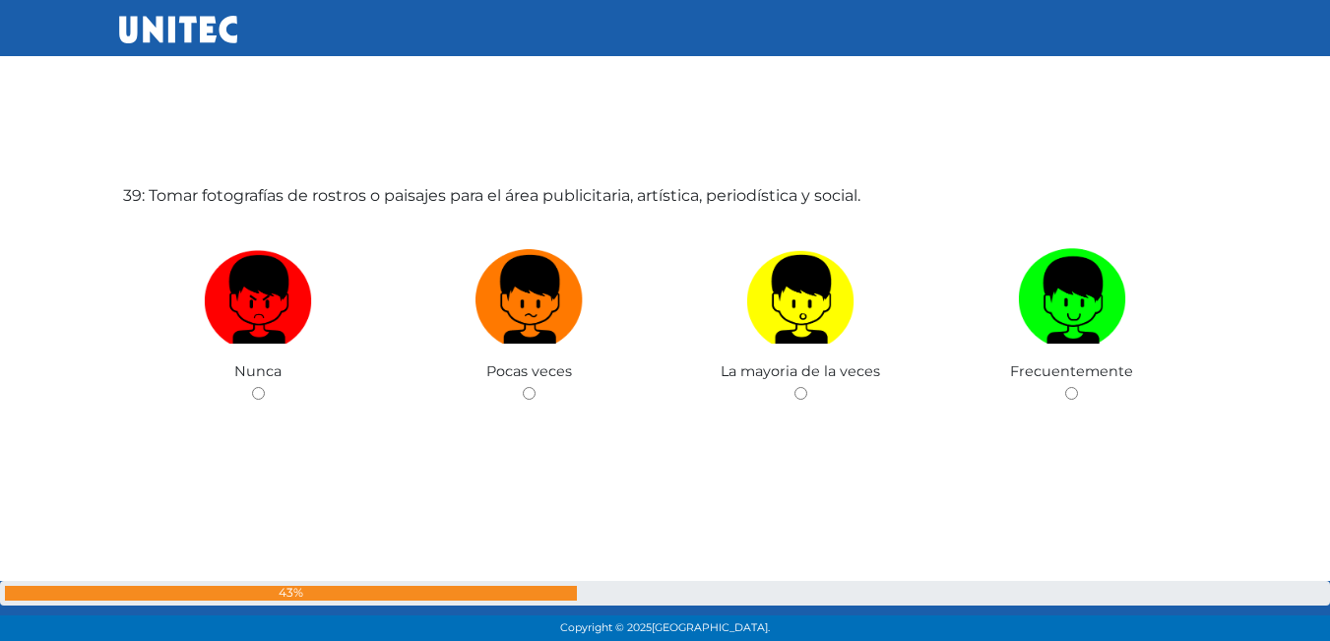
scroll to position [24456, 0]
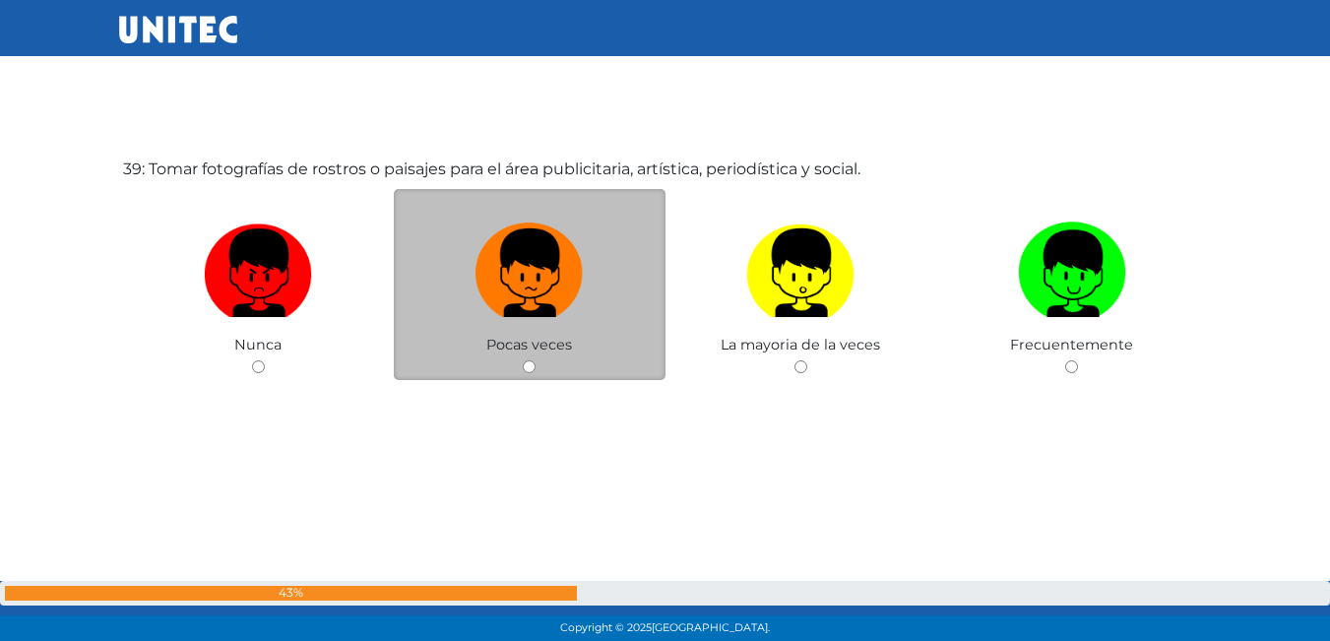
click at [462, 278] on label at bounding box center [530, 274] width 272 height 120
click at [523, 360] on input "radio" at bounding box center [529, 366] width 13 height 13
radio input "true"
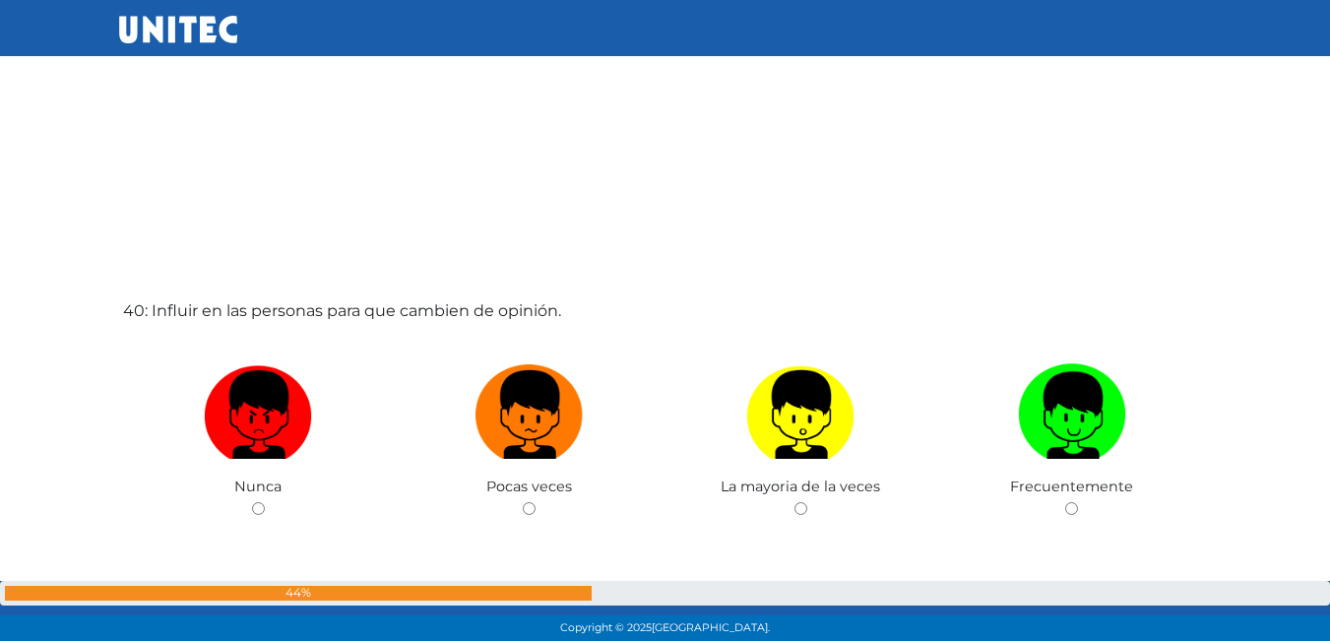
scroll to position [25094, 0]
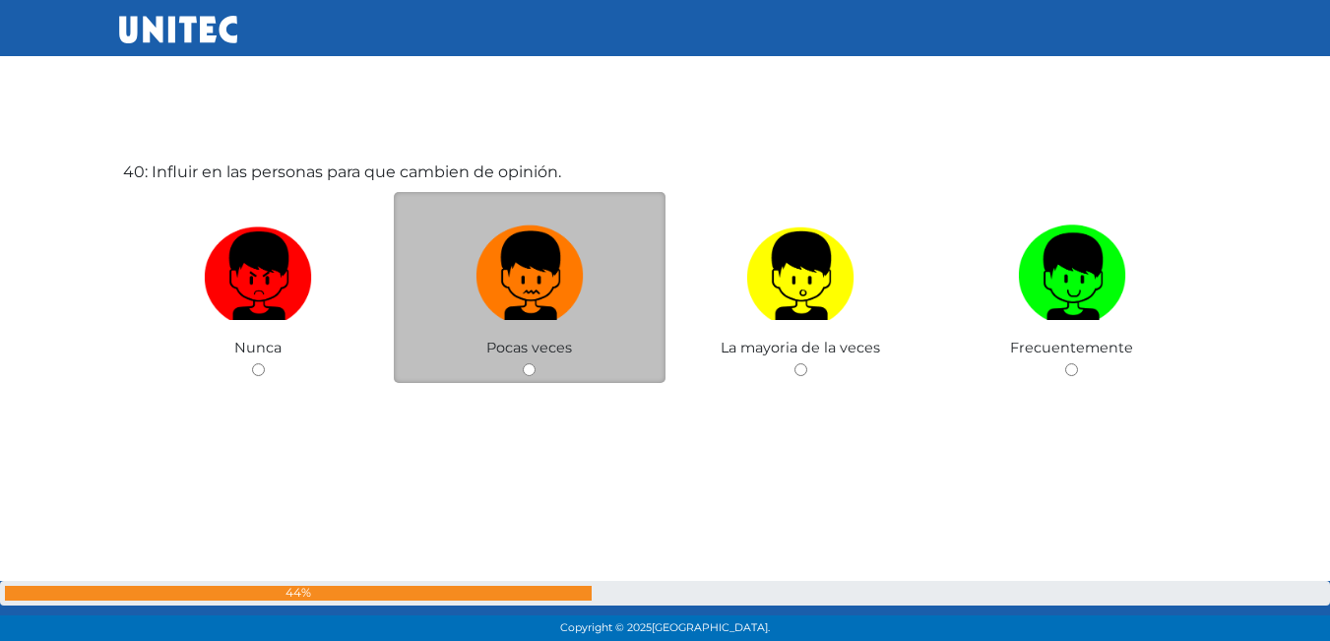
click at [526, 282] on img at bounding box center [530, 269] width 108 height 103
click at [526, 363] on input "radio" at bounding box center [529, 369] width 13 height 13
radio input "true"
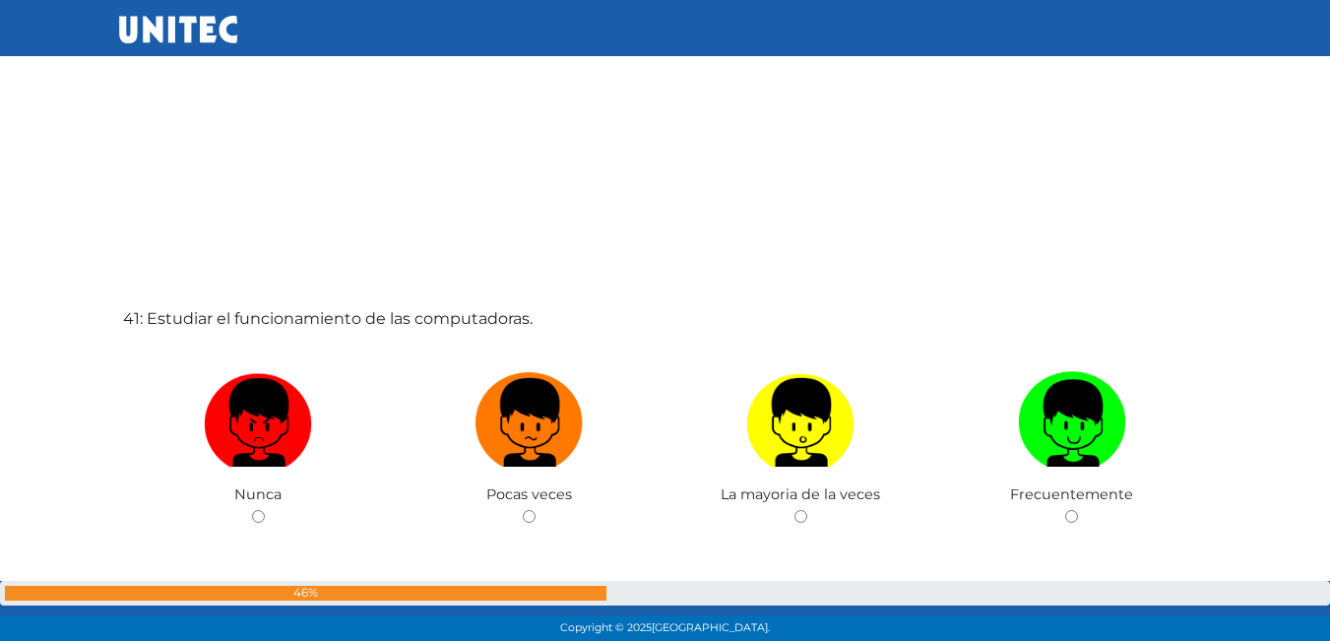
scroll to position [25686, 0]
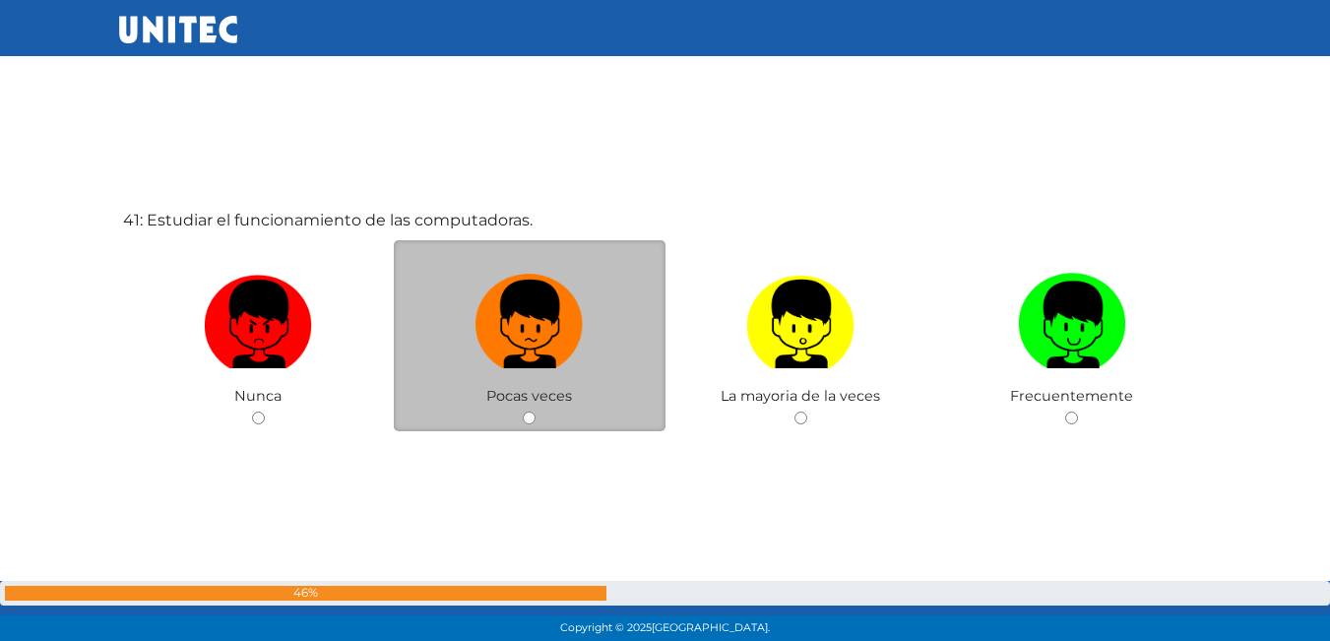
click at [460, 337] on label at bounding box center [530, 325] width 272 height 120
click at [523, 412] on input "radio" at bounding box center [529, 418] width 13 height 13
radio input "true"
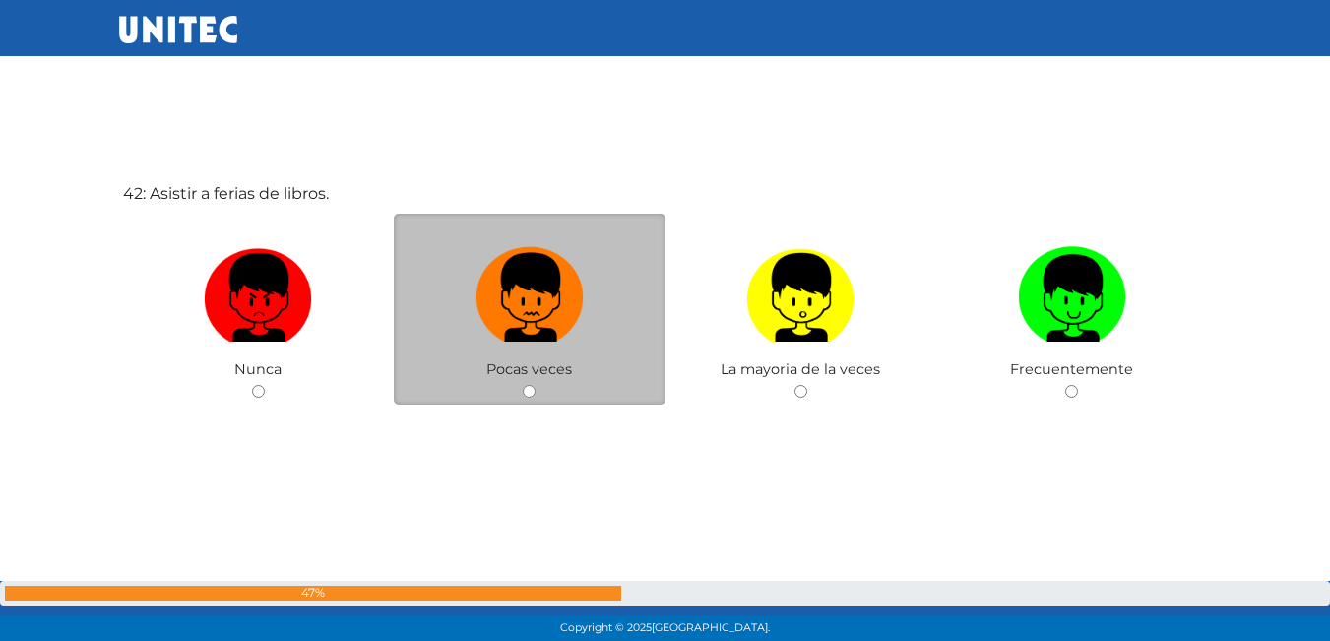
scroll to position [26376, 0]
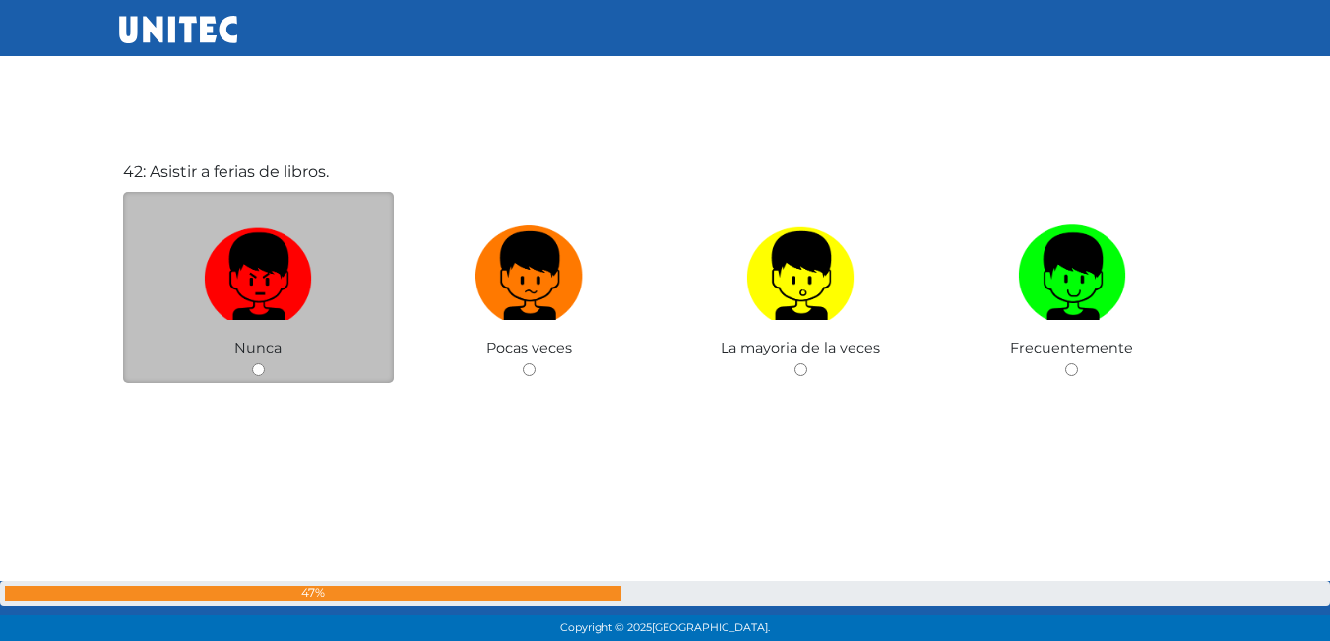
click at [250, 310] on img at bounding box center [258, 269] width 108 height 103
click at [252, 363] on input "radio" at bounding box center [258, 369] width 13 height 13
radio input "true"
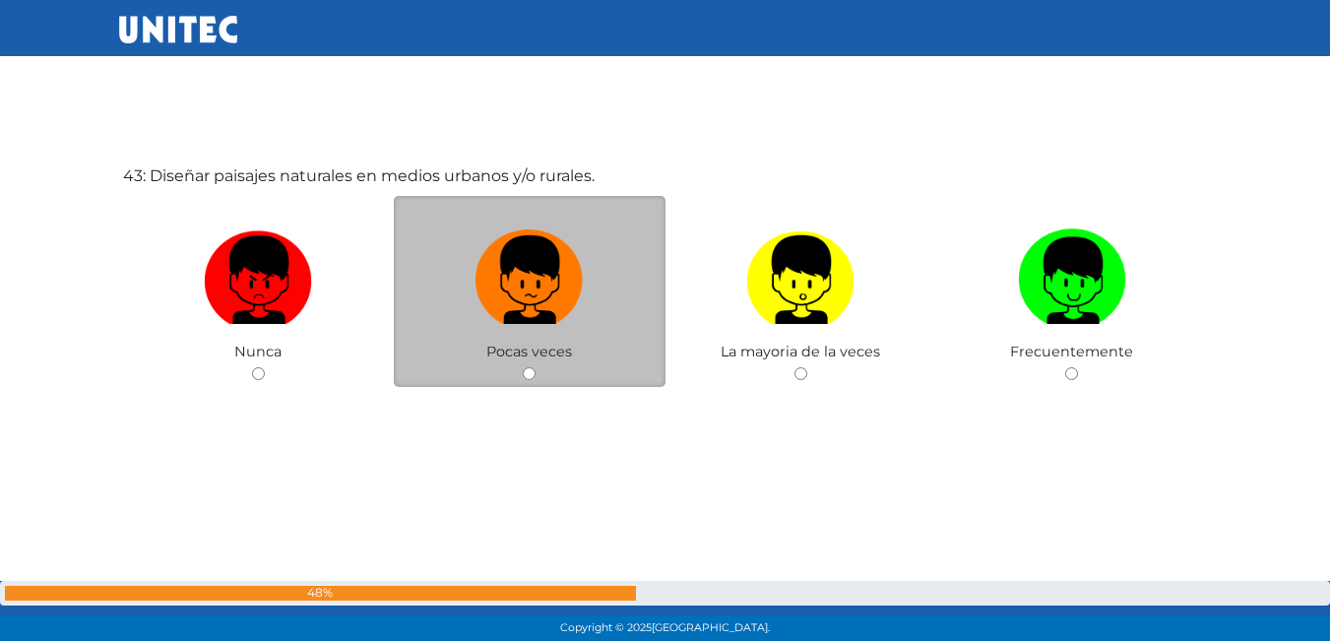
scroll to position [27017, 0]
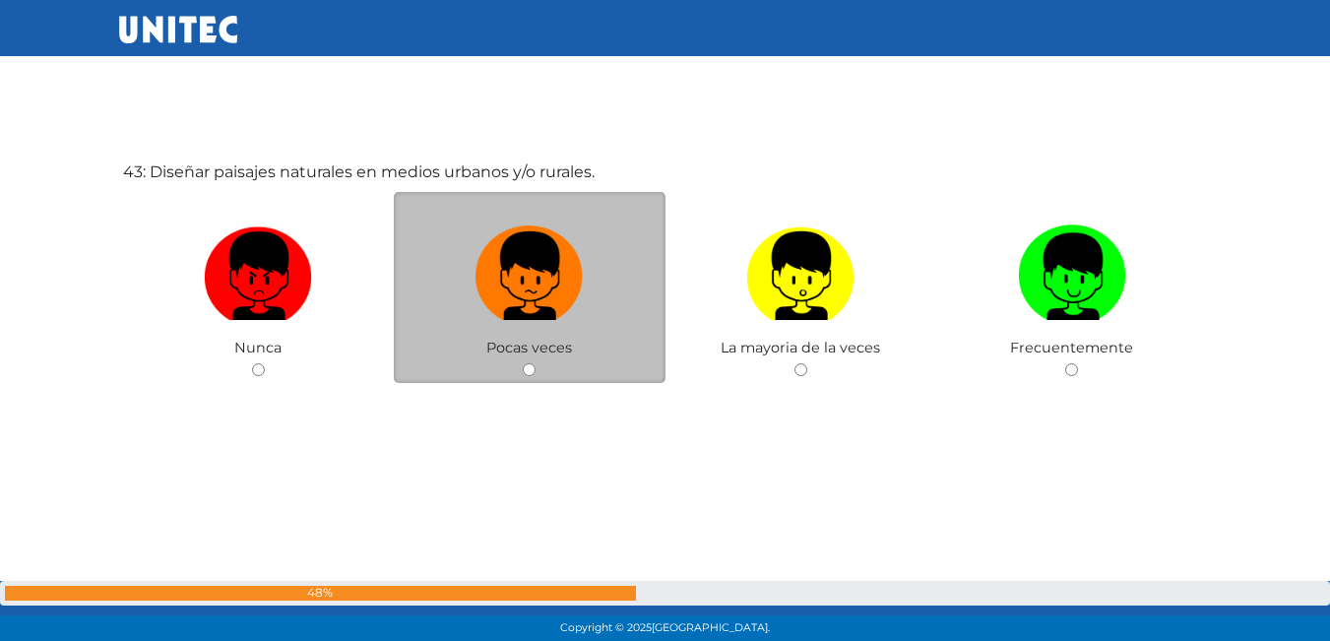
click at [471, 265] on label at bounding box center [530, 277] width 272 height 120
click at [523, 363] on input "radio" at bounding box center [529, 369] width 13 height 13
radio input "true"
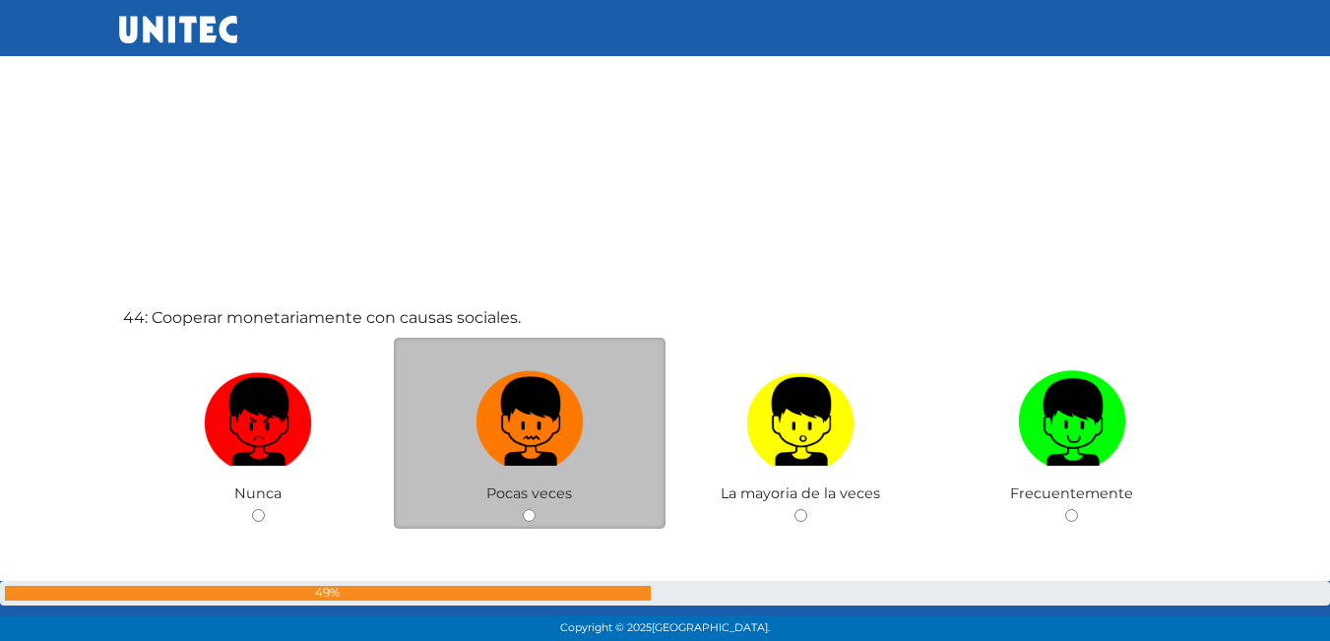
scroll to position [27610, 0]
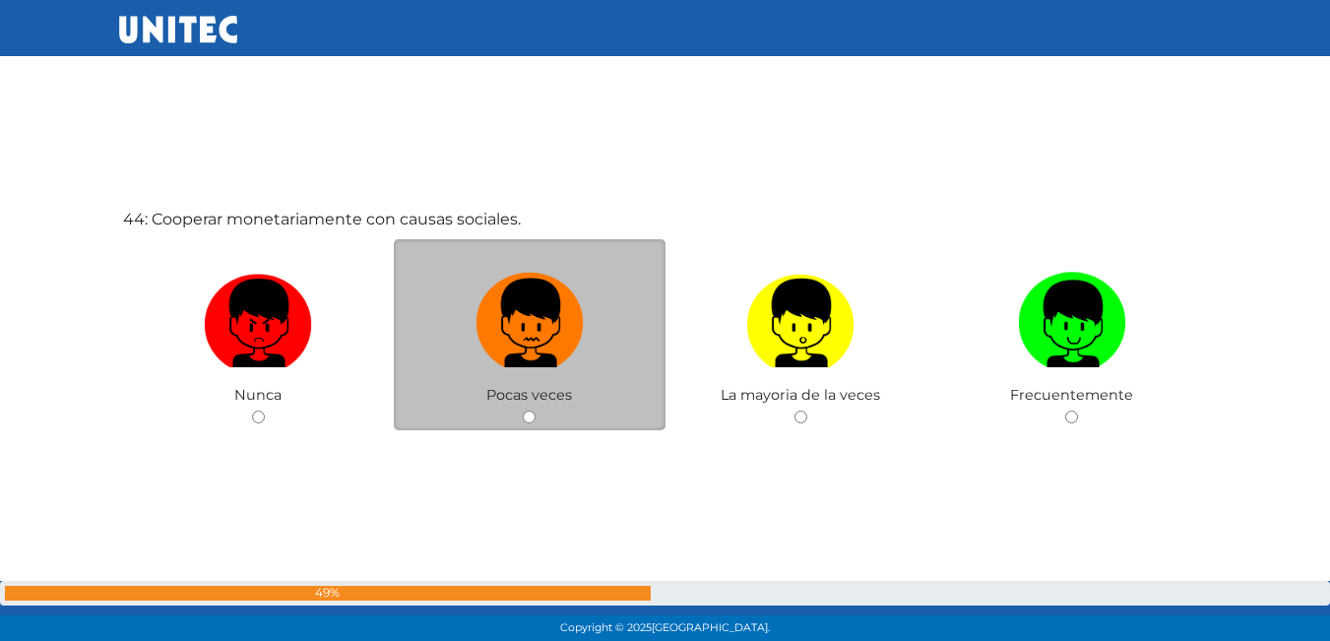
click at [564, 322] on img at bounding box center [530, 316] width 108 height 103
click at [536, 411] on input "radio" at bounding box center [529, 417] width 13 height 13
radio input "true"
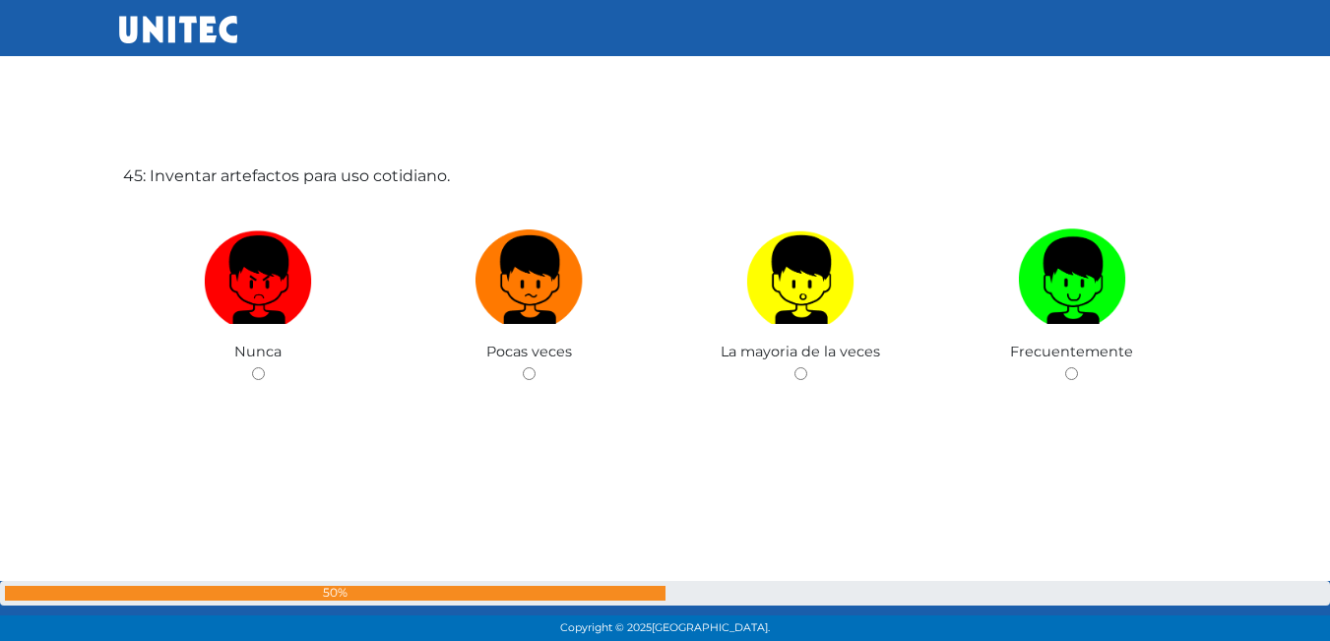
scroll to position [28298, 0]
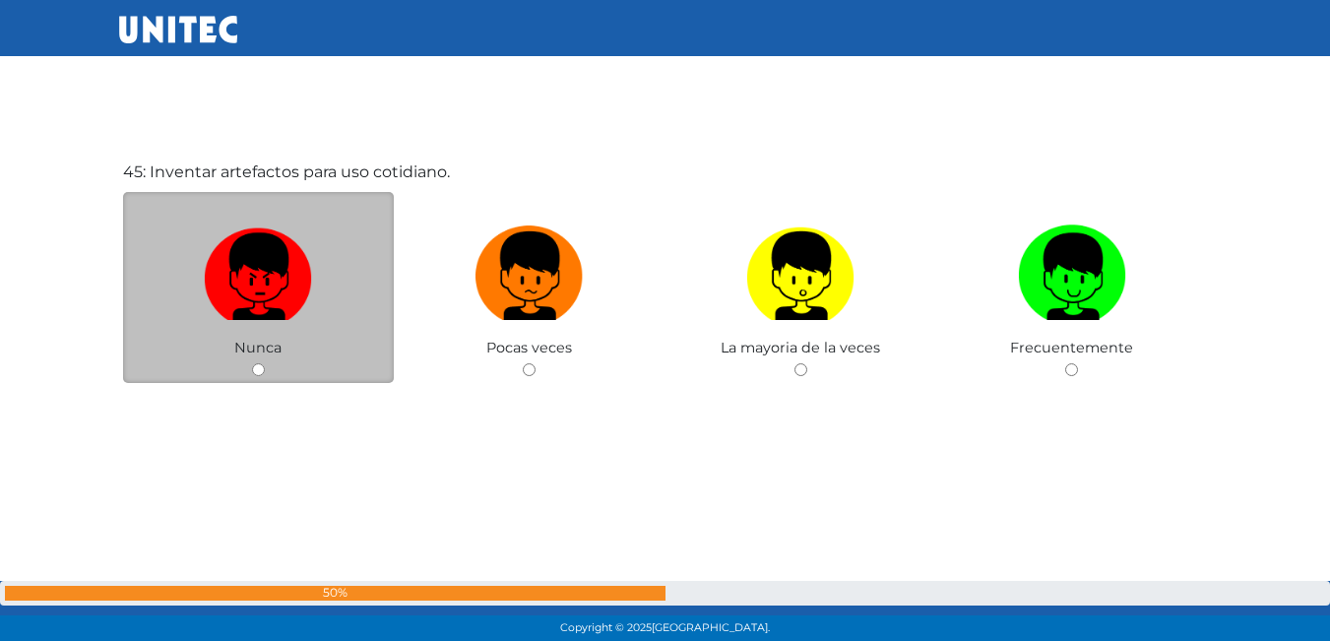
click at [263, 270] on img at bounding box center [258, 269] width 108 height 103
click at [263, 363] on input "radio" at bounding box center [258, 369] width 13 height 13
radio input "true"
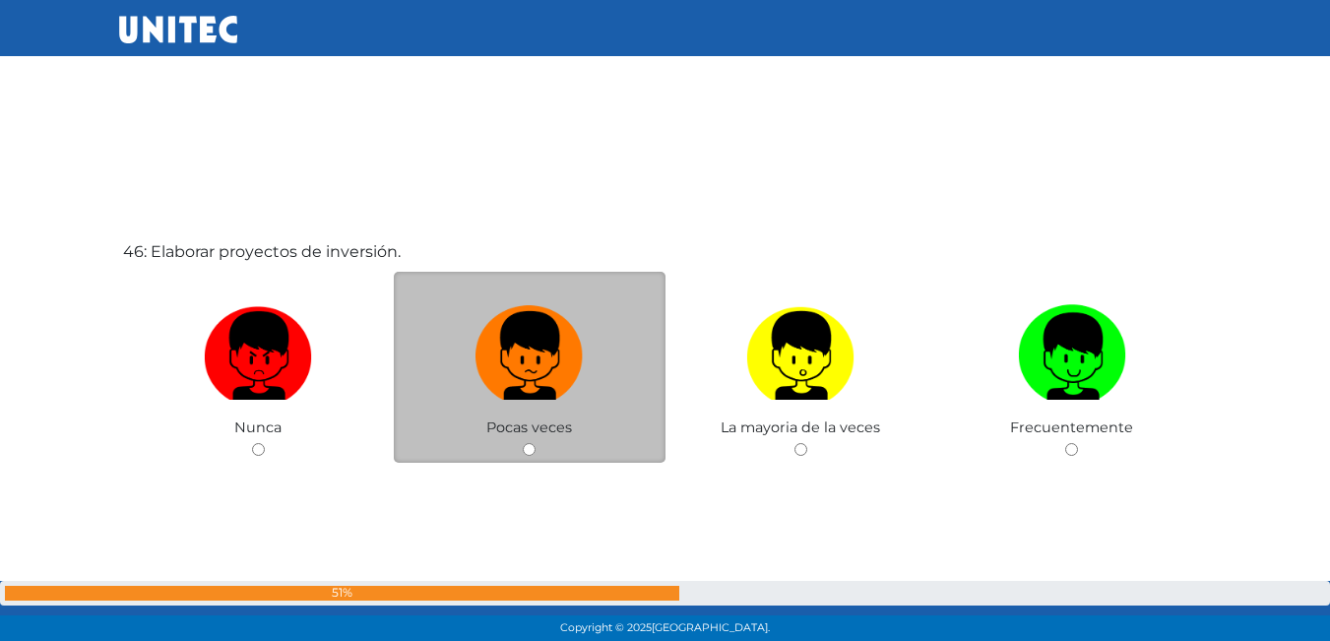
scroll to position [28894, 0]
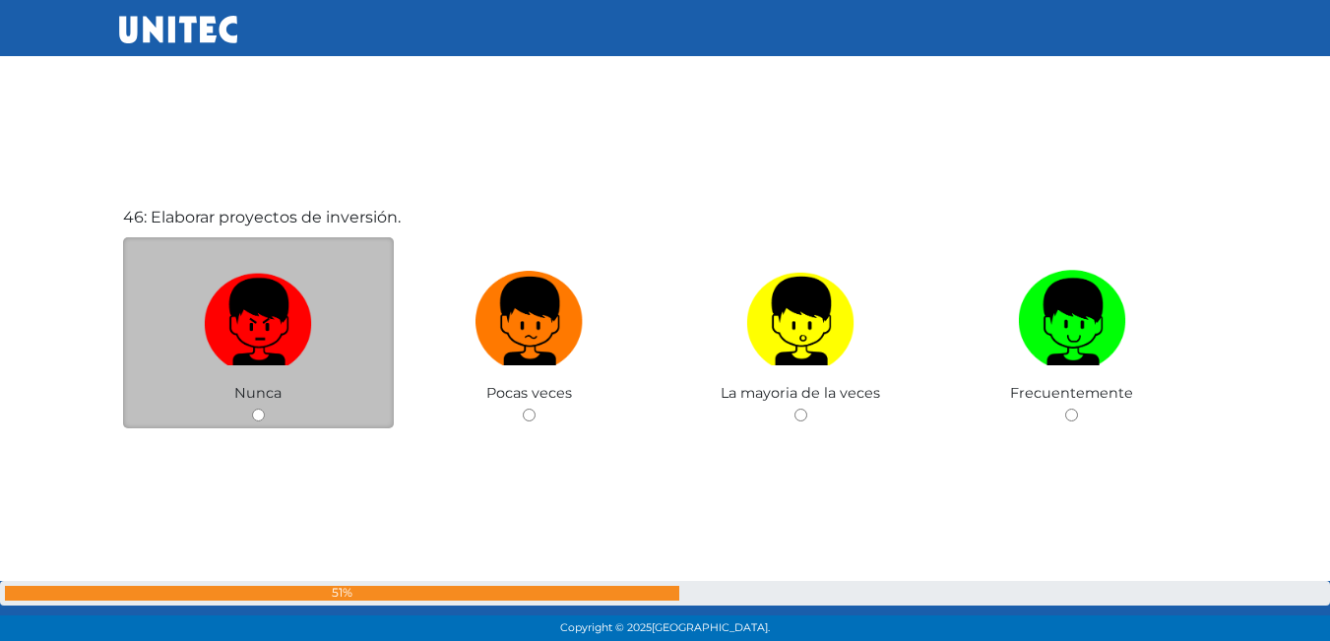
click at [294, 320] on img at bounding box center [258, 314] width 108 height 103
click at [265, 409] on input "radio" at bounding box center [258, 415] width 13 height 13
radio input "true"
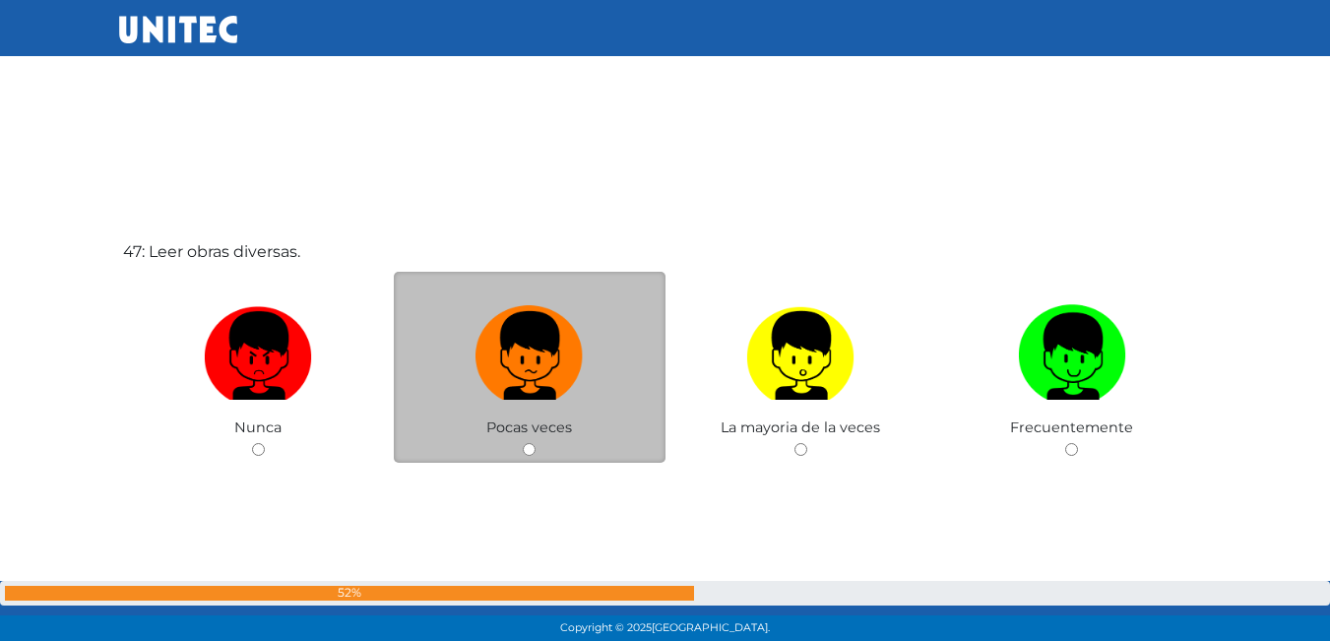
scroll to position [29580, 0]
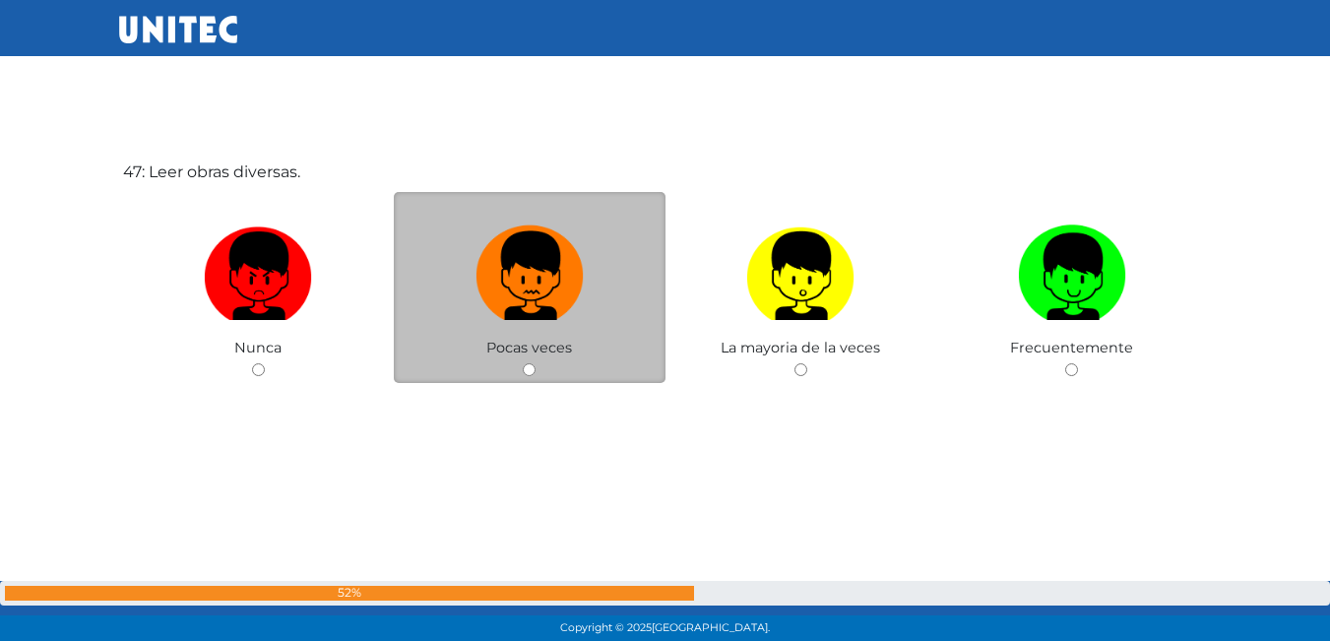
click at [569, 246] on img at bounding box center [530, 269] width 108 height 103
click at [536, 363] on input "radio" at bounding box center [529, 369] width 13 height 13
radio input "true"
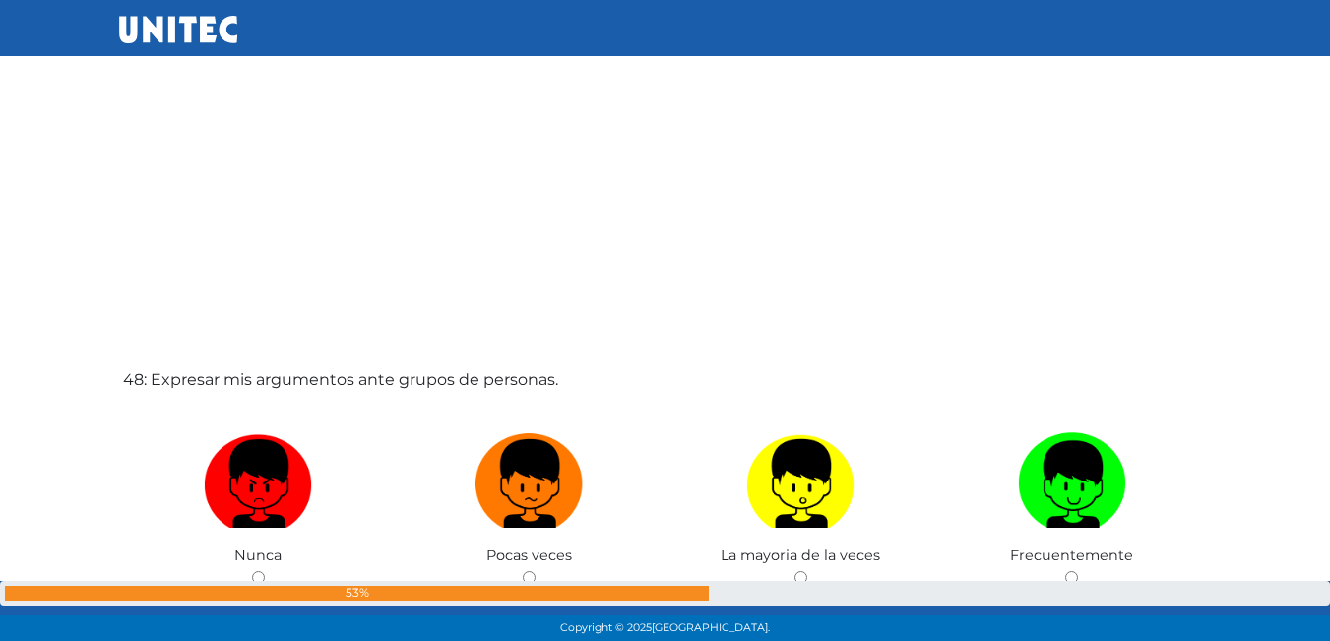
scroll to position [30076, 0]
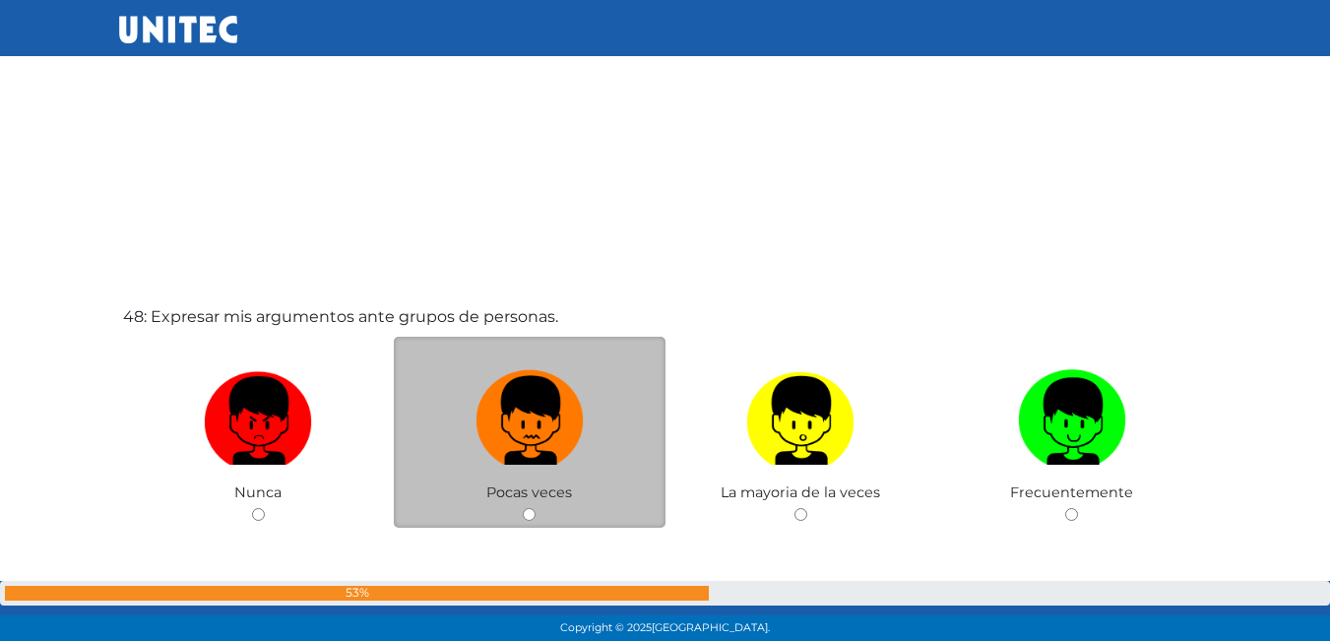
click at [522, 400] on img at bounding box center [530, 413] width 108 height 103
click at [523, 508] on input "radio" at bounding box center [529, 514] width 13 height 13
radio input "true"
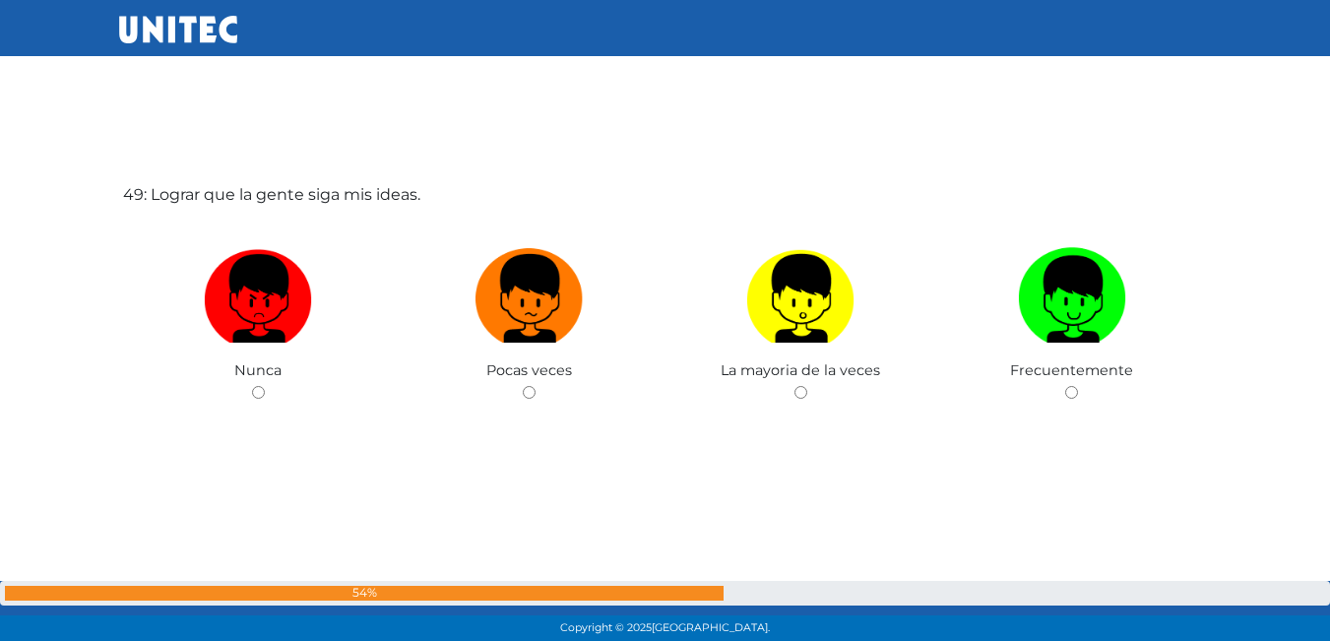
scroll to position [30862, 0]
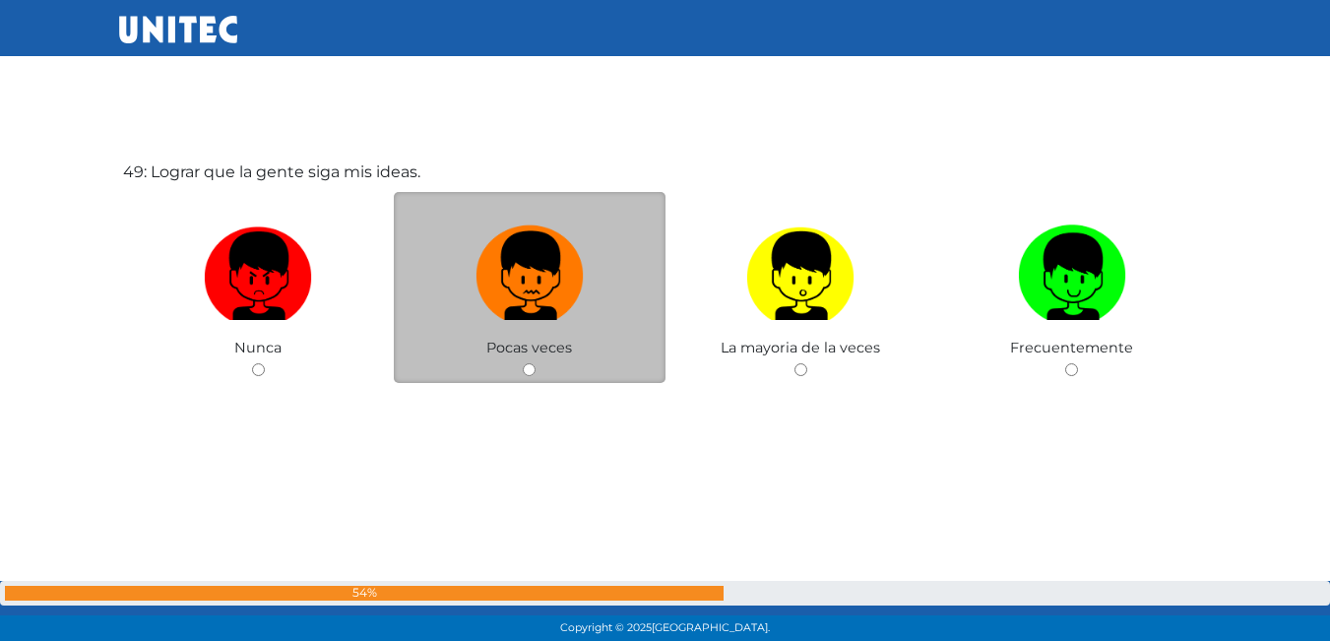
click at [526, 297] on img at bounding box center [530, 269] width 108 height 103
click at [526, 363] on input "radio" at bounding box center [529, 369] width 13 height 13
radio input "true"
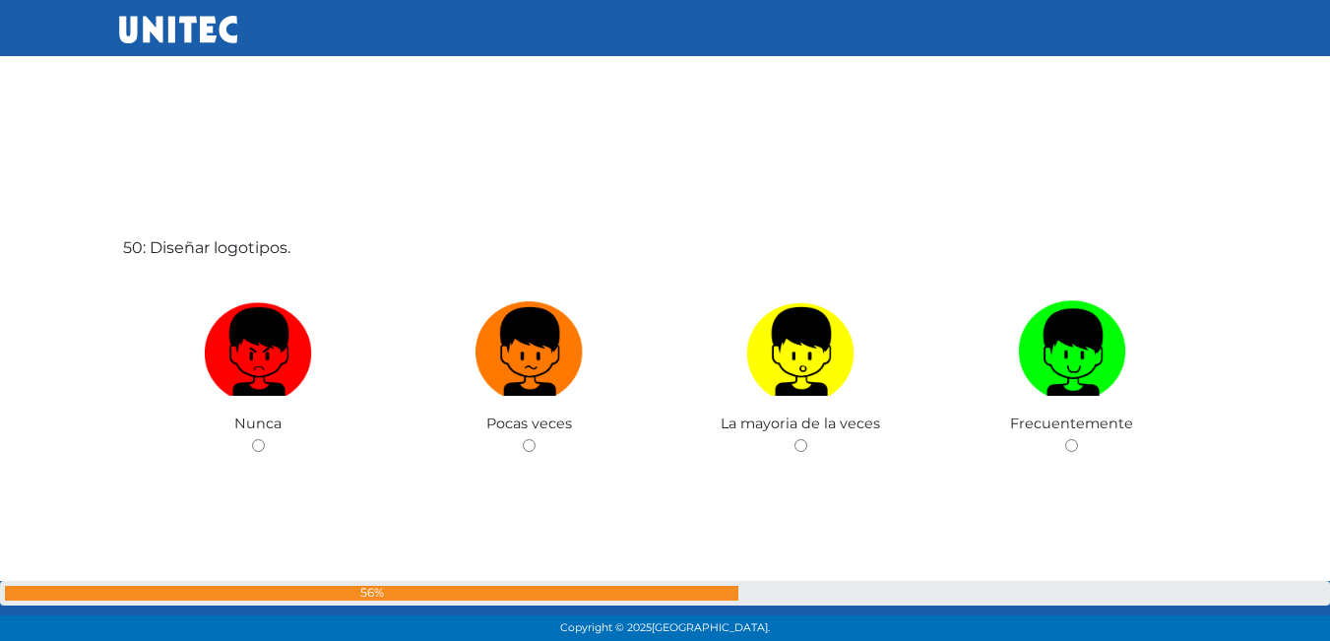
scroll to position [31457, 0]
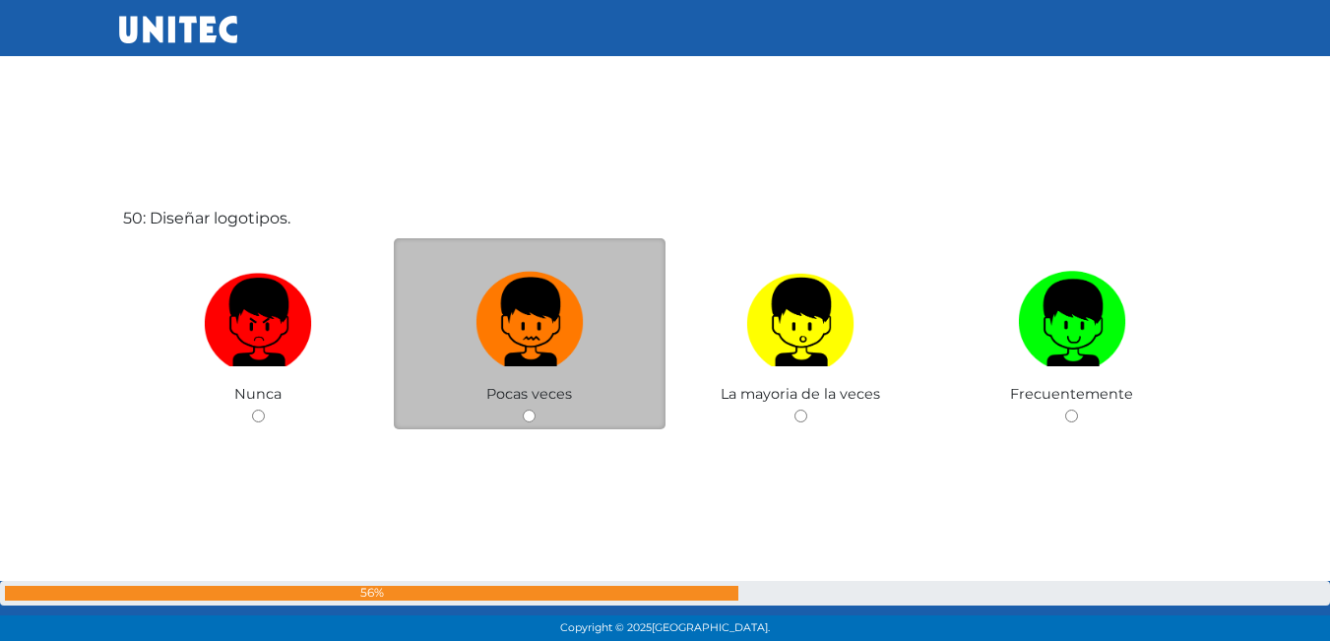
click at [508, 287] on img at bounding box center [530, 315] width 108 height 103
click at [523, 410] on input "radio" at bounding box center [529, 416] width 13 height 13
radio input "true"
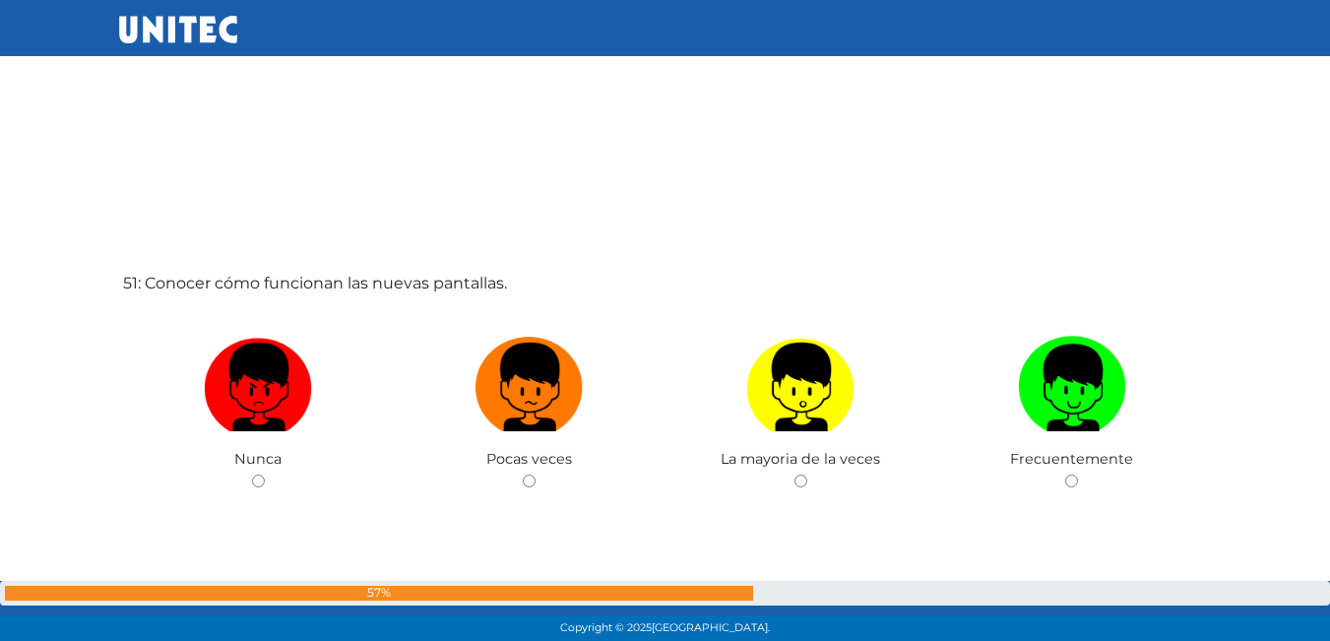
scroll to position [32048, 0]
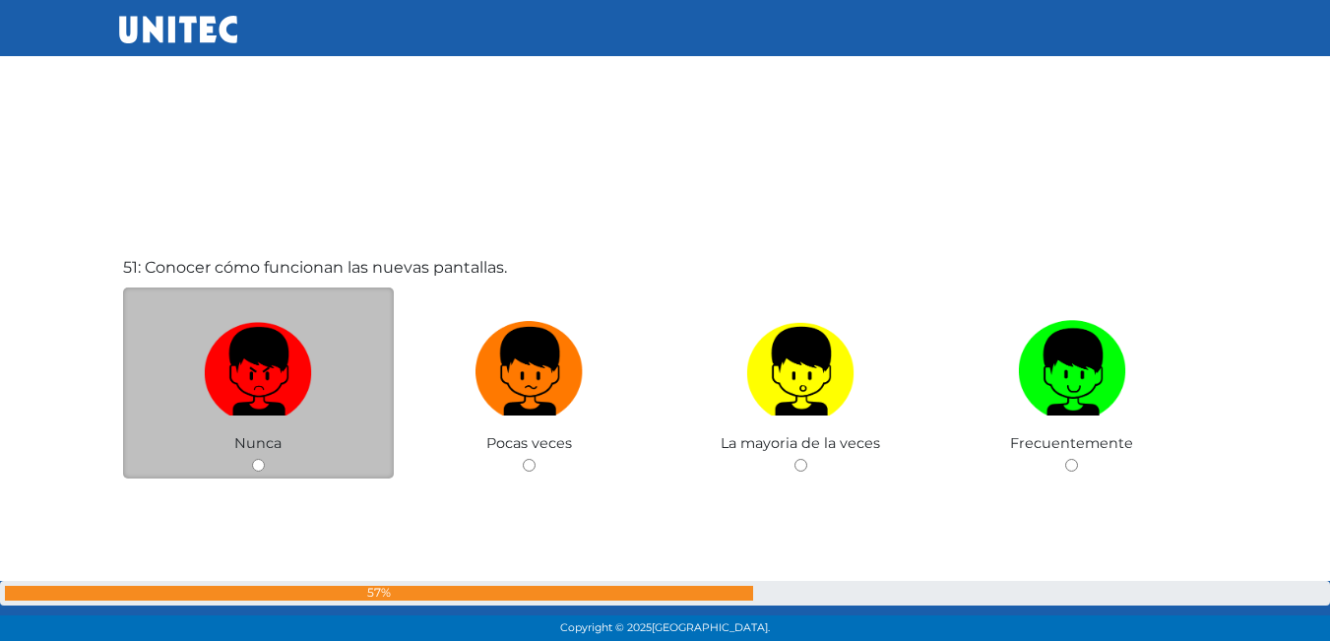
click at [320, 375] on label at bounding box center [259, 372] width 272 height 120
click at [265, 459] on input "radio" at bounding box center [258, 465] width 13 height 13
radio input "true"
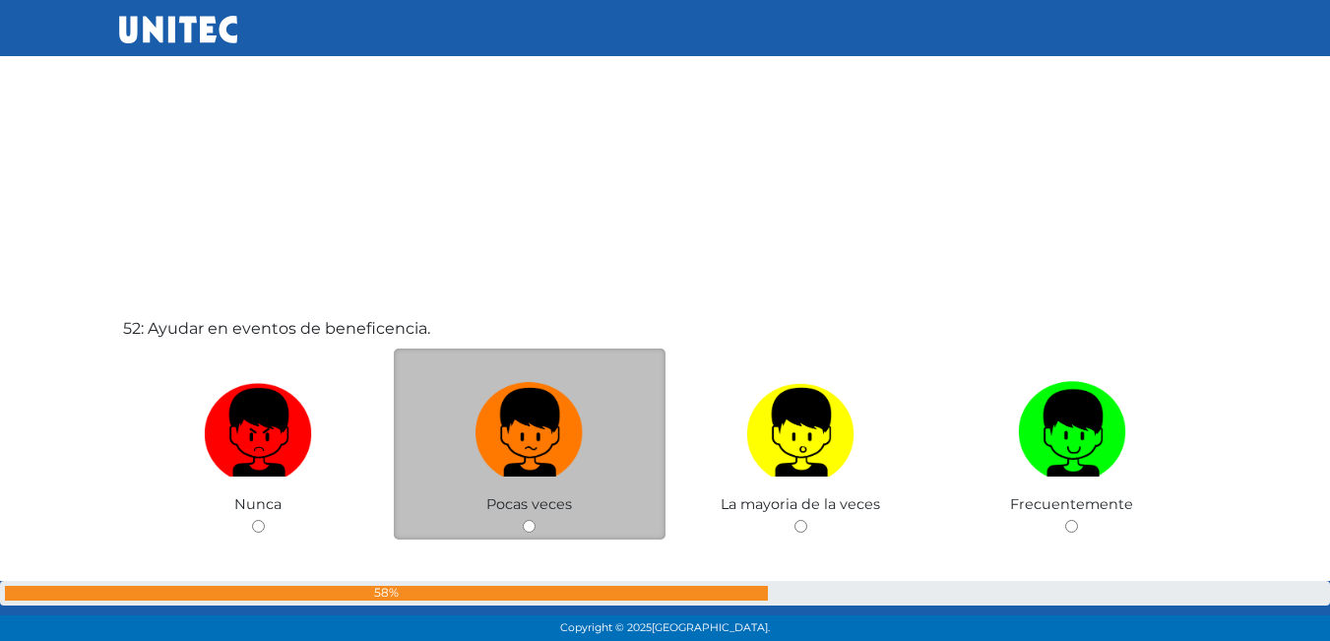
scroll to position [32738, 0]
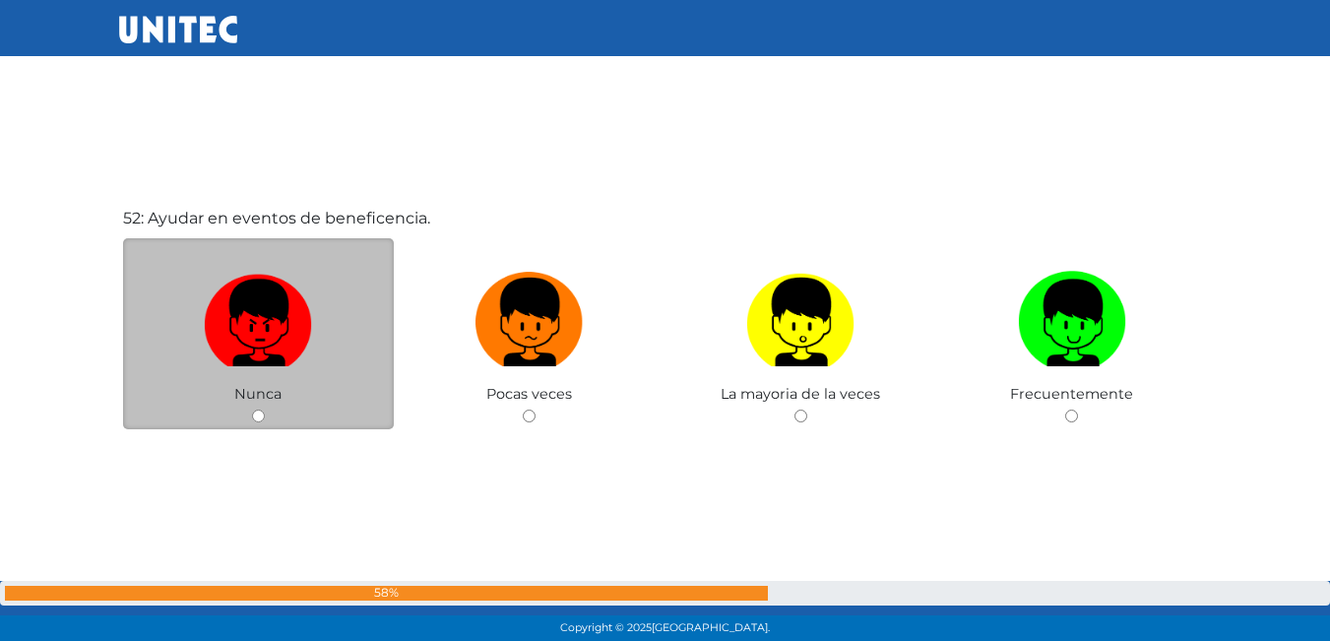
click at [237, 281] on img at bounding box center [258, 315] width 108 height 103
click at [252, 410] on input "radio" at bounding box center [258, 416] width 13 height 13
radio input "true"
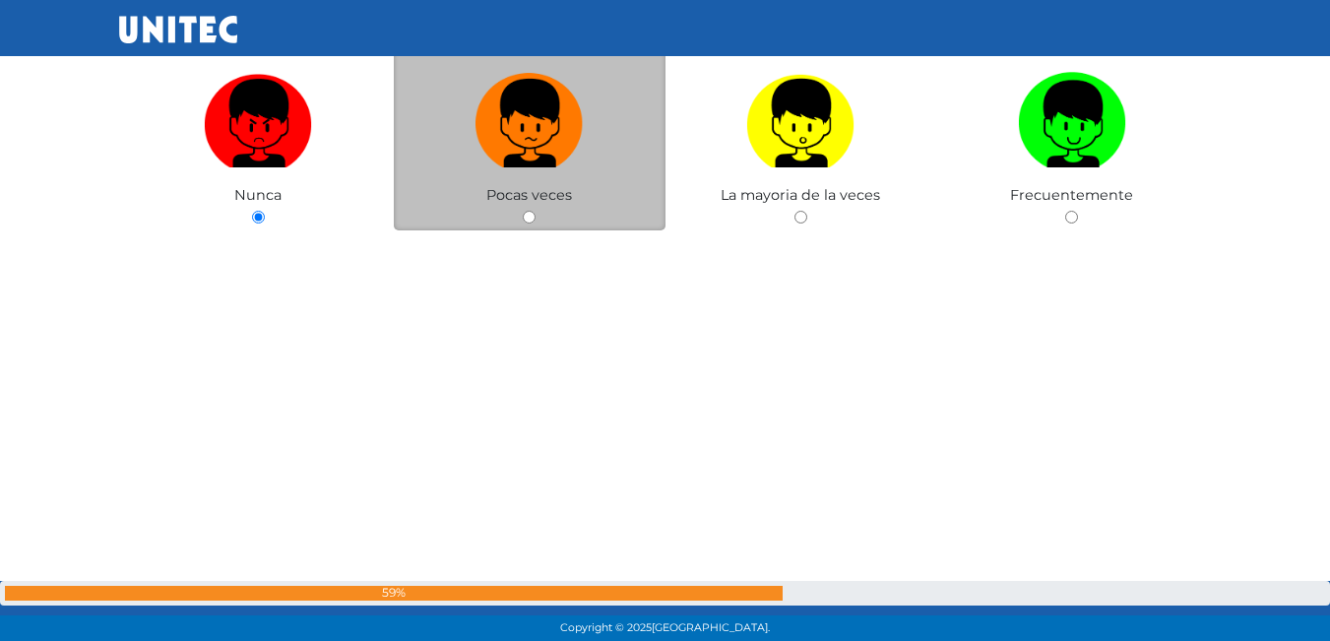
click at [503, 176] on label at bounding box center [530, 124] width 272 height 120
click at [523, 211] on input "radio" at bounding box center [529, 217] width 13 height 13
radio input "true"
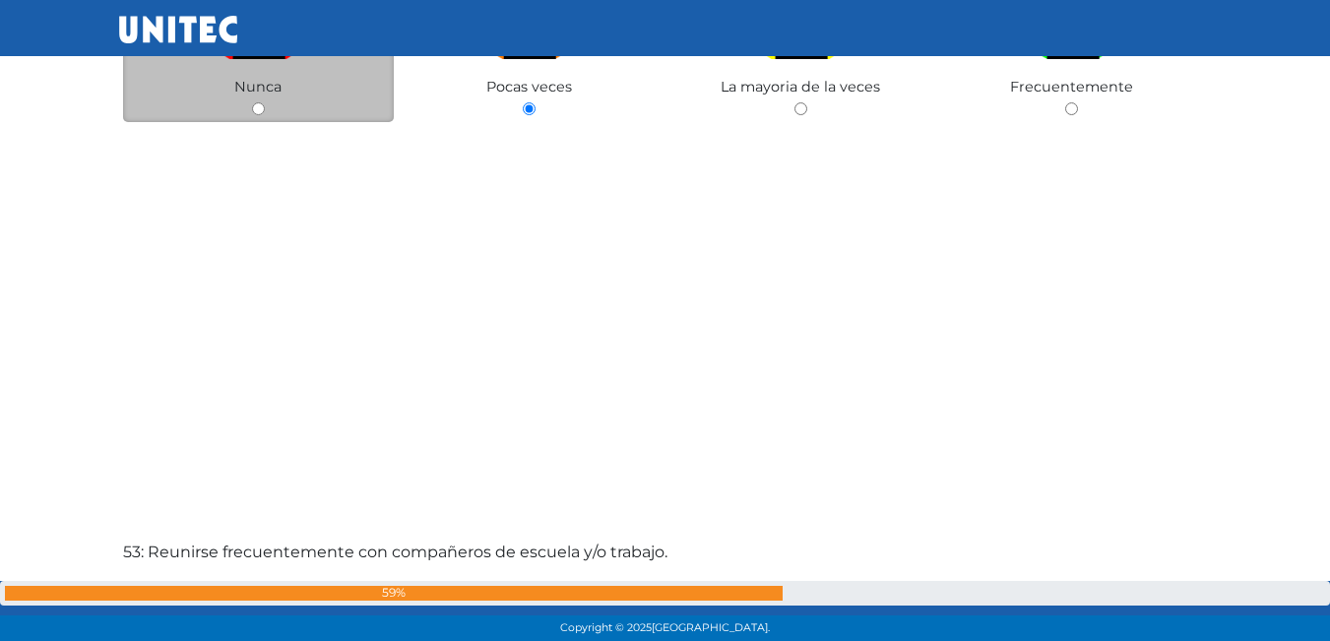
scroll to position [33050, 0]
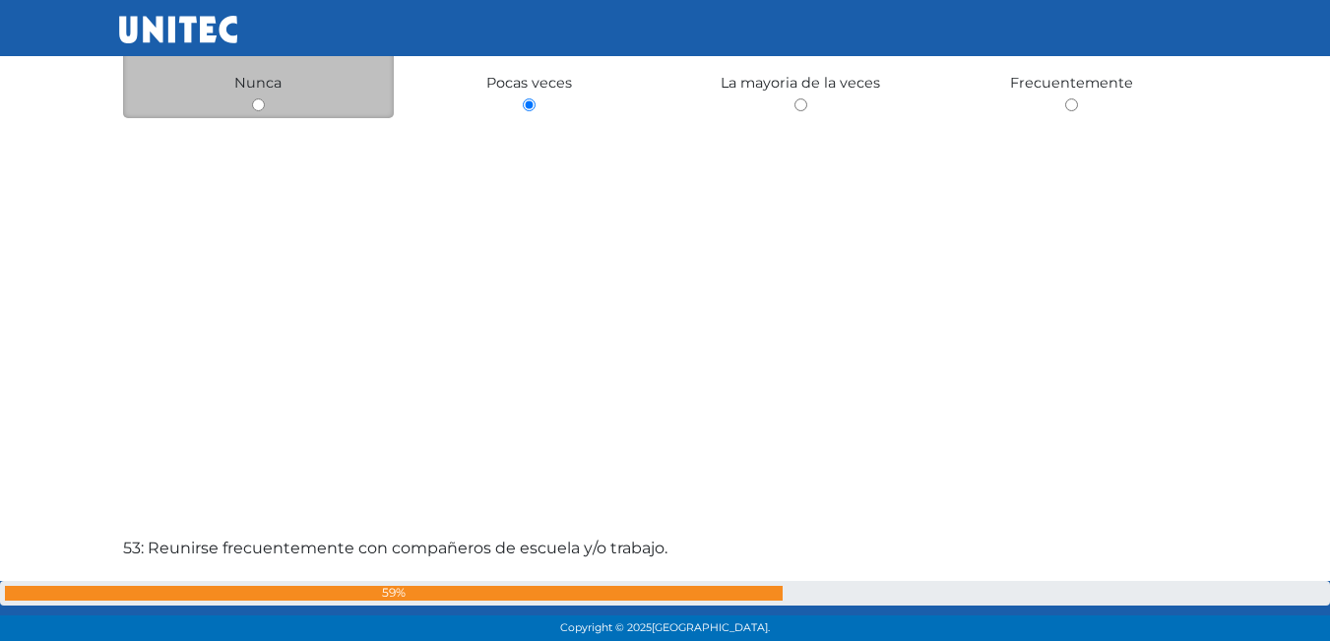
click at [279, 103] on div "Nunca" at bounding box center [259, 23] width 272 height 192
click at [254, 97] on div "Nunca" at bounding box center [259, 23] width 272 height 192
click at [253, 100] on input "radio" at bounding box center [258, 104] width 13 height 13
radio input "true"
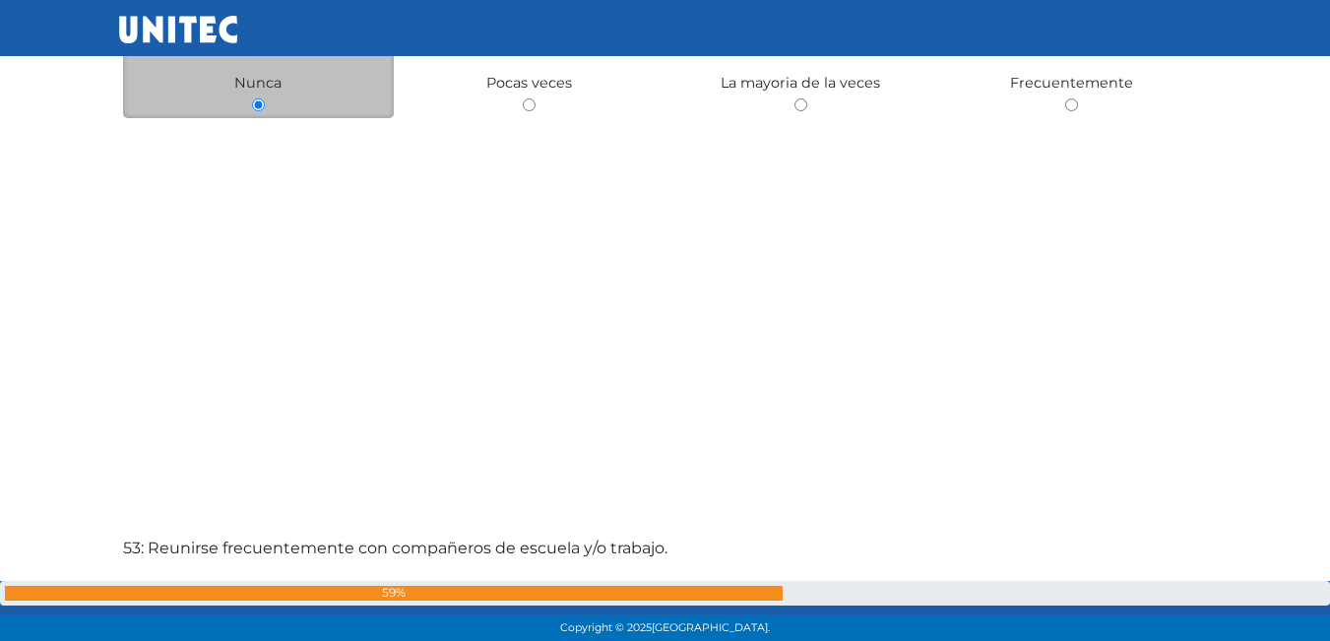
click at [253, 100] on input "radio" at bounding box center [258, 104] width 13 height 13
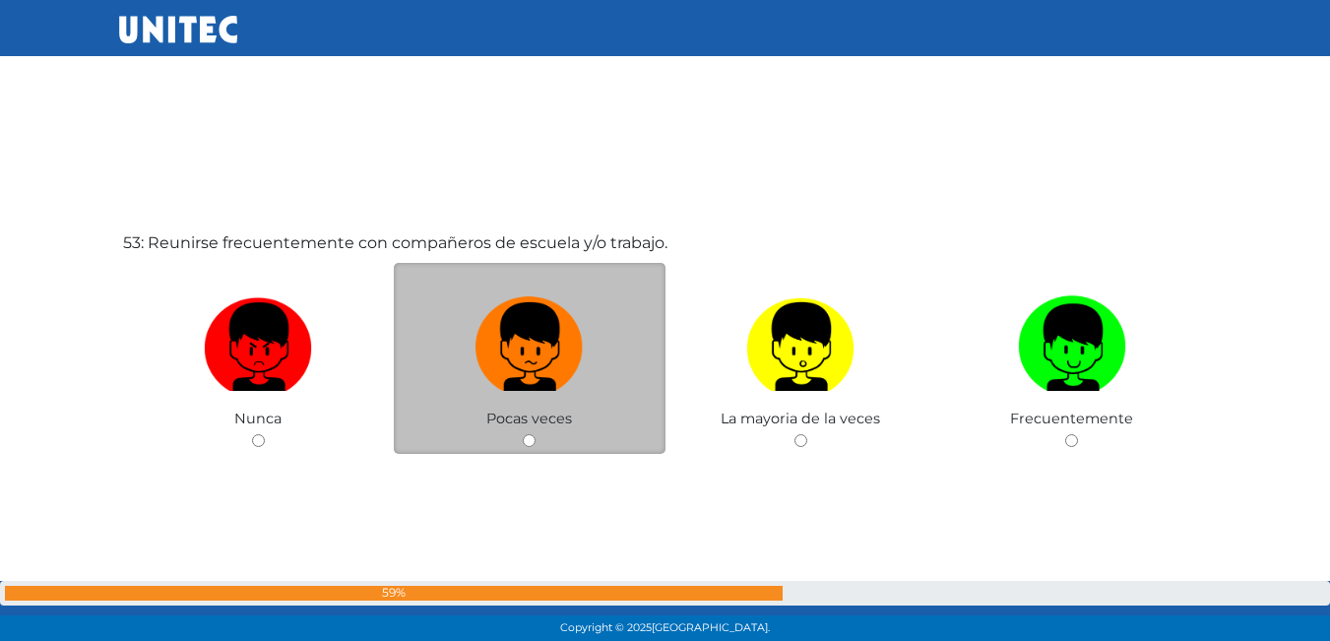
scroll to position [33373, 0]
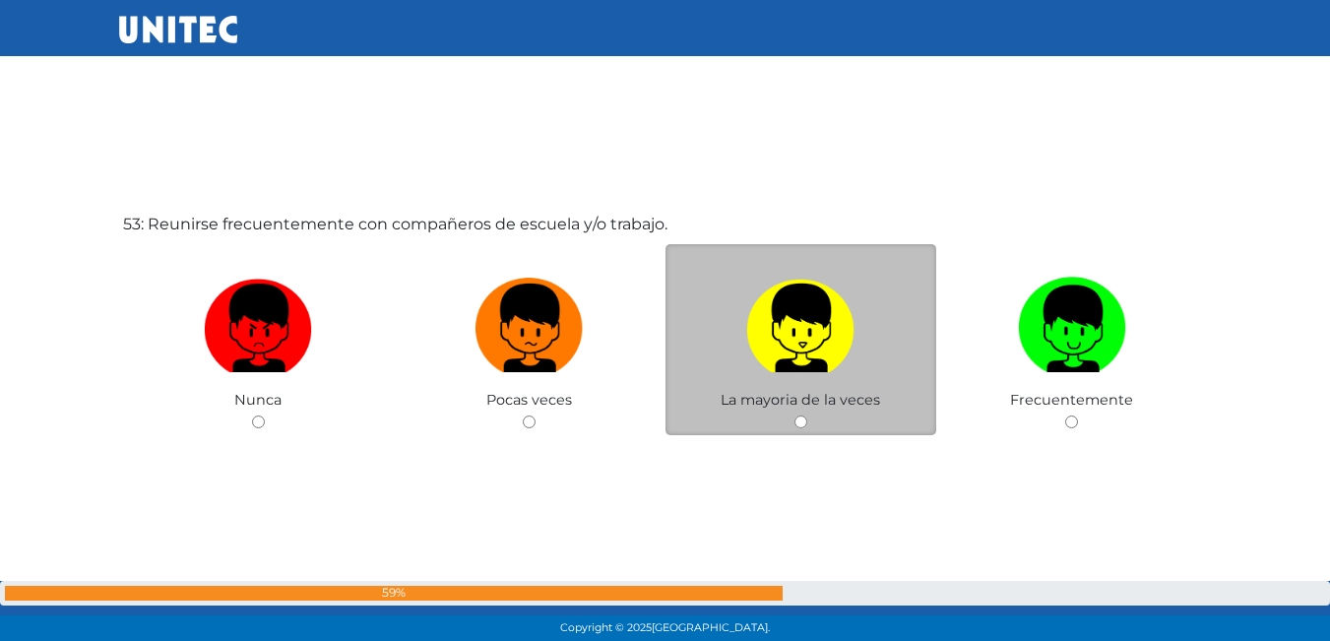
click at [814, 359] on img at bounding box center [800, 321] width 108 height 103
click at [807, 415] on input "radio" at bounding box center [800, 421] width 13 height 13
radio input "true"
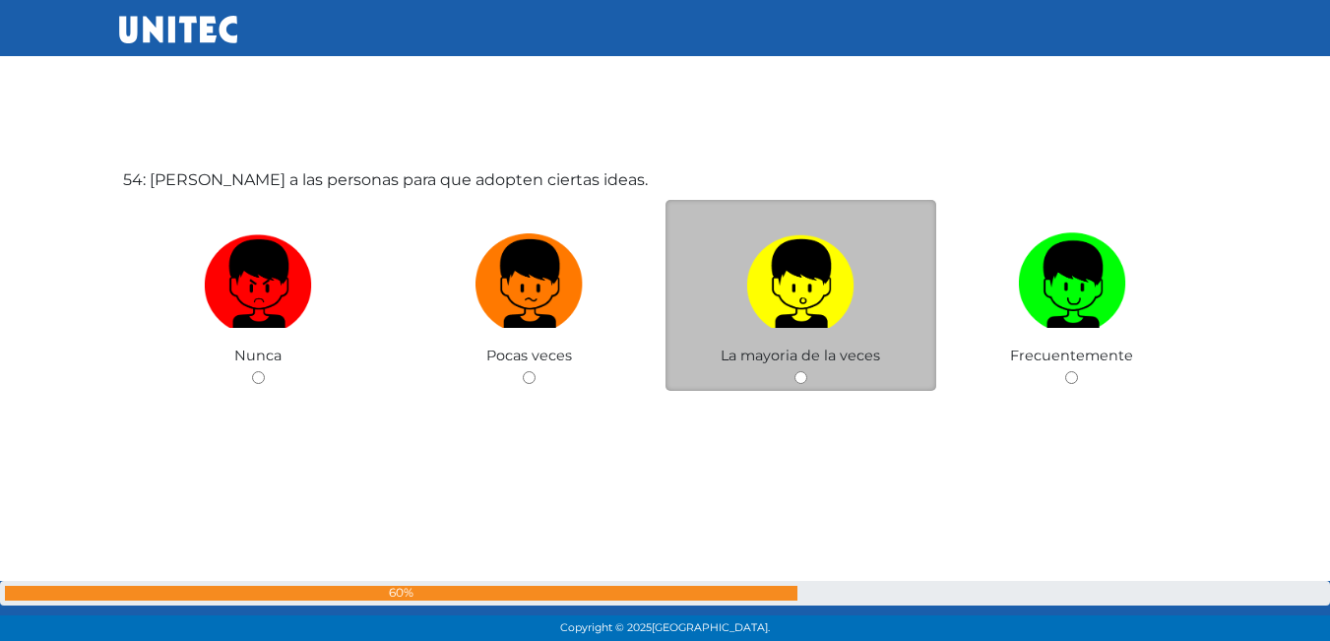
scroll to position [34067, 0]
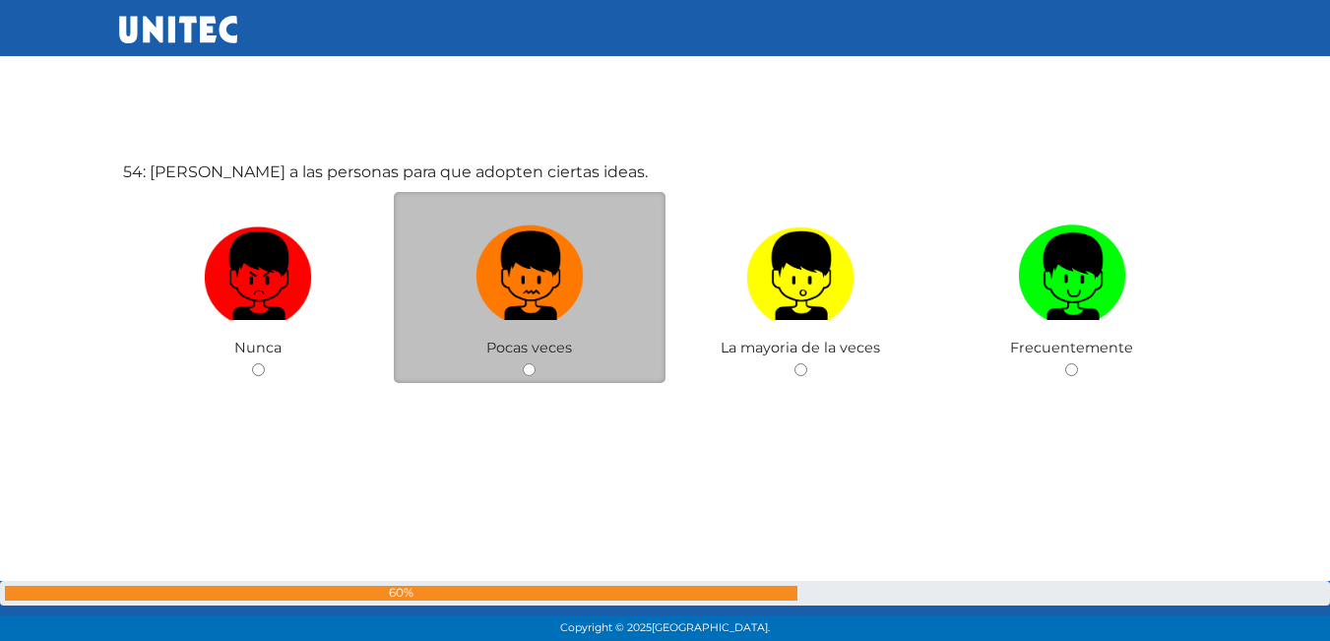
click at [526, 280] on img at bounding box center [530, 269] width 108 height 103
click at [526, 363] on input "radio" at bounding box center [529, 369] width 13 height 13
radio input "true"
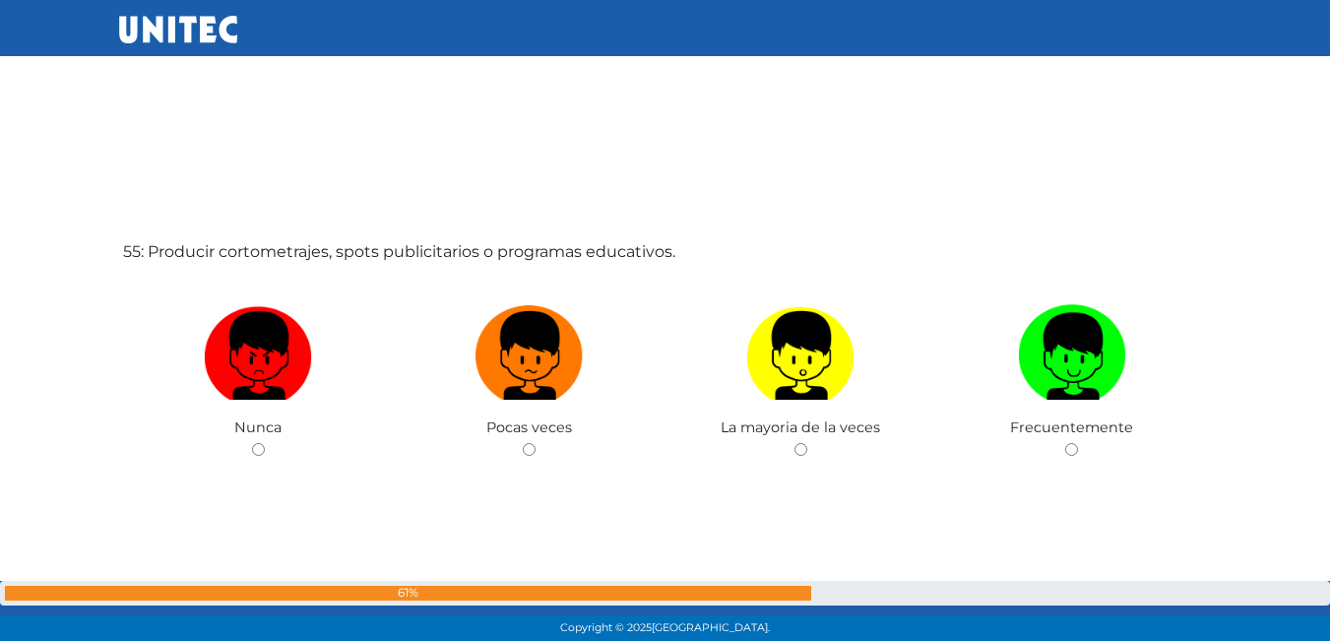
scroll to position [34662, 0]
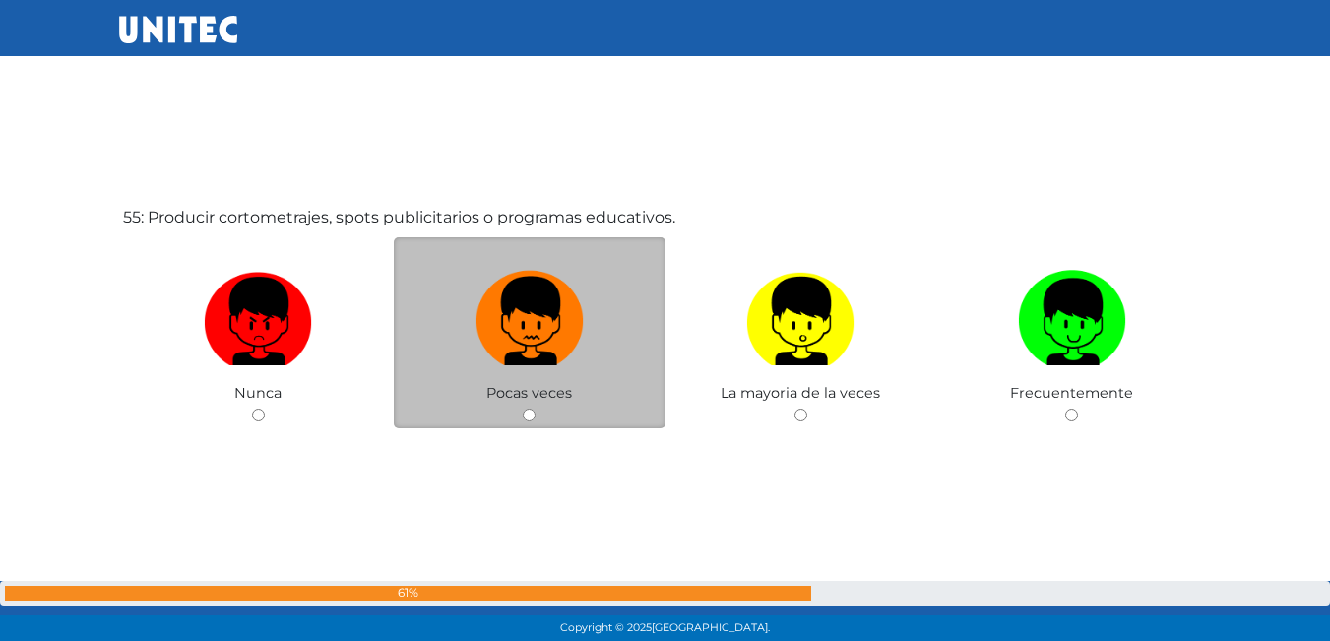
click at [551, 362] on img at bounding box center [530, 314] width 108 height 103
click at [536, 409] on input "radio" at bounding box center [529, 415] width 13 height 13
radio input "true"
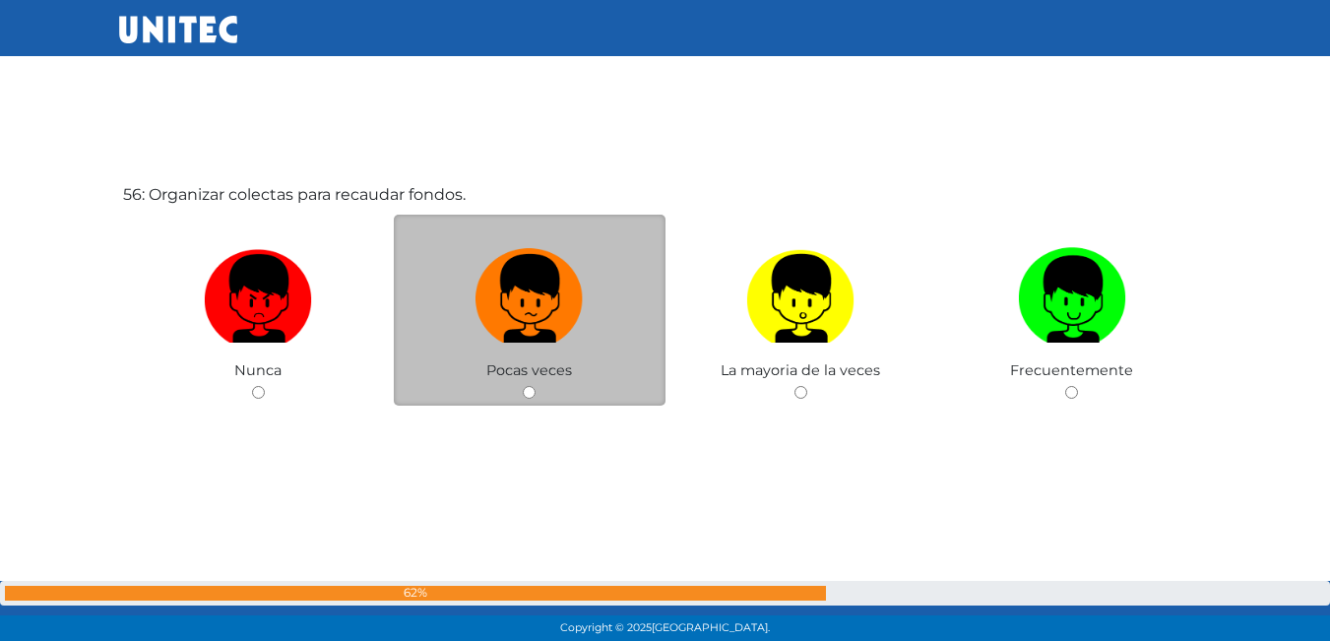
scroll to position [35348, 0]
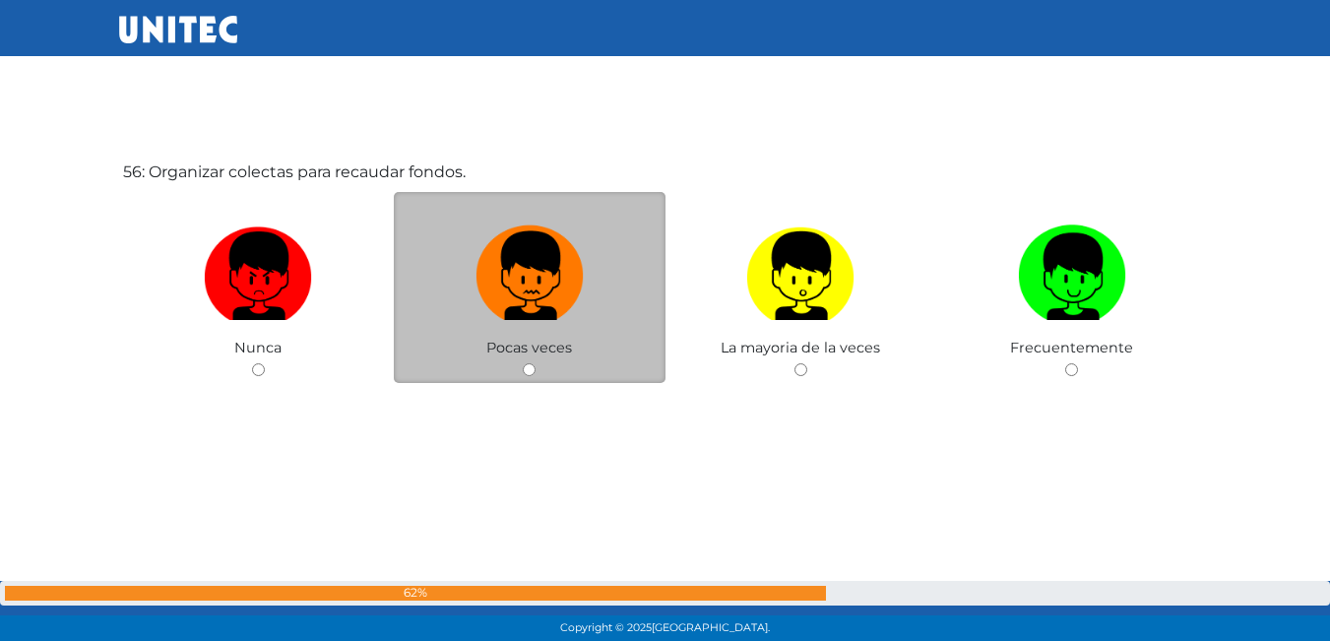
click at [525, 315] on img at bounding box center [530, 269] width 108 height 103
click at [525, 363] on input "radio" at bounding box center [529, 369] width 13 height 13
radio input "true"
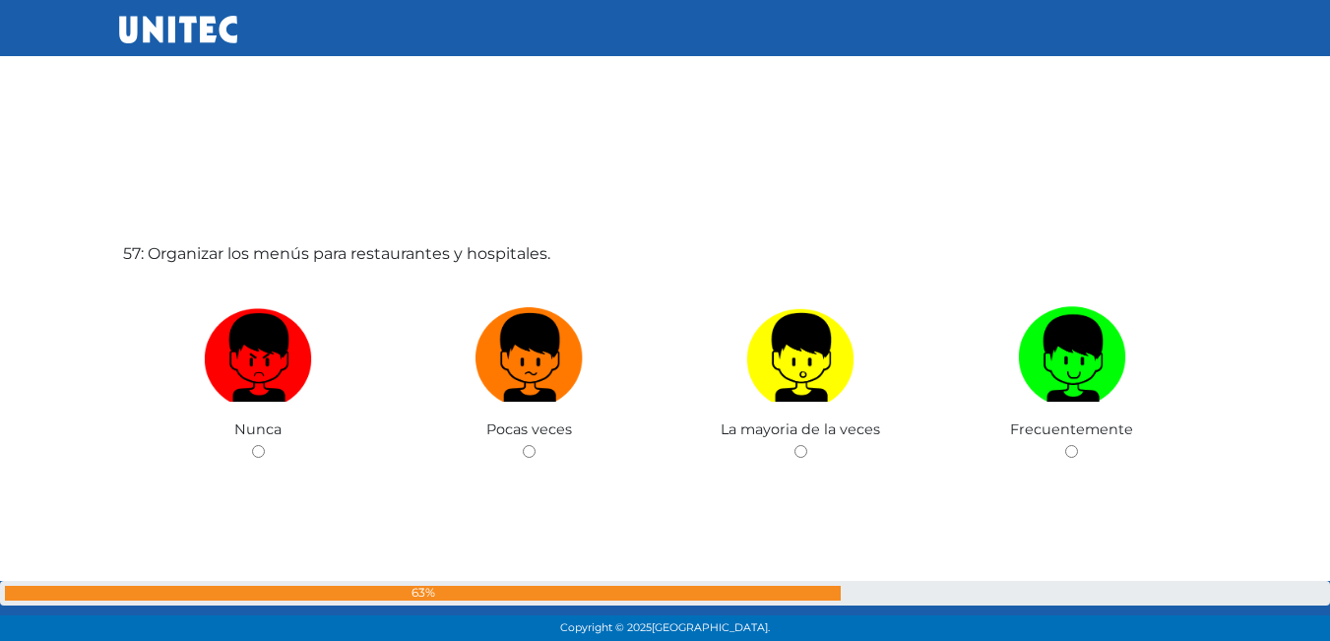
scroll to position [35942, 0]
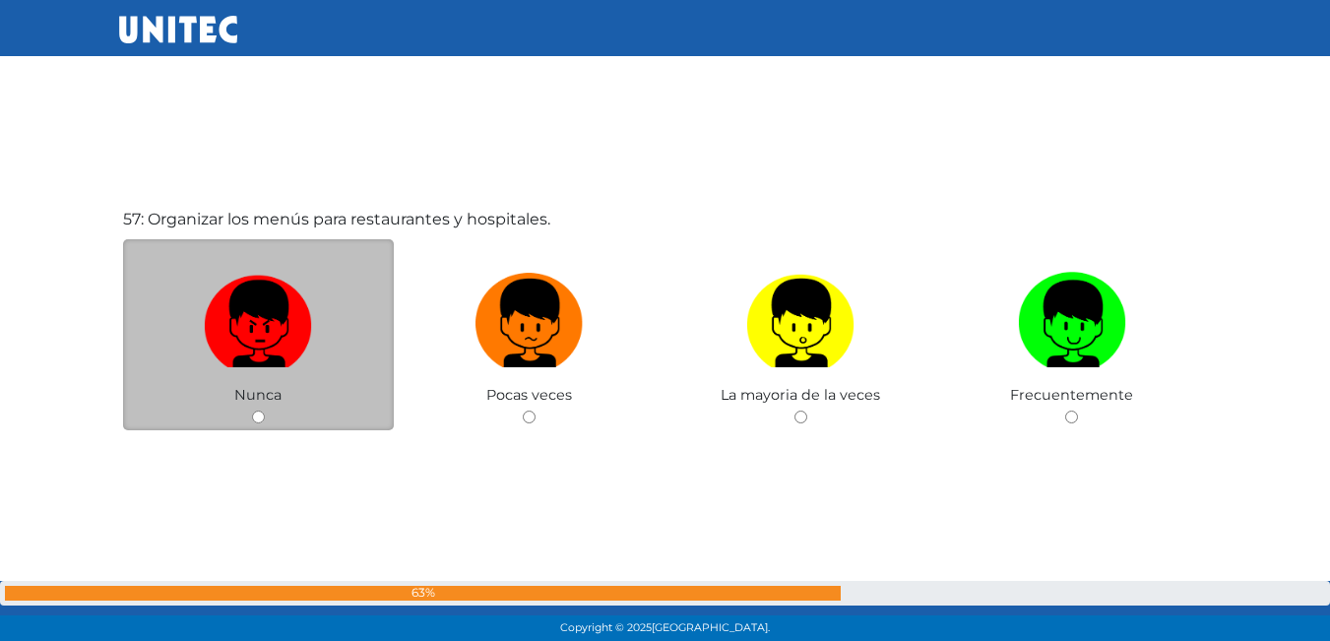
click at [260, 332] on img at bounding box center [258, 316] width 108 height 103
click at [260, 411] on input "radio" at bounding box center [258, 417] width 13 height 13
radio input "true"
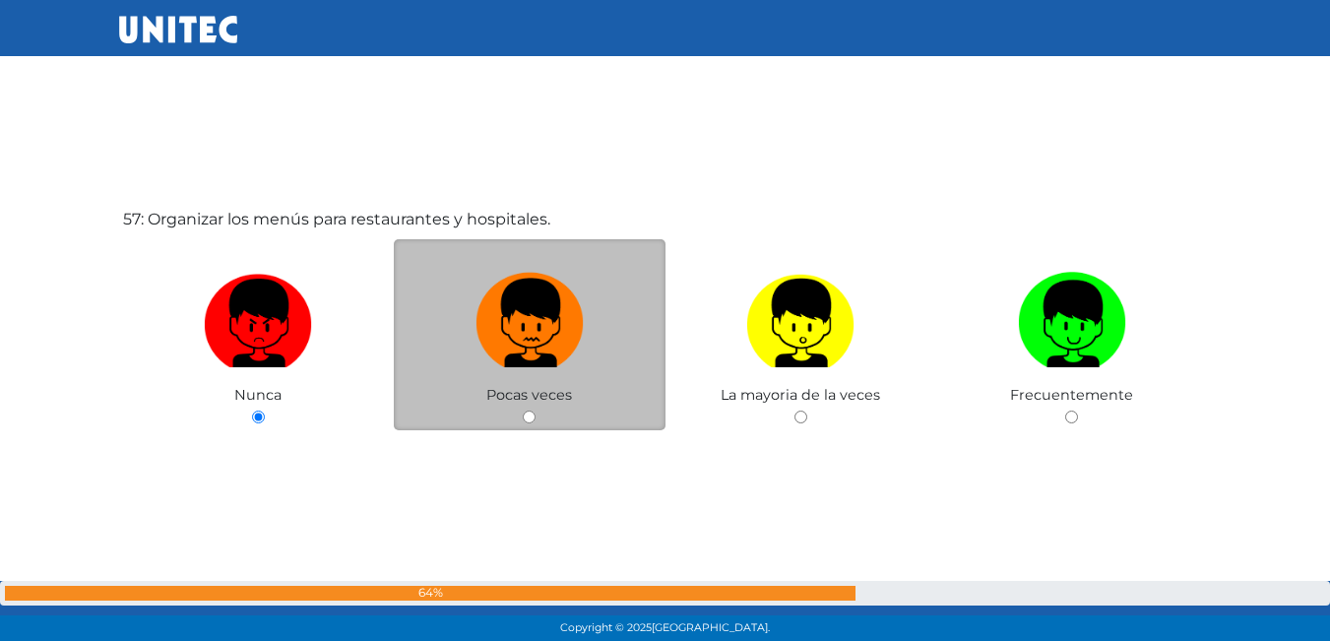
click at [477, 304] on img at bounding box center [530, 316] width 108 height 103
click at [523, 411] on input "radio" at bounding box center [529, 417] width 13 height 13
radio input "true"
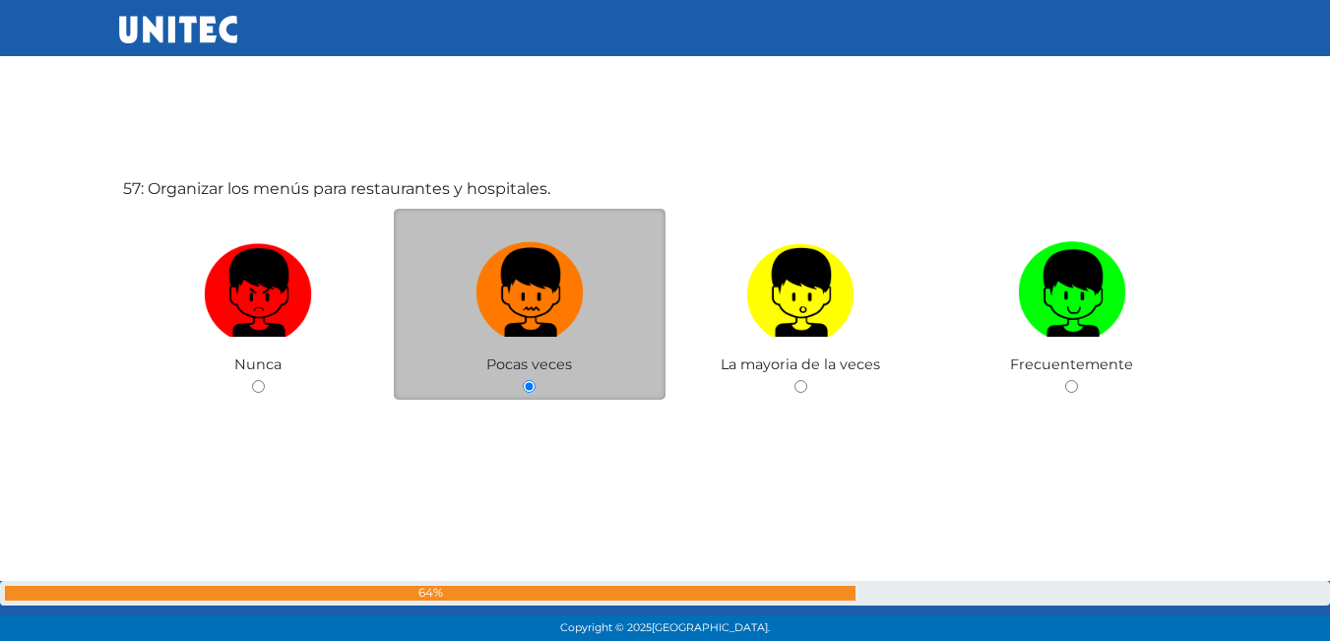
click at [477, 304] on img at bounding box center [530, 285] width 108 height 103
click at [523, 380] on input "radio" at bounding box center [529, 386] width 13 height 13
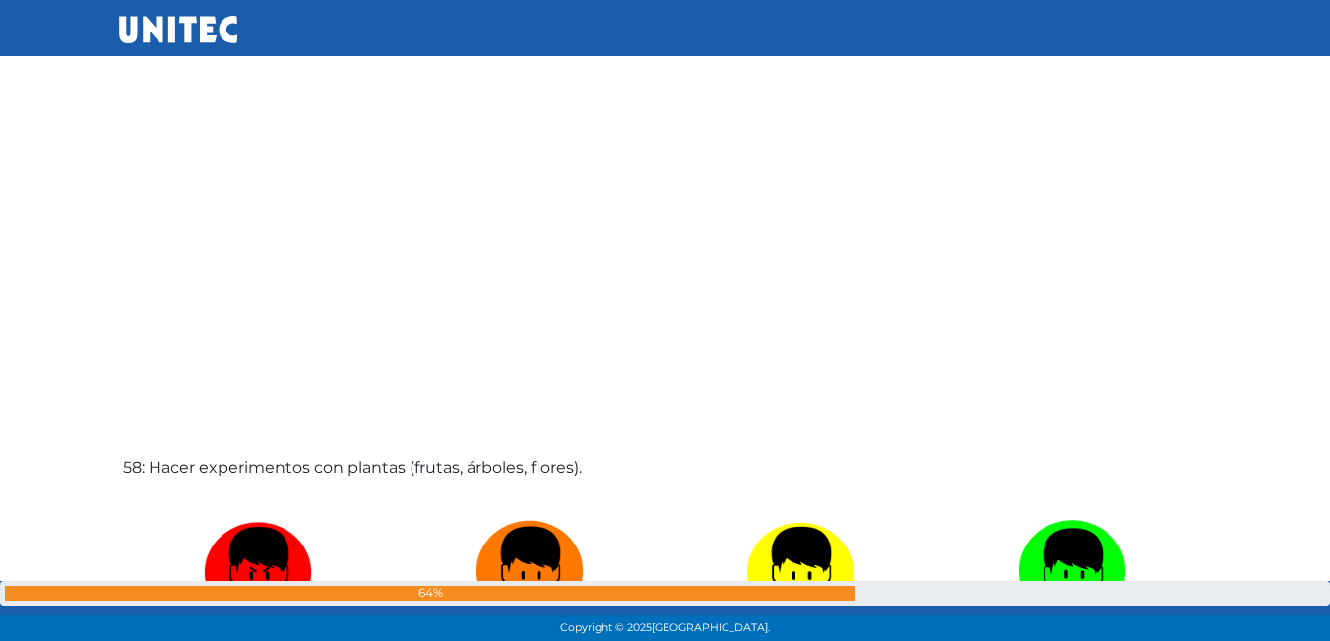
scroll to position [36236, 0]
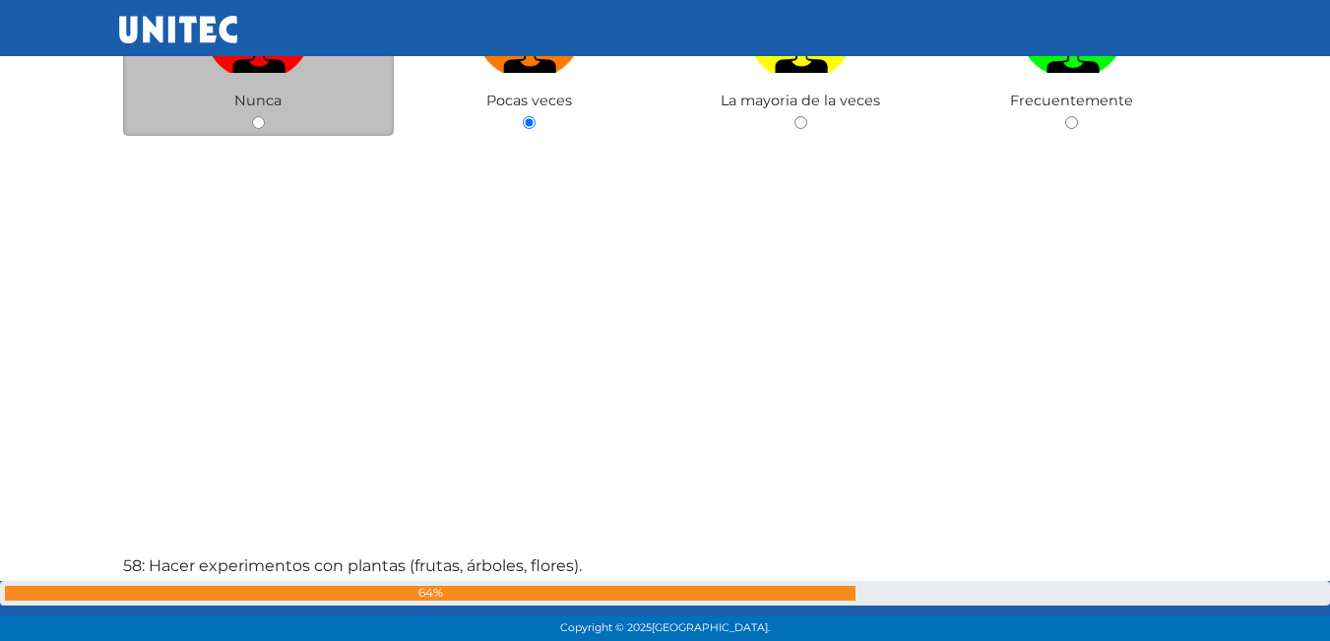
click at [254, 130] on div "Nunca" at bounding box center [259, 41] width 272 height 192
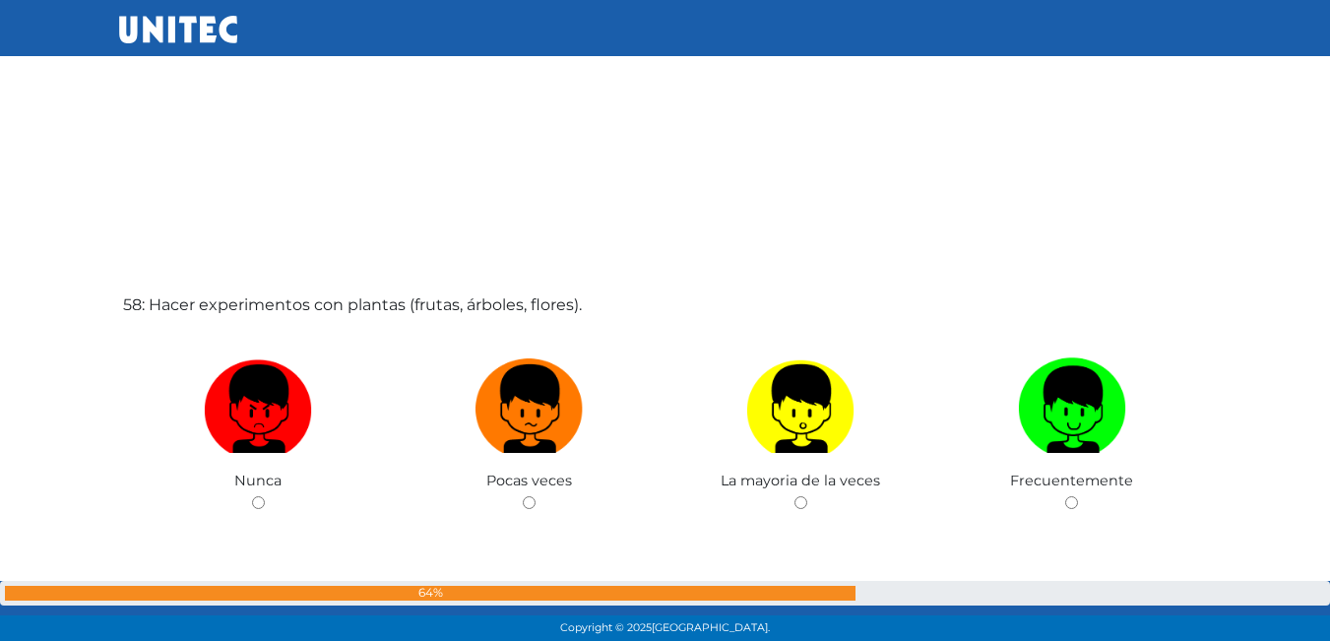
scroll to position [36532, 0]
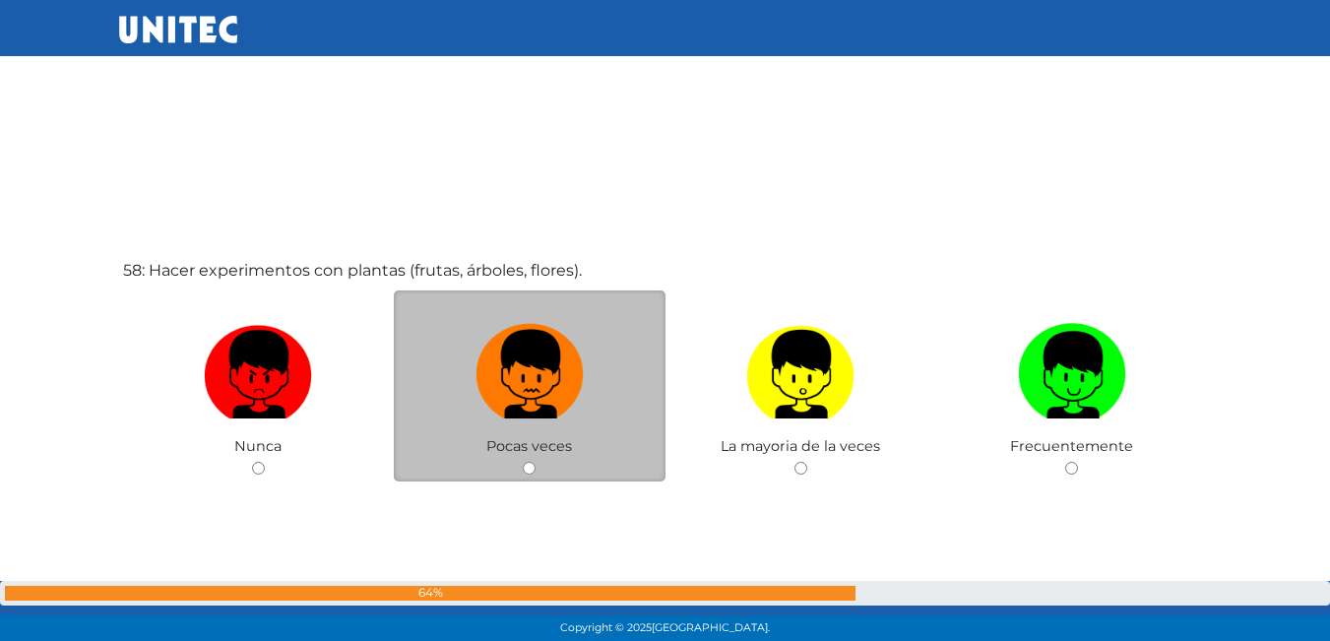
click at [535, 343] on img at bounding box center [530, 367] width 108 height 103
click at [535, 462] on input "radio" at bounding box center [529, 468] width 13 height 13
radio input "true"
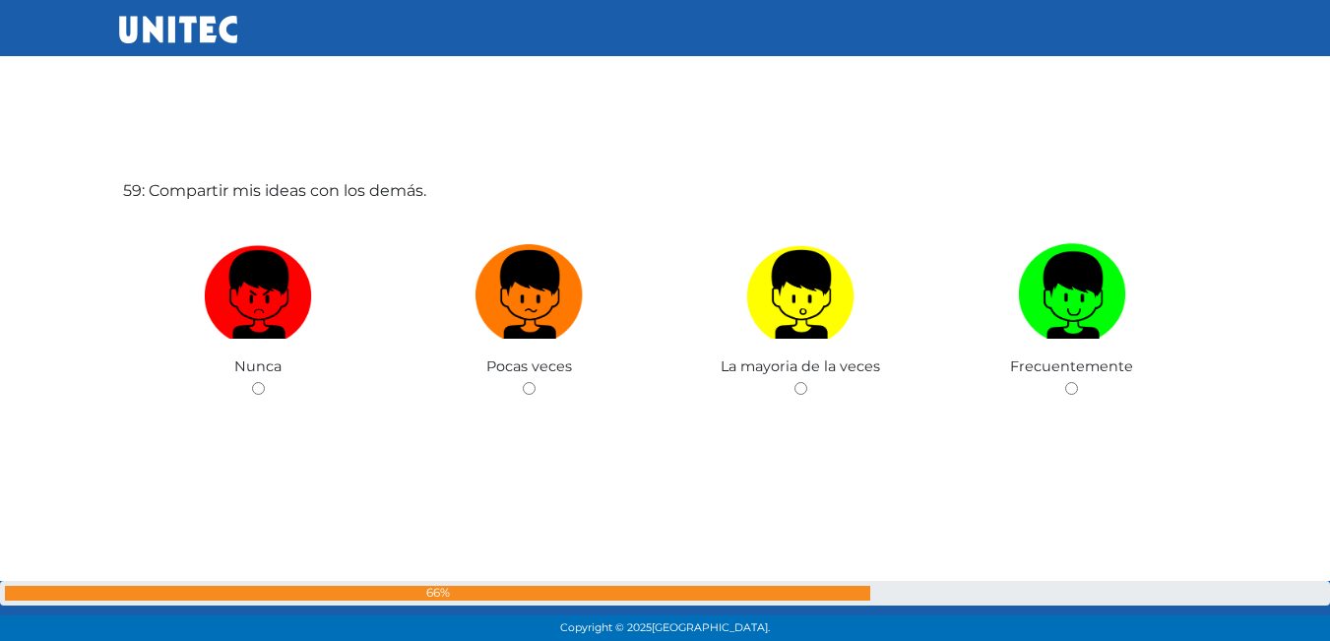
scroll to position [37222, 0]
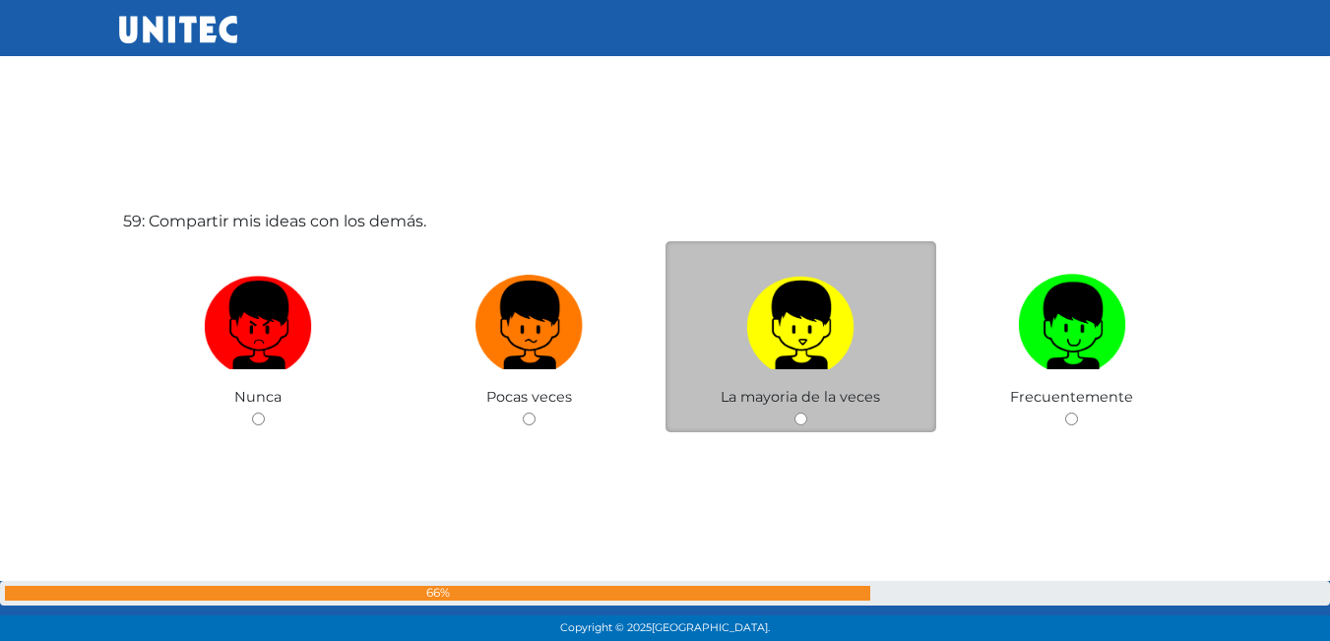
click at [760, 308] on img at bounding box center [800, 318] width 108 height 103
click at [794, 413] on input "radio" at bounding box center [800, 419] width 13 height 13
radio input "true"
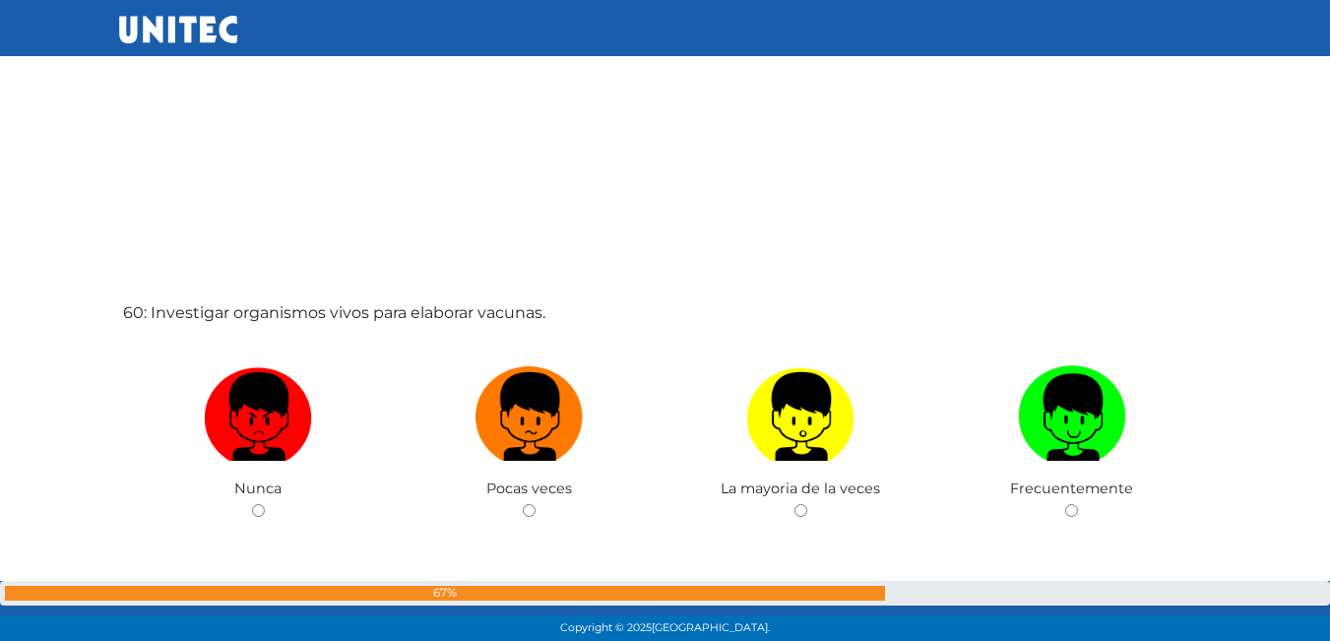
scroll to position [37814, 0]
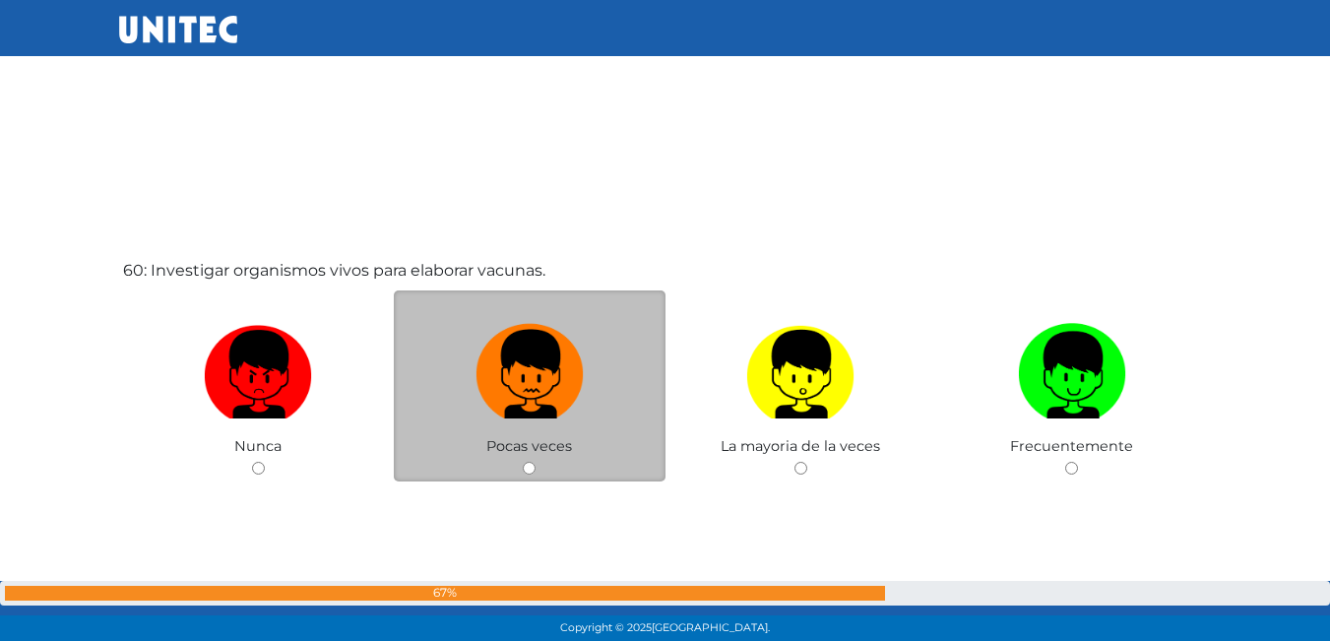
click at [527, 404] on img at bounding box center [530, 367] width 108 height 103
click at [527, 462] on input "radio" at bounding box center [529, 468] width 13 height 13
radio input "true"
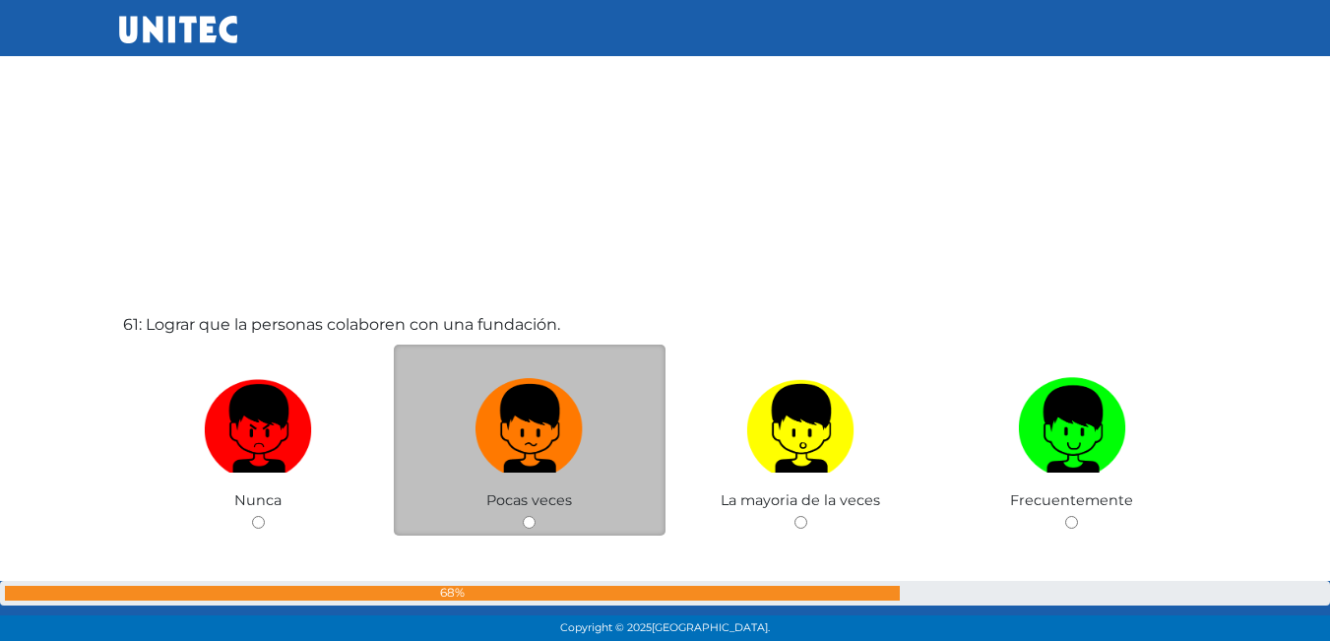
scroll to position [38402, 0]
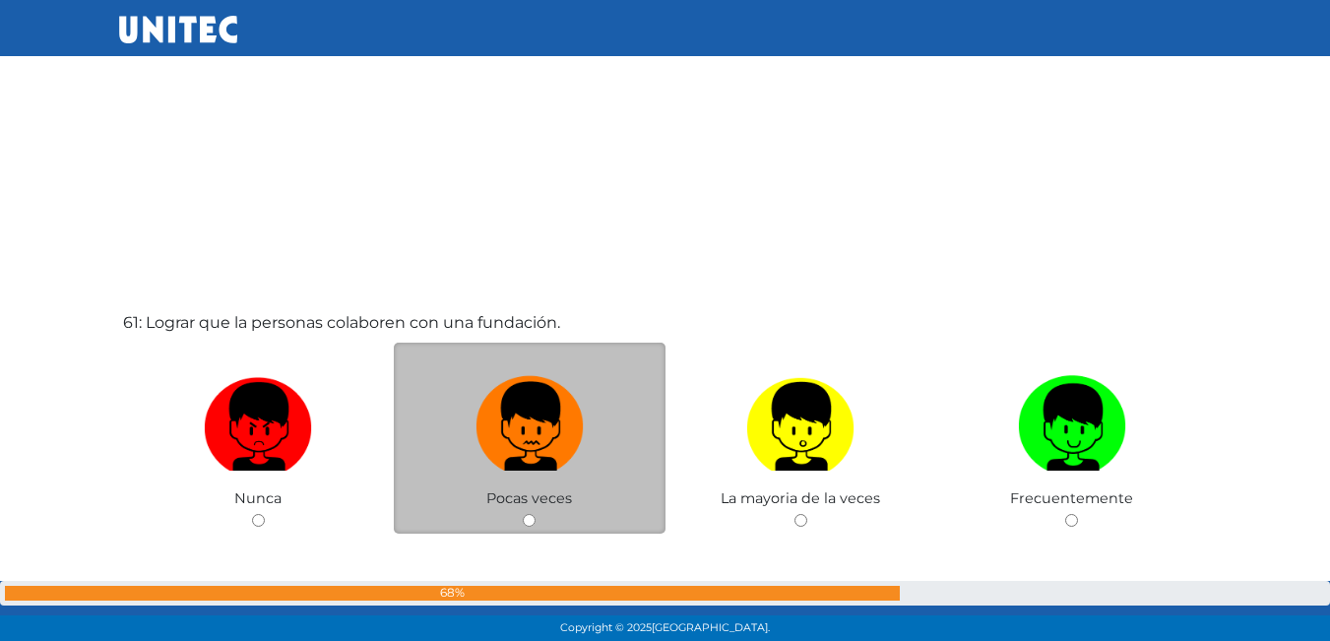
click at [503, 425] on img at bounding box center [530, 419] width 108 height 103
click at [523, 514] on input "radio" at bounding box center [529, 520] width 13 height 13
radio input "true"
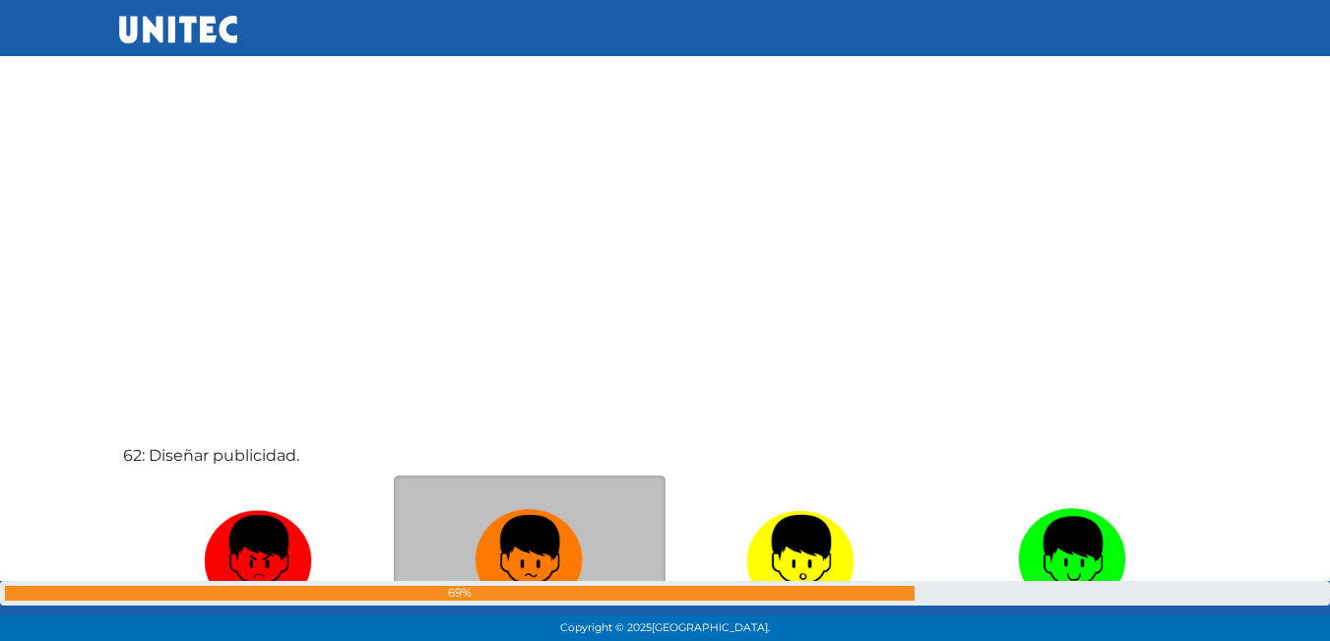
scroll to position [39009, 0]
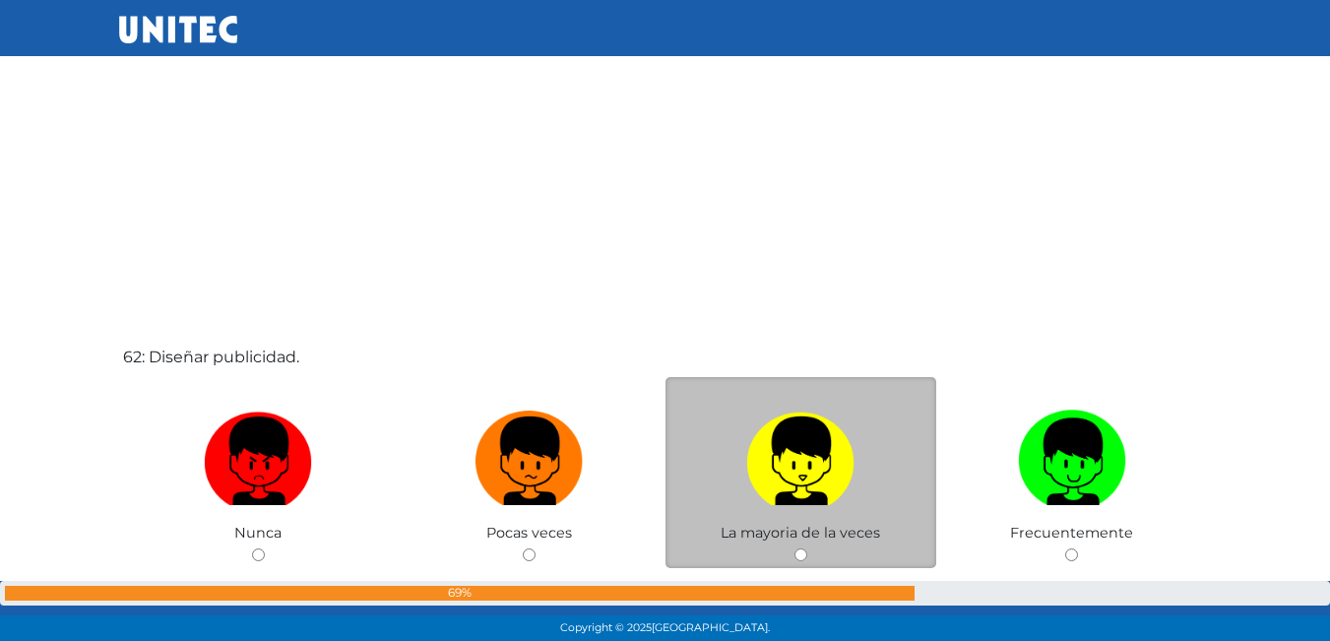
click at [788, 437] on img at bounding box center [800, 454] width 108 height 103
click at [794, 548] on input "radio" at bounding box center [800, 554] width 13 height 13
radio input "true"
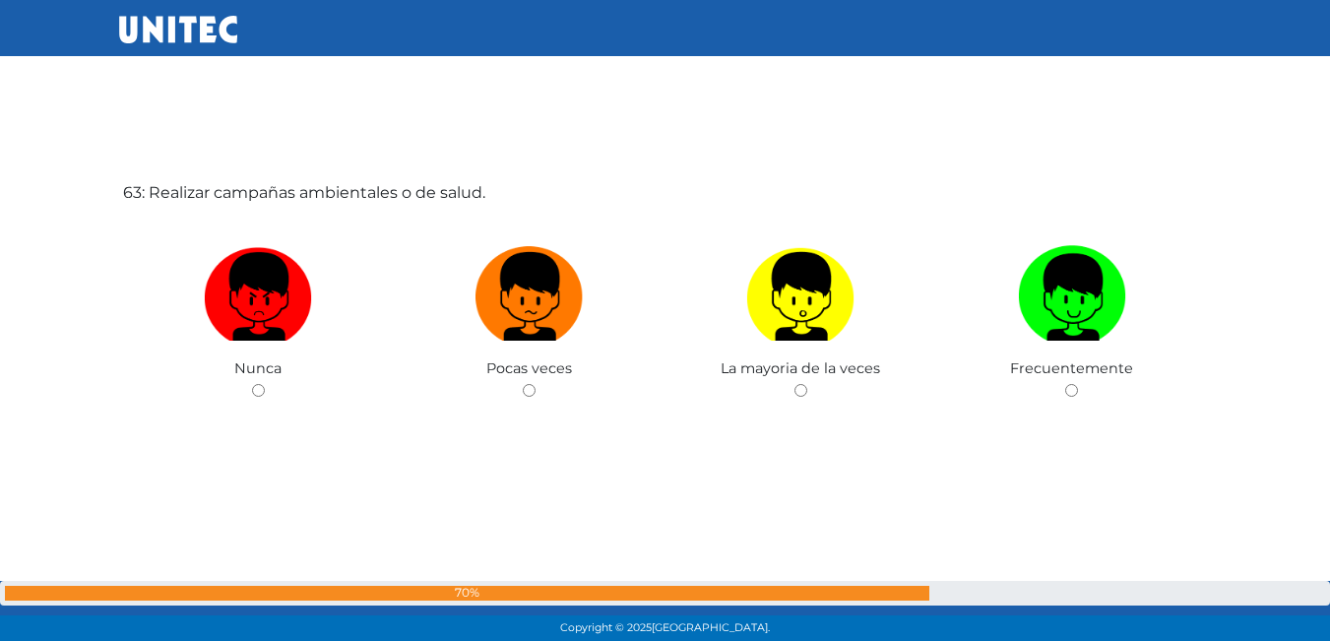
scroll to position [39835, 0]
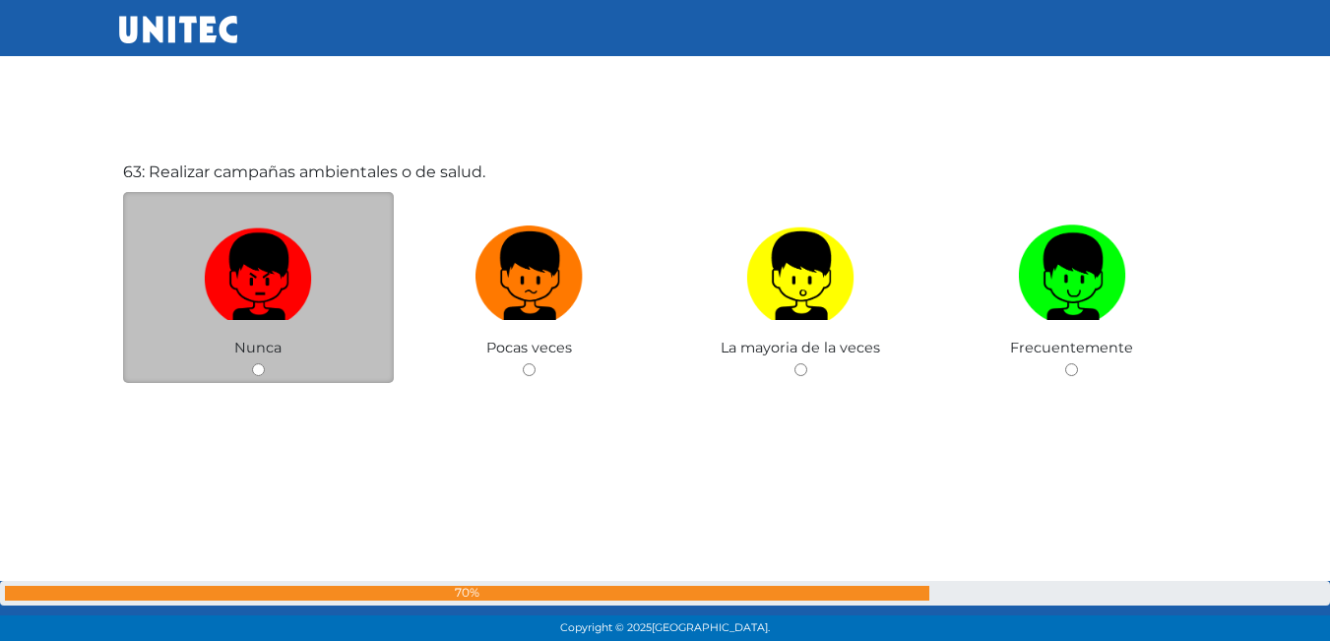
click at [302, 291] on img at bounding box center [258, 269] width 108 height 103
click at [265, 363] on input "radio" at bounding box center [258, 369] width 13 height 13
radio input "true"
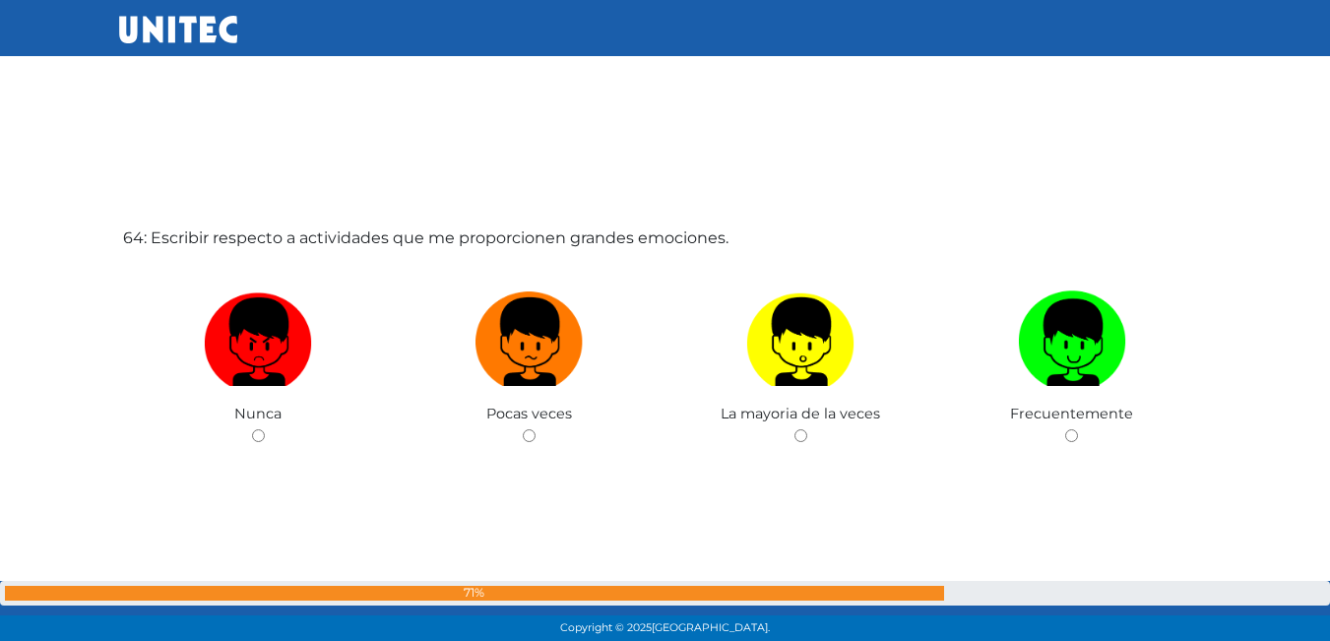
scroll to position [40429, 0]
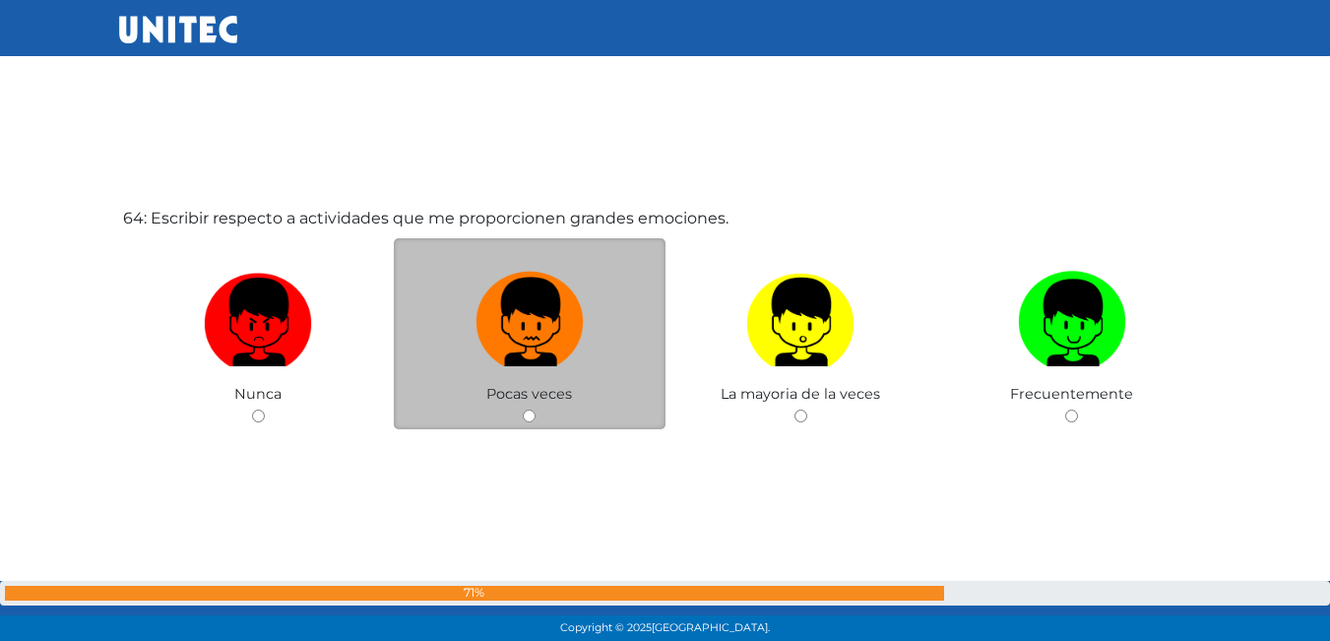
click at [546, 290] on img at bounding box center [530, 315] width 108 height 103
click at [536, 410] on input "radio" at bounding box center [529, 416] width 13 height 13
radio input "true"
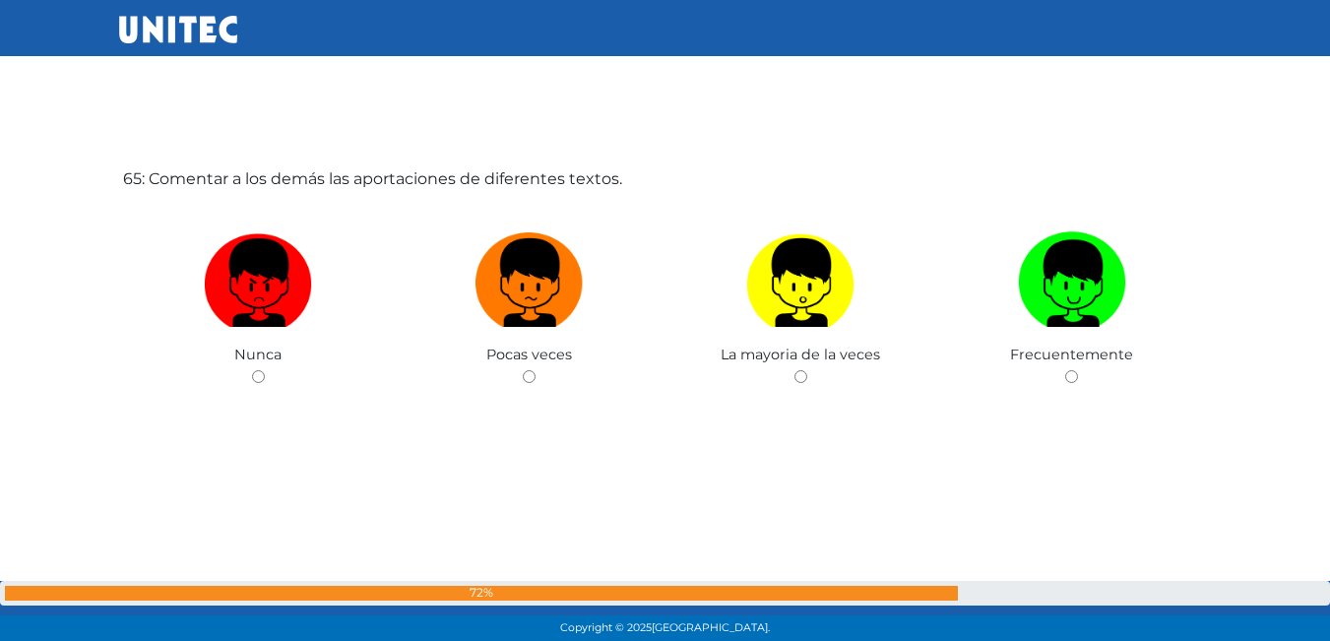
scroll to position [41116, 0]
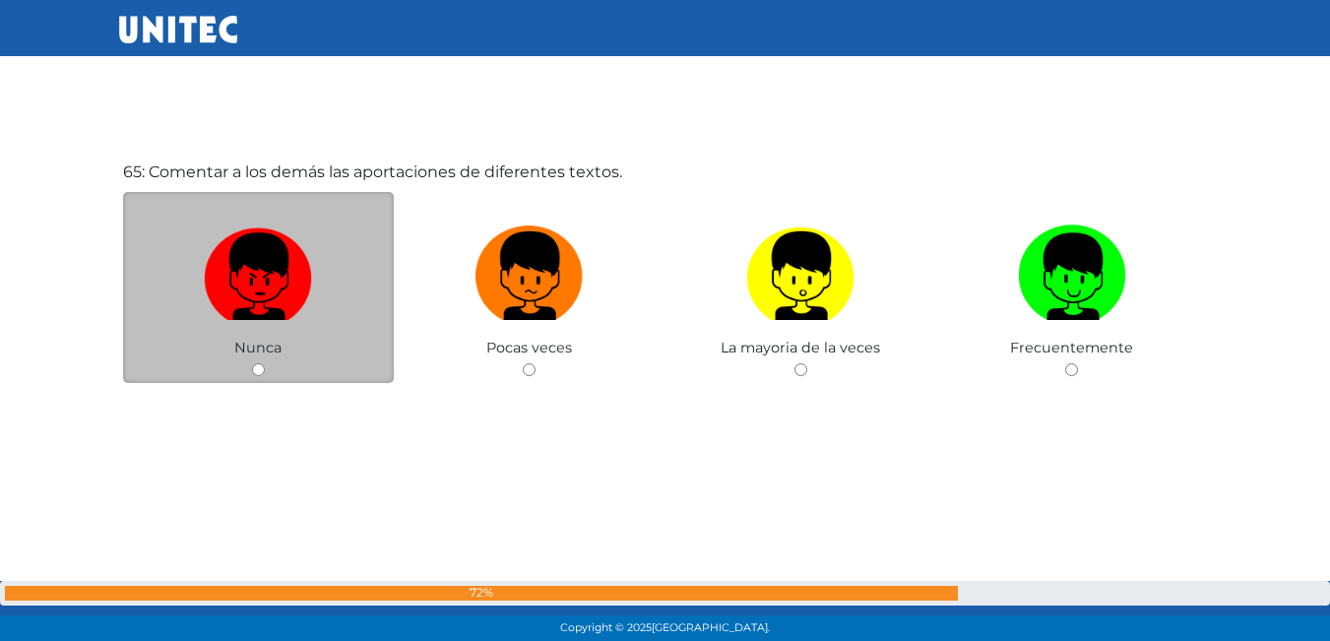
click at [279, 280] on img at bounding box center [258, 269] width 108 height 103
click at [265, 363] on input "radio" at bounding box center [258, 369] width 13 height 13
radio input "true"
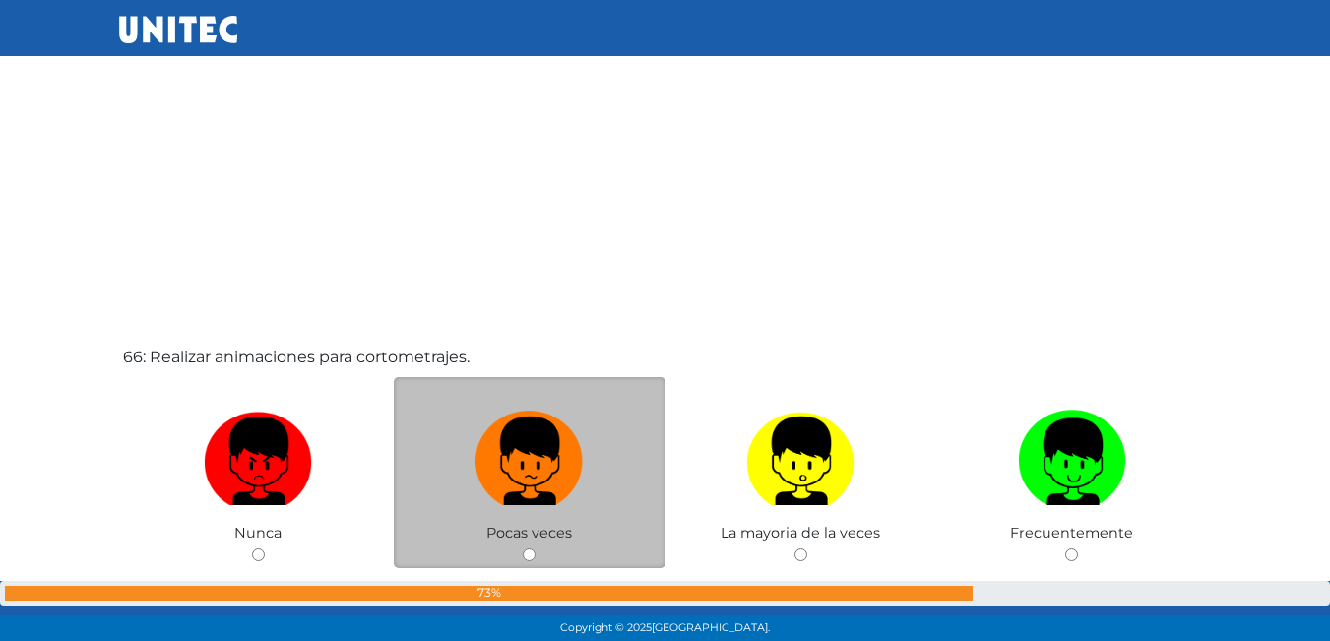
scroll to position [41711, 0]
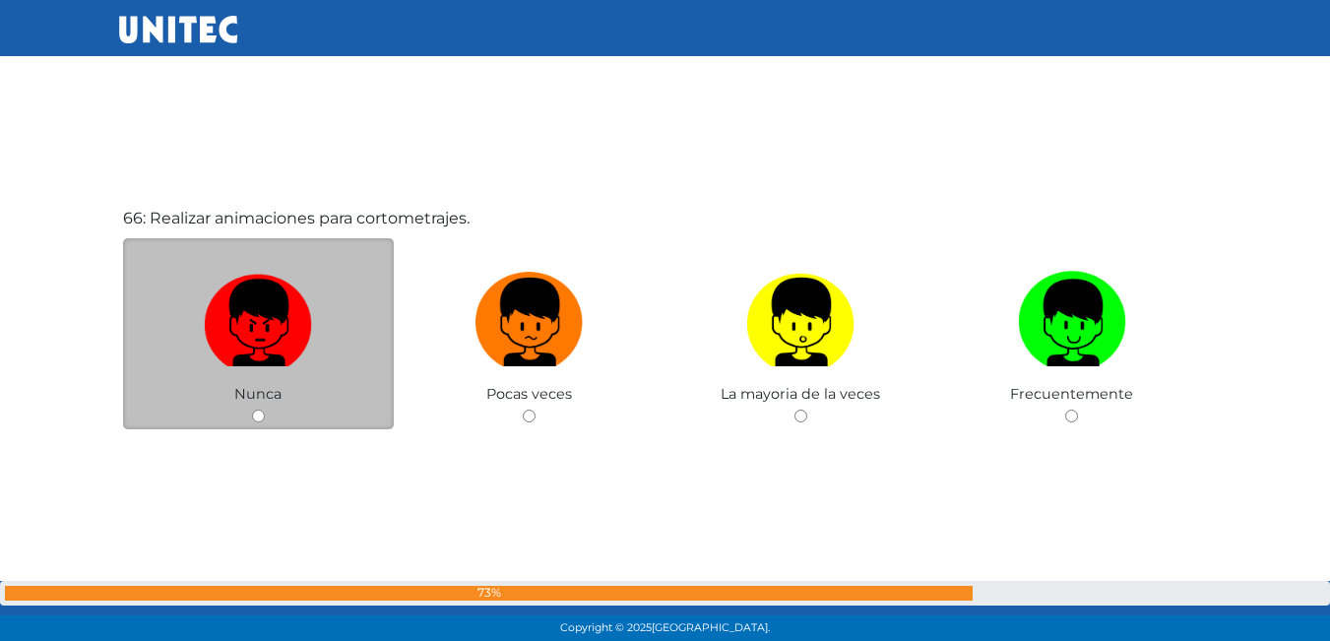
click at [216, 347] on img at bounding box center [258, 315] width 108 height 103
click at [252, 410] on input "radio" at bounding box center [258, 416] width 13 height 13
radio input "true"
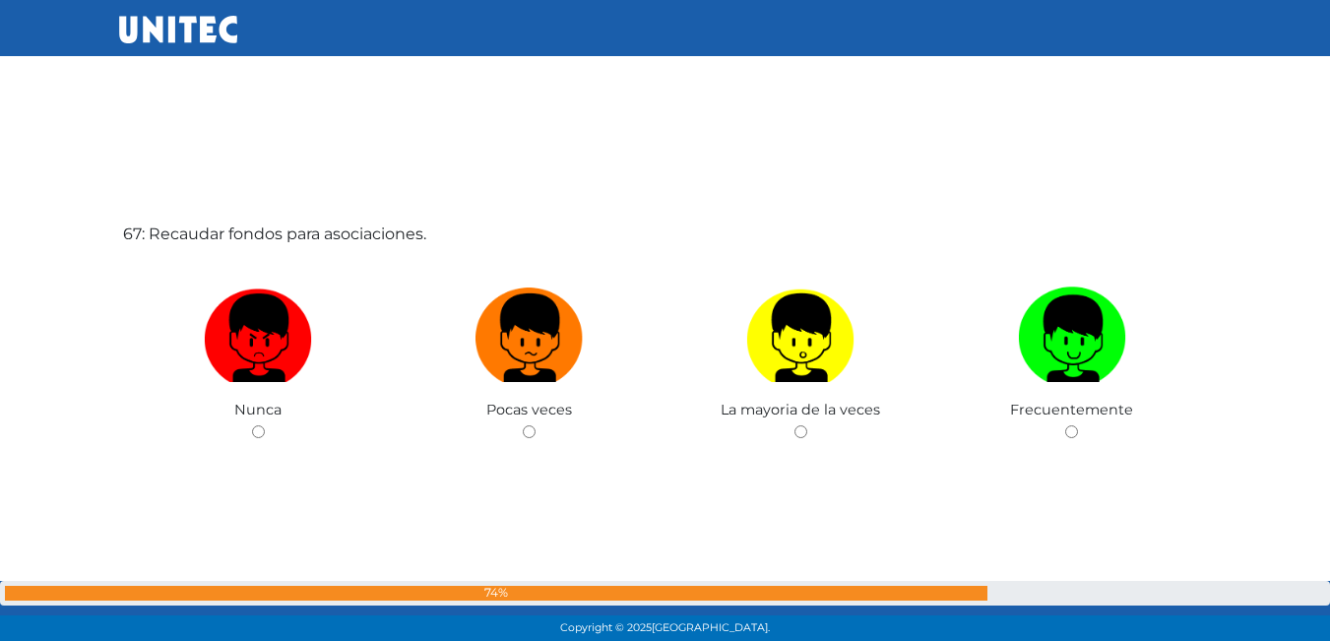
scroll to position [42402, 0]
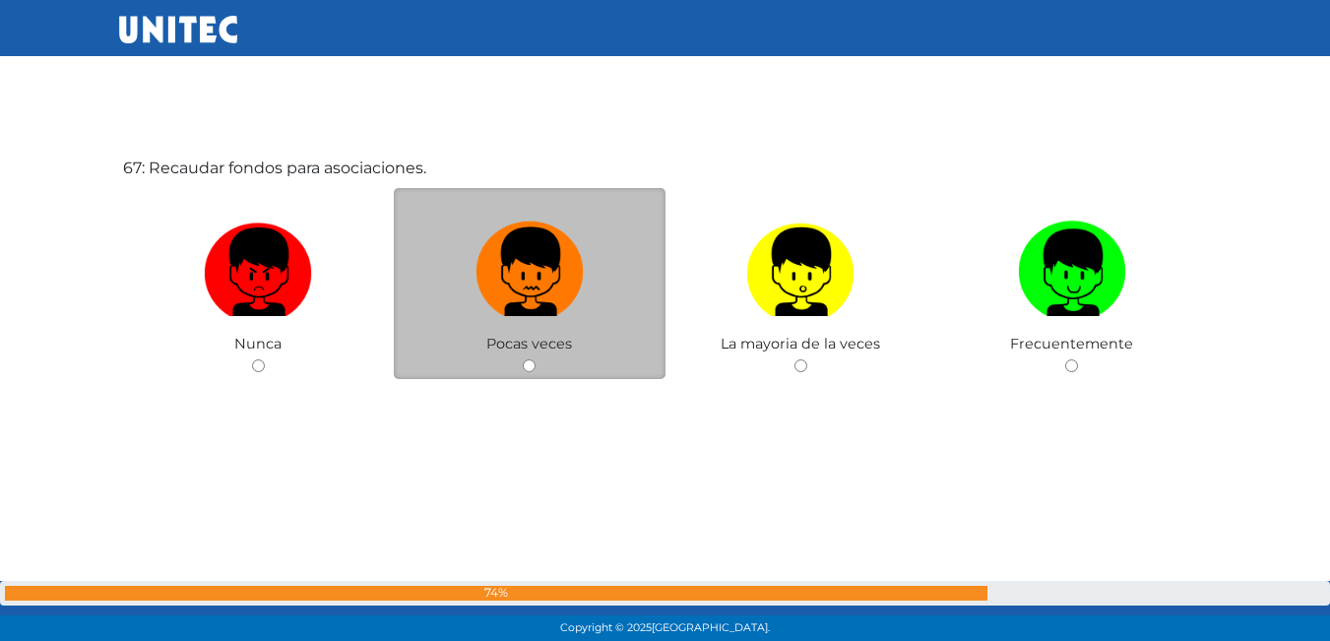
click at [572, 283] on img at bounding box center [530, 265] width 108 height 103
click at [536, 359] on input "radio" at bounding box center [529, 365] width 13 height 13
radio input "true"
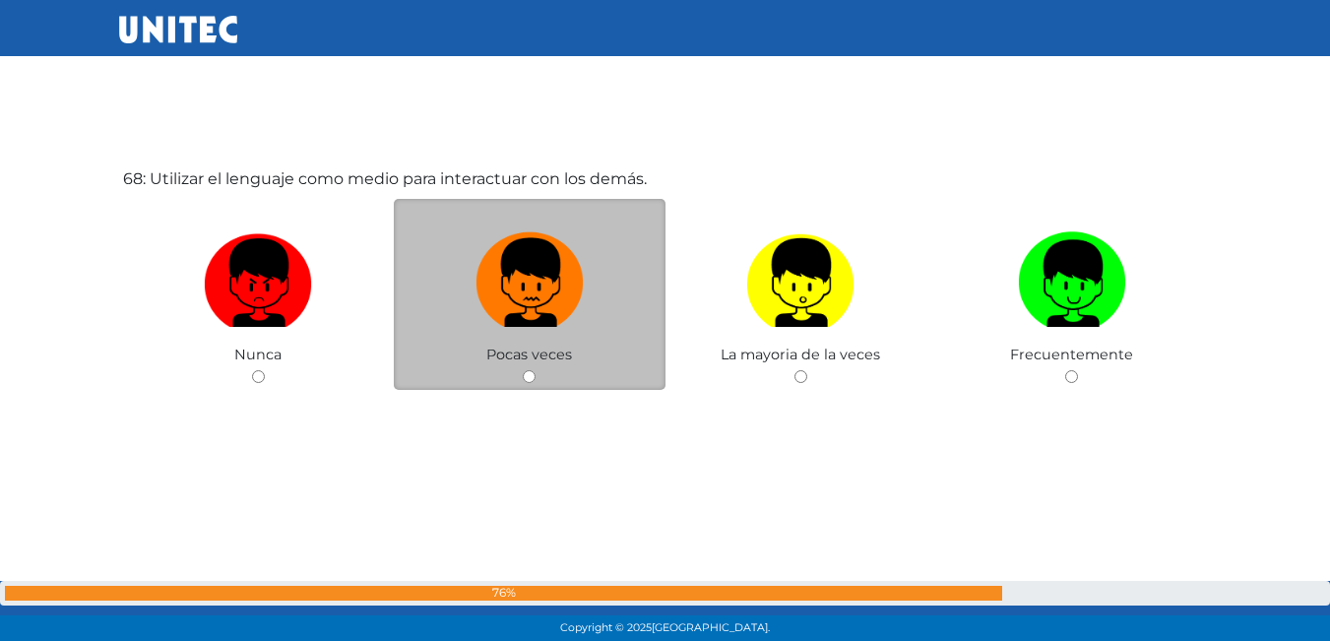
scroll to position [43039, 0]
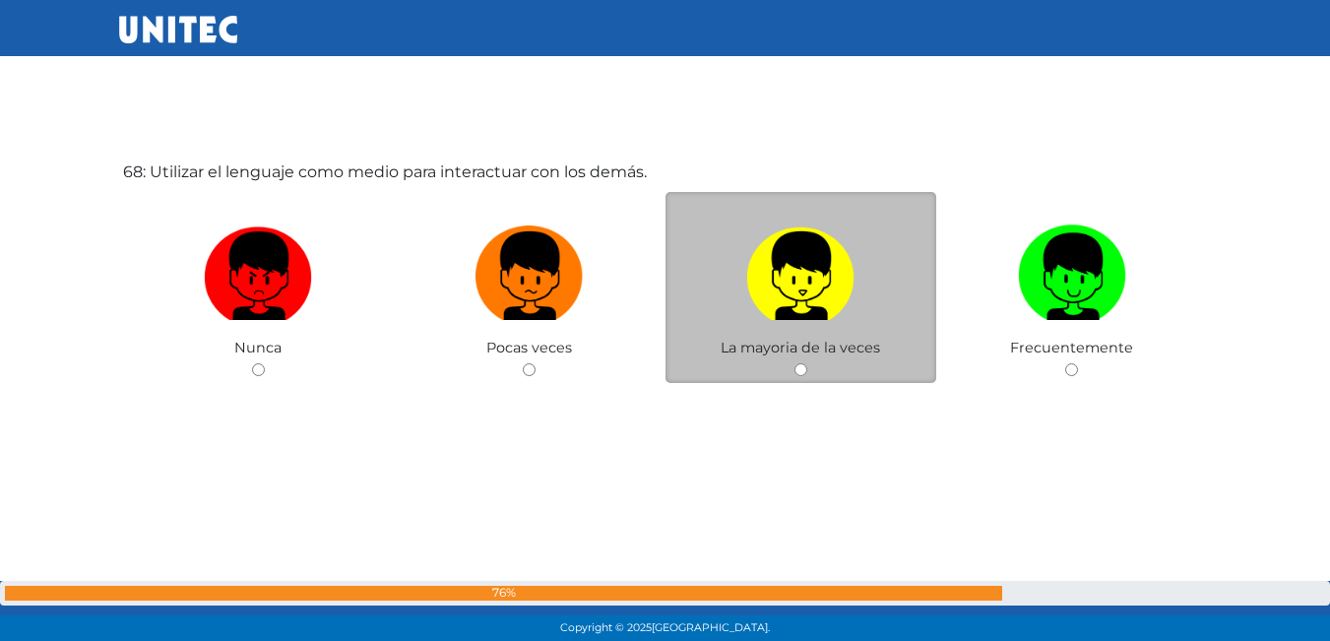
click at [783, 269] on img at bounding box center [800, 269] width 108 height 103
click at [794, 363] on input "radio" at bounding box center [800, 369] width 13 height 13
radio input "true"
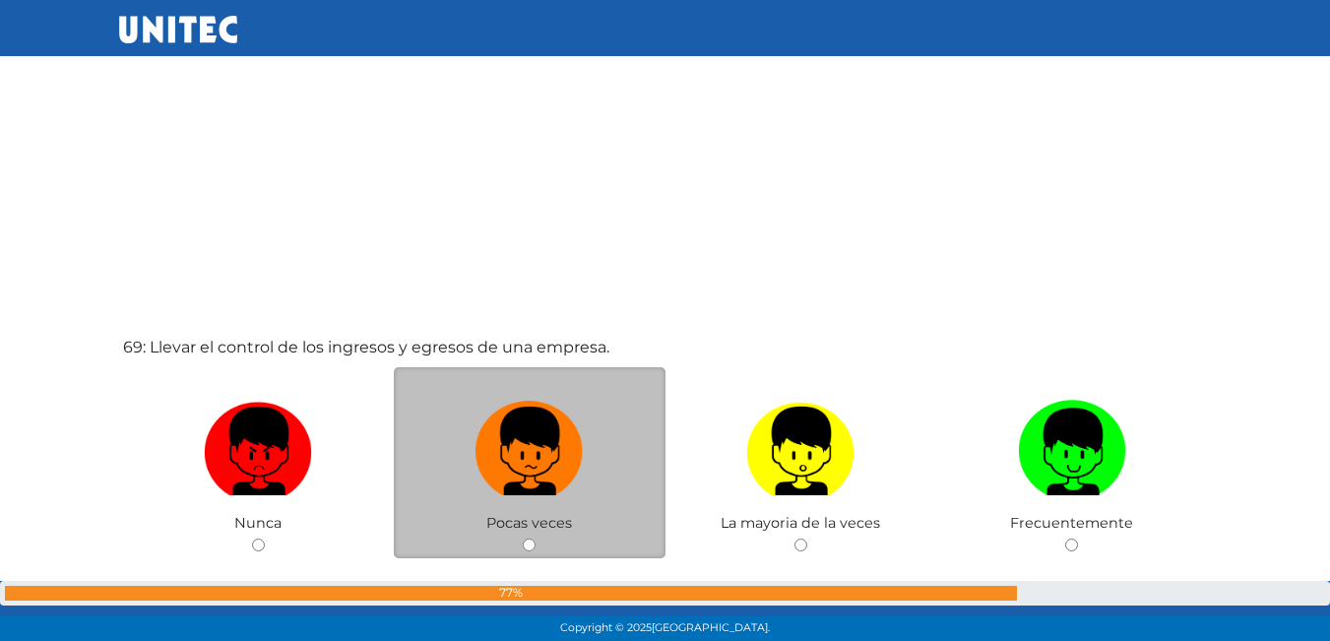
scroll to position [43534, 0]
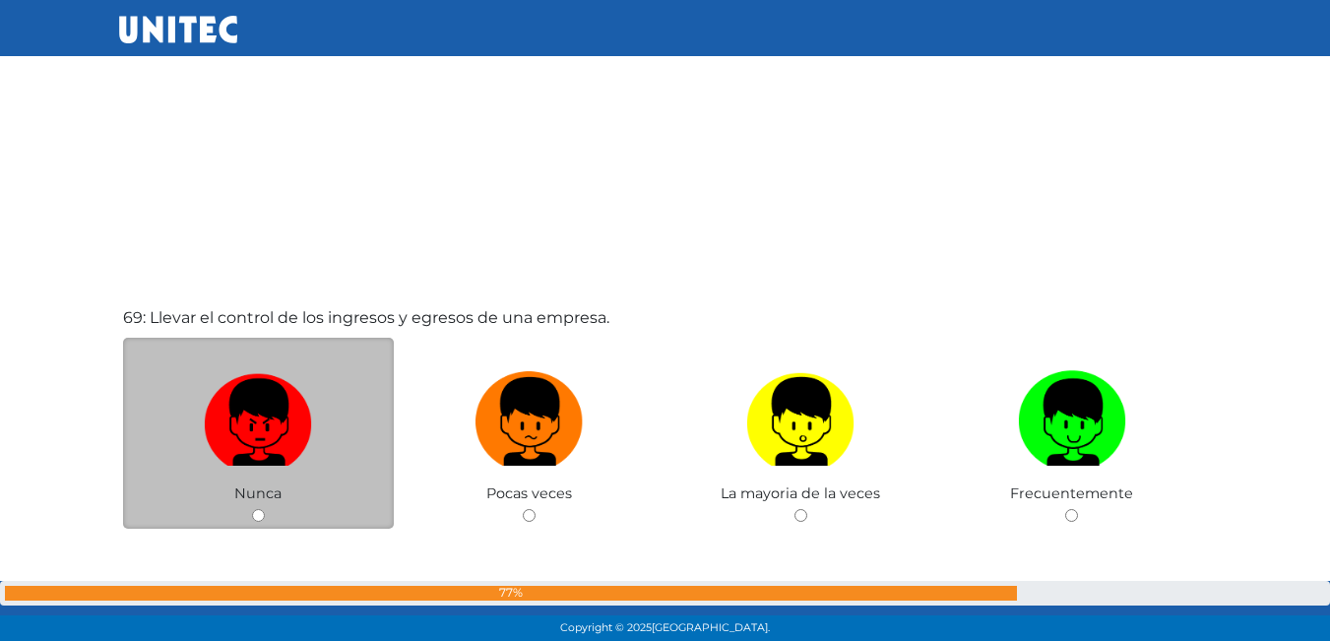
click at [230, 387] on img at bounding box center [258, 414] width 108 height 103
click at [252, 509] on input "radio" at bounding box center [258, 515] width 13 height 13
radio input "true"
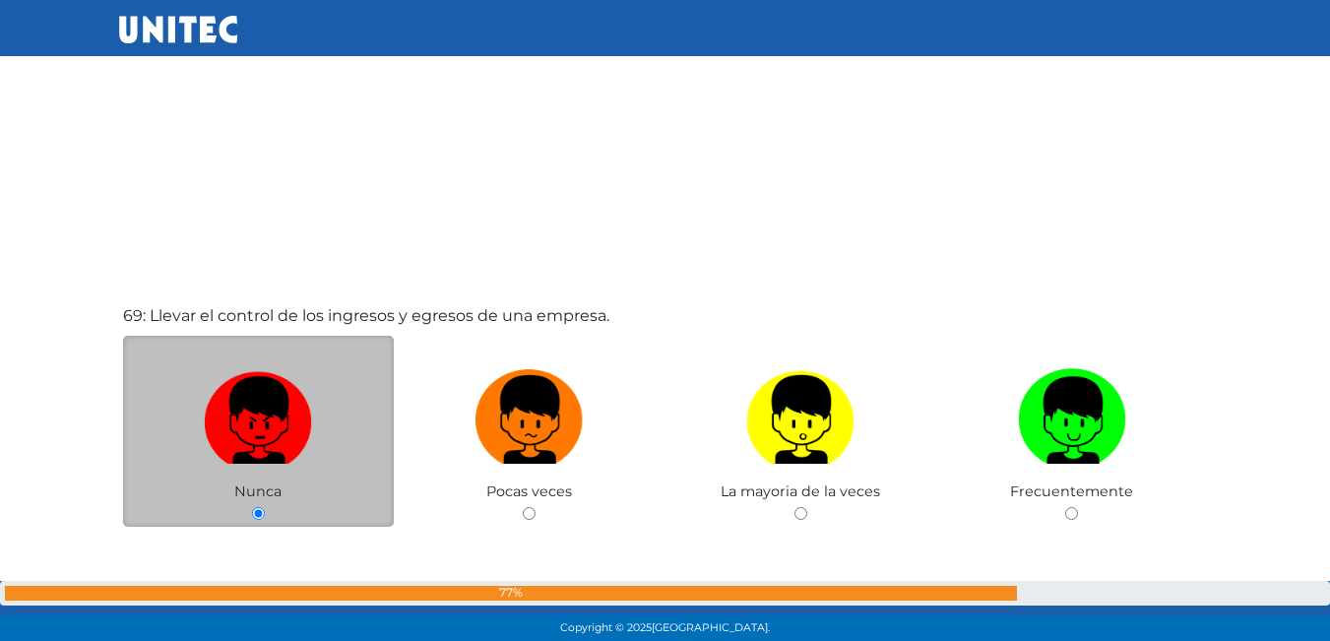
click at [230, 387] on img at bounding box center [258, 412] width 108 height 103
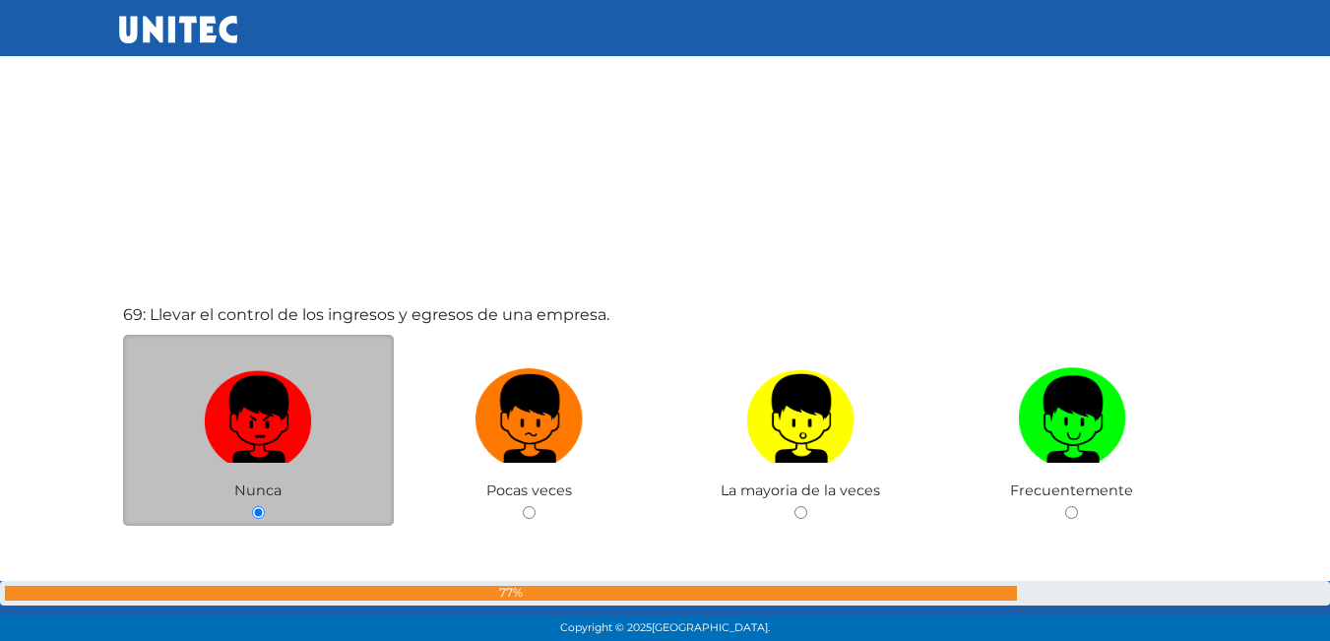
click at [252, 506] on input "radio" at bounding box center [258, 512] width 13 height 13
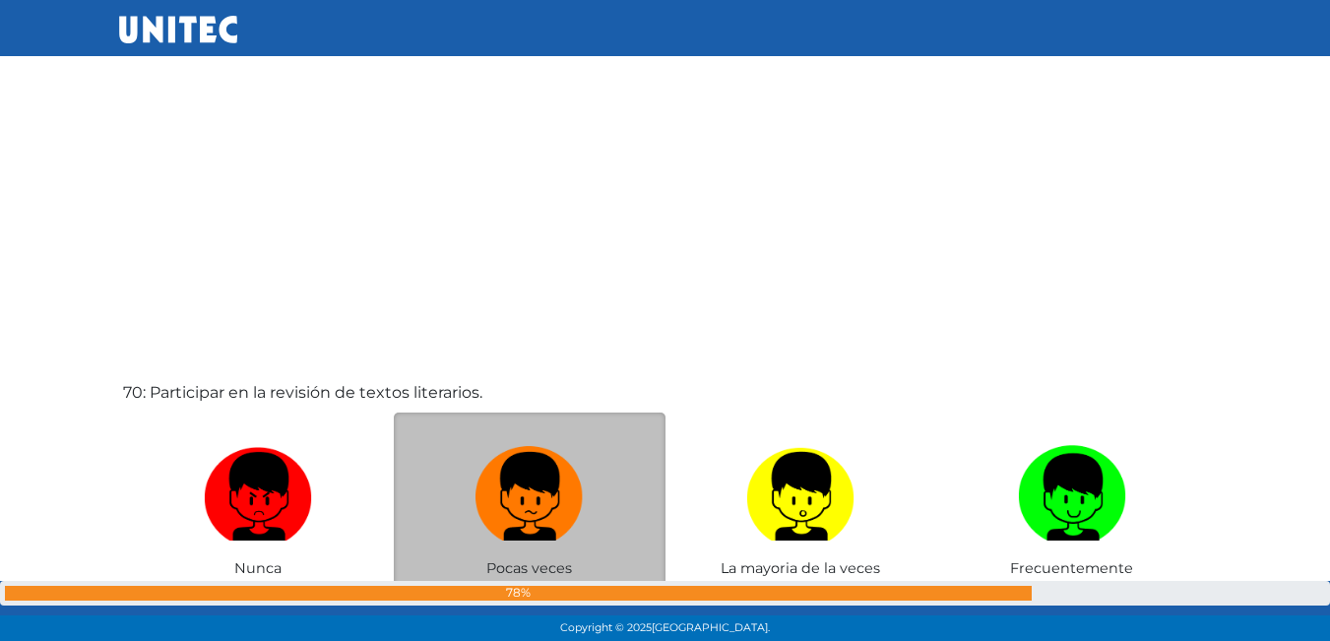
scroll to position [44236, 0]
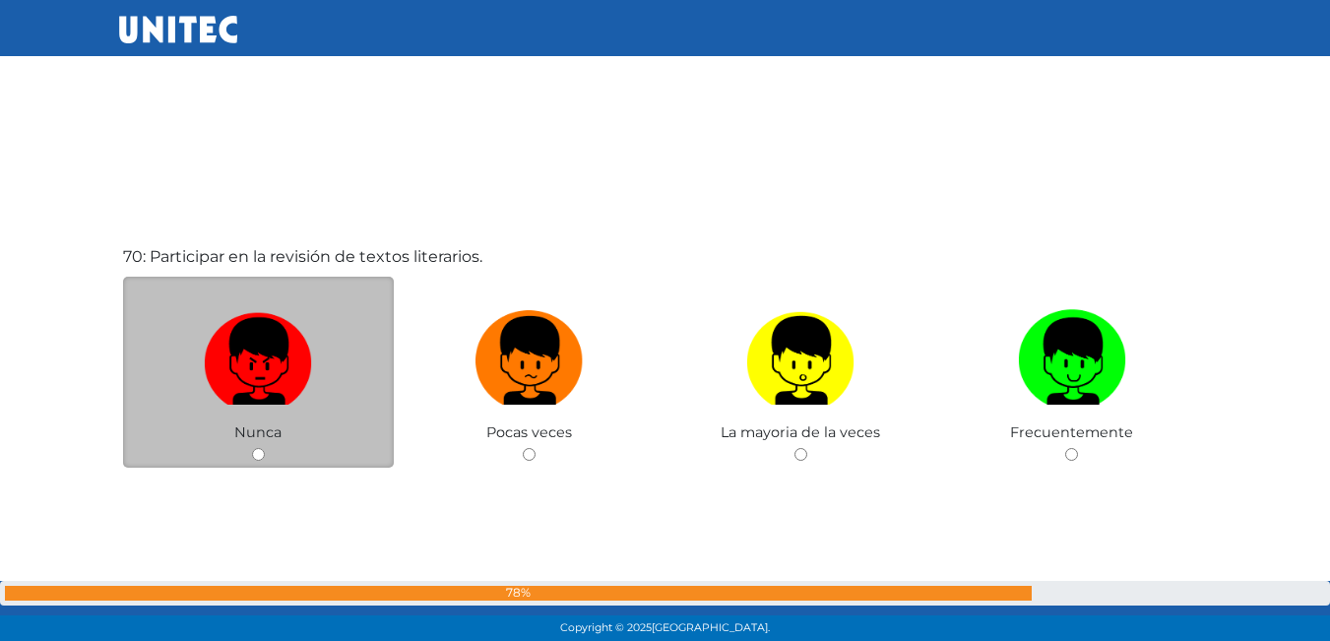
click at [266, 322] on img at bounding box center [258, 353] width 108 height 103
click at [265, 448] on input "radio" at bounding box center [258, 454] width 13 height 13
radio input "true"
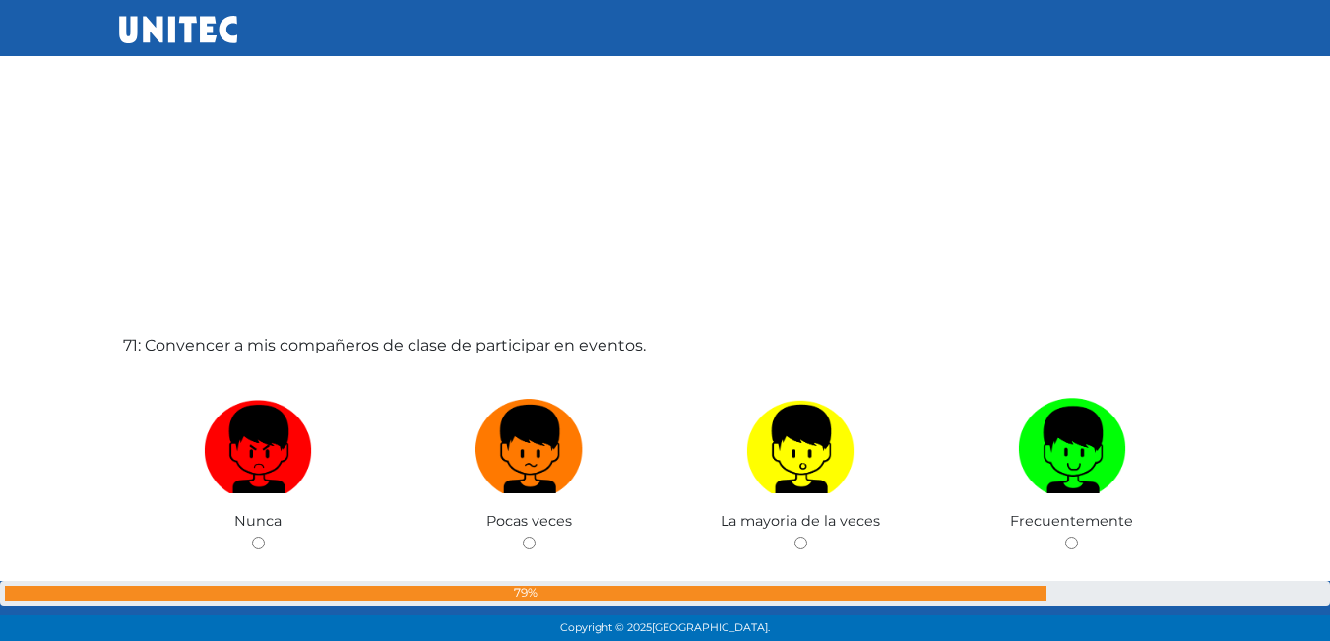
scroll to position [44823, 0]
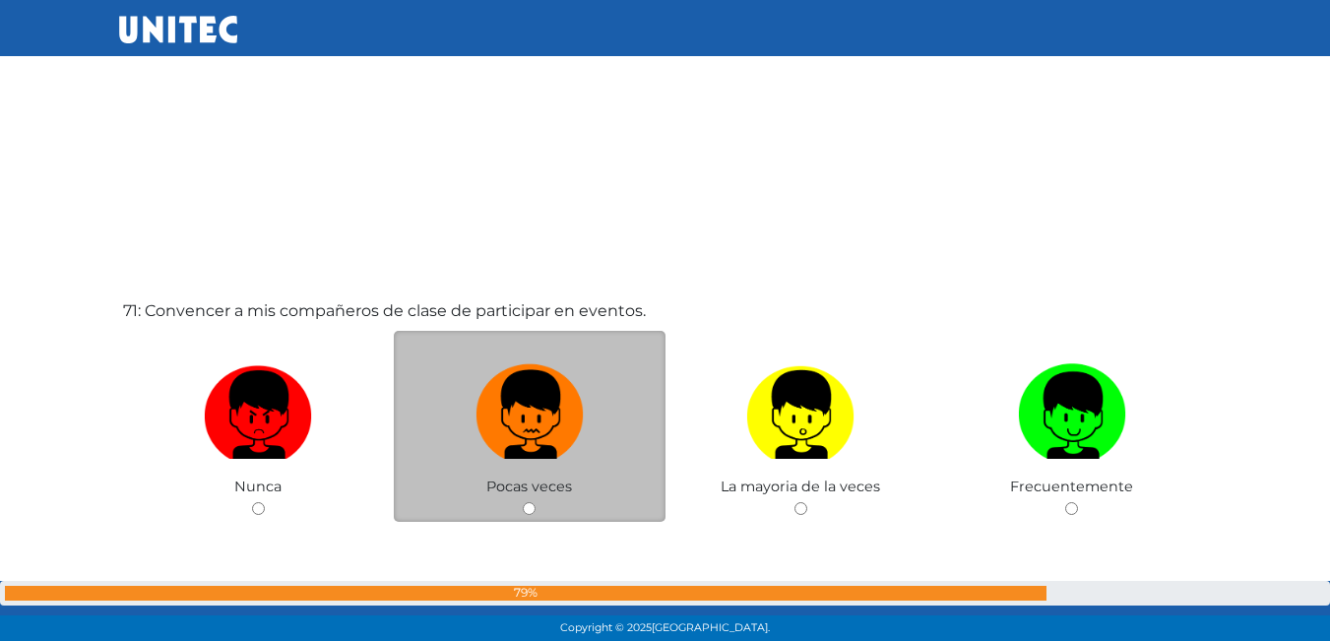
click at [558, 410] on img at bounding box center [530, 407] width 108 height 103
click at [536, 502] on input "radio" at bounding box center [529, 508] width 13 height 13
radio input "true"
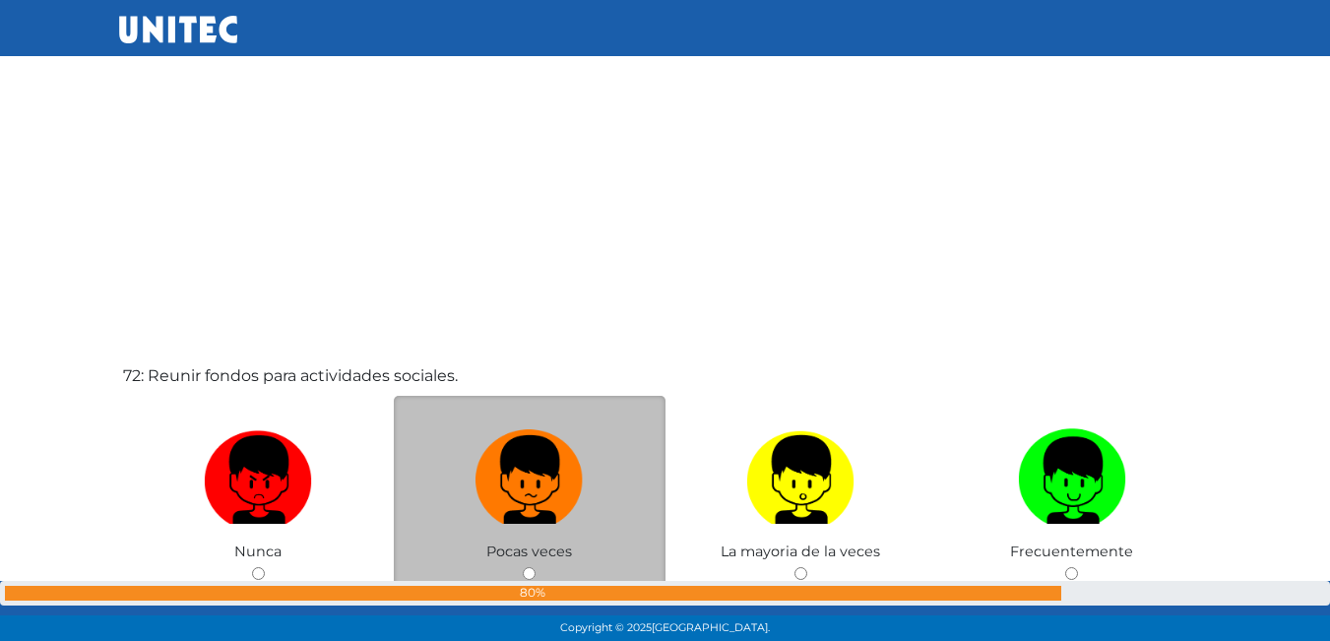
scroll to position [45497, 0]
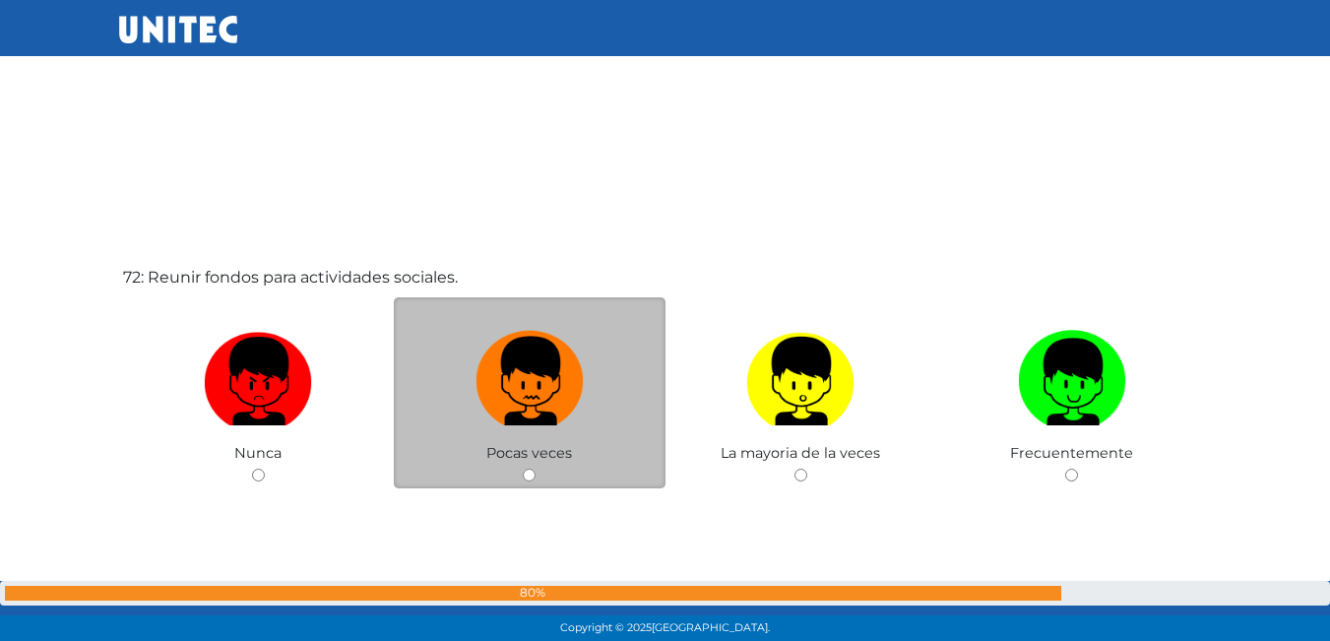
click at [525, 392] on img at bounding box center [530, 374] width 108 height 103
click at [525, 469] on input "radio" at bounding box center [529, 475] width 13 height 13
radio input "true"
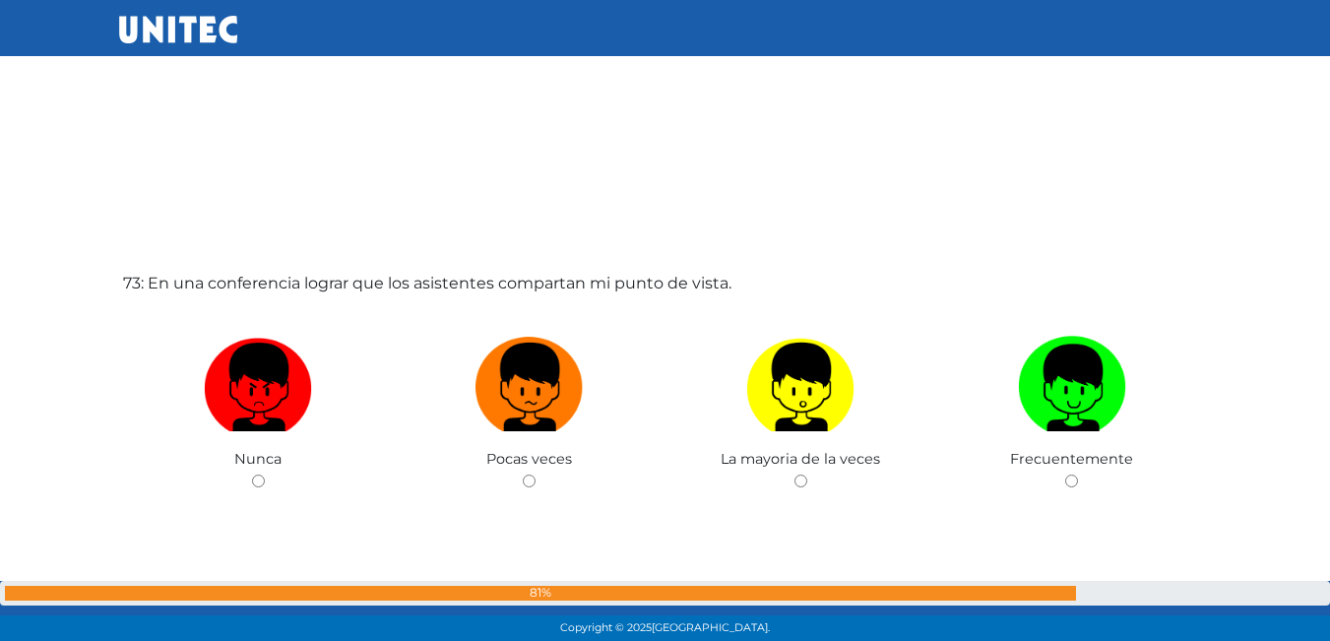
scroll to position [46244, 0]
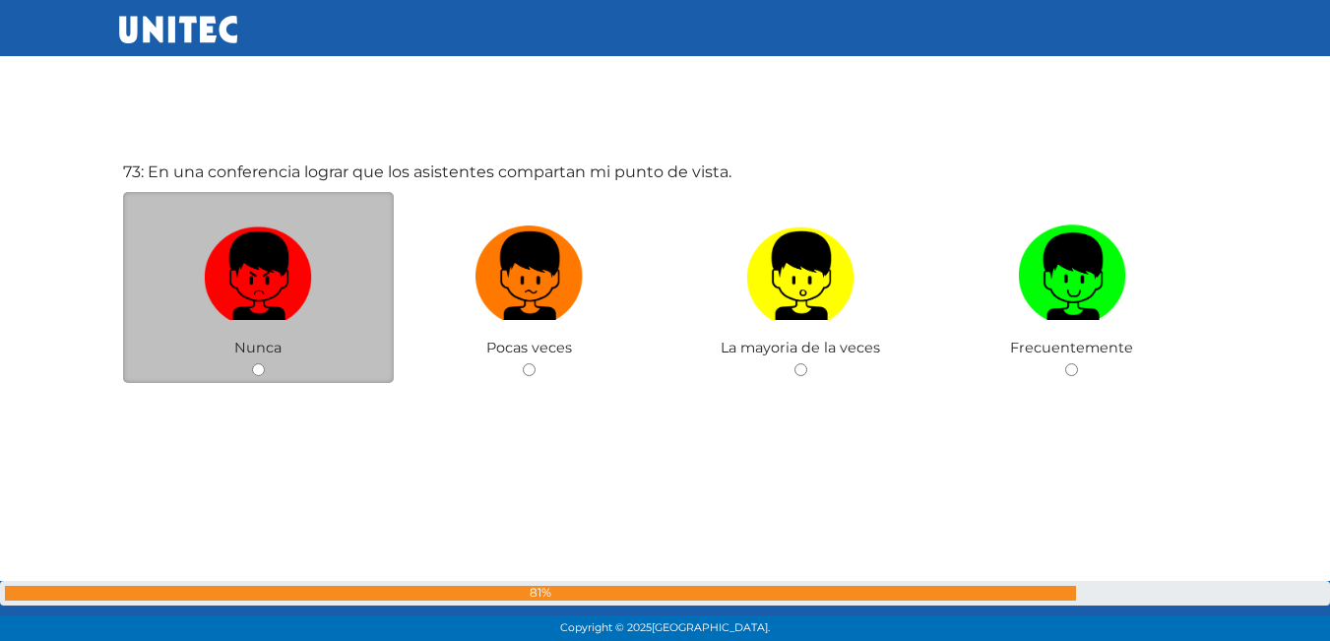
click at [357, 294] on label at bounding box center [259, 277] width 272 height 120
click at [265, 363] on input "radio" at bounding box center [258, 369] width 13 height 13
radio input "true"
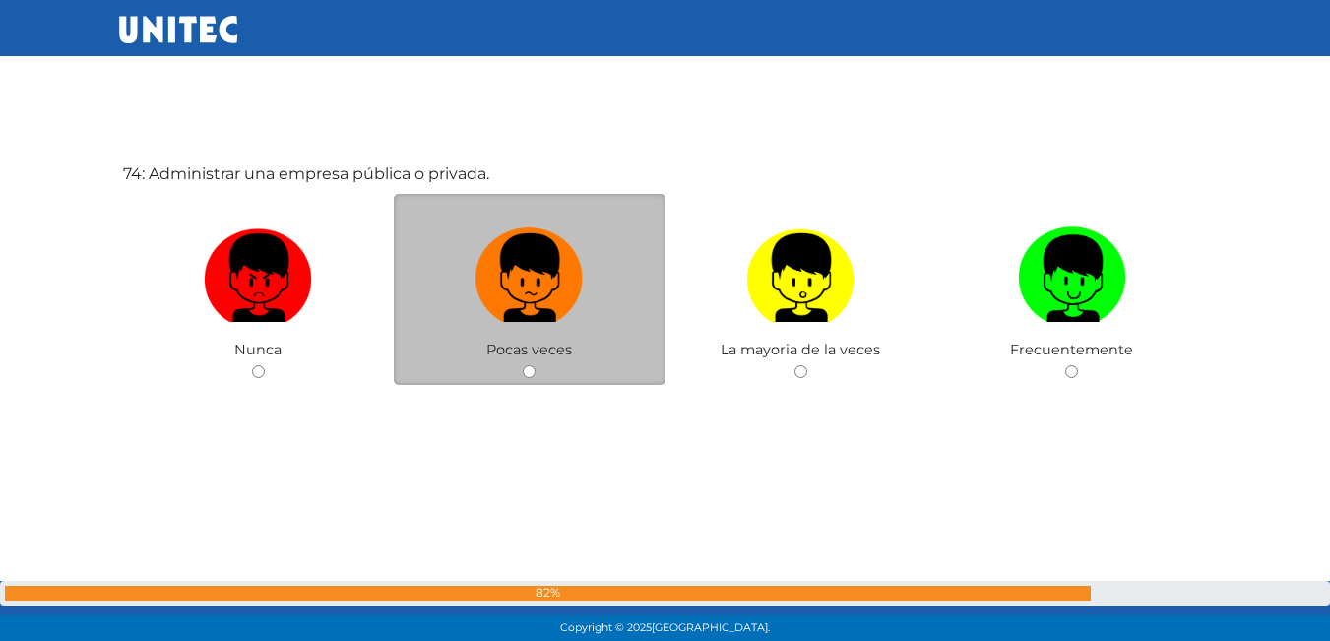
scroll to position [46885, 0]
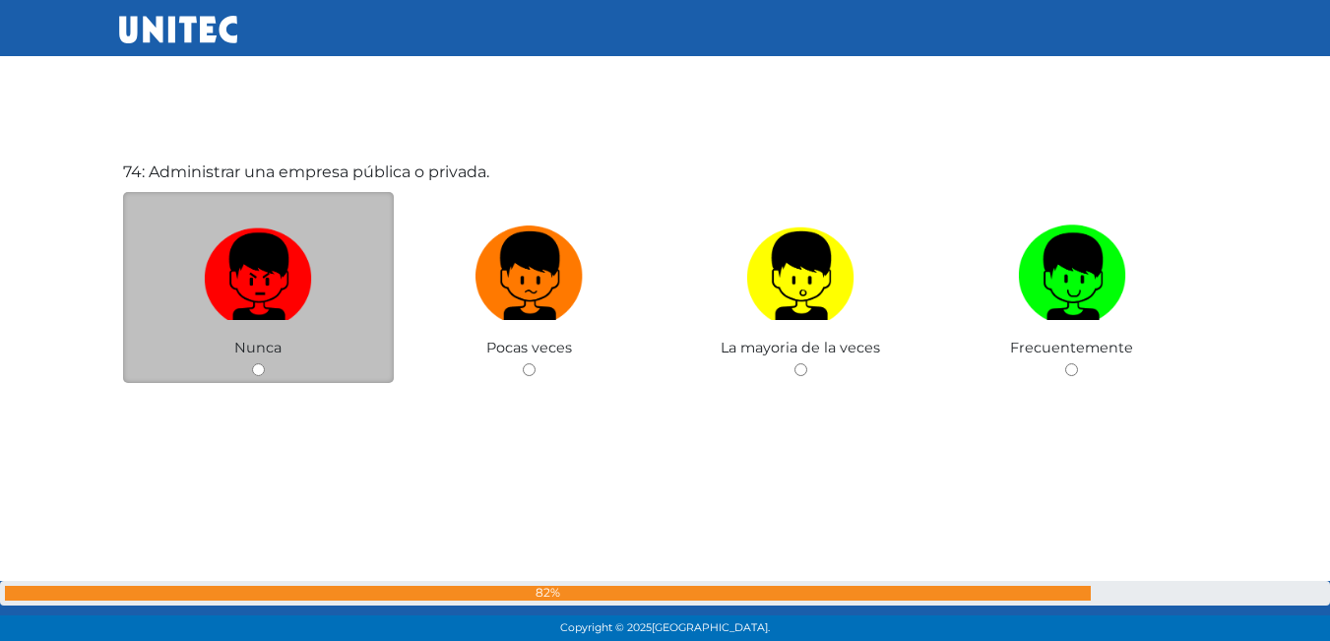
click at [273, 293] on img at bounding box center [258, 269] width 108 height 103
click at [265, 363] on input "radio" at bounding box center [258, 369] width 13 height 13
radio input "true"
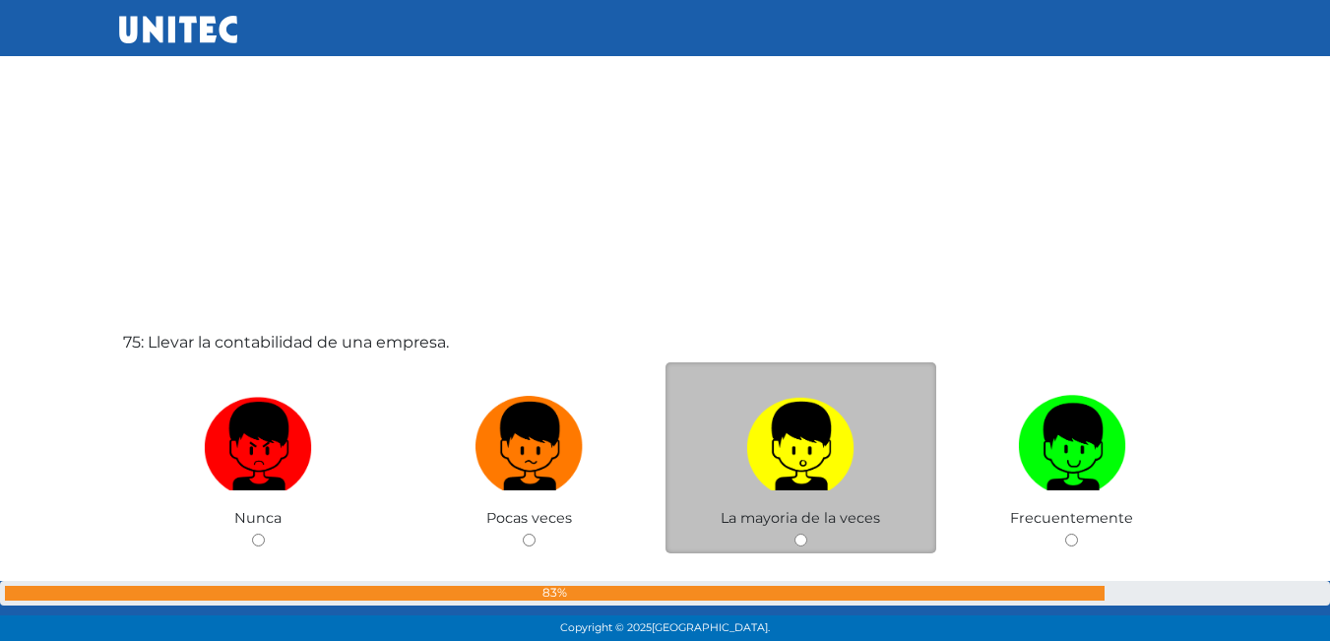
scroll to position [47381, 0]
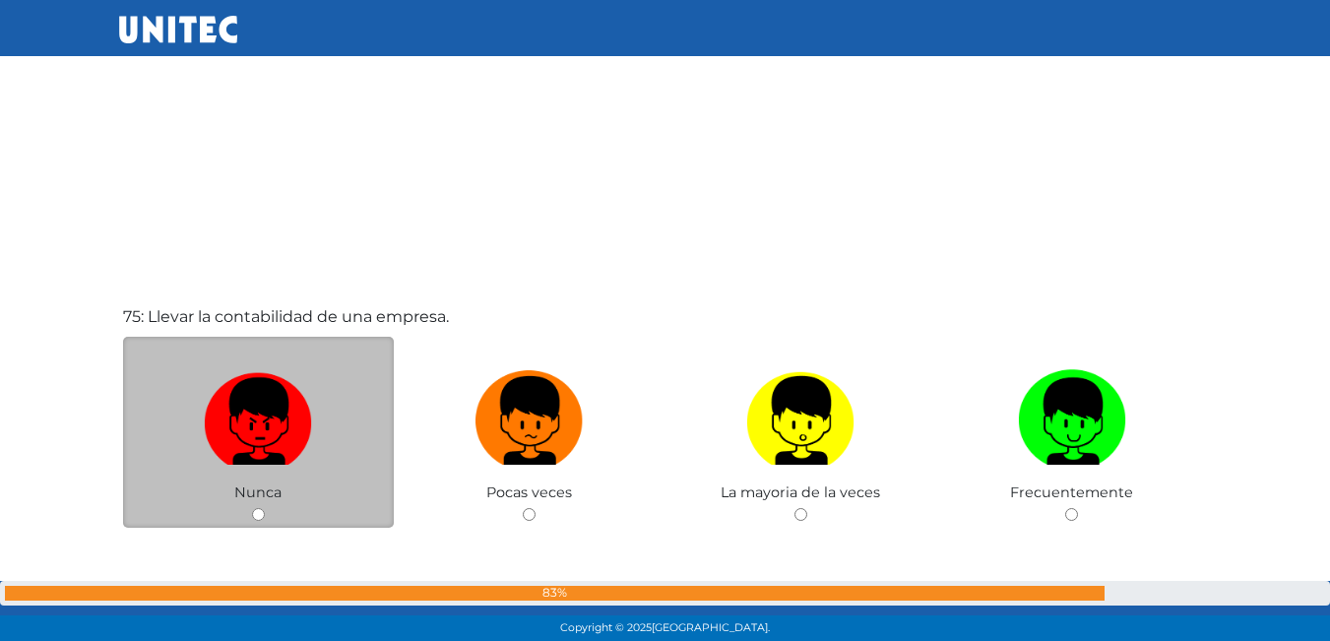
click at [217, 393] on img at bounding box center [258, 413] width 108 height 103
click at [252, 508] on input "radio" at bounding box center [258, 514] width 13 height 13
radio input "true"
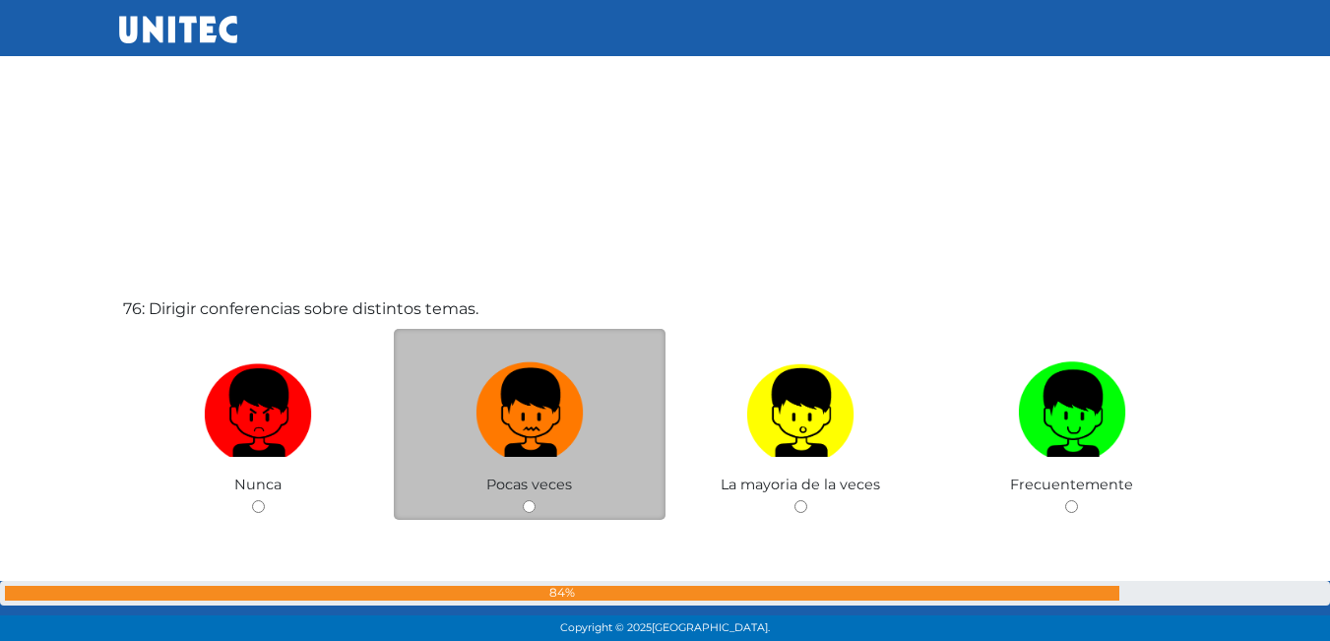
scroll to position [48150, 0]
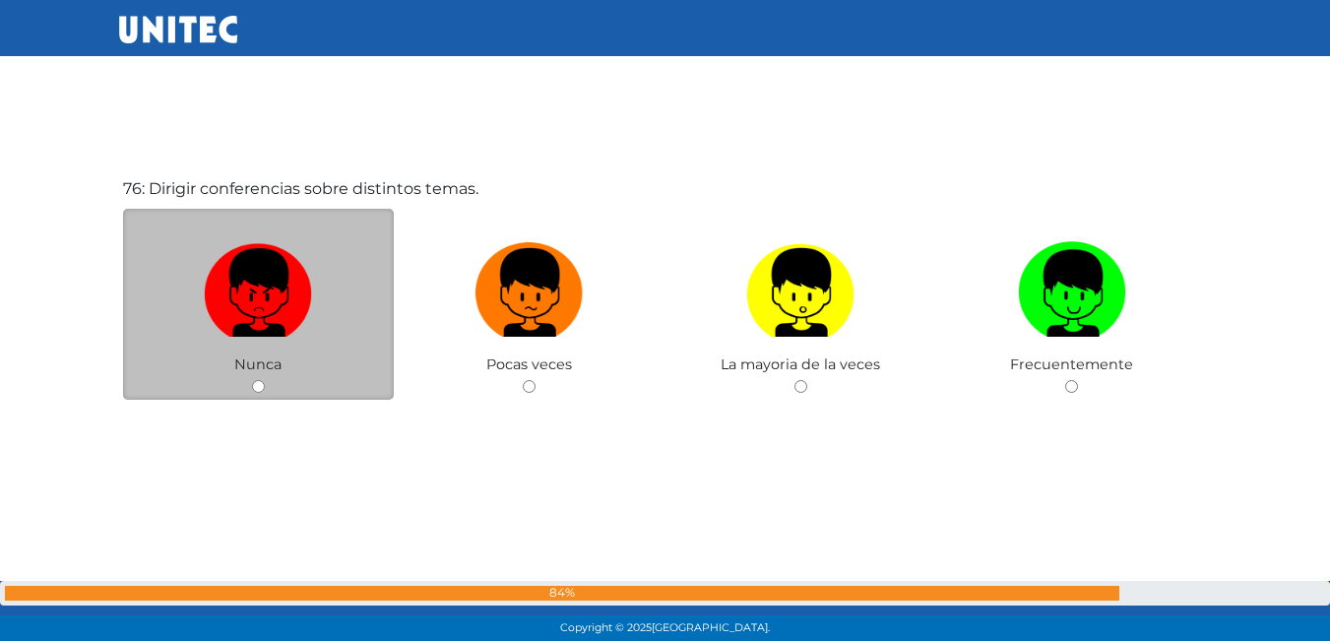
click at [332, 282] on label at bounding box center [259, 293] width 272 height 120
click at [265, 380] on input "radio" at bounding box center [258, 386] width 13 height 13
radio input "true"
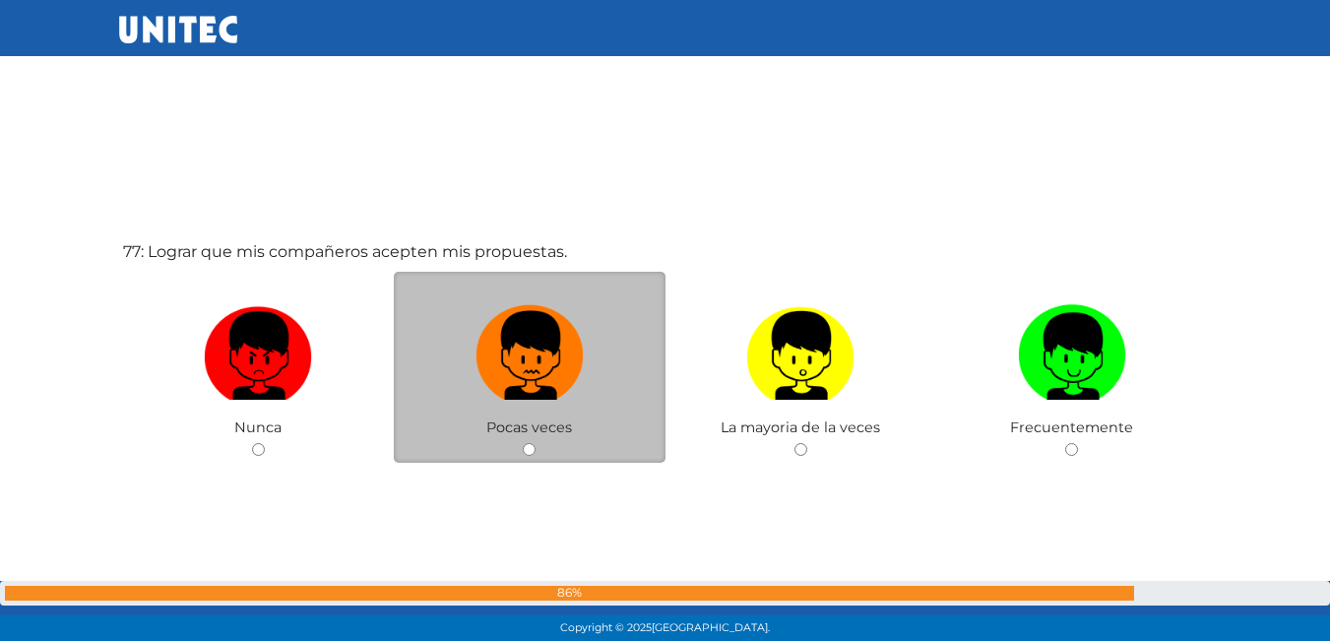
scroll to position [48807, 0]
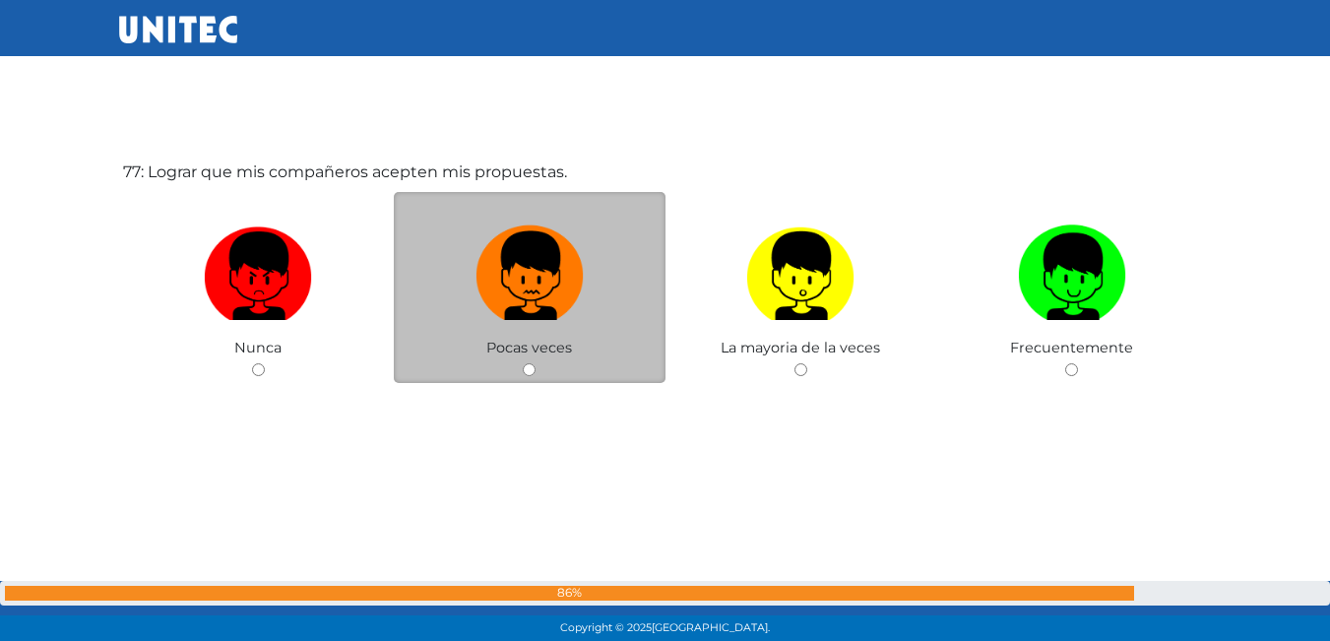
click at [574, 296] on img at bounding box center [530, 269] width 108 height 103
click at [536, 363] on input "radio" at bounding box center [529, 369] width 13 height 13
radio input "true"
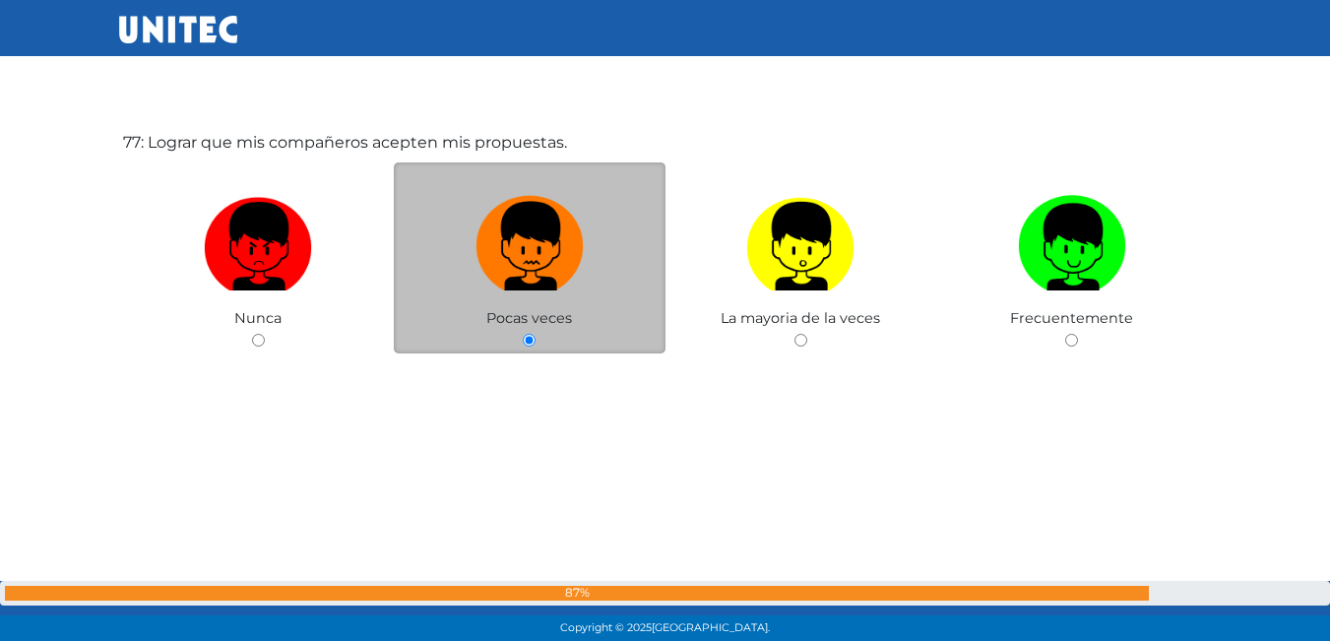
click at [574, 296] on label at bounding box center [530, 247] width 272 height 120
click at [536, 334] on input "radio" at bounding box center [529, 340] width 13 height 13
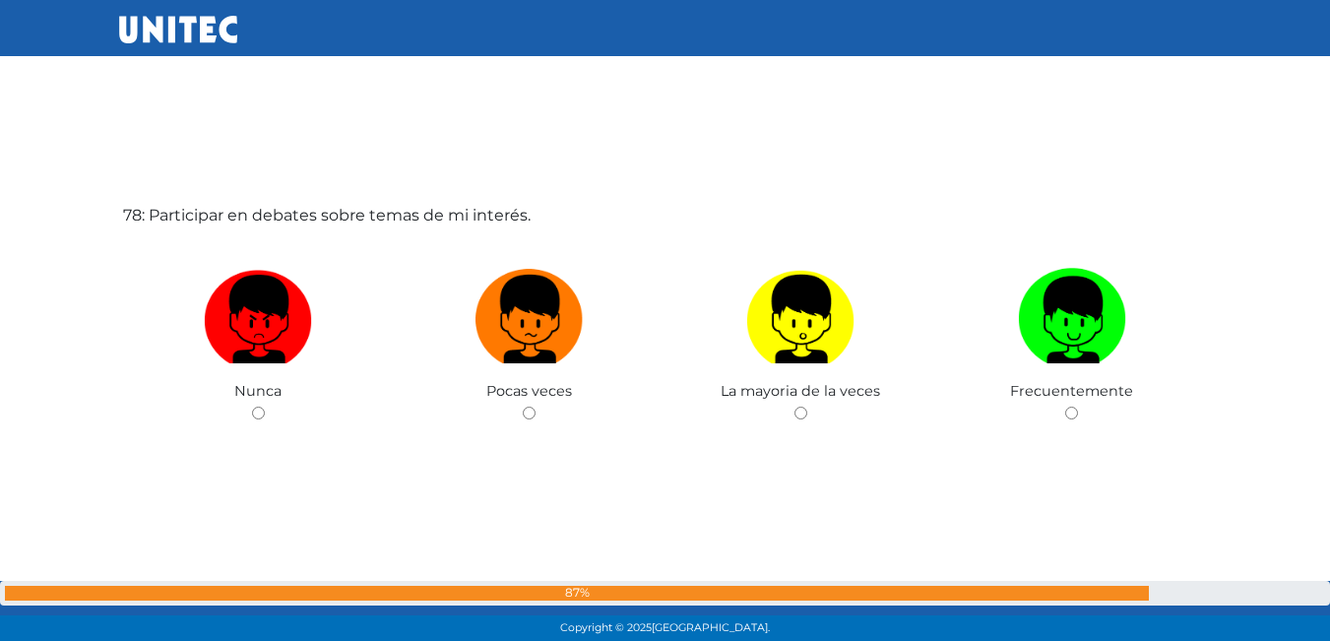
scroll to position [49448, 0]
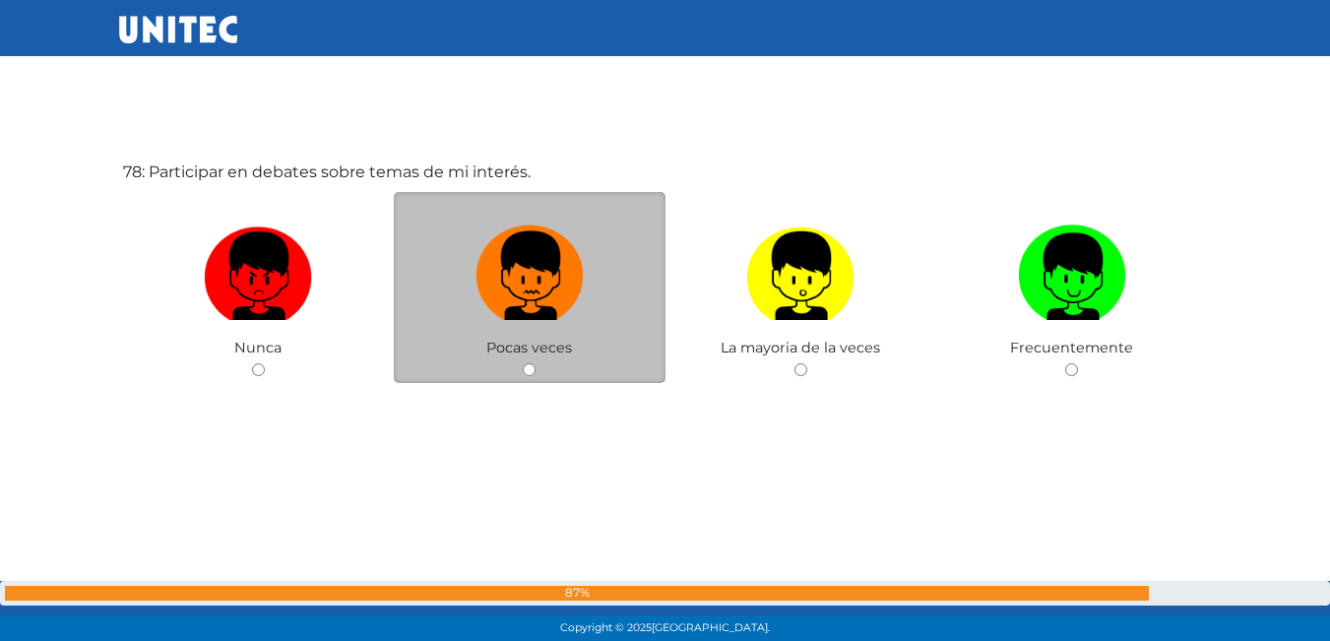
click at [552, 291] on img at bounding box center [530, 269] width 108 height 103
click at [536, 363] on input "radio" at bounding box center [529, 369] width 13 height 13
radio input "true"
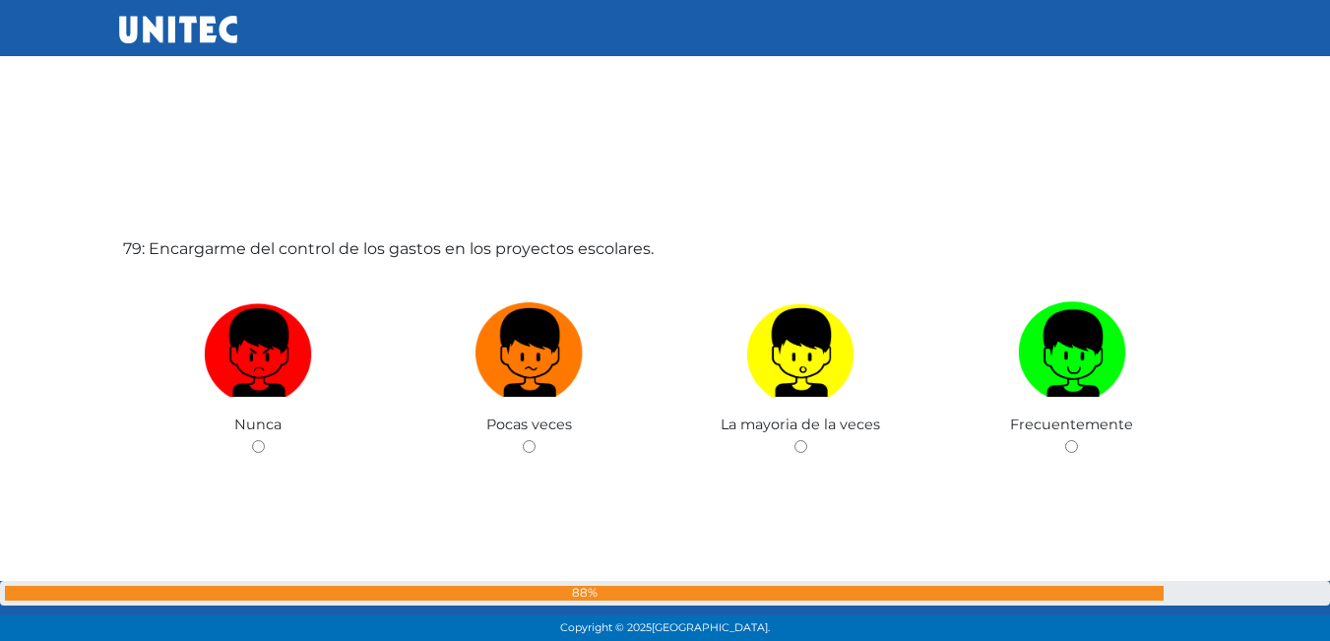
scroll to position [50044, 0]
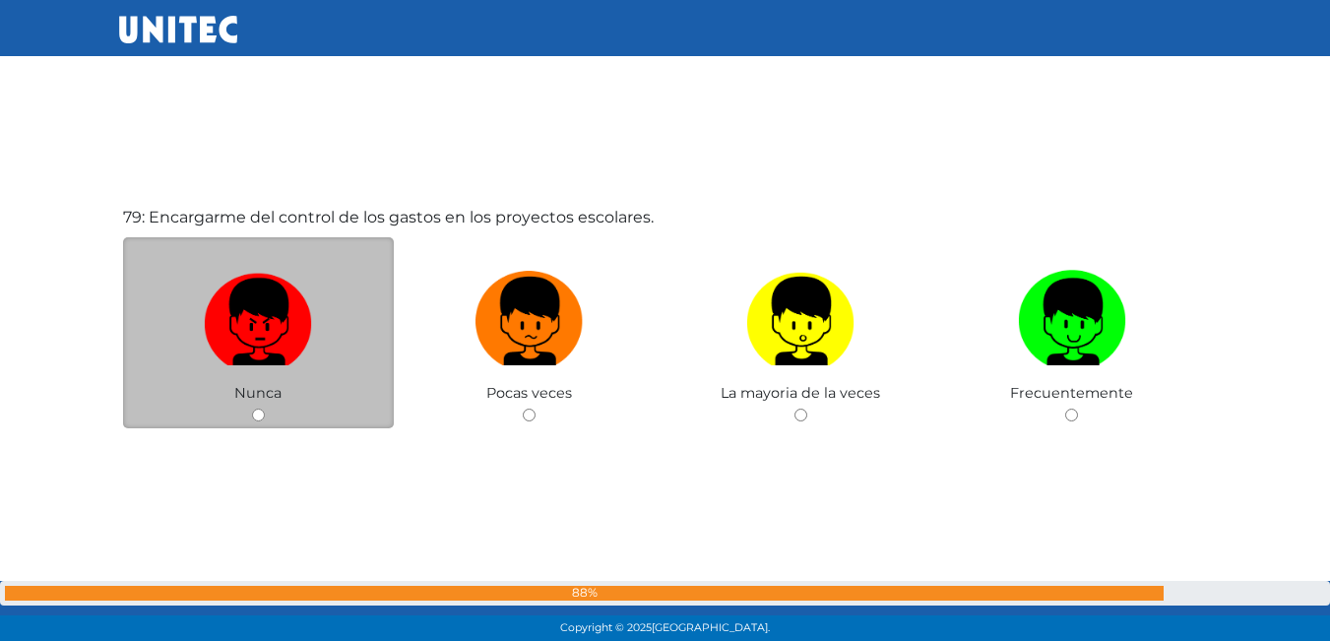
click at [280, 314] on img at bounding box center [258, 314] width 108 height 103
click at [265, 409] on input "radio" at bounding box center [258, 415] width 13 height 13
radio input "true"
click at [280, 314] on img at bounding box center [258, 314] width 108 height 103
click at [265, 409] on input "radio" at bounding box center [258, 415] width 13 height 13
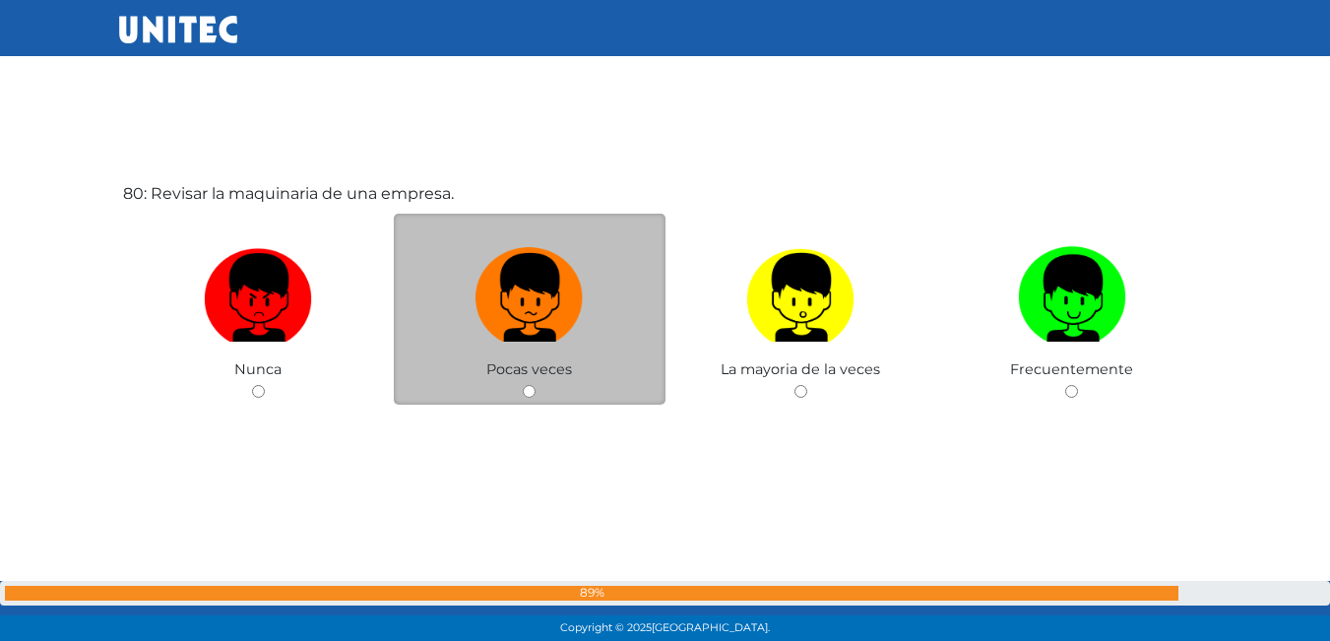
scroll to position [50730, 0]
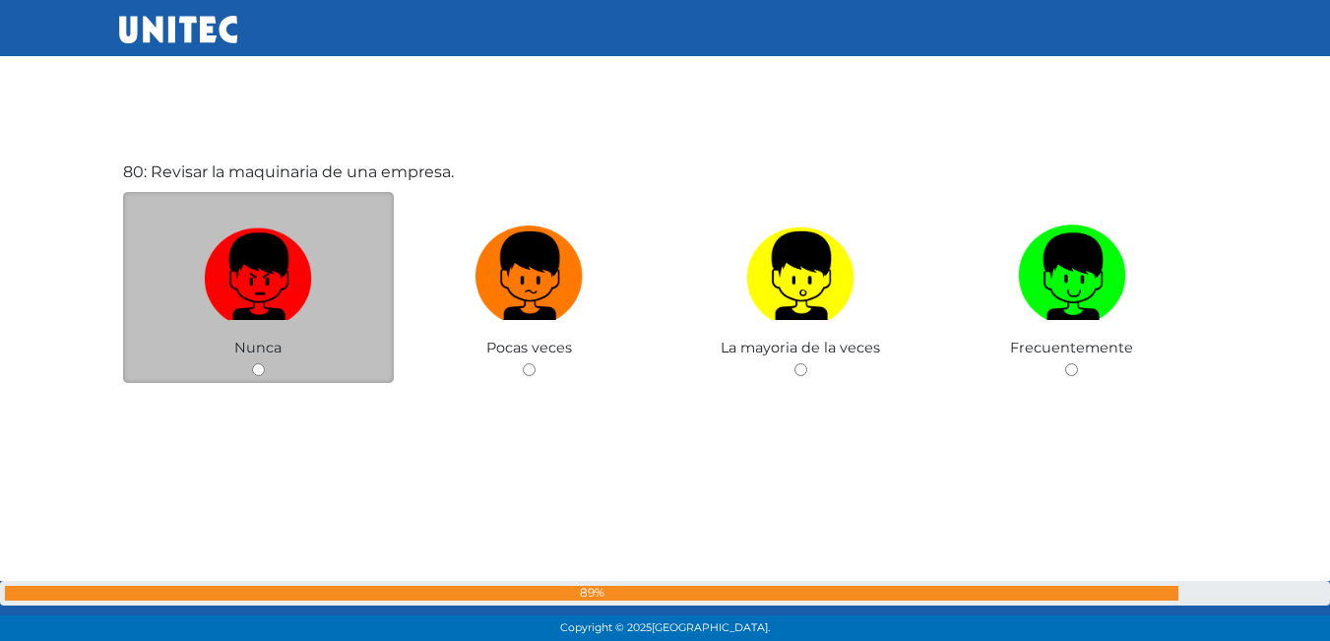
click at [246, 318] on img at bounding box center [258, 269] width 108 height 103
click at [252, 363] on input "radio" at bounding box center [258, 369] width 13 height 13
radio input "true"
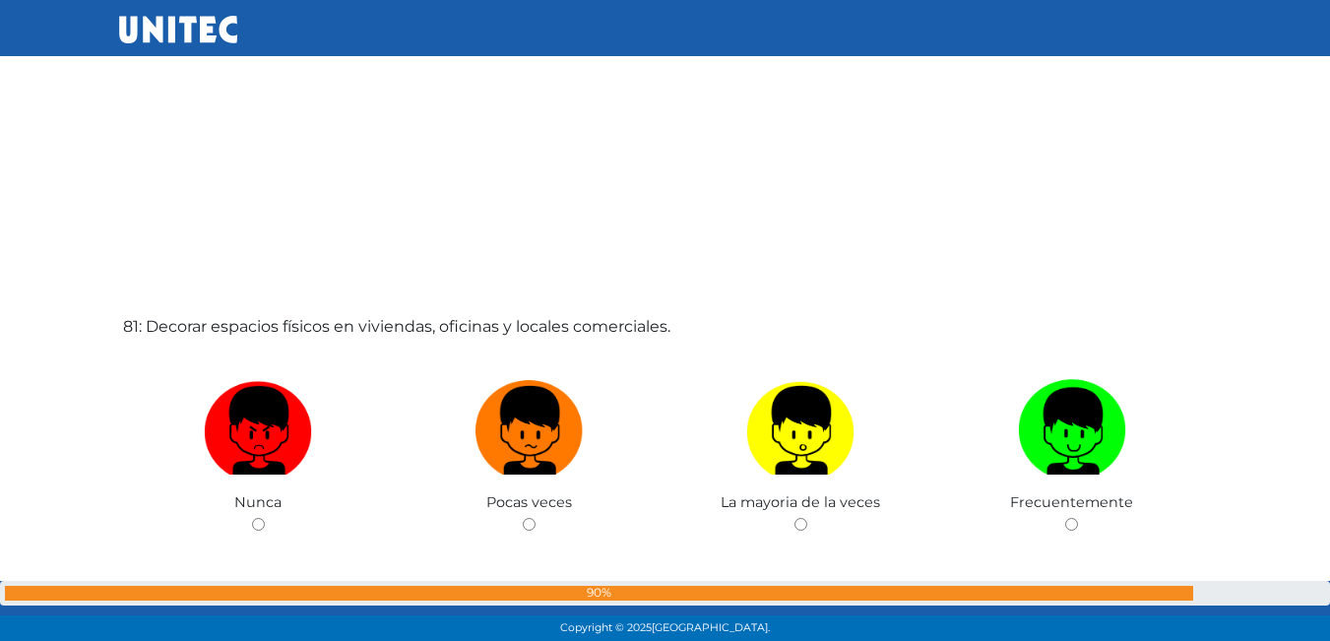
scroll to position [51225, 0]
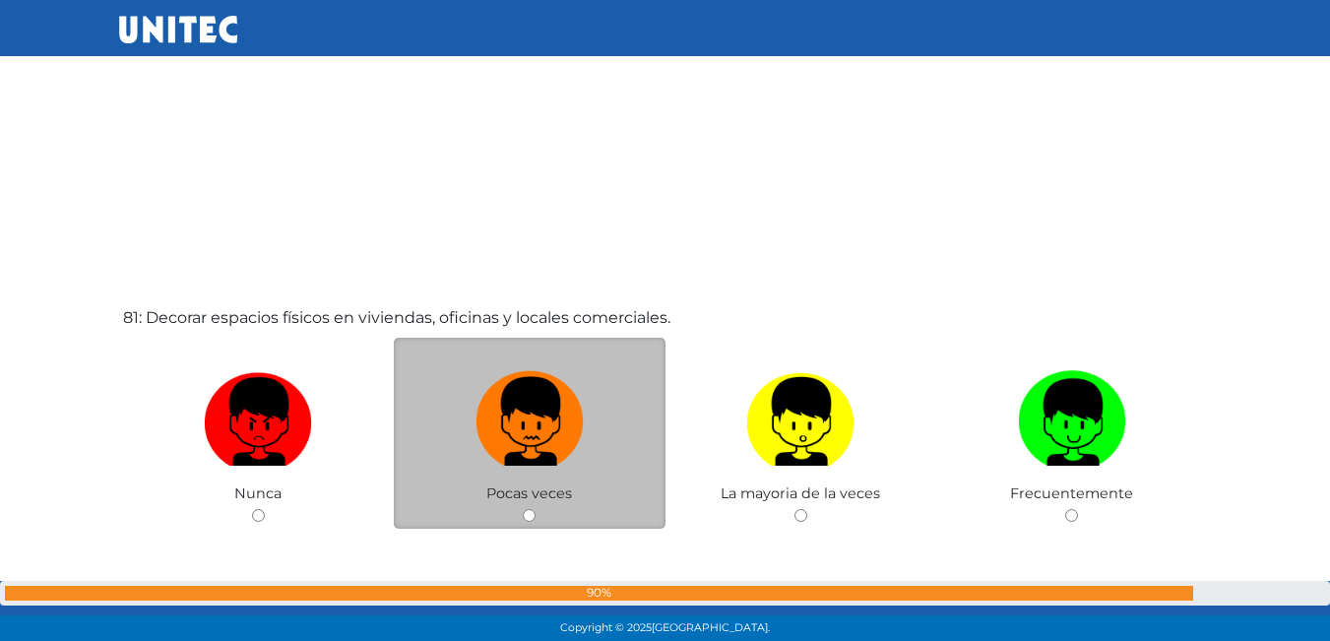
click at [524, 417] on img at bounding box center [530, 414] width 108 height 103
click at [524, 509] on input "radio" at bounding box center [529, 515] width 13 height 13
radio input "true"
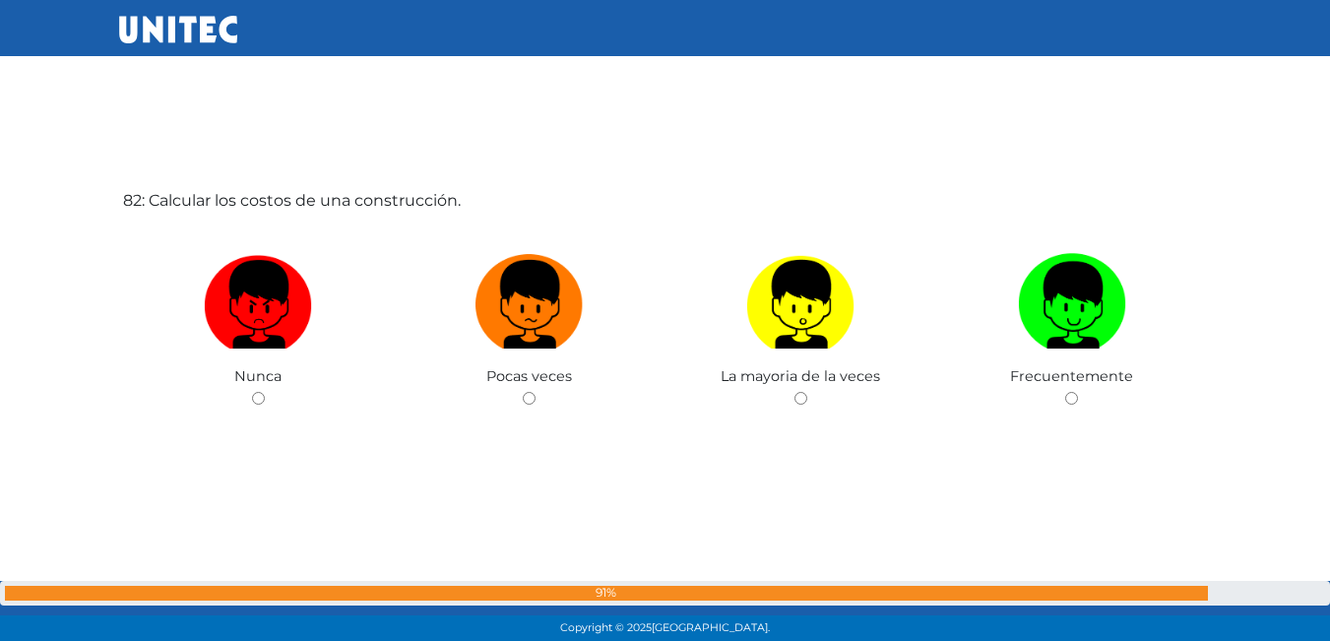
scroll to position [51986, 0]
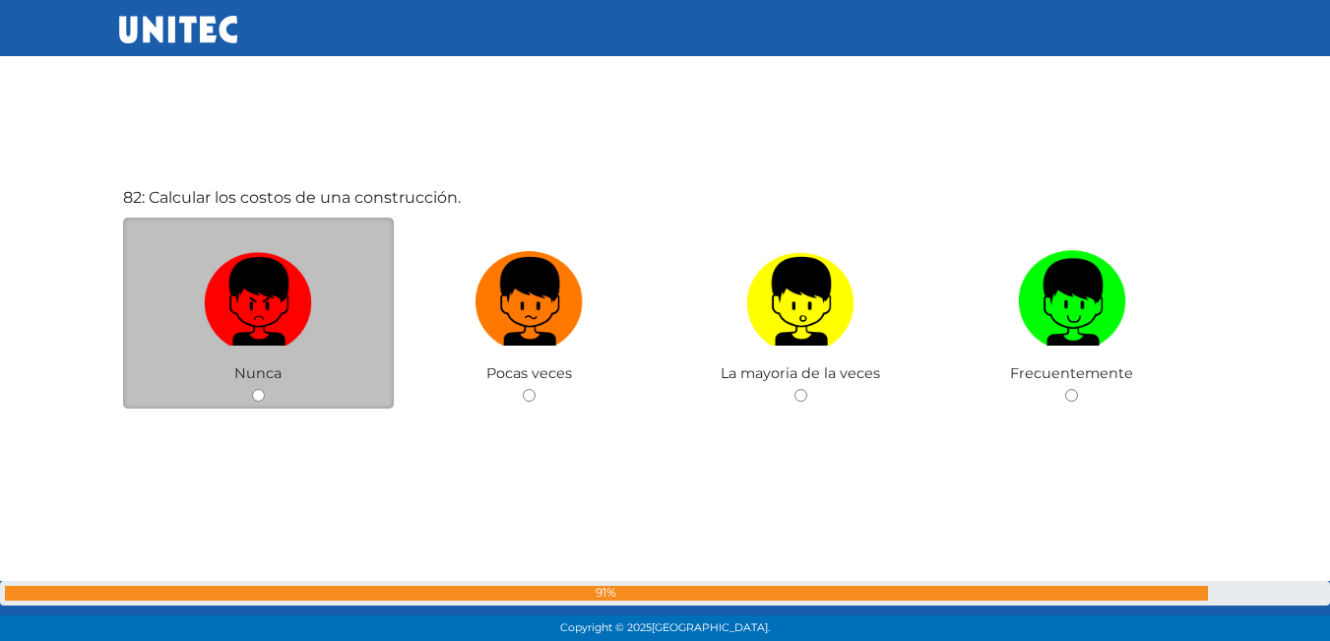
click at [244, 381] on span "Nunca" at bounding box center [257, 373] width 47 height 18
click at [305, 374] on div "Nunca" at bounding box center [259, 314] width 272 height 192
click at [252, 391] on input "radio" at bounding box center [258, 395] width 13 height 13
radio input "true"
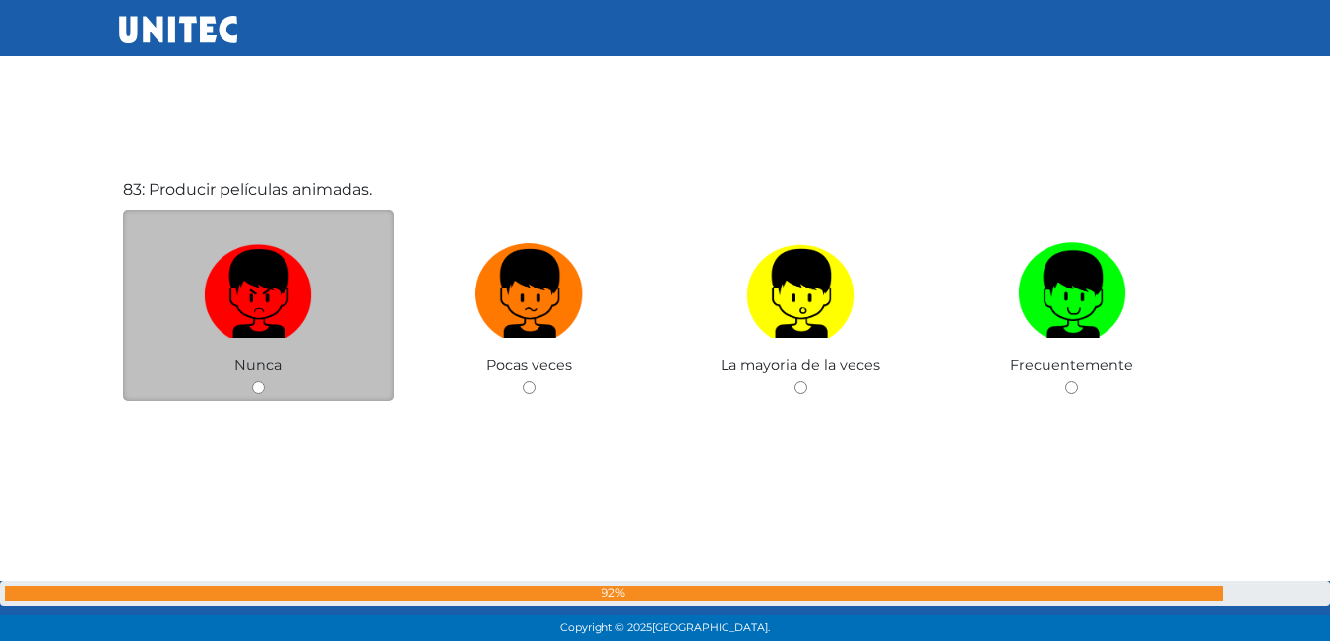
scroll to position [52666, 0]
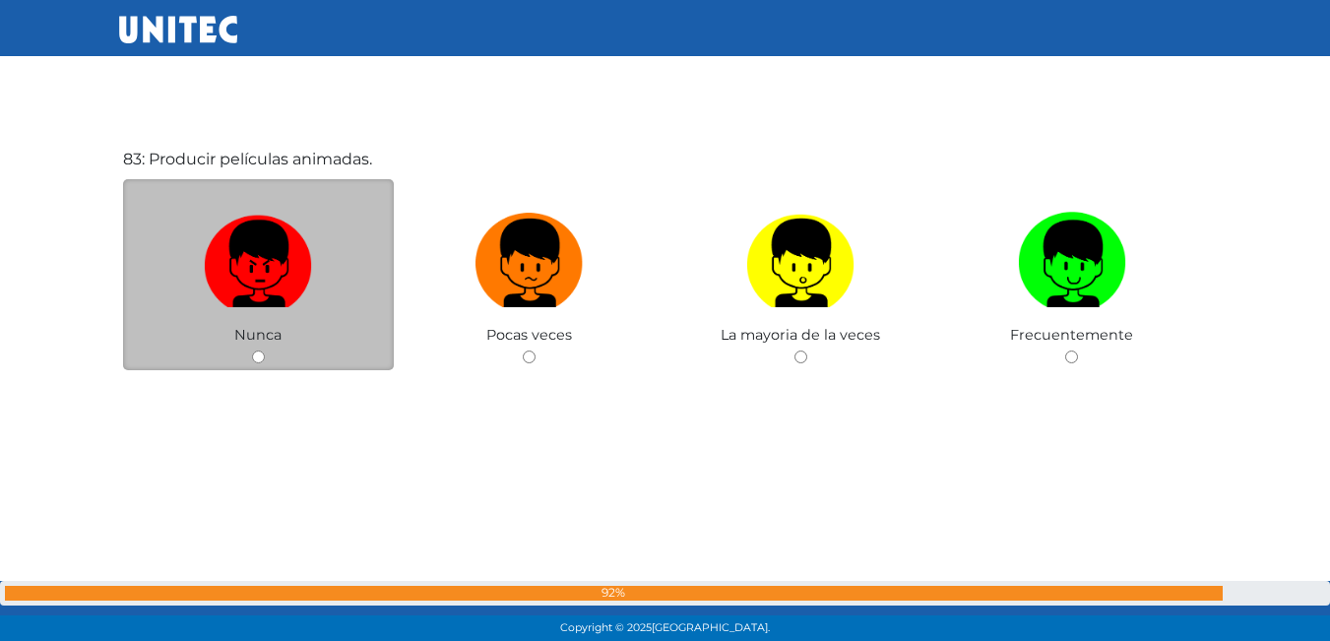
click at [287, 277] on img at bounding box center [258, 256] width 108 height 103
click at [265, 350] on input "radio" at bounding box center [258, 356] width 13 height 13
radio input "true"
click at [286, 278] on img at bounding box center [258, 256] width 108 height 103
click at [265, 350] on input "radio" at bounding box center [258, 356] width 13 height 13
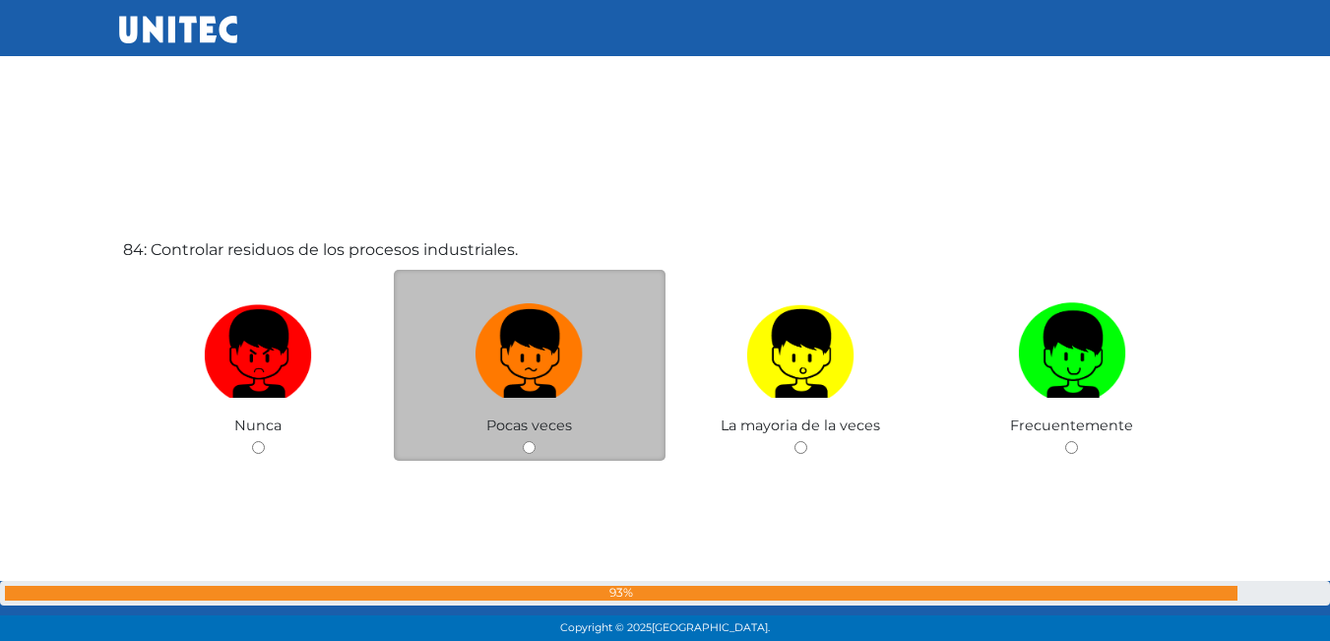
scroll to position [53294, 0]
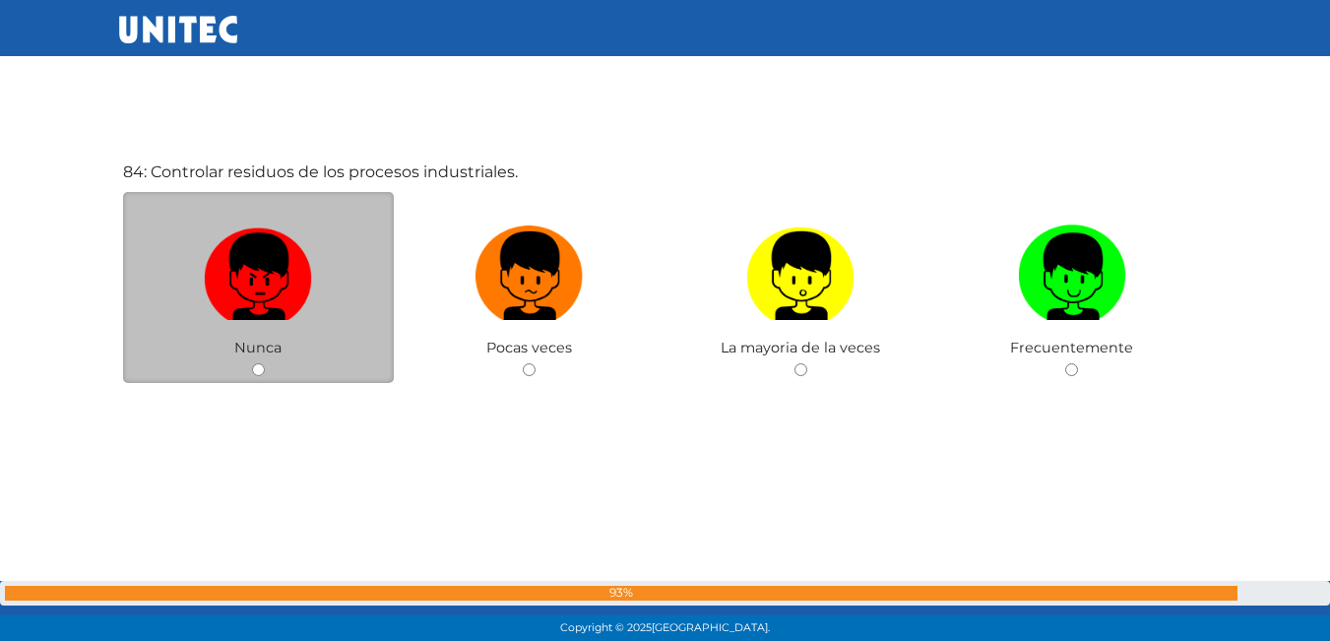
click at [253, 267] on img at bounding box center [258, 269] width 108 height 103
click at [253, 363] on input "radio" at bounding box center [258, 369] width 13 height 13
radio input "true"
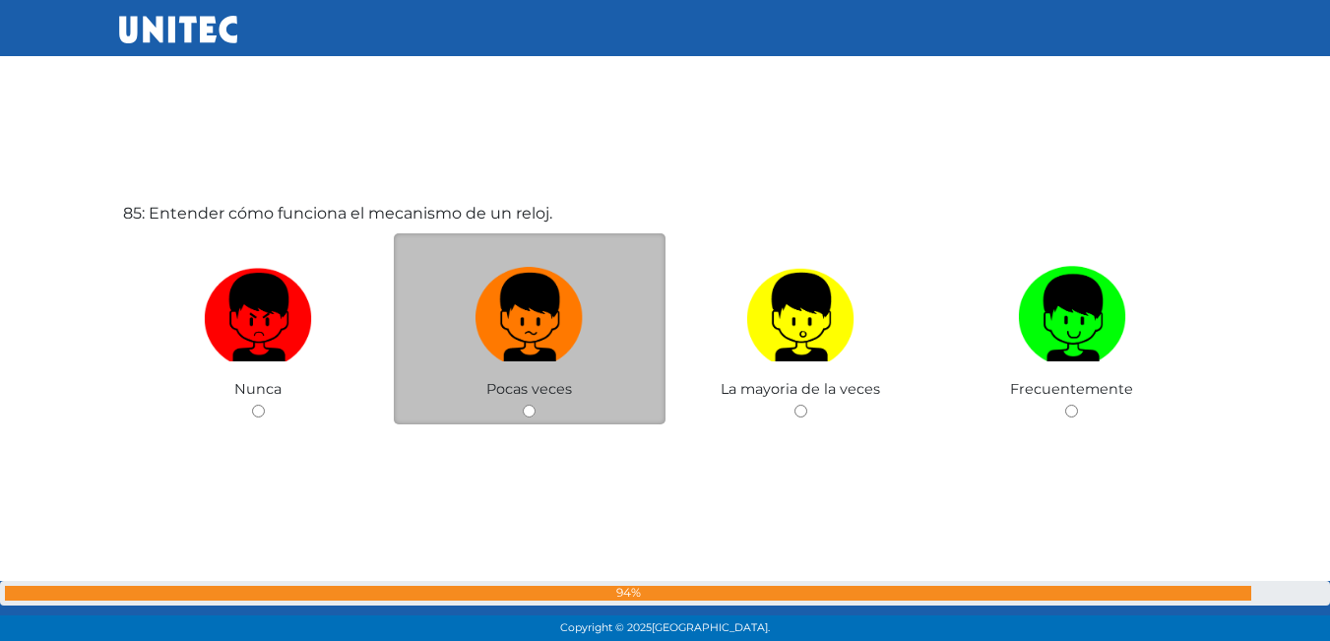
scroll to position [53988, 0]
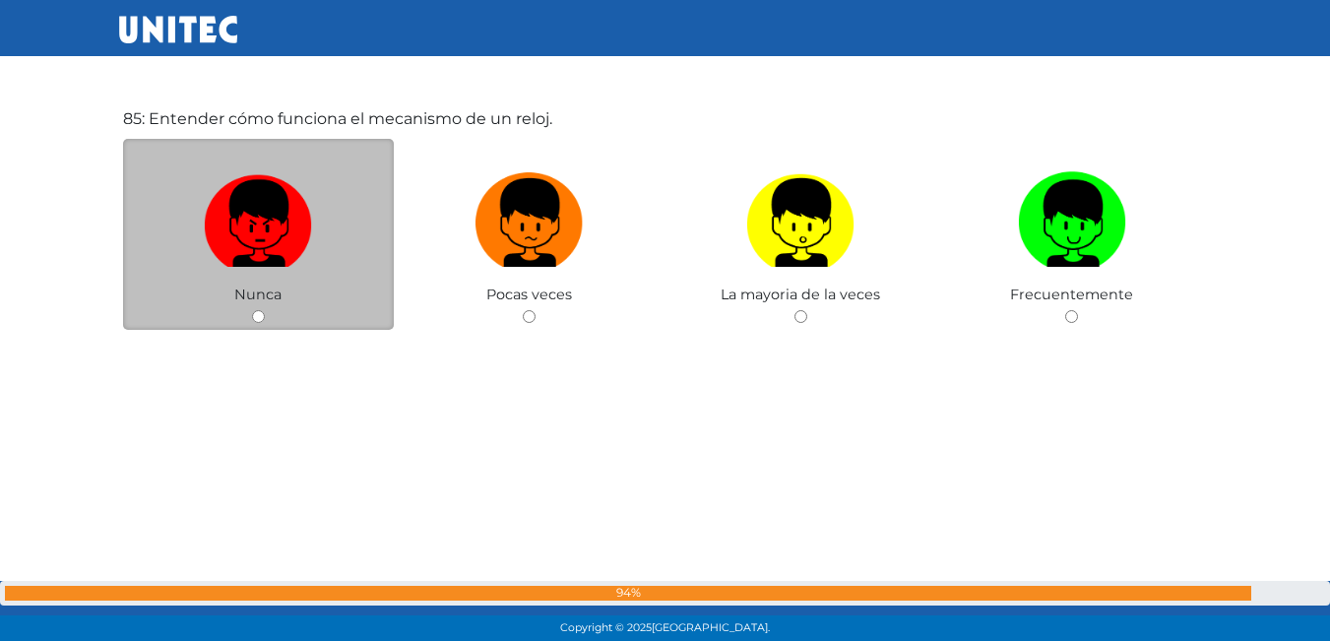
click at [310, 247] on img at bounding box center [258, 215] width 108 height 103
click at [265, 310] on input "radio" at bounding box center [258, 316] width 13 height 13
radio input "true"
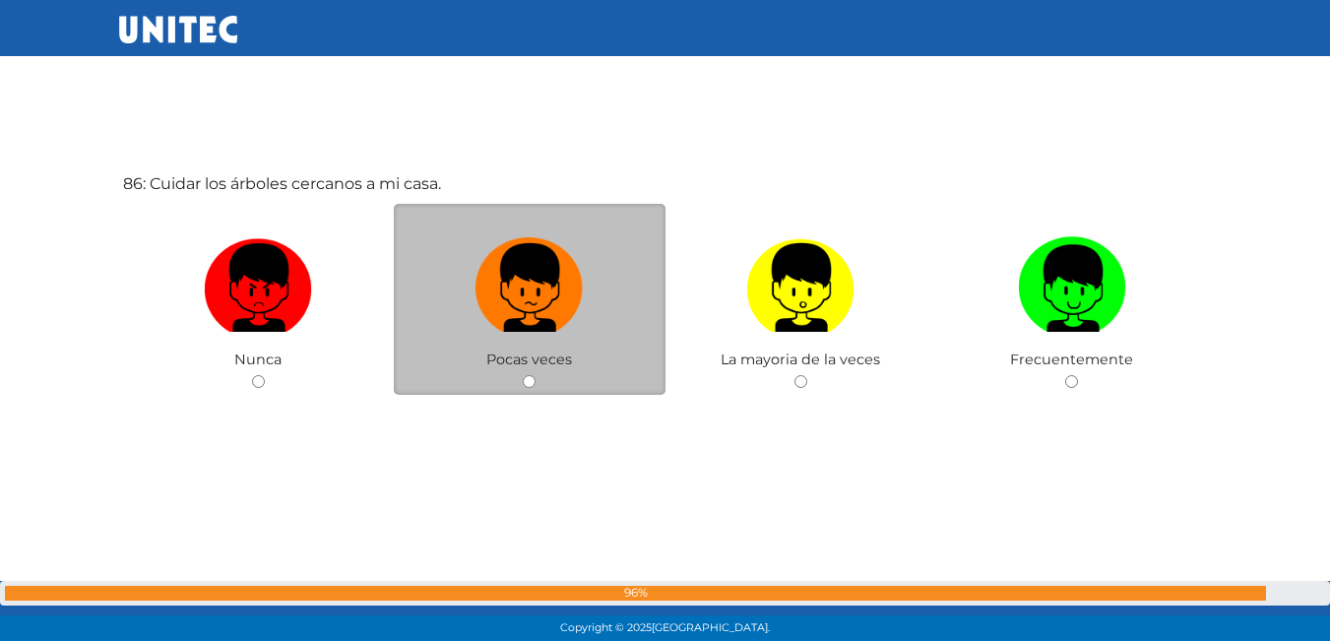
scroll to position [54576, 0]
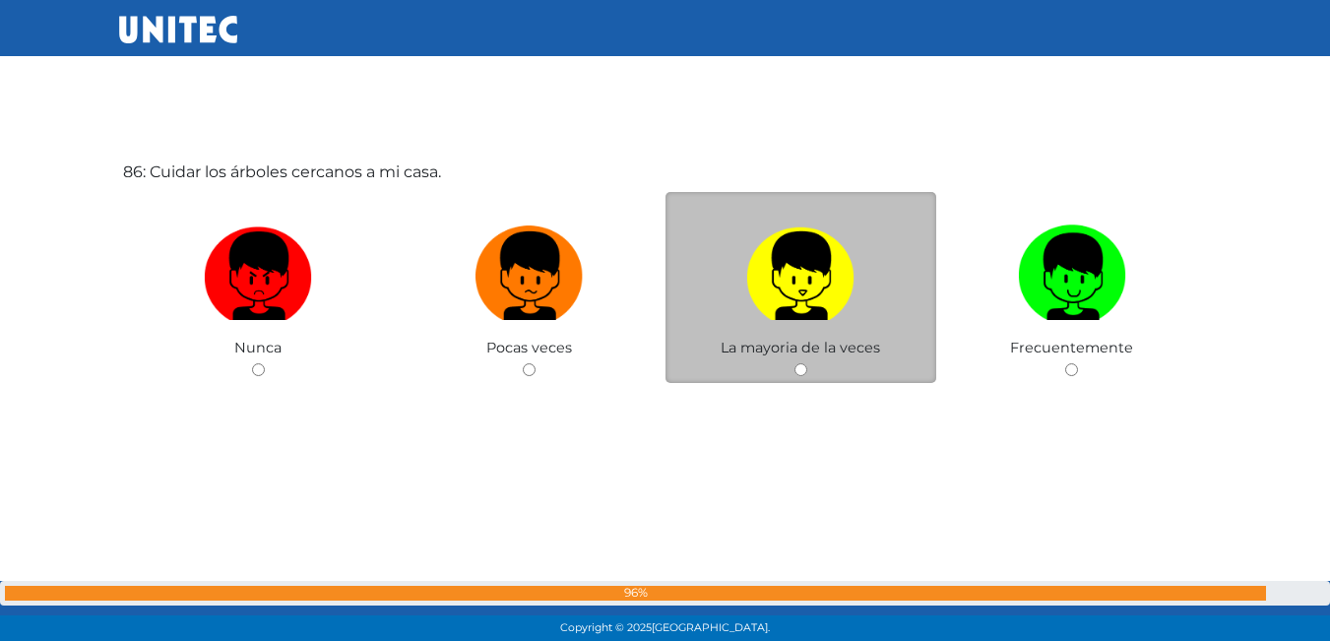
click at [789, 277] on img at bounding box center [800, 269] width 108 height 103
click at [794, 363] on input "radio" at bounding box center [800, 369] width 13 height 13
radio input "true"
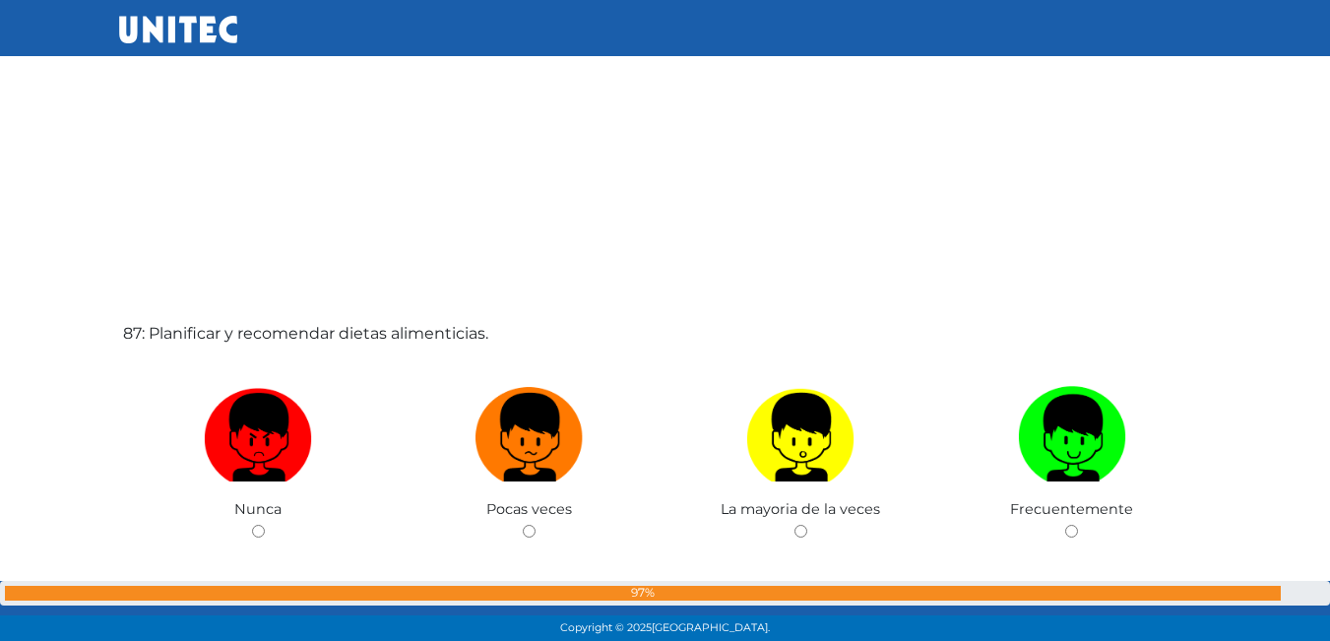
scroll to position [55071, 0]
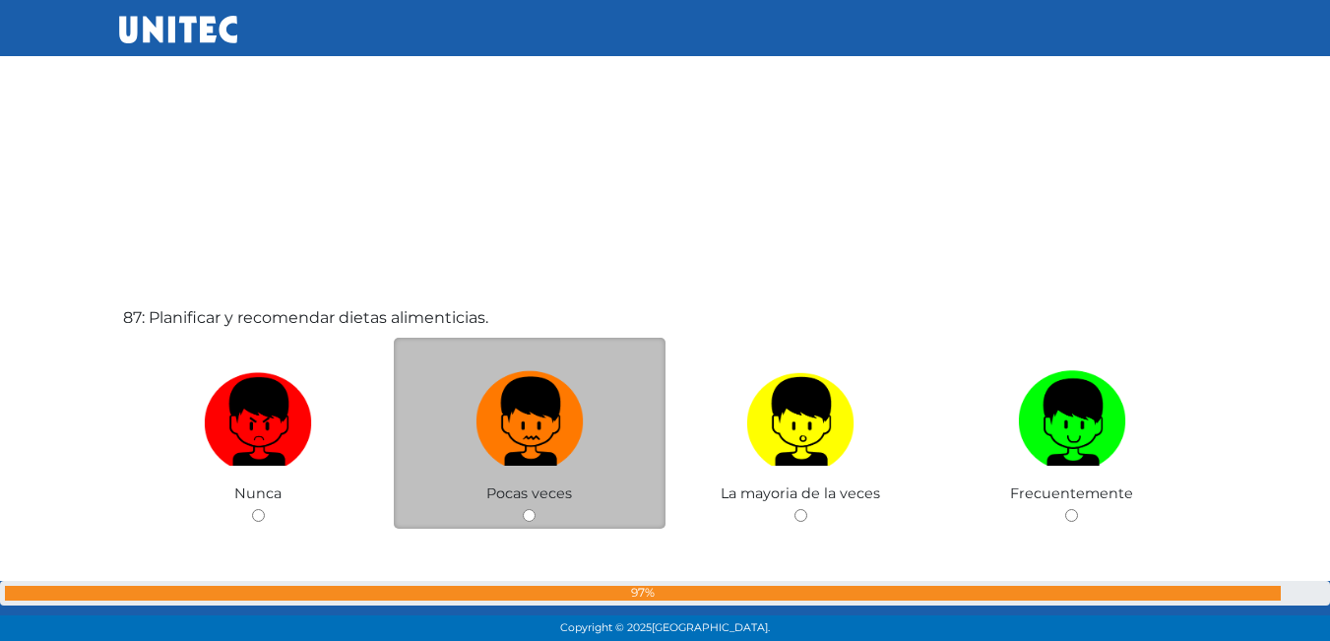
click at [583, 446] on img at bounding box center [530, 414] width 108 height 103
click at [536, 509] on input "radio" at bounding box center [529, 515] width 13 height 13
radio input "true"
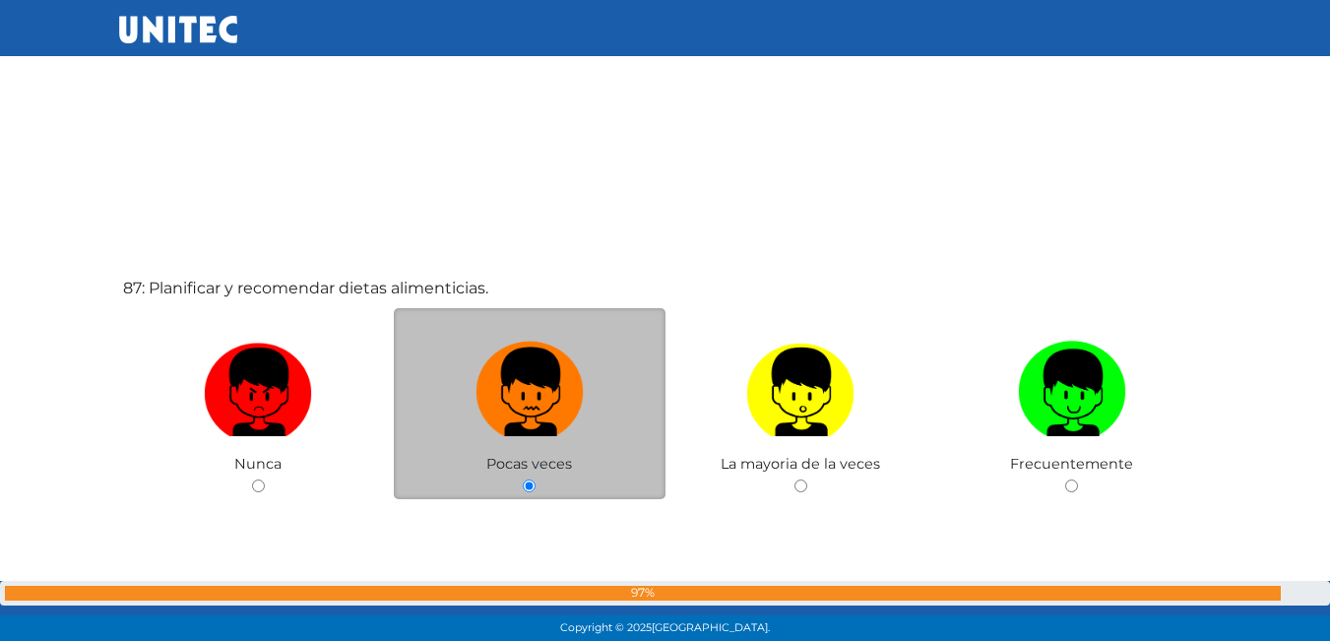
click at [583, 446] on label at bounding box center [530, 393] width 272 height 120
click at [536, 479] on input "radio" at bounding box center [529, 485] width 13 height 13
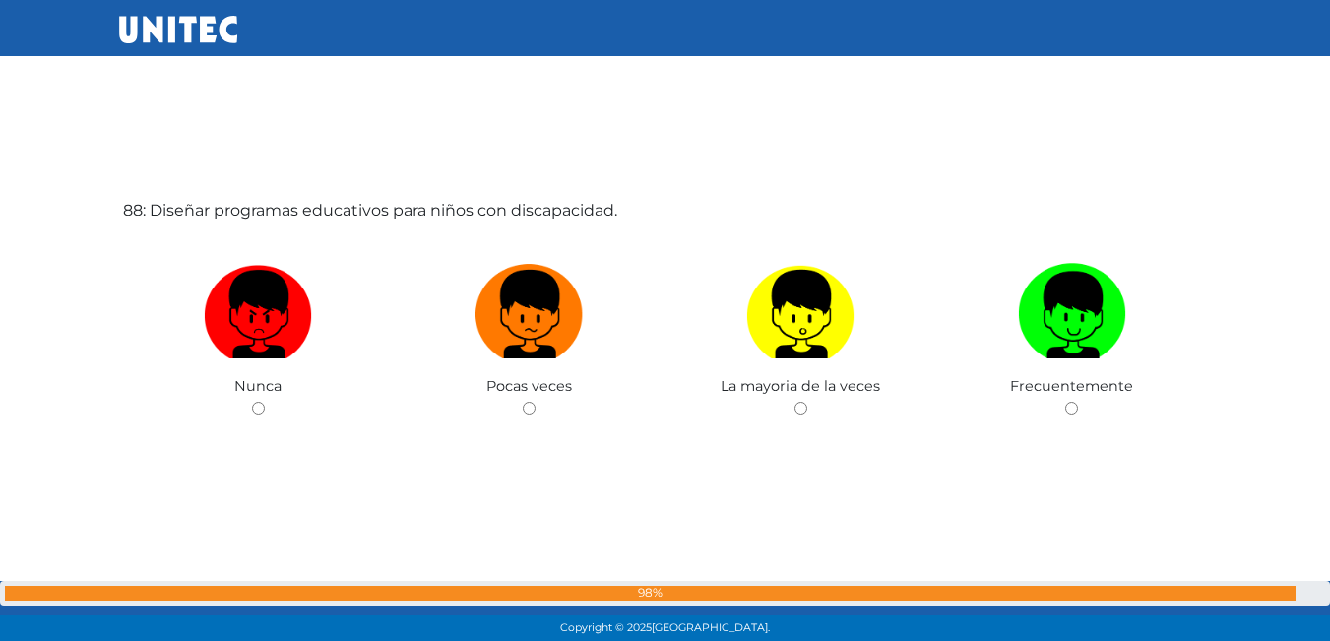
scroll to position [55848, 0]
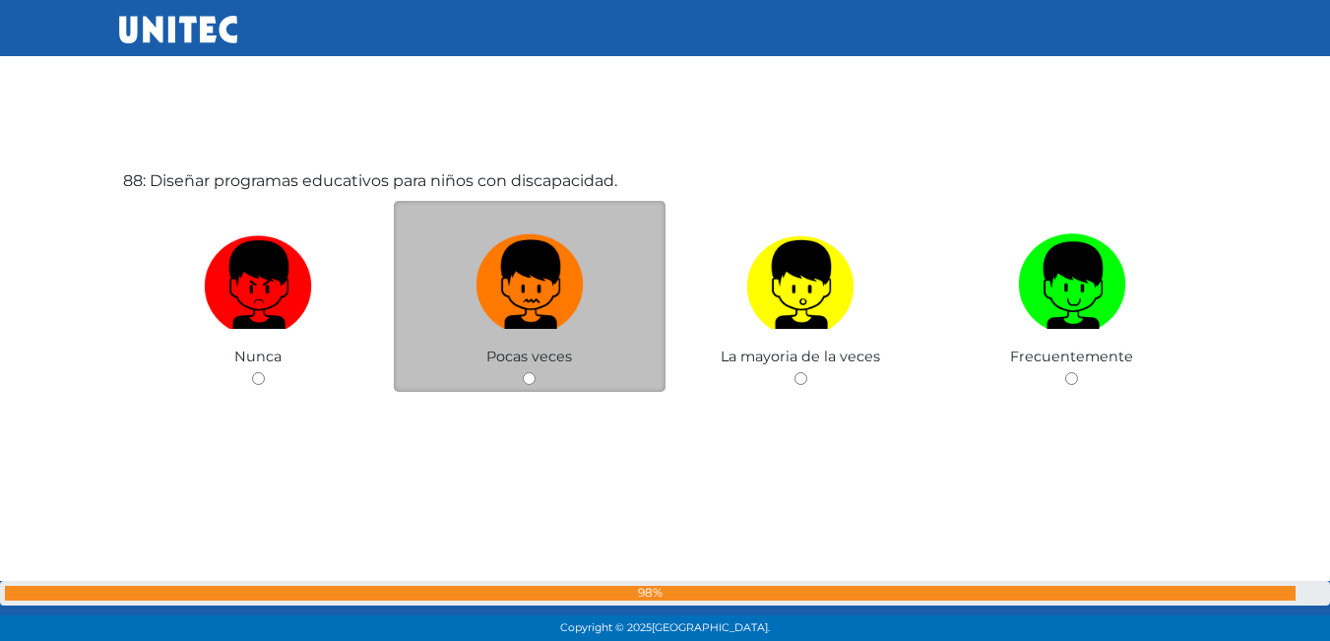
click at [491, 282] on img at bounding box center [530, 277] width 108 height 103
click at [523, 372] on input "radio" at bounding box center [529, 378] width 13 height 13
radio input "true"
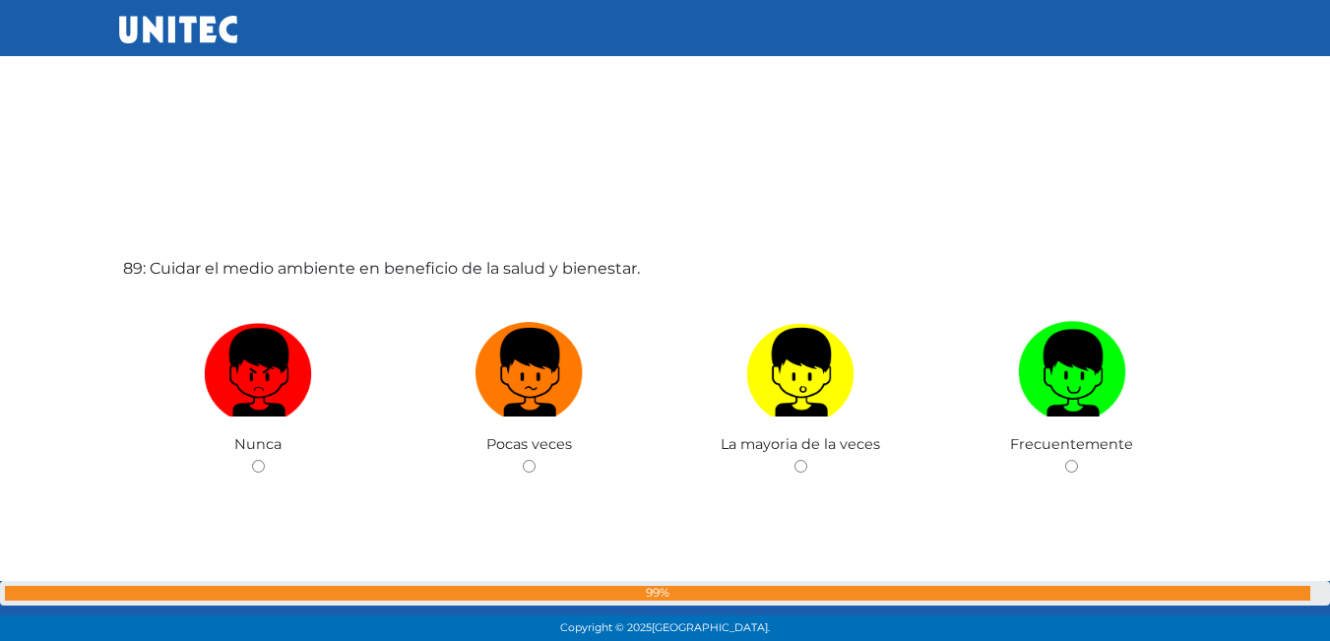
scroll to position [56436, 0]
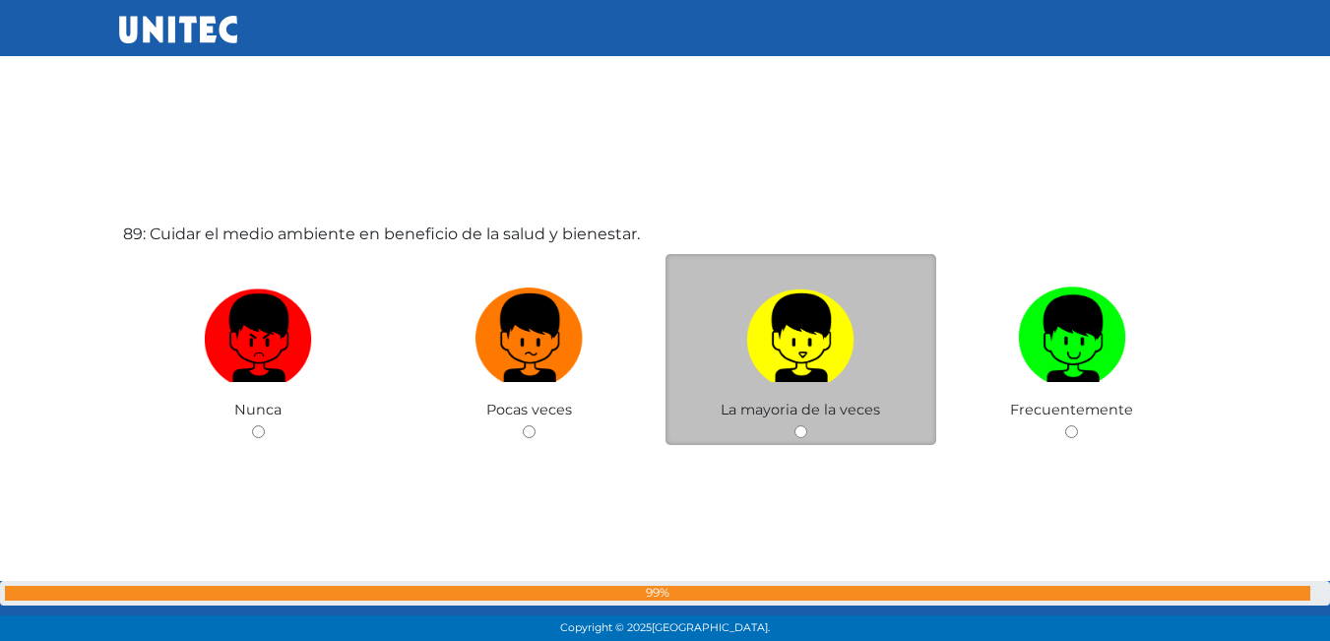
click at [782, 369] on img at bounding box center [800, 331] width 108 height 103
click at [794, 425] on input "radio" at bounding box center [800, 431] width 13 height 13
radio input "true"
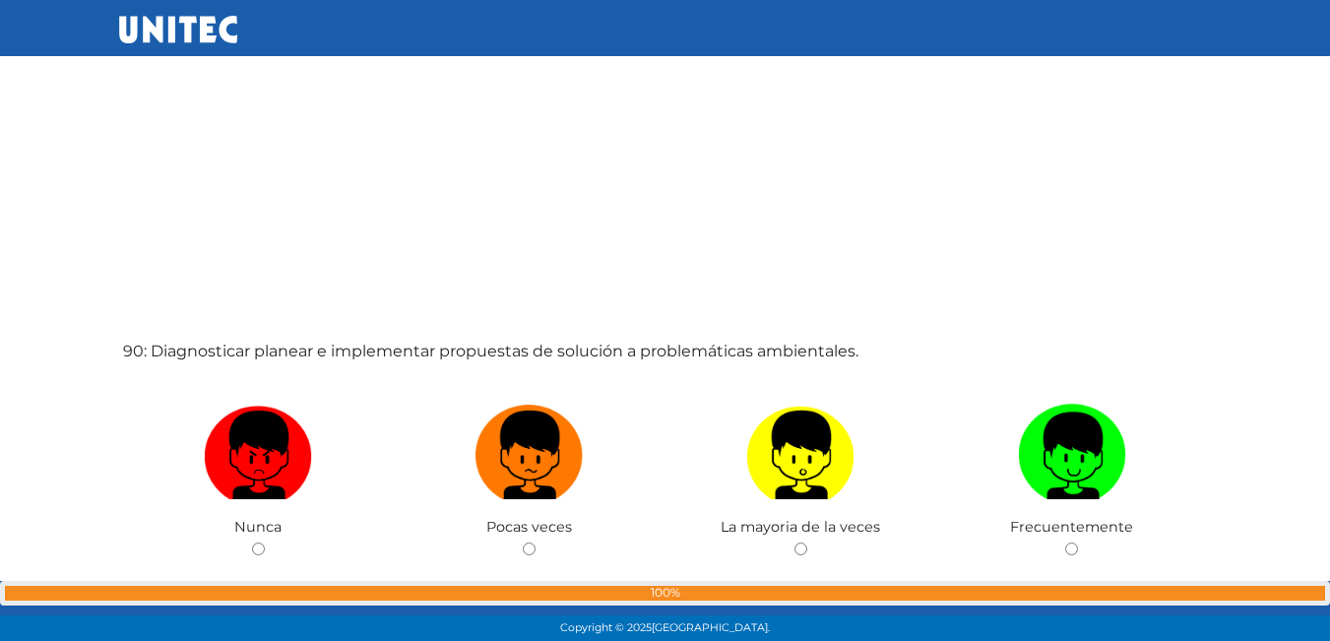
scroll to position [56994, 0]
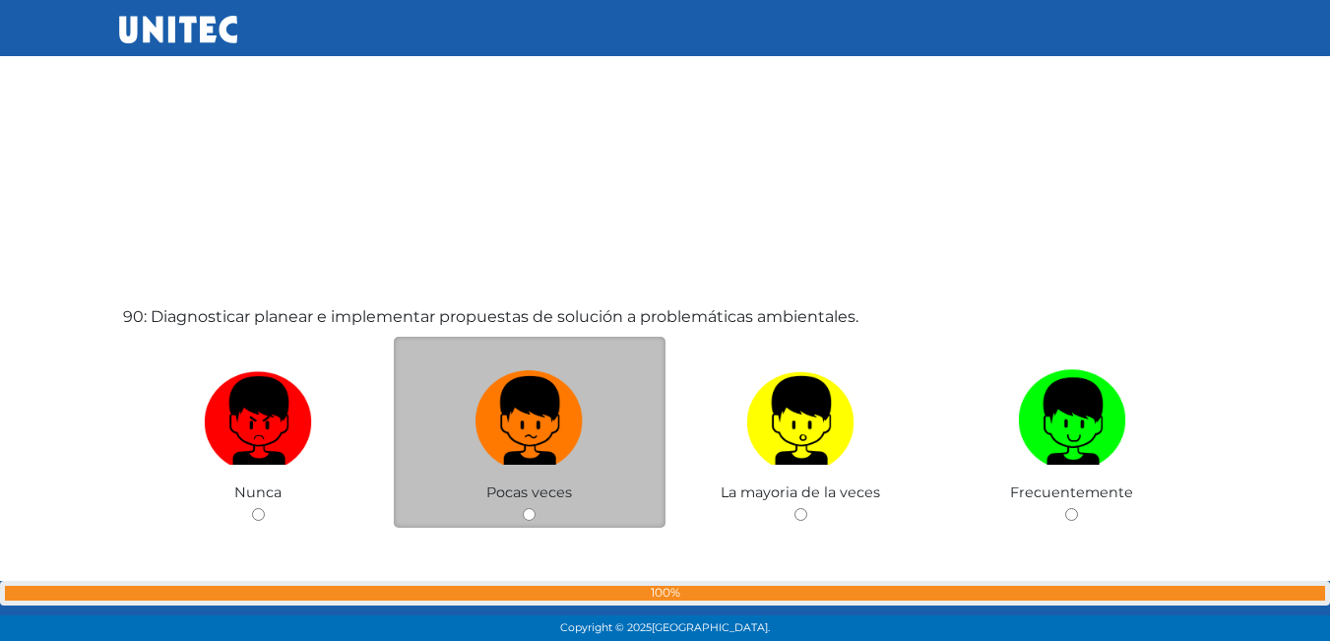
click at [622, 405] on label at bounding box center [530, 421] width 272 height 120
click at [536, 508] on input "radio" at bounding box center [529, 514] width 13 height 13
radio input "true"
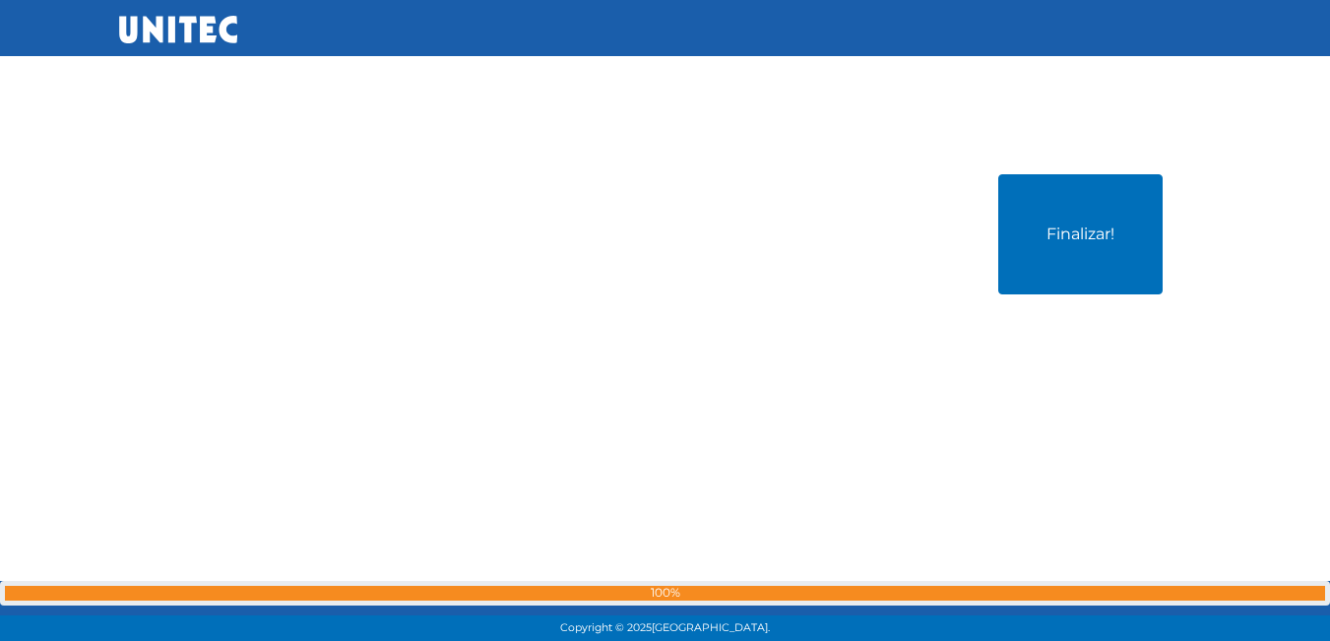
scroll to position [57780, 0]
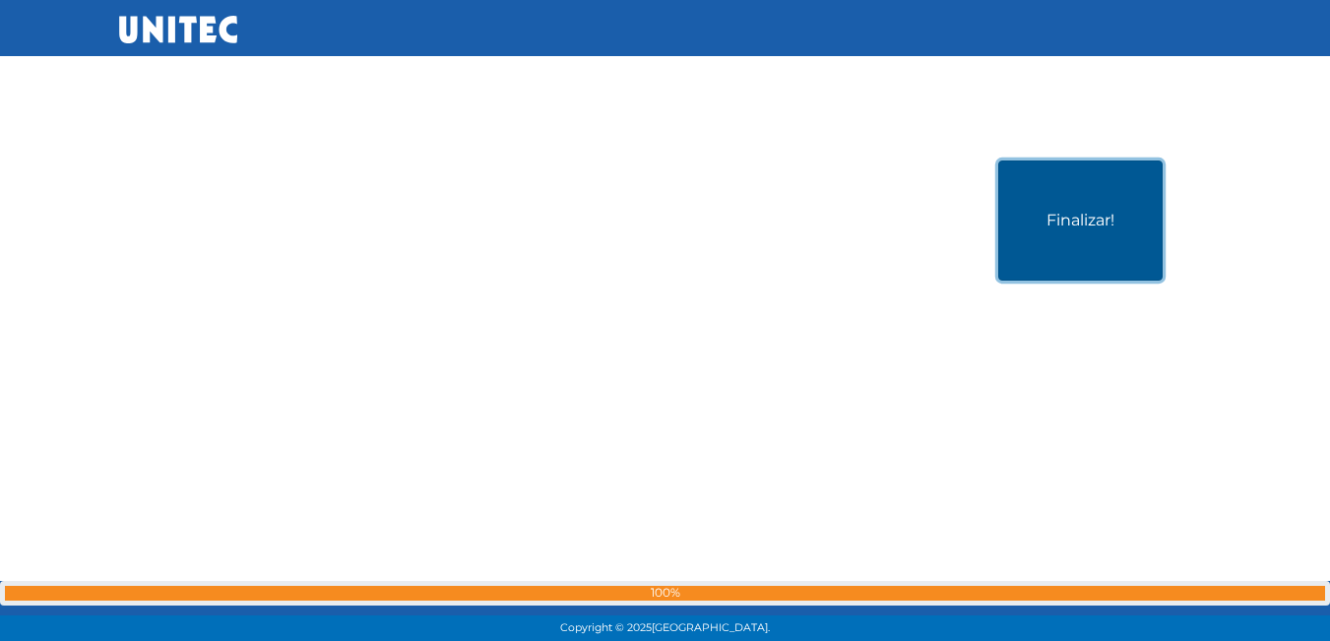
click at [1062, 231] on button "Finalizar!" at bounding box center [1080, 220] width 164 height 120
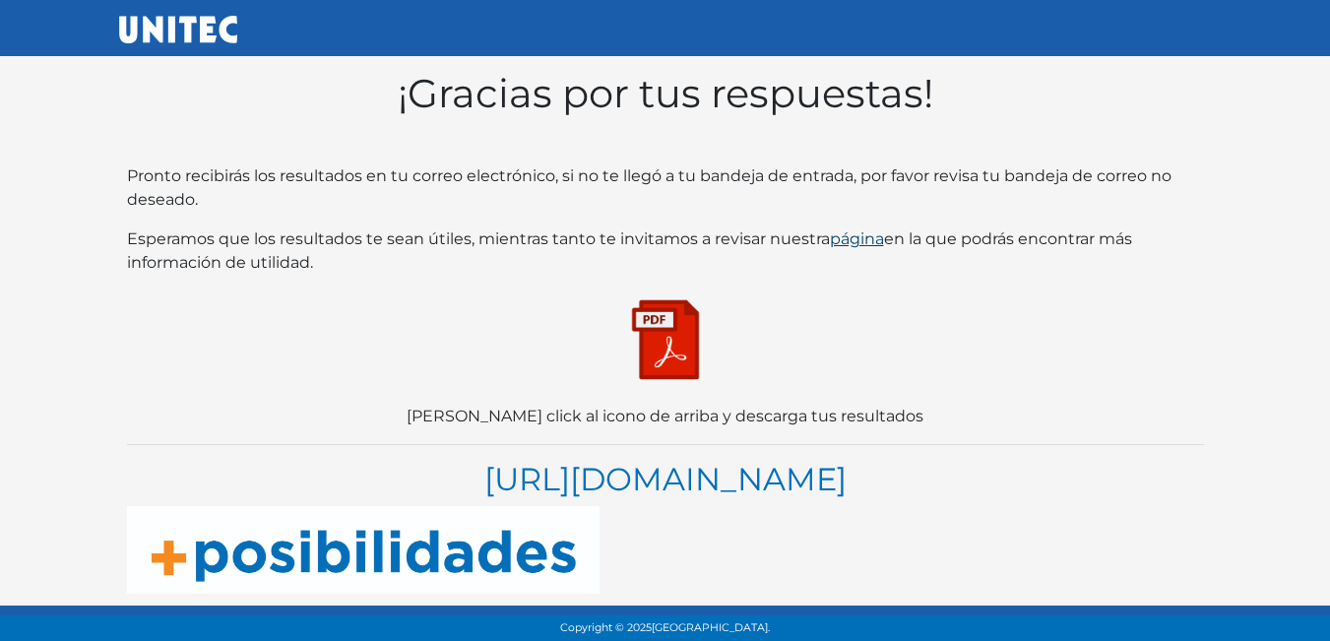
scroll to position [38, 0]
click at [676, 324] on img at bounding box center [665, 339] width 98 height 98
click at [647, 323] on img at bounding box center [665, 339] width 98 height 98
click at [678, 308] on img at bounding box center [665, 339] width 98 height 98
